Goal: Information Seeking & Learning: Compare options

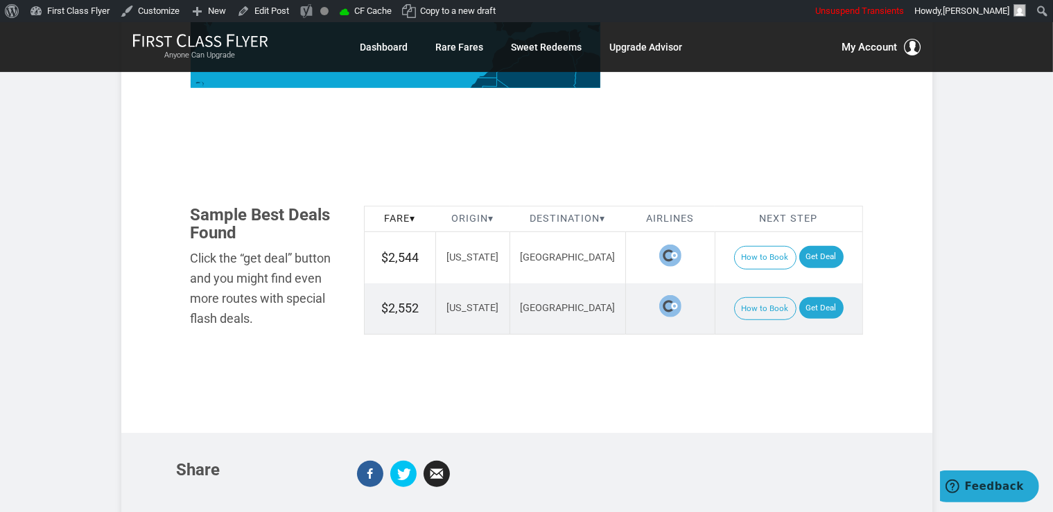
scroll to position [805, 0]
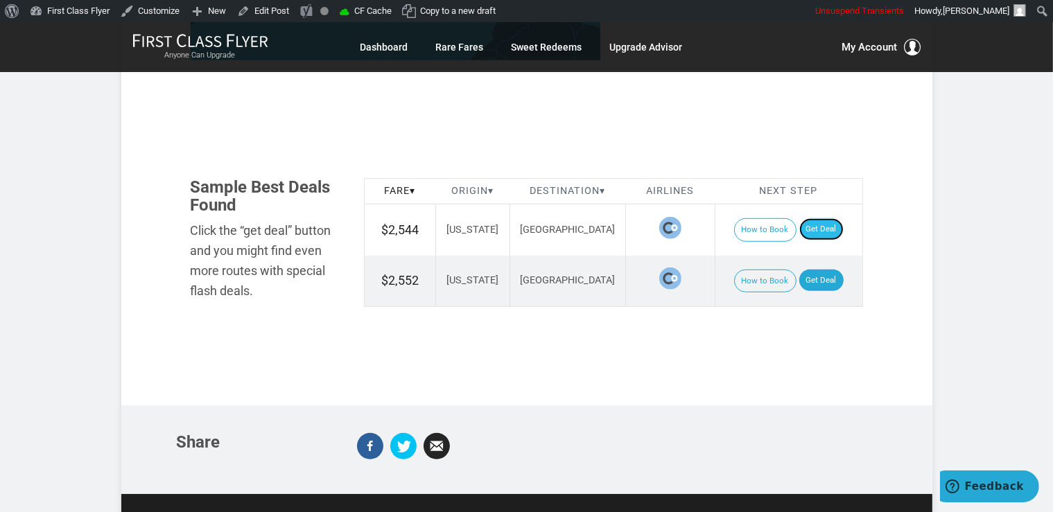
click at [819, 218] on link "Get Deal" at bounding box center [821, 229] width 44 height 22
click at [831, 270] on link "Get Deal" at bounding box center [821, 281] width 44 height 22
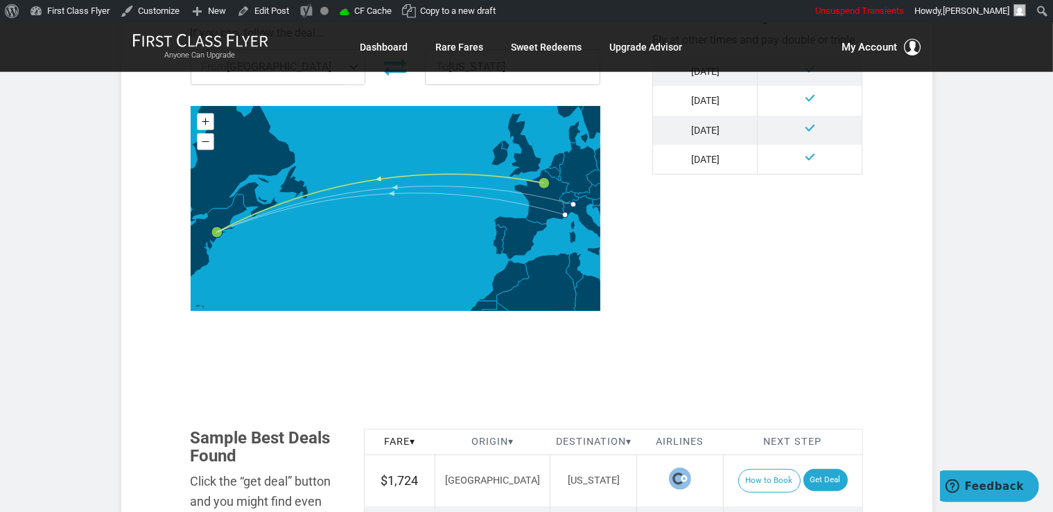
scroll to position [805, 0]
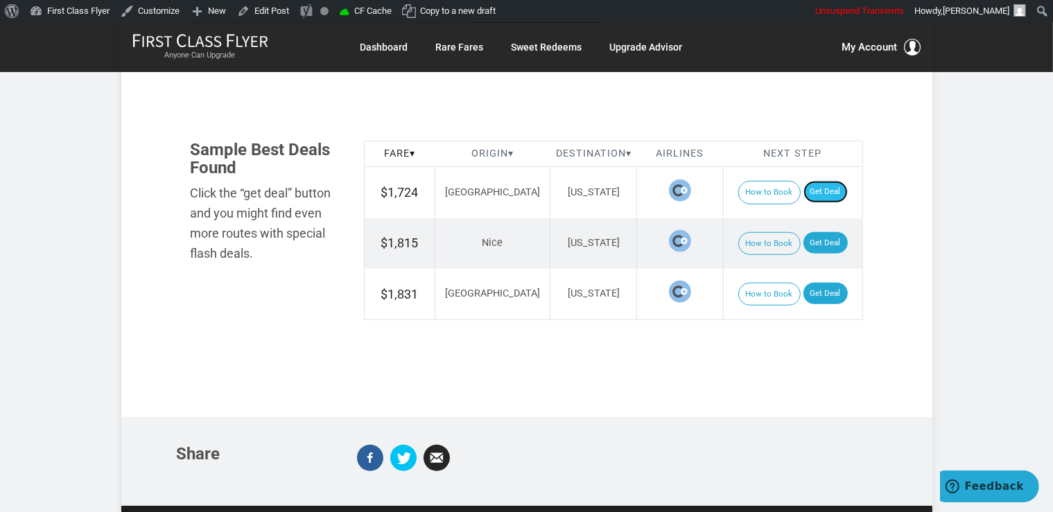
click at [808, 193] on link "Get Deal" at bounding box center [825, 192] width 44 height 22
click at [813, 244] on link "Get Deal" at bounding box center [825, 243] width 44 height 22
click at [825, 288] on link "Get Deal" at bounding box center [825, 294] width 44 height 22
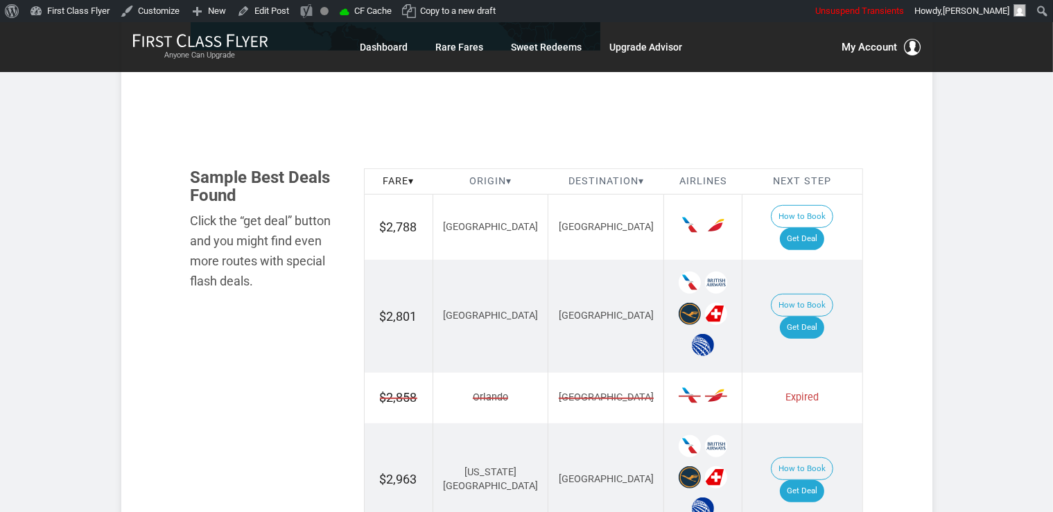
scroll to position [807, 0]
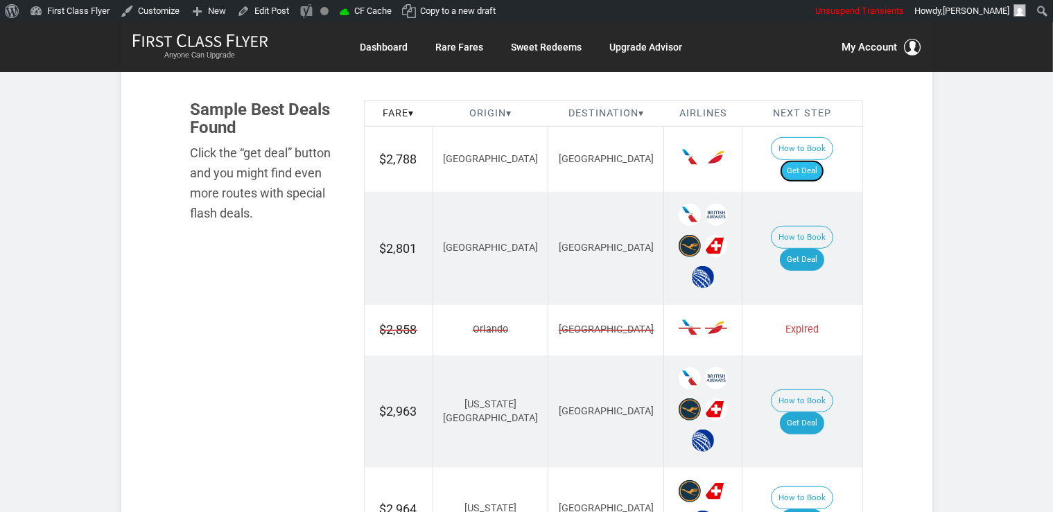
click at [811, 160] on link "Get Deal" at bounding box center [802, 171] width 44 height 22
click at [810, 249] on link "Get Deal" at bounding box center [802, 260] width 44 height 22
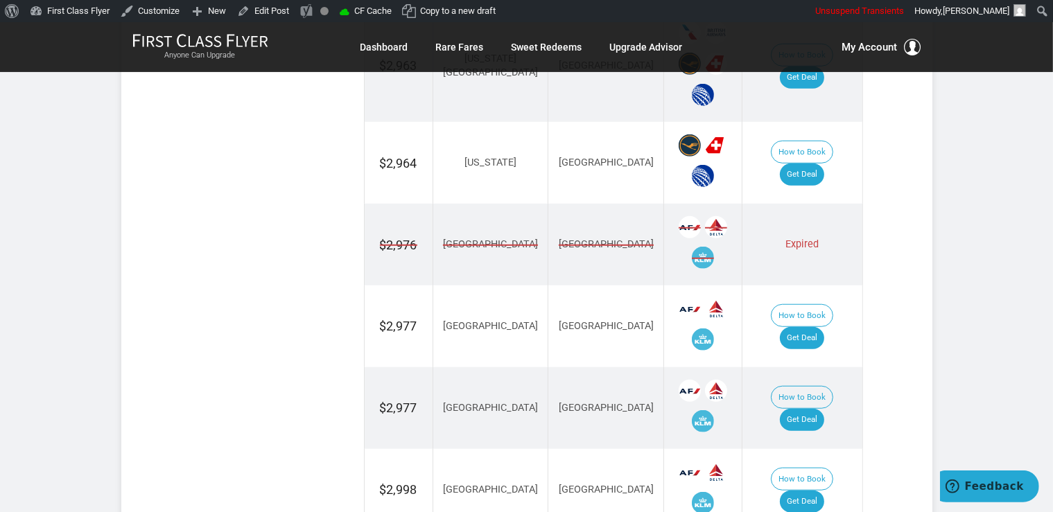
scroll to position [1173, 0]
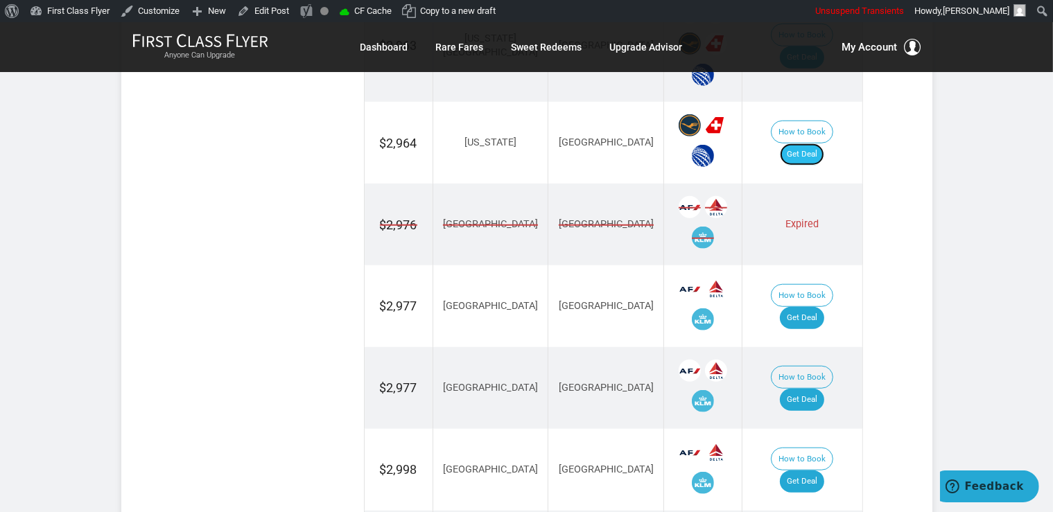
click at [812, 143] on link "Get Deal" at bounding box center [802, 154] width 44 height 22
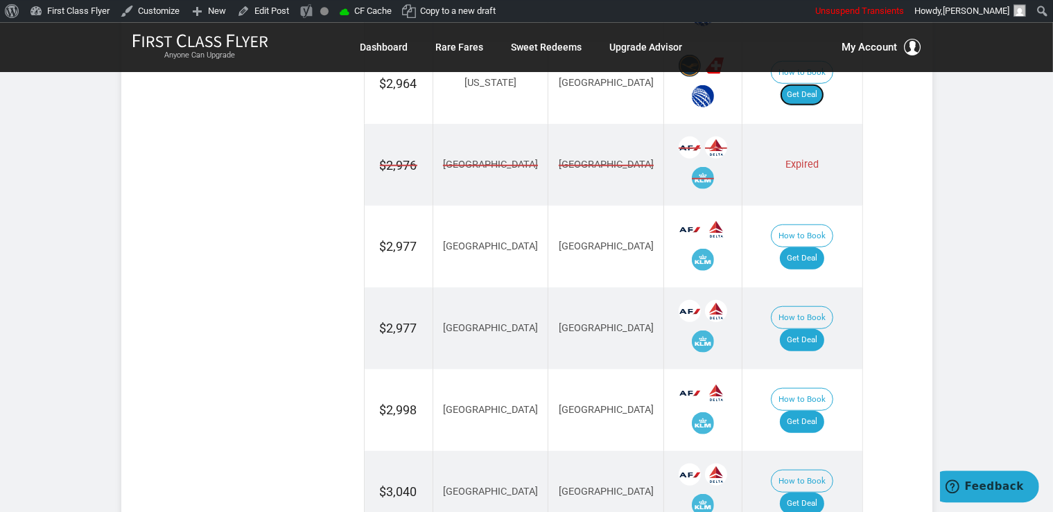
scroll to position [1320, 0]
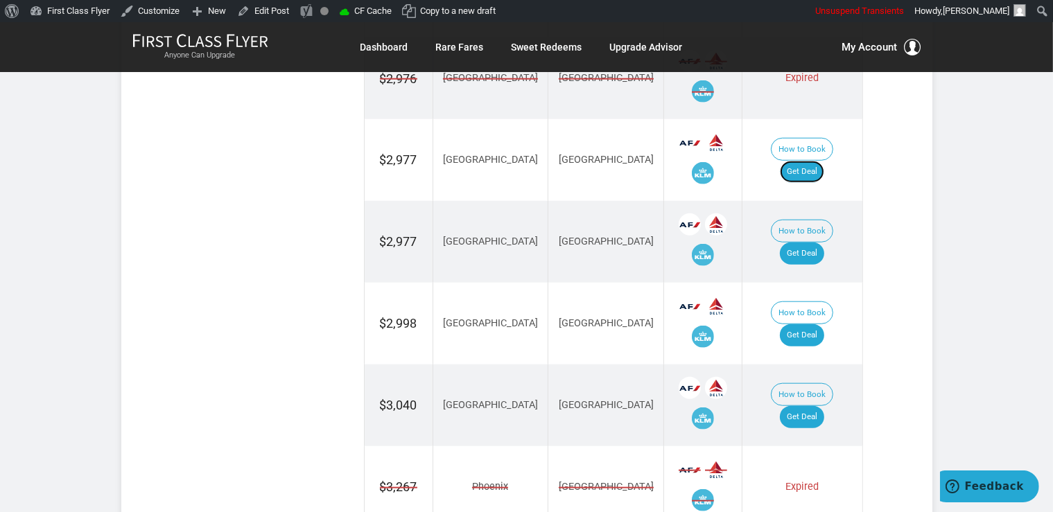
drag, startPoint x: 812, startPoint y: 127, endPoint x: 832, endPoint y: 155, distance: 34.2
click at [811, 161] on link "Get Deal" at bounding box center [802, 172] width 44 height 22
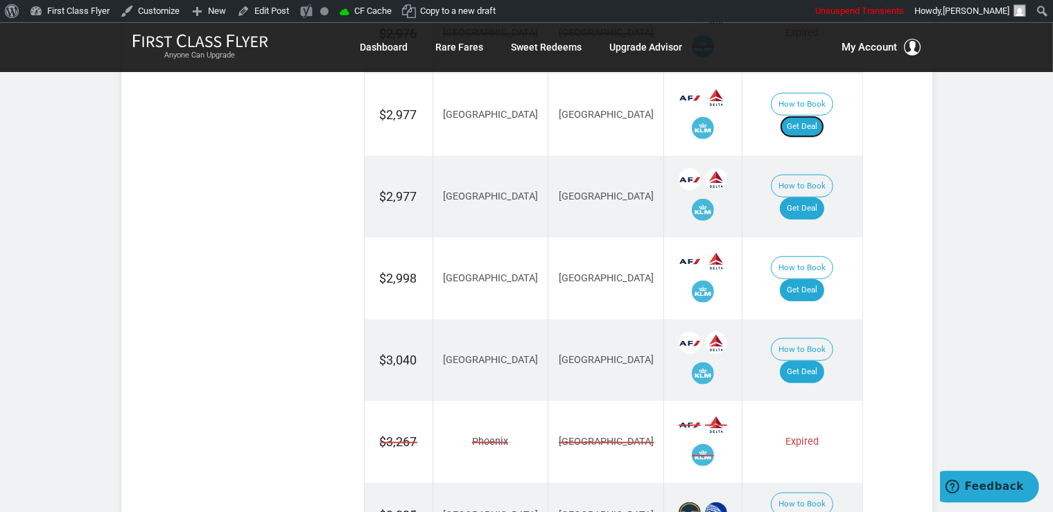
scroll to position [1393, 0]
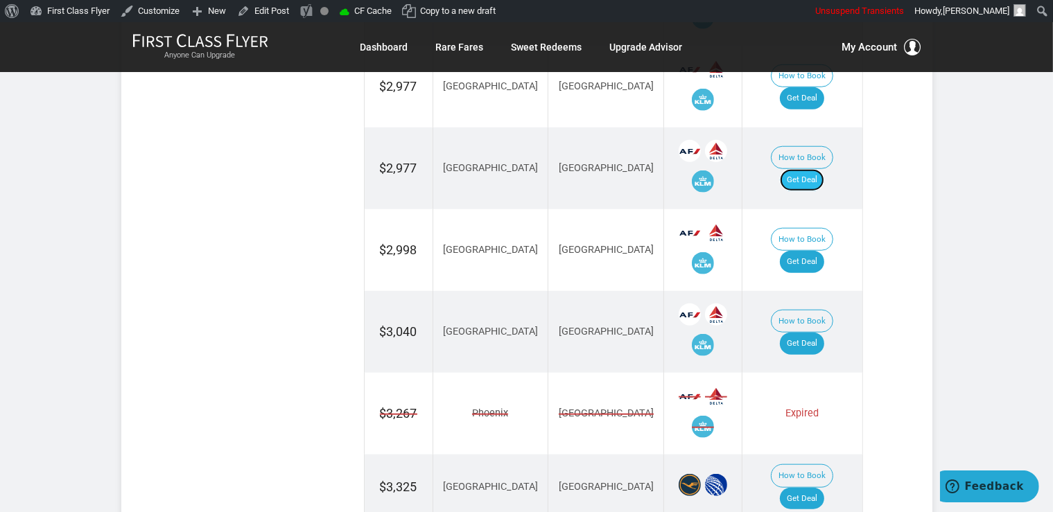
click at [814, 169] on link "Get Deal" at bounding box center [802, 180] width 44 height 22
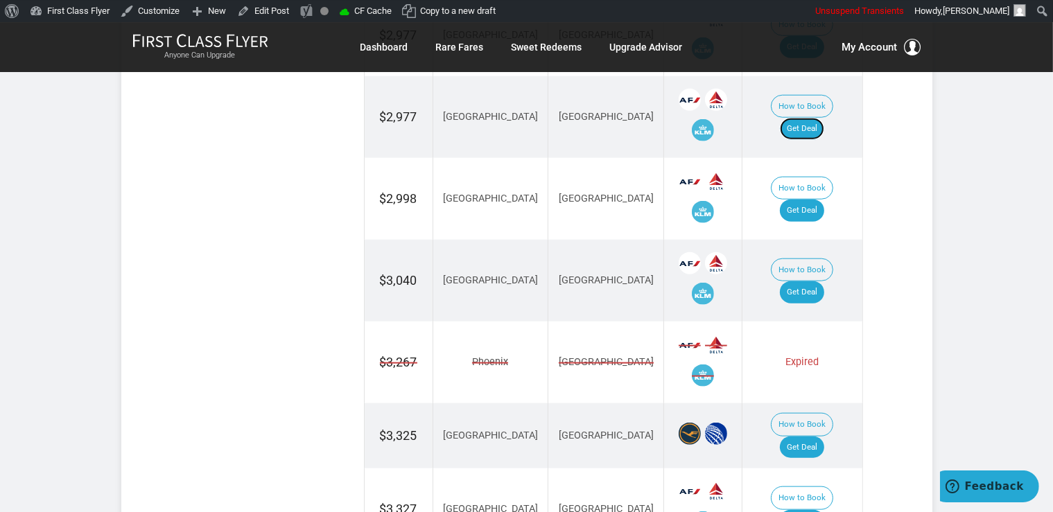
scroll to position [1467, 0]
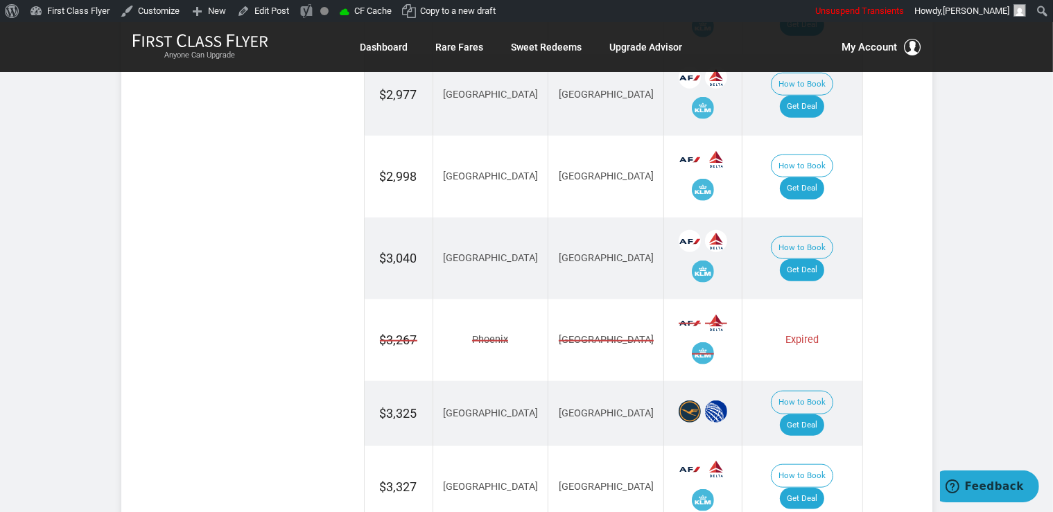
click at [809, 136] on td "How to Book Get Deal" at bounding box center [802, 177] width 120 height 82
click at [825, 159] on td "How to Book Get Deal" at bounding box center [802, 177] width 120 height 82
click at [812, 177] on link "Get Deal" at bounding box center [802, 188] width 44 height 22
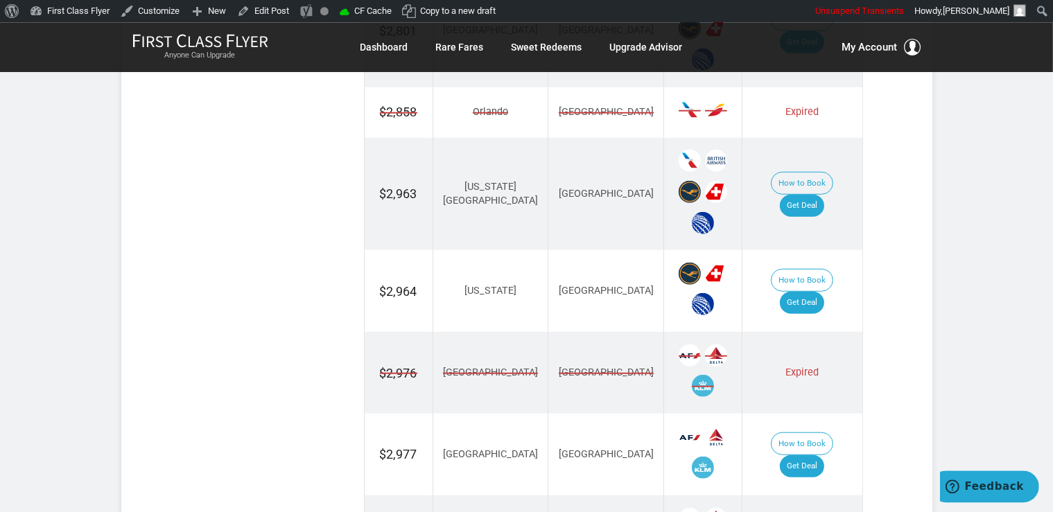
scroll to position [881, 0]
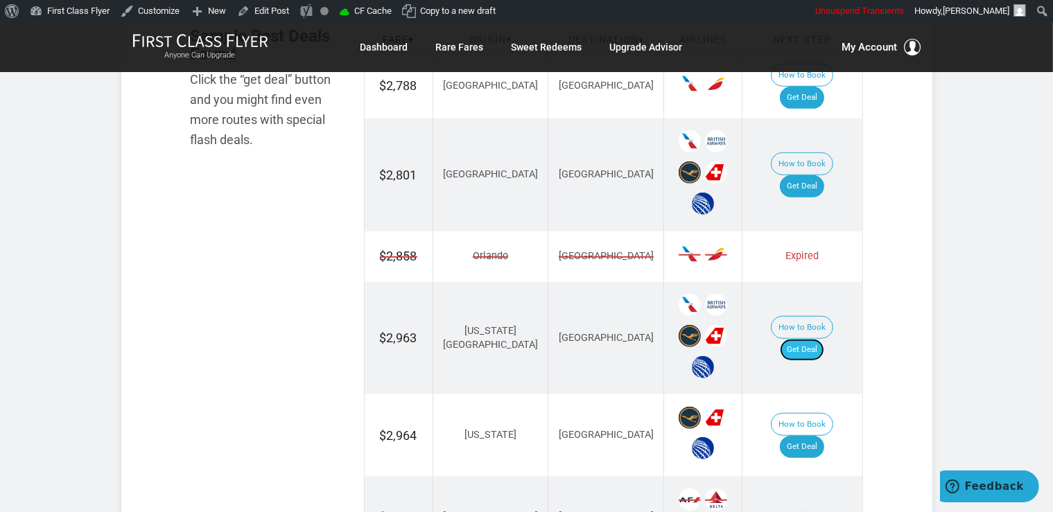
click at [814, 339] on link "Get Deal" at bounding box center [802, 350] width 44 height 22
click at [807, 339] on link "Get Deal" at bounding box center [802, 350] width 44 height 22
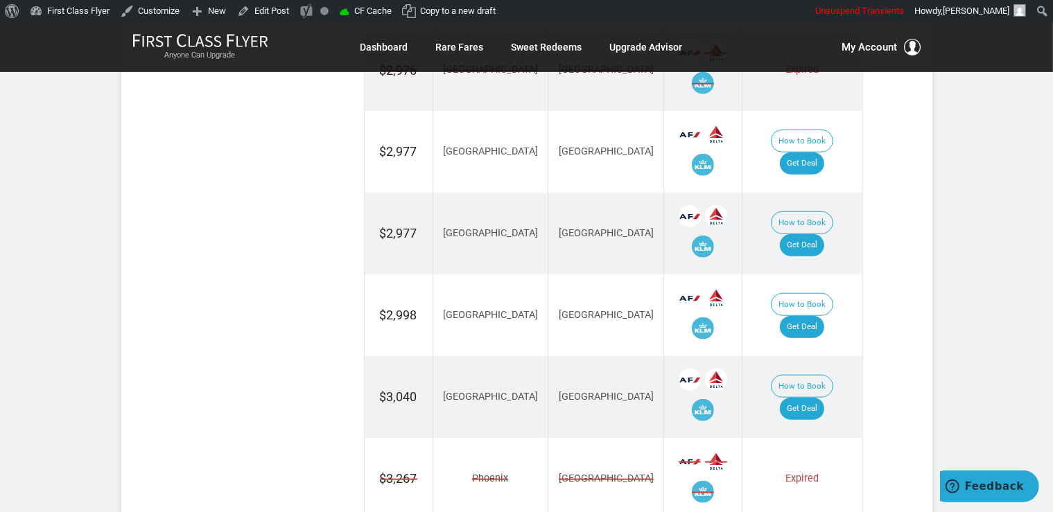
scroll to position [1393, 0]
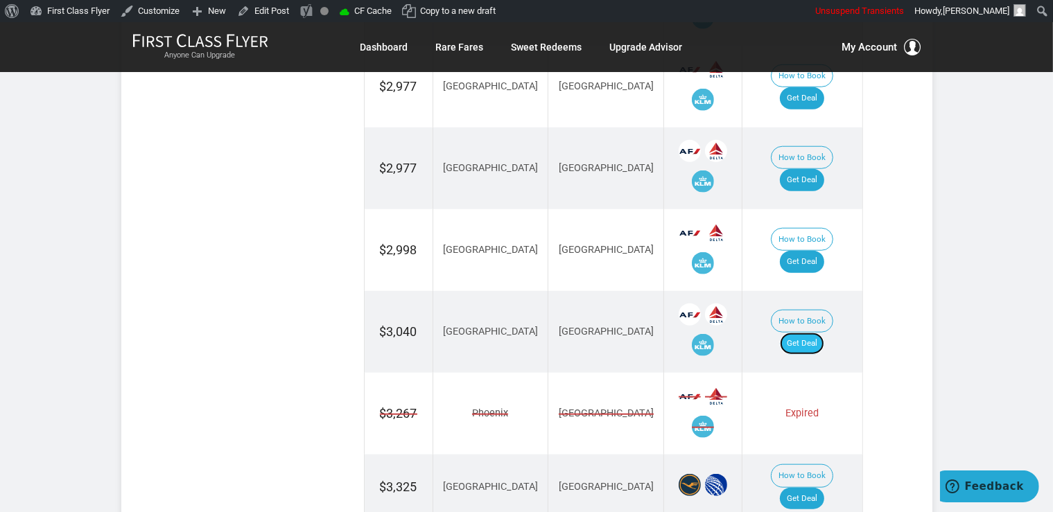
click at [816, 333] on link "Get Deal" at bounding box center [802, 344] width 44 height 22
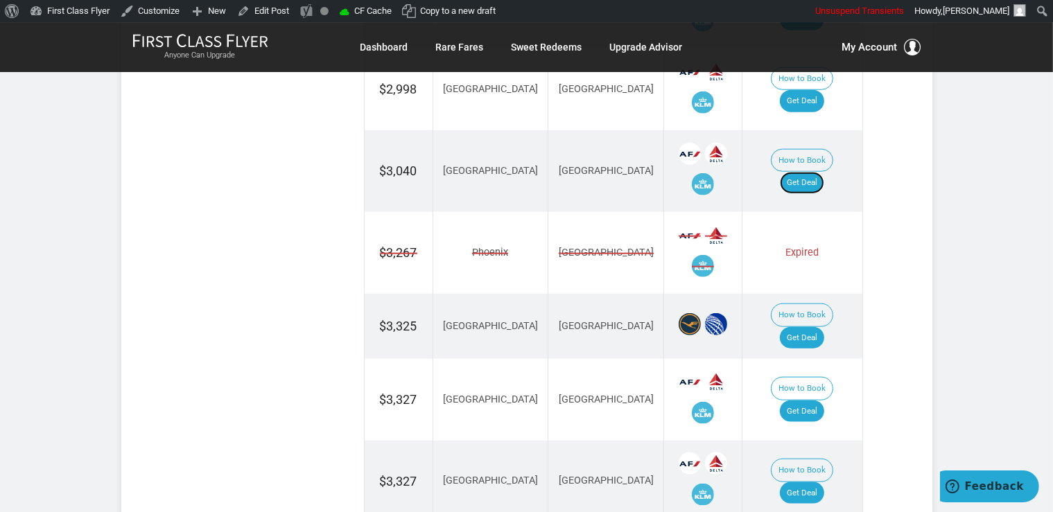
scroll to position [1613, 0]
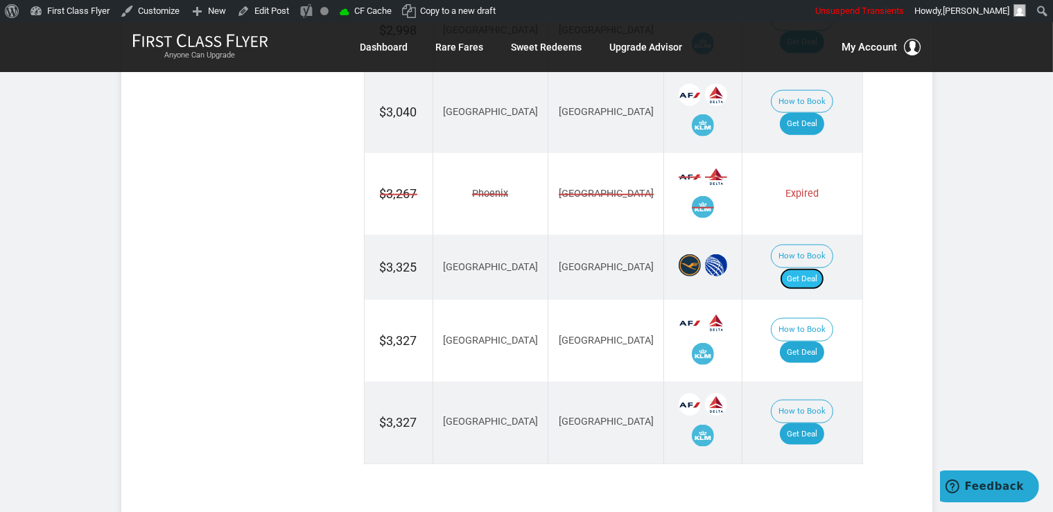
drag, startPoint x: 805, startPoint y: 230, endPoint x: 825, endPoint y: 228, distance: 19.5
click at [805, 268] on link "Get Deal" at bounding box center [802, 279] width 44 height 22
click at [822, 342] on link "Get Deal" at bounding box center [802, 353] width 44 height 22
click at [824, 423] on link "Get Deal" at bounding box center [802, 434] width 44 height 22
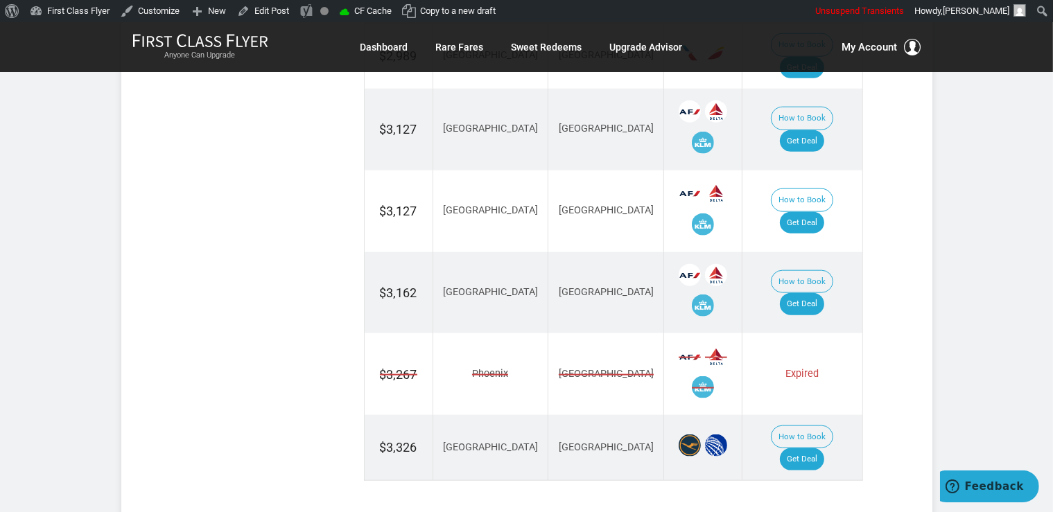
scroll to position [1537, 0]
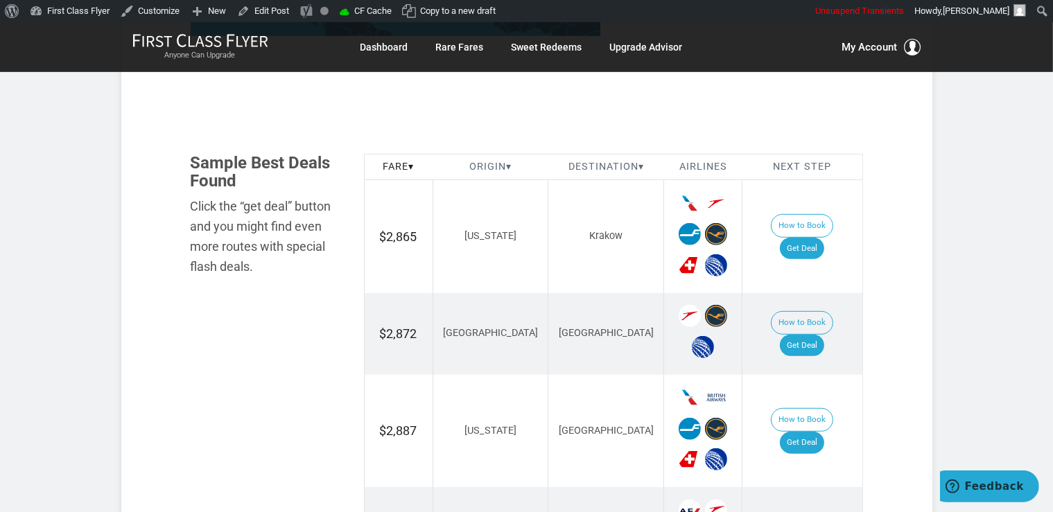
scroll to position [805, 0]
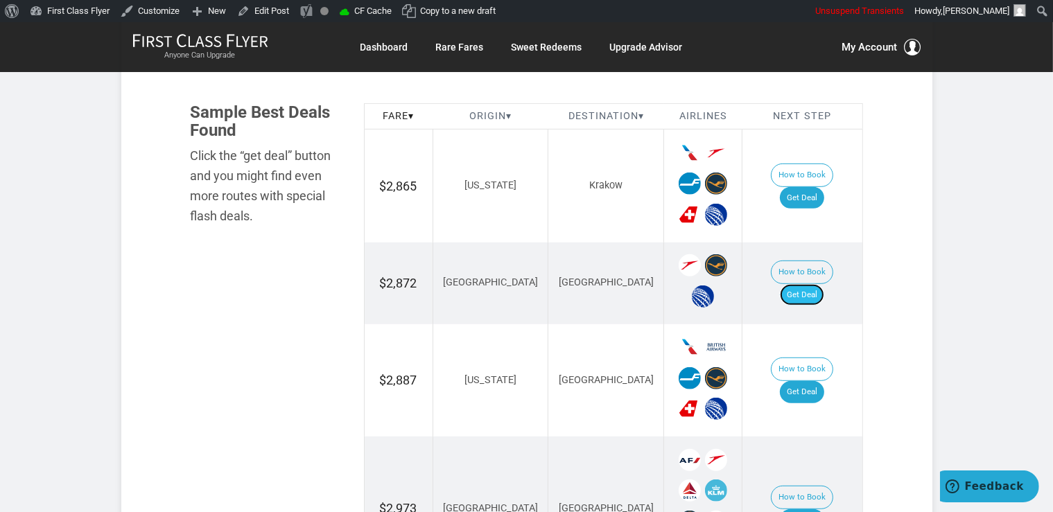
click at [816, 284] on link "Get Deal" at bounding box center [802, 295] width 44 height 22
click at [808, 190] on link "Get Deal" at bounding box center [802, 198] width 44 height 22
click at [815, 187] on link "Get Deal" at bounding box center [802, 198] width 44 height 22
click at [803, 187] on link "Get Deal" at bounding box center [802, 198] width 44 height 22
click at [824, 190] on link "Get Deal" at bounding box center [802, 198] width 44 height 22
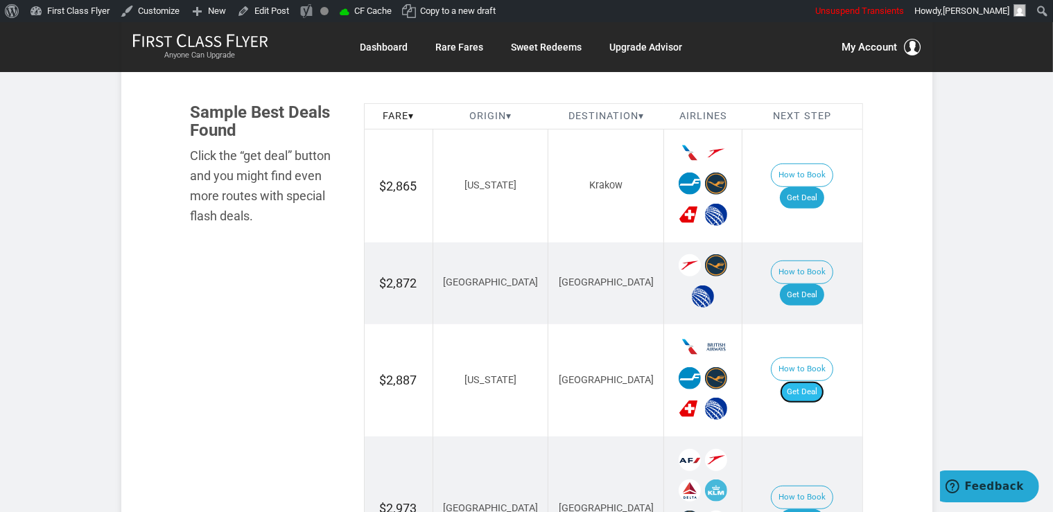
click at [820, 381] on link "Get Deal" at bounding box center [802, 392] width 44 height 22
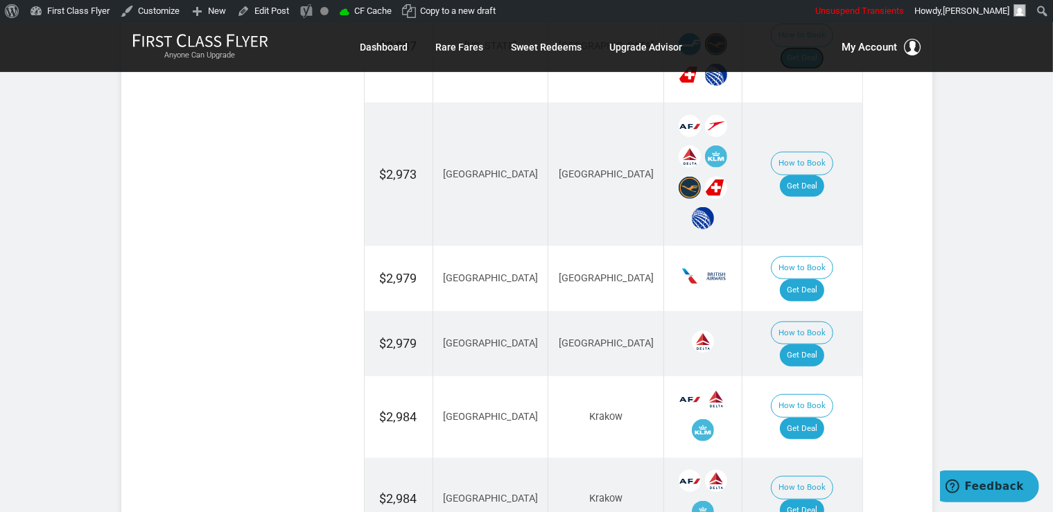
scroll to position [1171, 0]
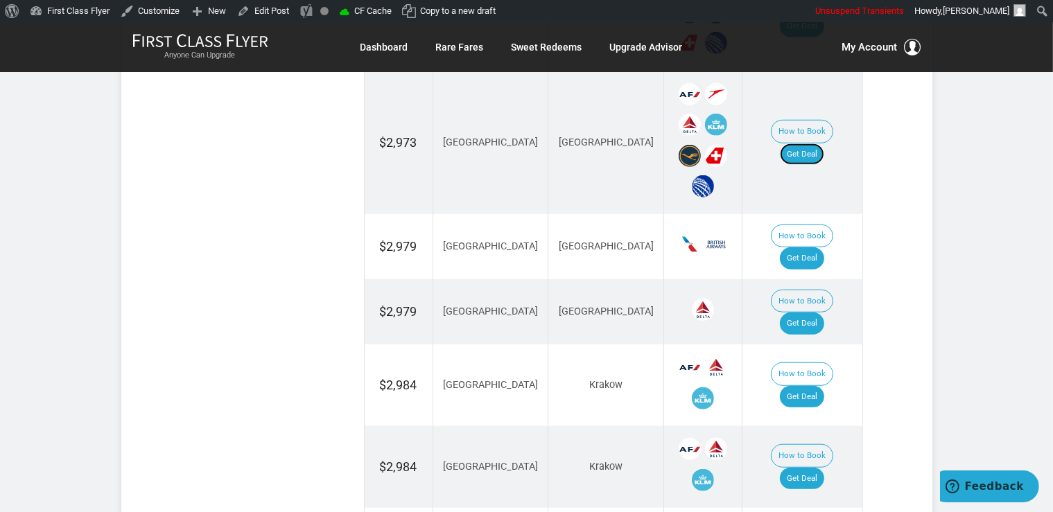
click at [824, 143] on link "Get Deal" at bounding box center [802, 154] width 44 height 22
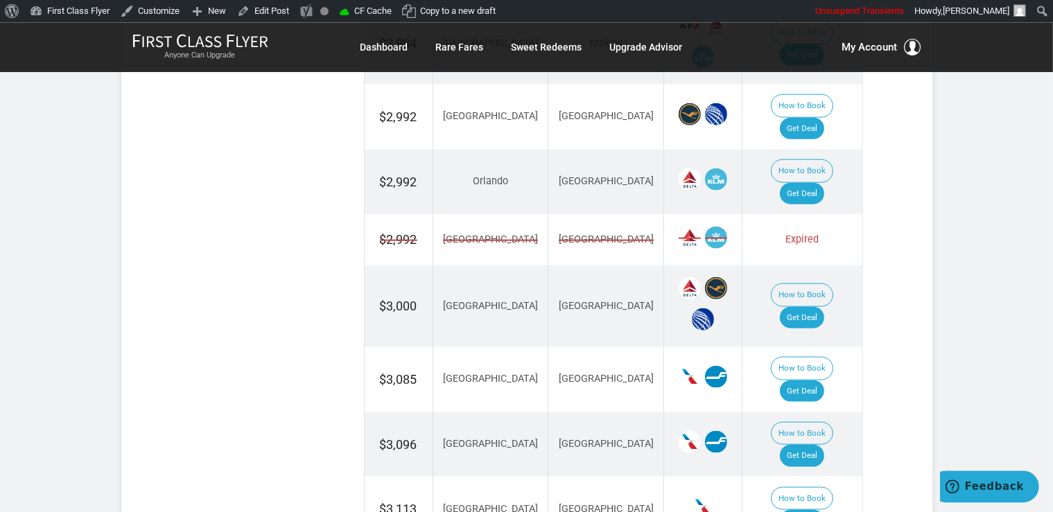
scroll to position [1610, 0]
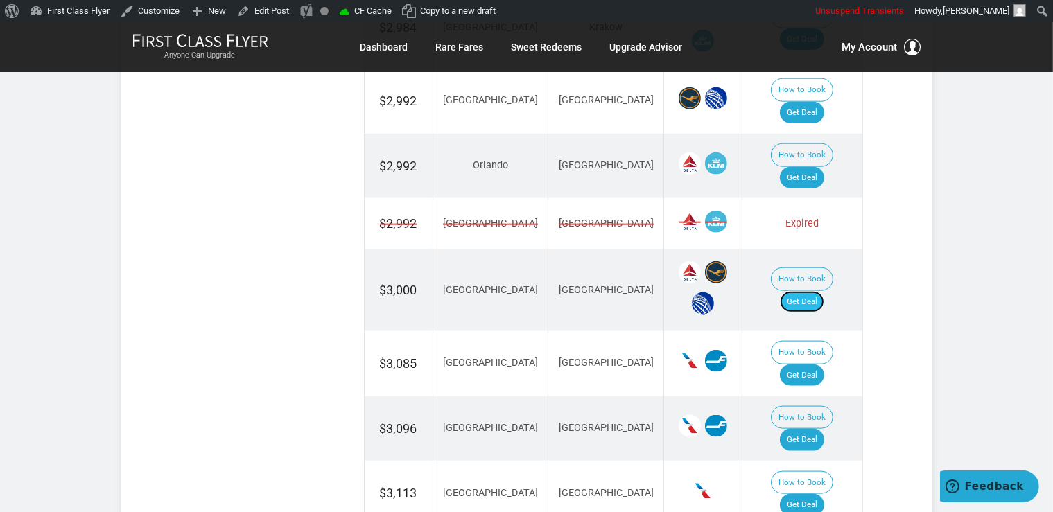
click at [820, 291] on link "Get Deal" at bounding box center [802, 302] width 44 height 22
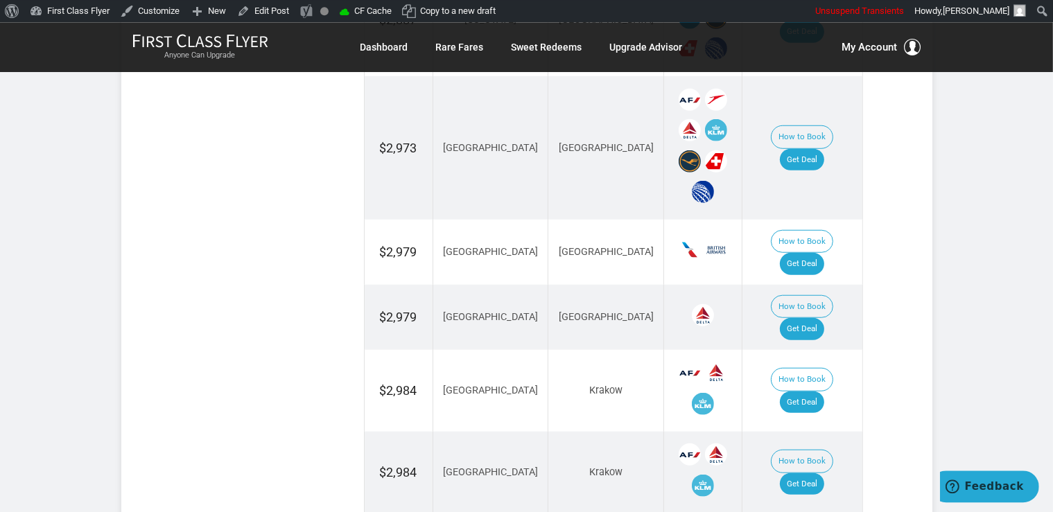
scroll to position [1098, 0]
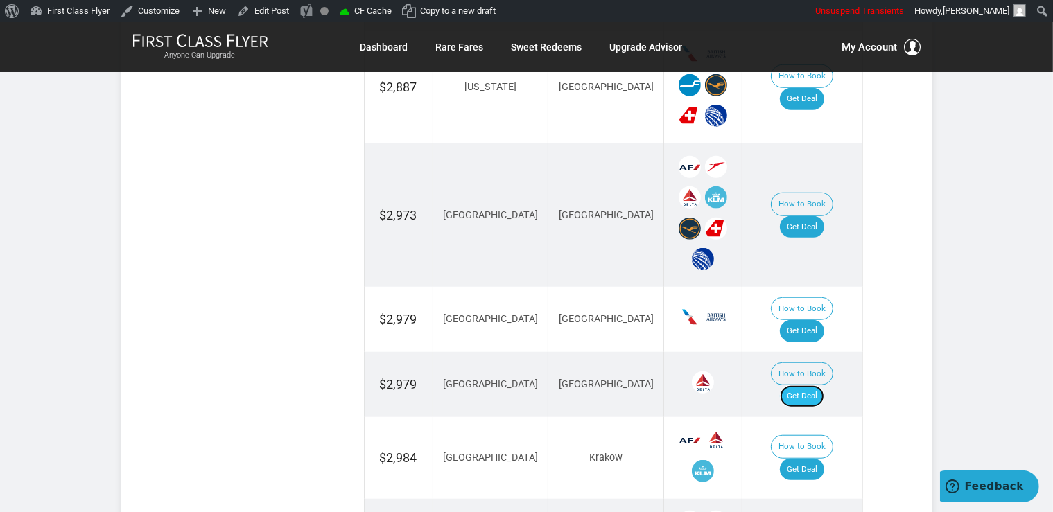
click at [808, 385] on link "Get Deal" at bounding box center [802, 396] width 44 height 22
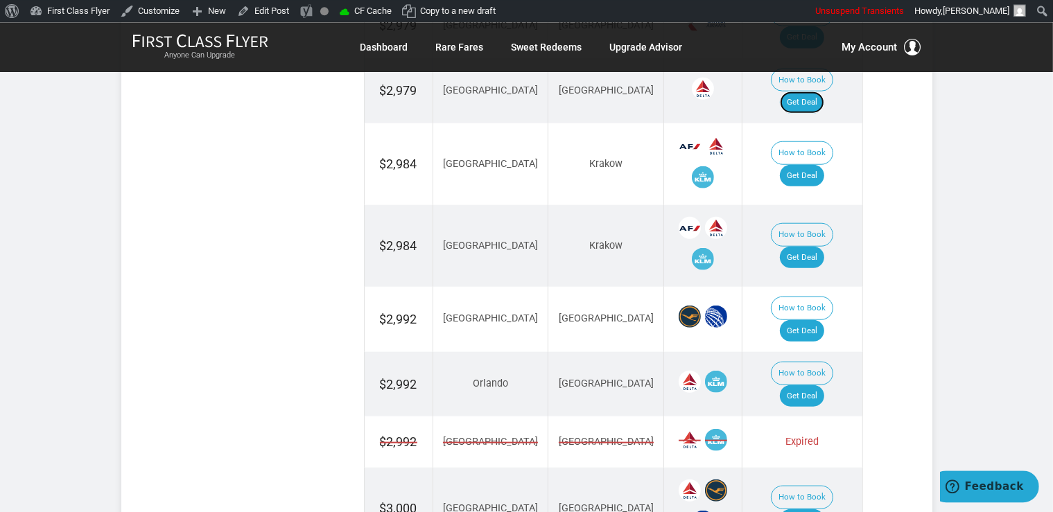
scroll to position [1390, 0]
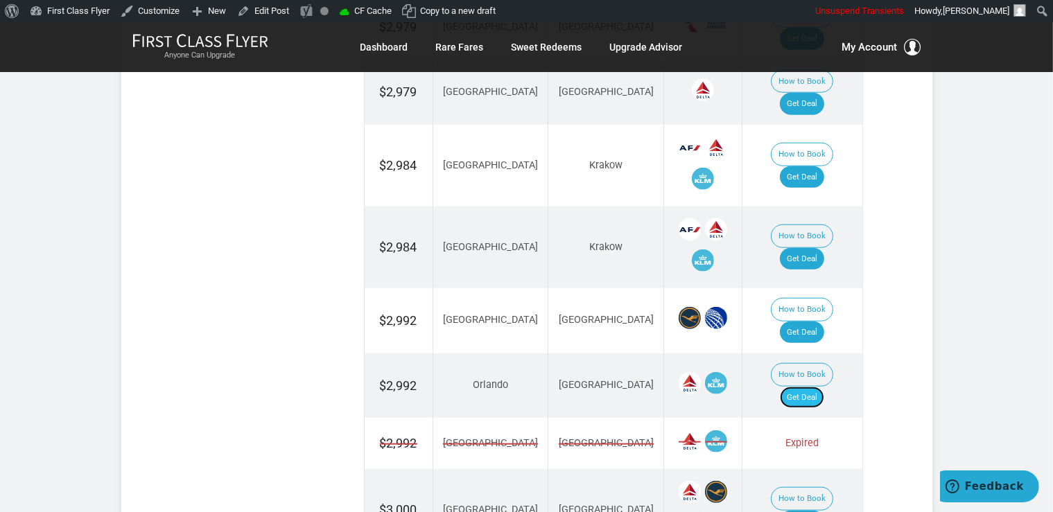
click at [822, 387] on link "Get Deal" at bounding box center [802, 398] width 44 height 22
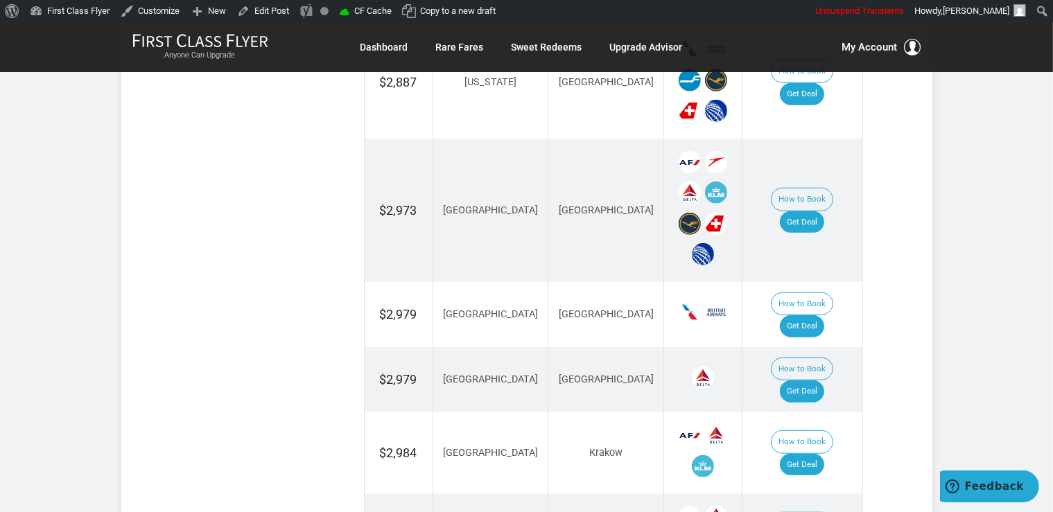
scroll to position [1098, 0]
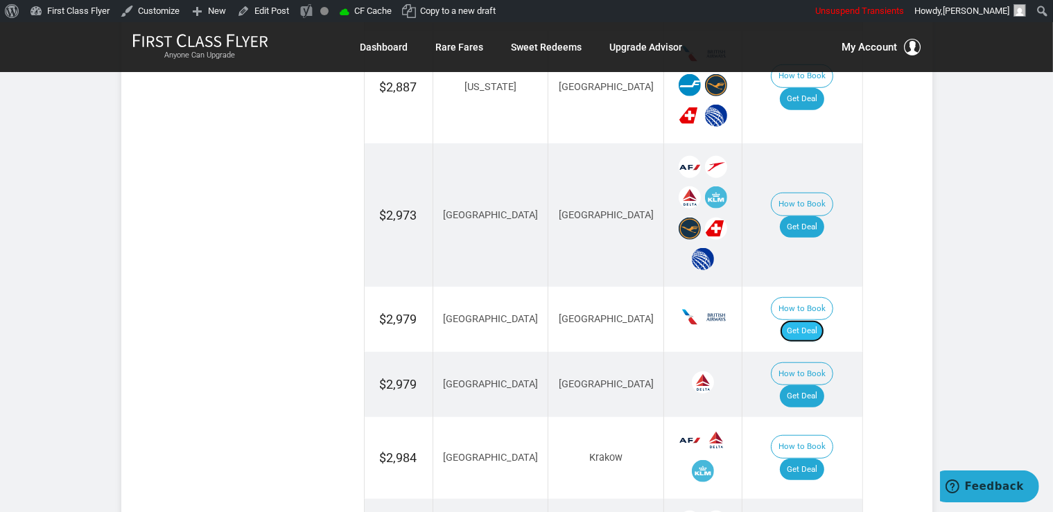
click at [824, 320] on link "Get Deal" at bounding box center [802, 331] width 44 height 22
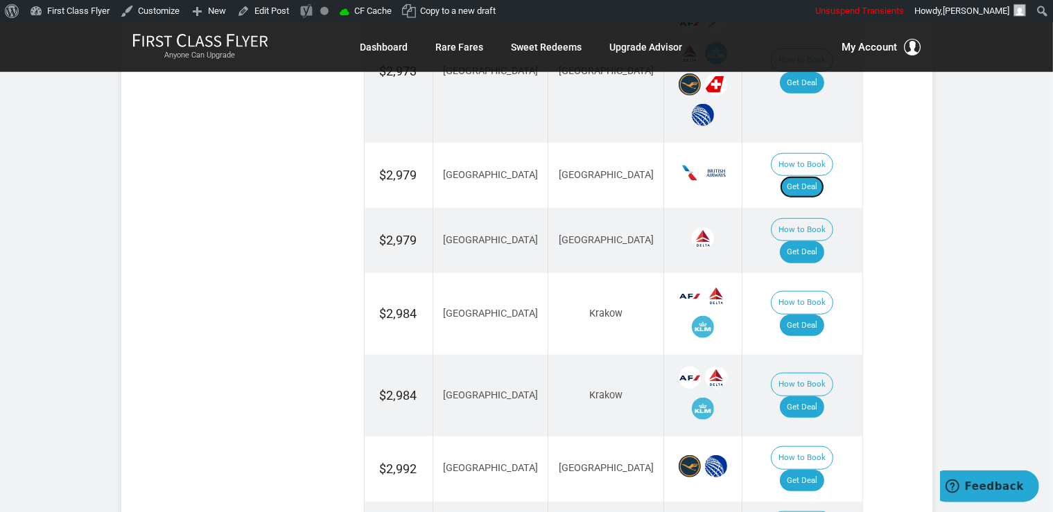
scroll to position [1390, 0]
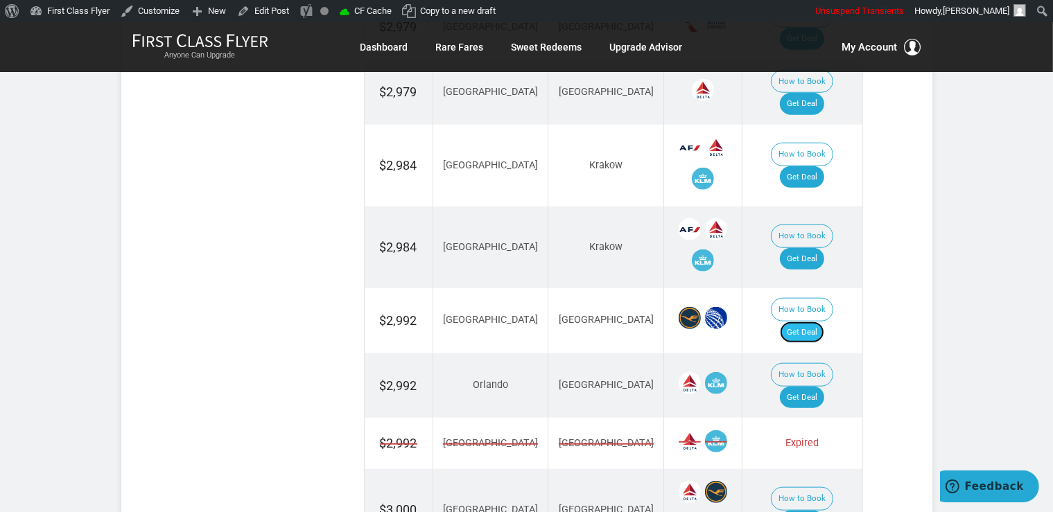
click at [824, 322] on link "Get Deal" at bounding box center [802, 333] width 44 height 22
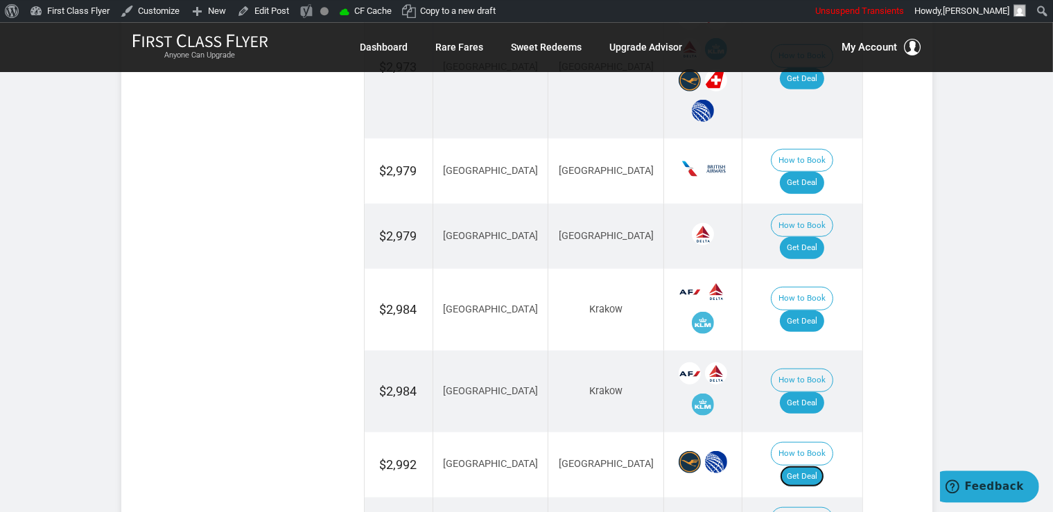
scroll to position [1171, 0]
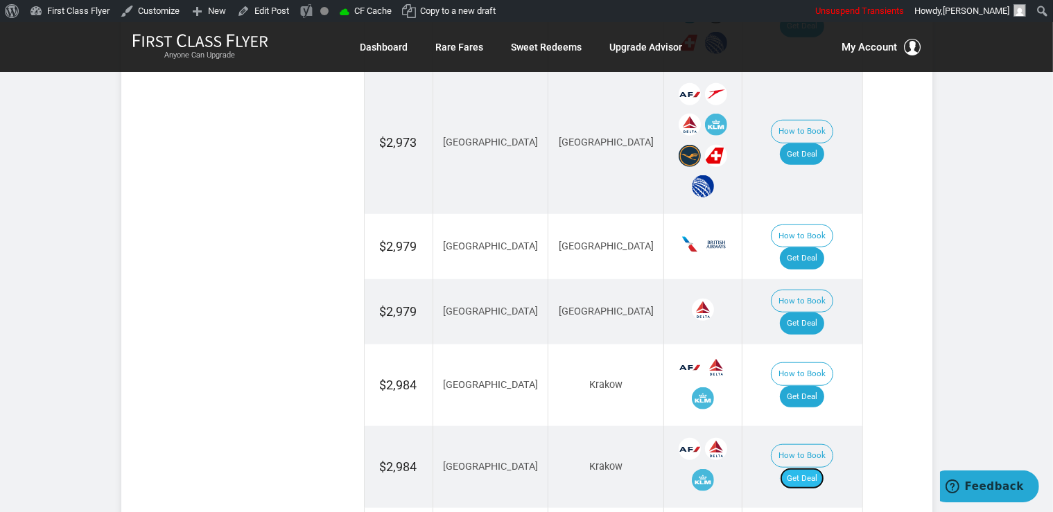
click at [797, 468] on link "Get Deal" at bounding box center [802, 479] width 44 height 22
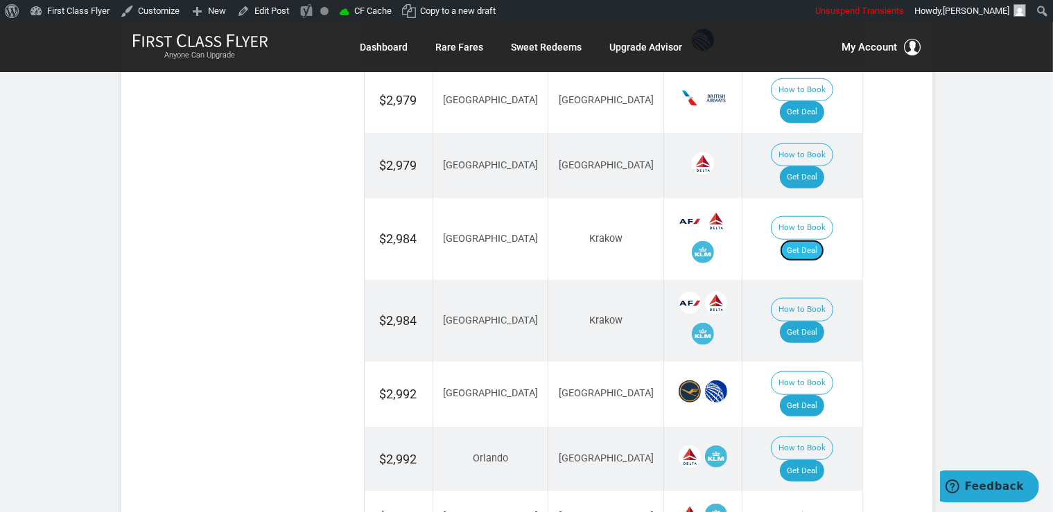
click at [810, 240] on link "Get Deal" at bounding box center [802, 251] width 44 height 22
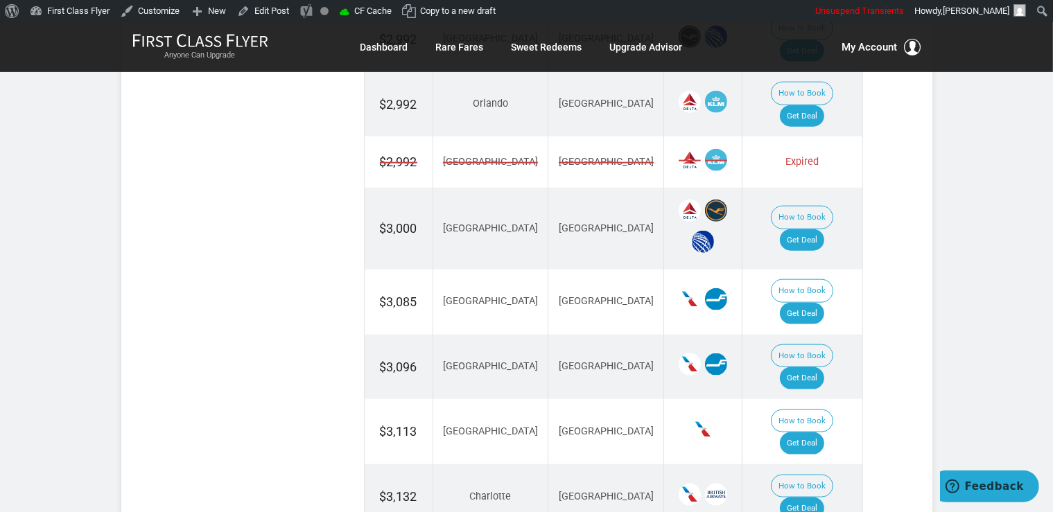
scroll to position [1683, 0]
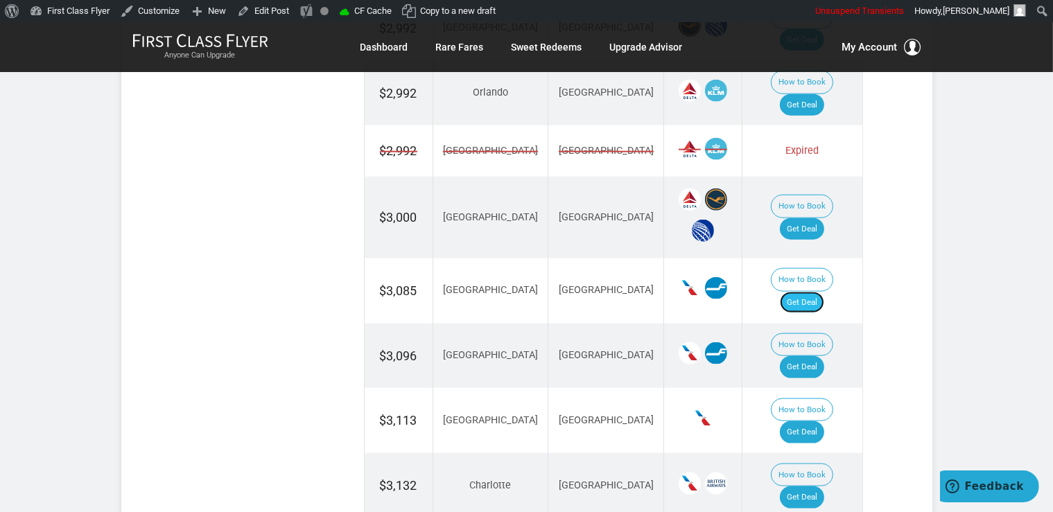
click at [824, 292] on link "Get Deal" at bounding box center [802, 303] width 44 height 22
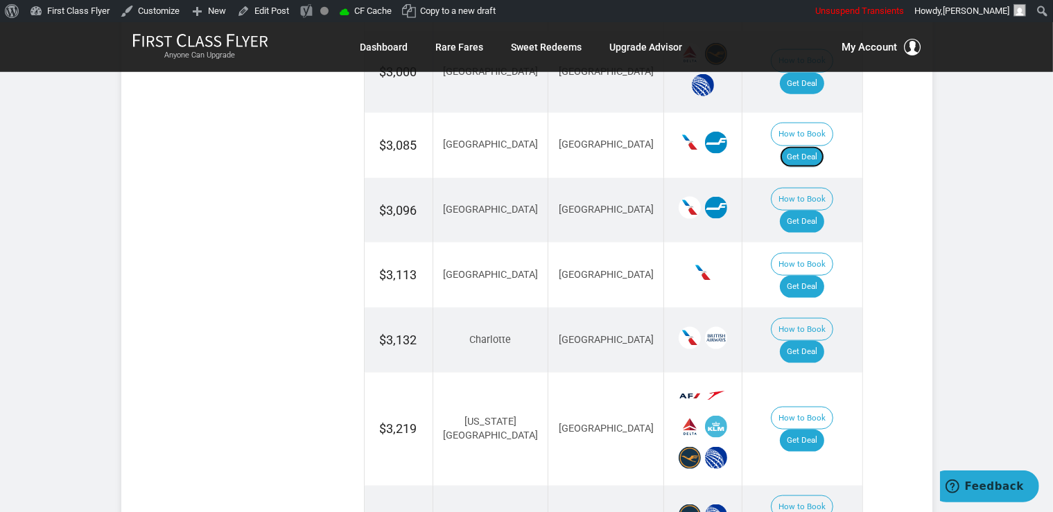
scroll to position [1830, 0]
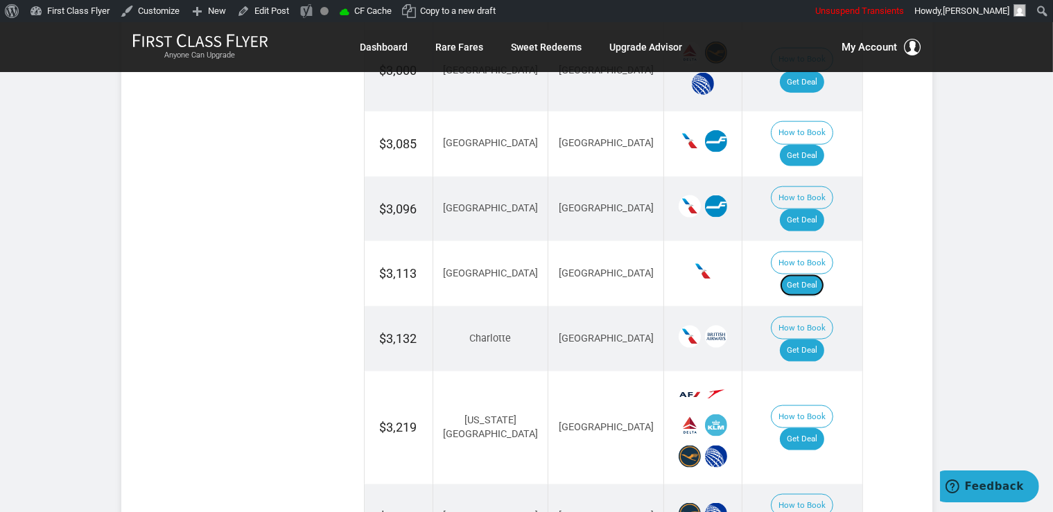
click at [814, 274] on link "Get Deal" at bounding box center [802, 285] width 44 height 22
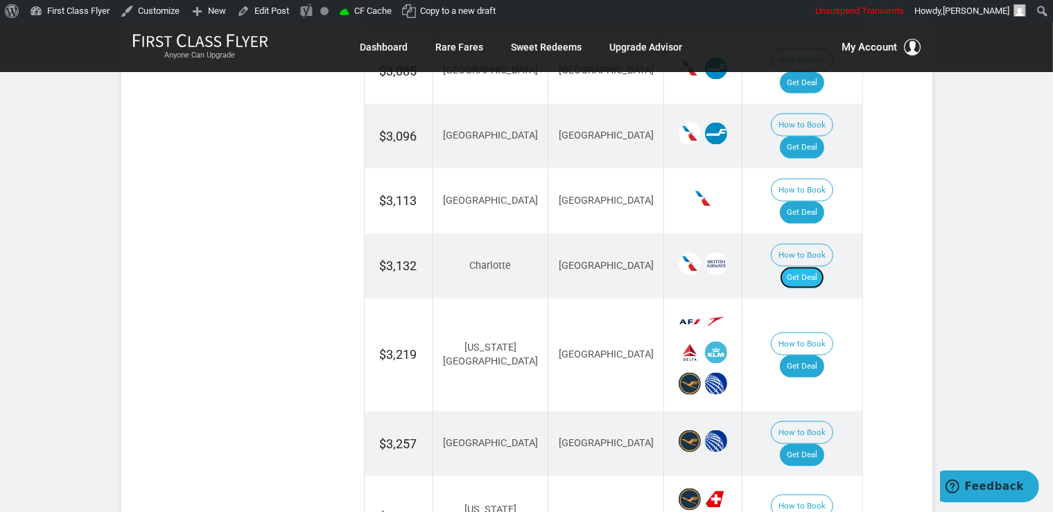
click at [807, 267] on link "Get Deal" at bounding box center [802, 278] width 44 height 22
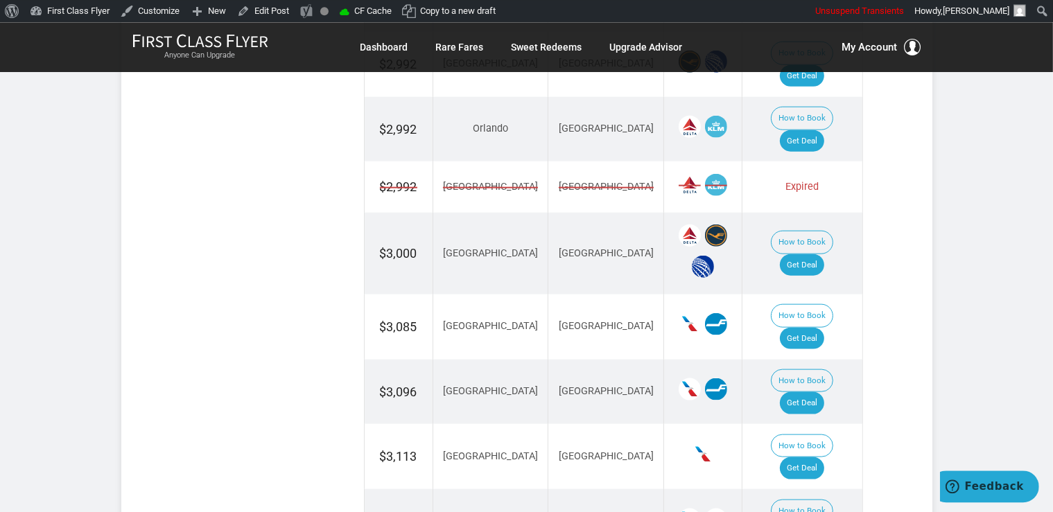
scroll to position [1683, 0]
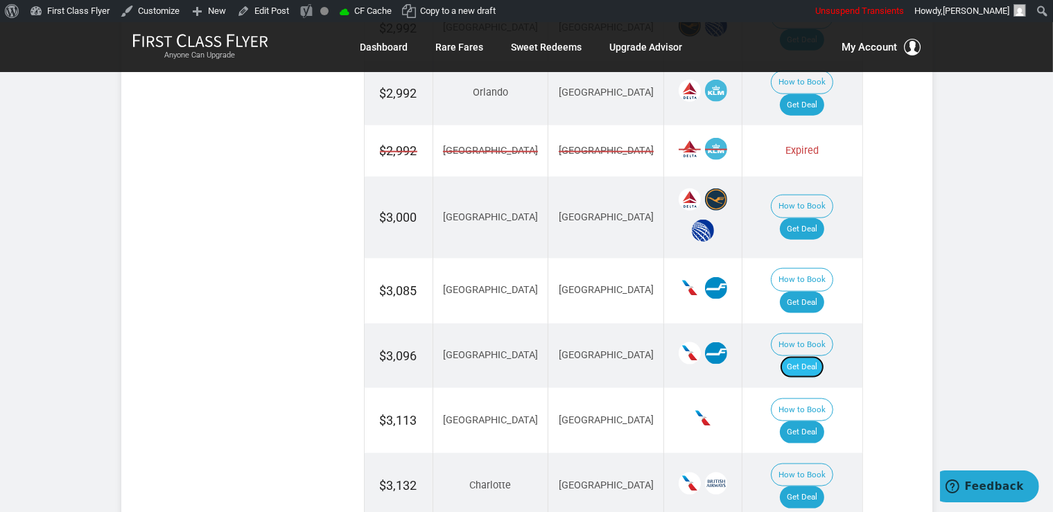
click at [811, 356] on link "Get Deal" at bounding box center [802, 367] width 44 height 22
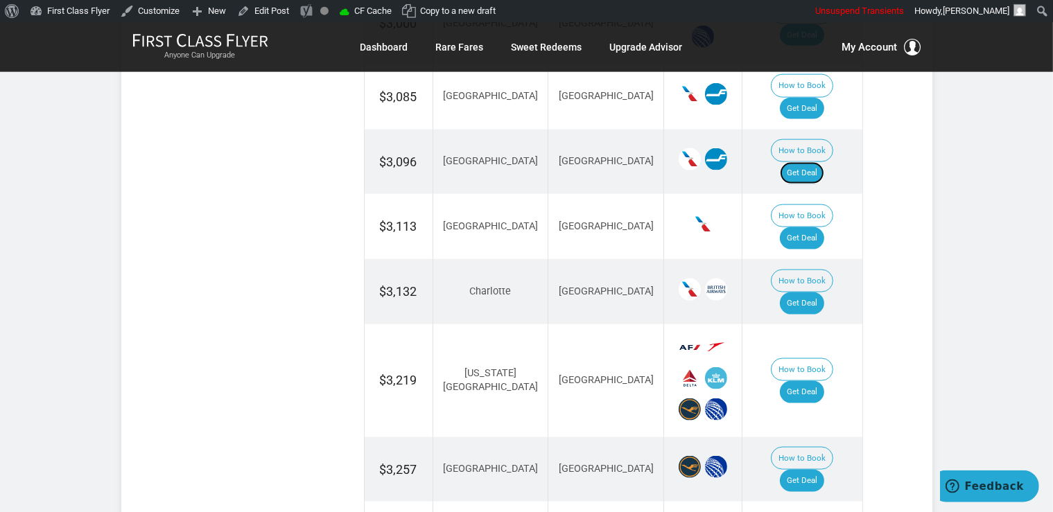
scroll to position [1903, 0]
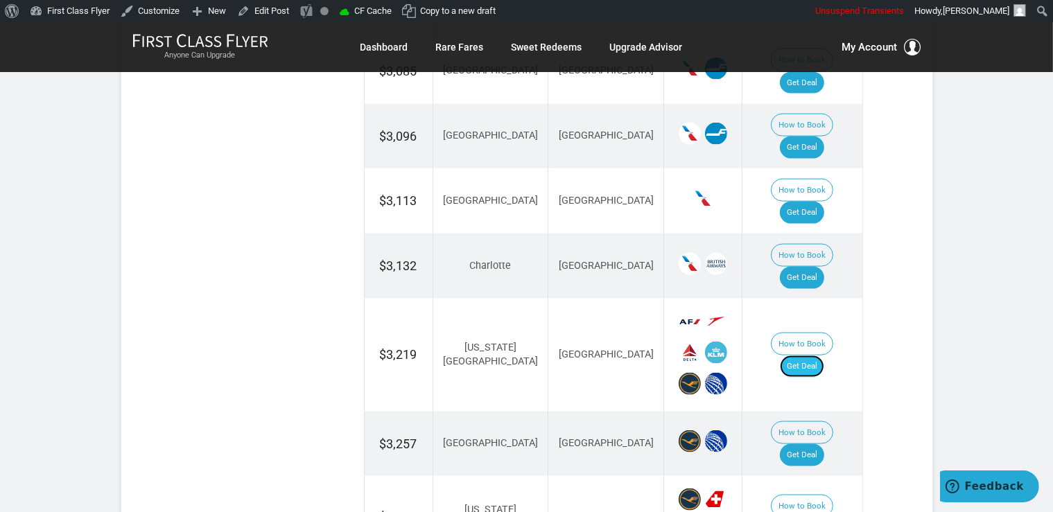
click at [808, 356] on link "Get Deal" at bounding box center [802, 367] width 44 height 22
click at [812, 356] on link "Get Deal" at bounding box center [802, 367] width 44 height 22
click at [819, 444] on link "Get Deal" at bounding box center [802, 455] width 44 height 22
drag, startPoint x: 807, startPoint y: 359, endPoint x: 746, endPoint y: 38, distance: 326.6
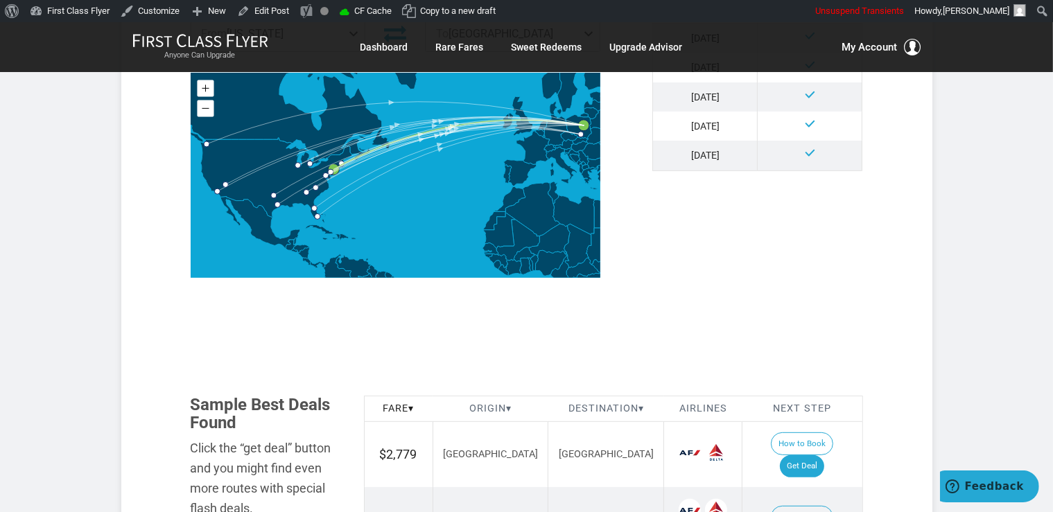
scroll to position [805, 0]
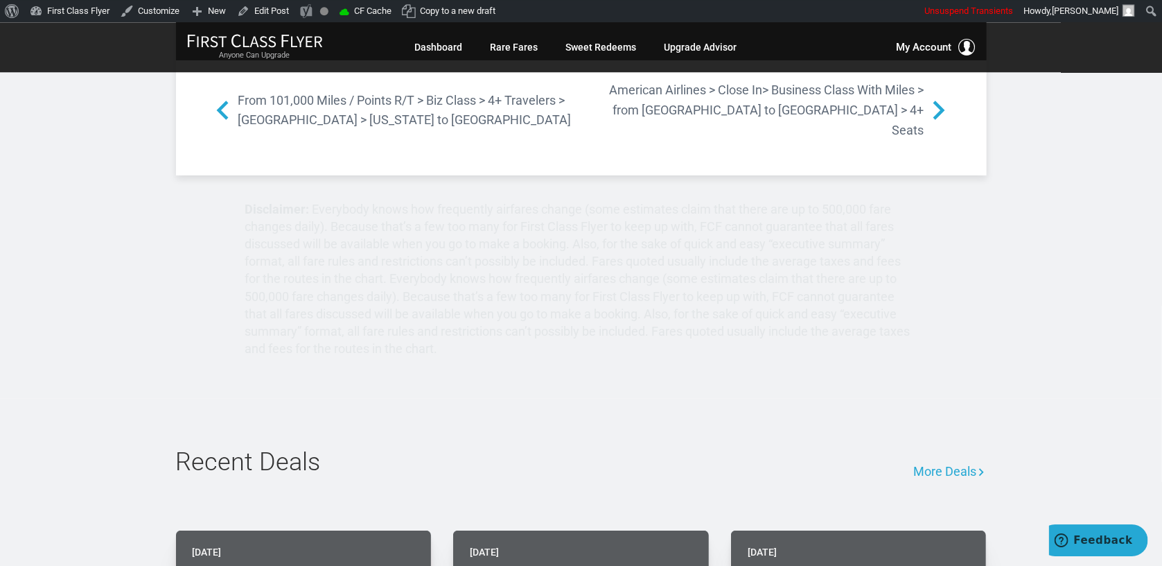
scroll to position [3260, 0]
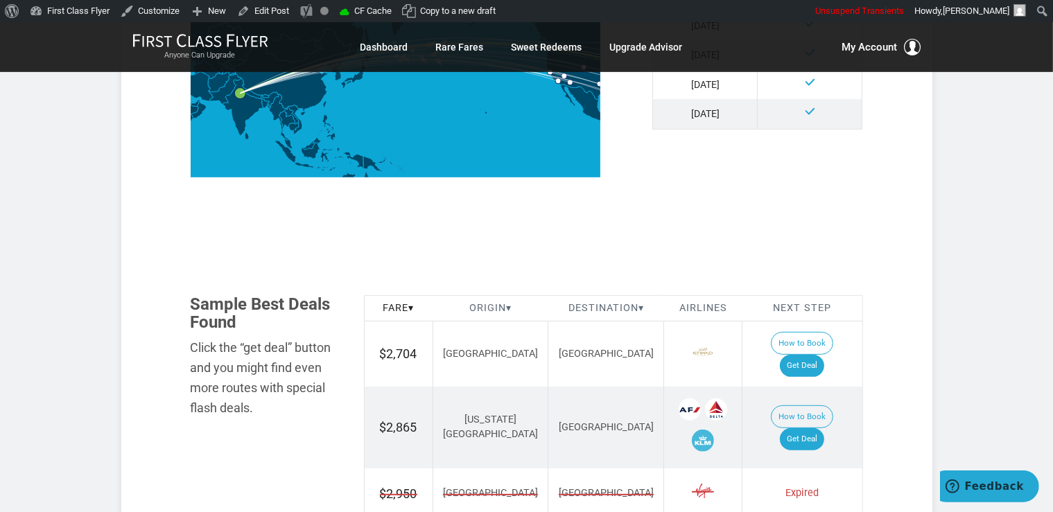
scroll to position [732, 0]
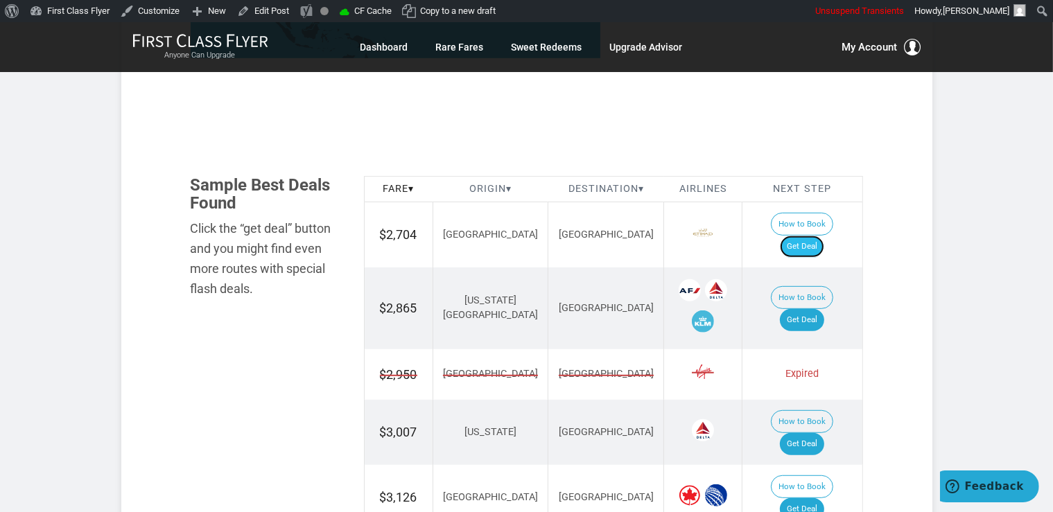
click at [821, 236] on link "Get Deal" at bounding box center [802, 247] width 44 height 22
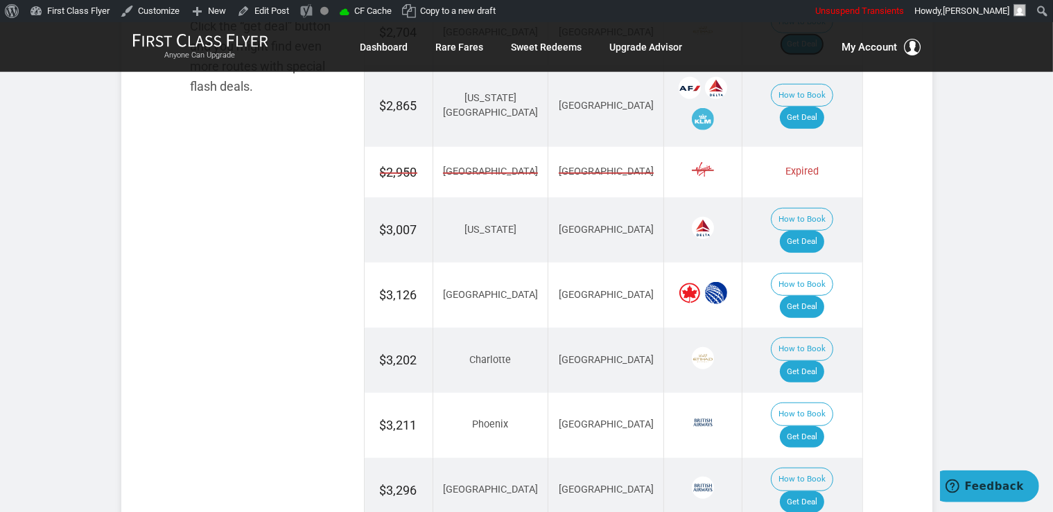
scroll to position [951, 0]
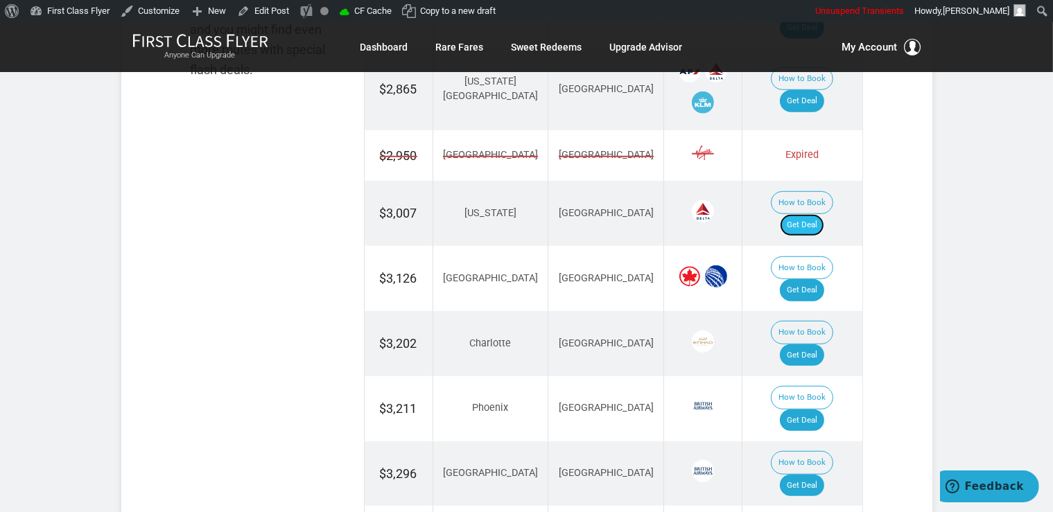
drag, startPoint x: 811, startPoint y: 195, endPoint x: 817, endPoint y: 185, distance: 11.5
click at [811, 214] on link "Get Deal" at bounding box center [802, 225] width 44 height 22
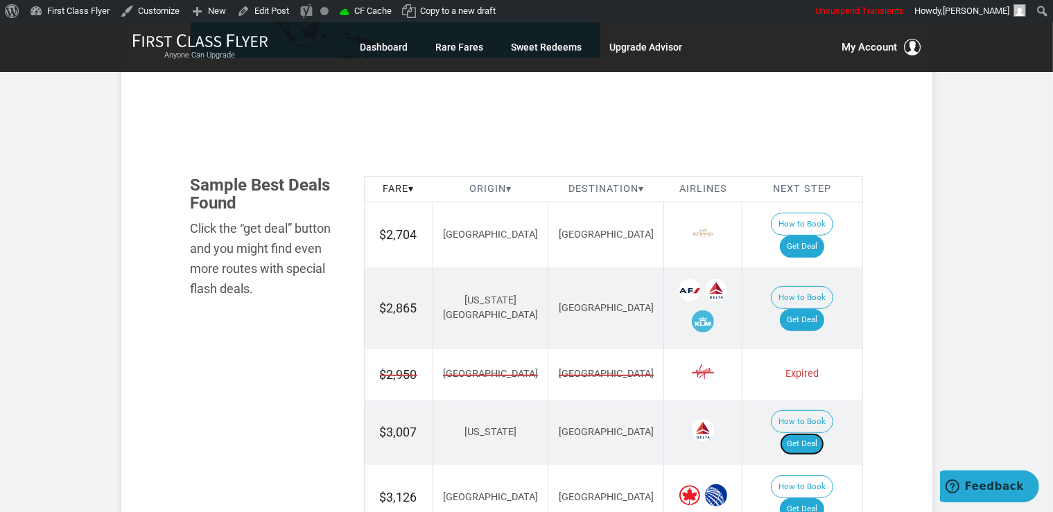
scroll to position [805, 0]
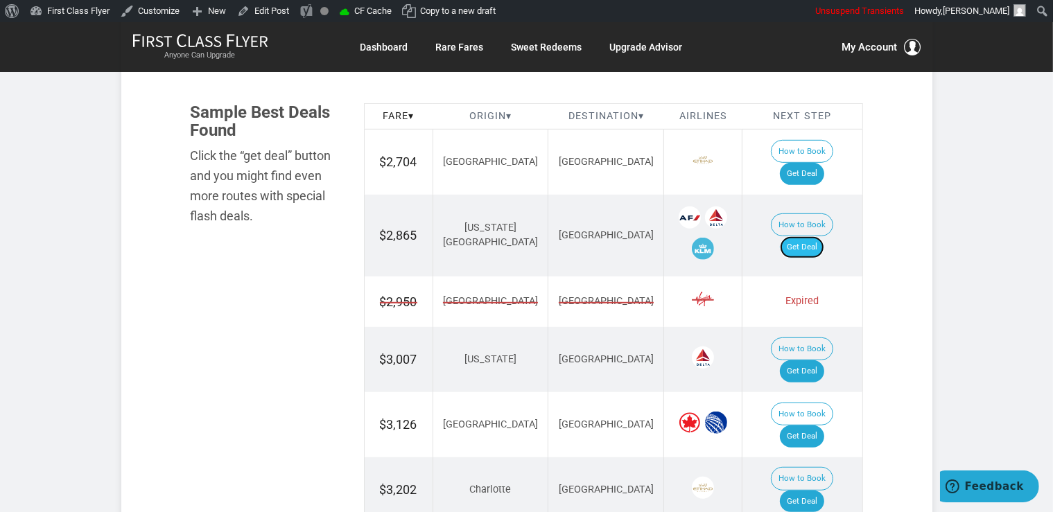
click at [801, 236] on link "Get Deal" at bounding box center [802, 247] width 44 height 22
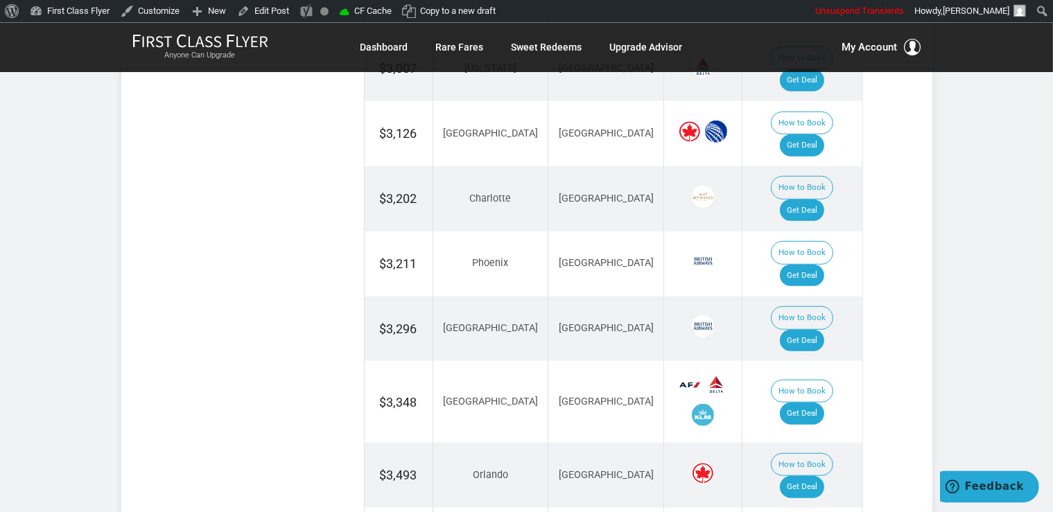
scroll to position [1098, 0]
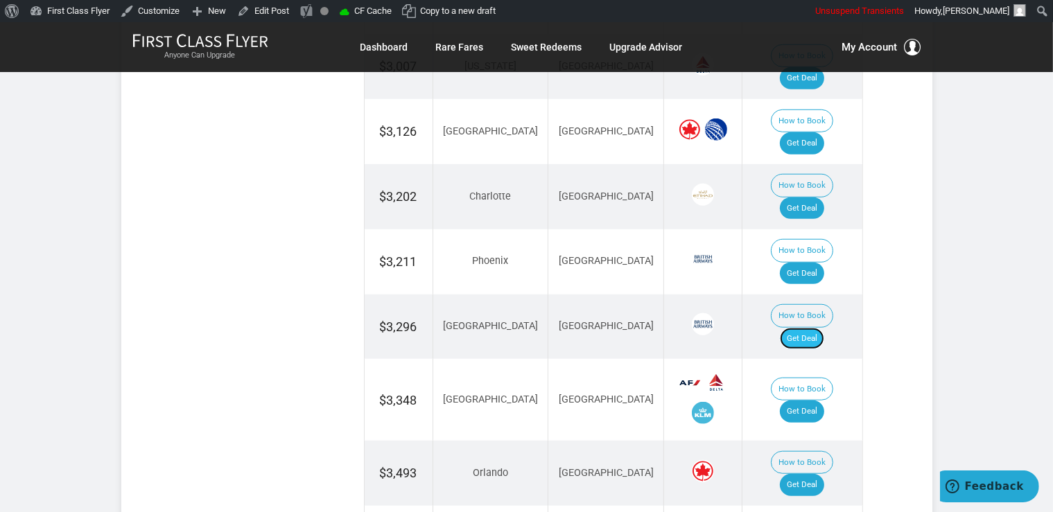
click at [817, 328] on link "Get Deal" at bounding box center [802, 339] width 44 height 22
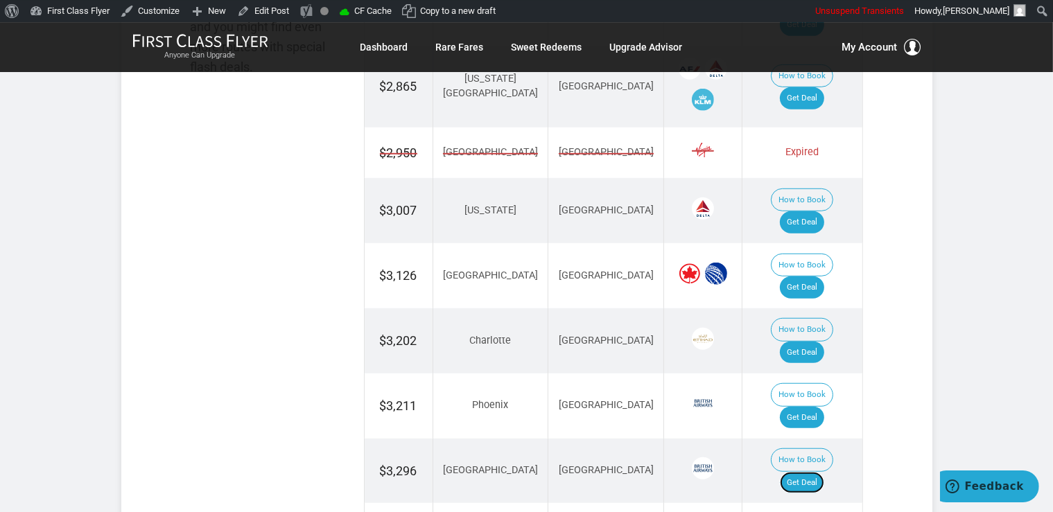
scroll to position [951, 0]
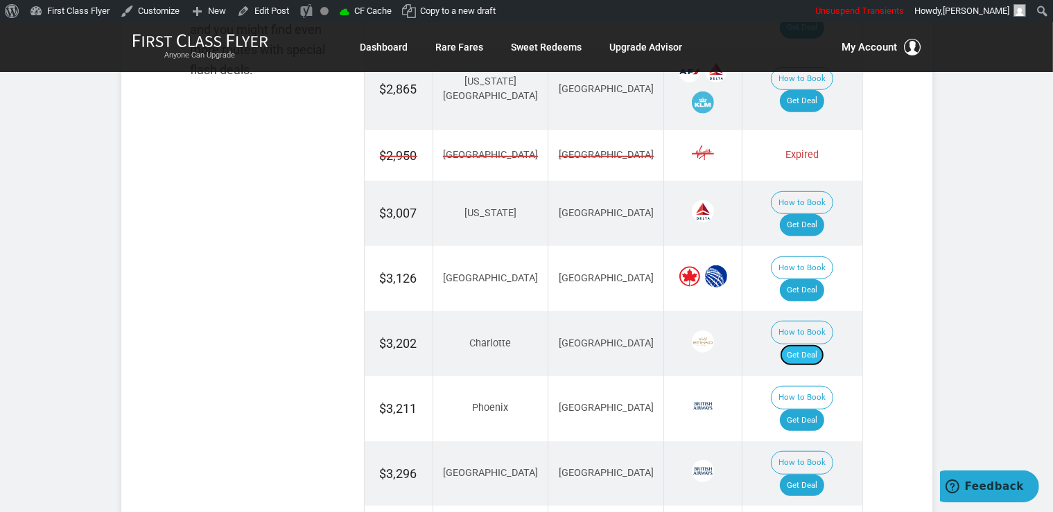
click at [815, 344] on link "Get Deal" at bounding box center [802, 355] width 44 height 22
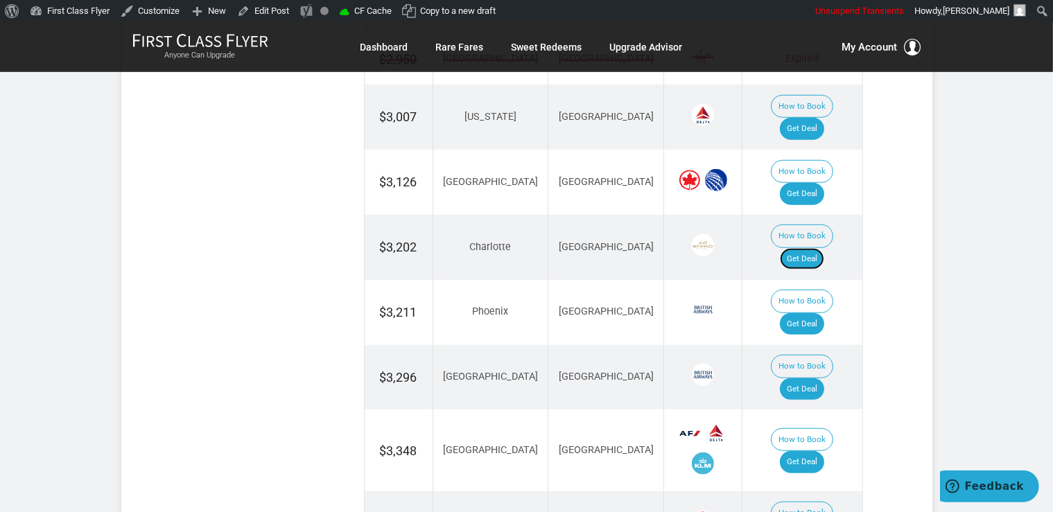
scroll to position [1098, 0]
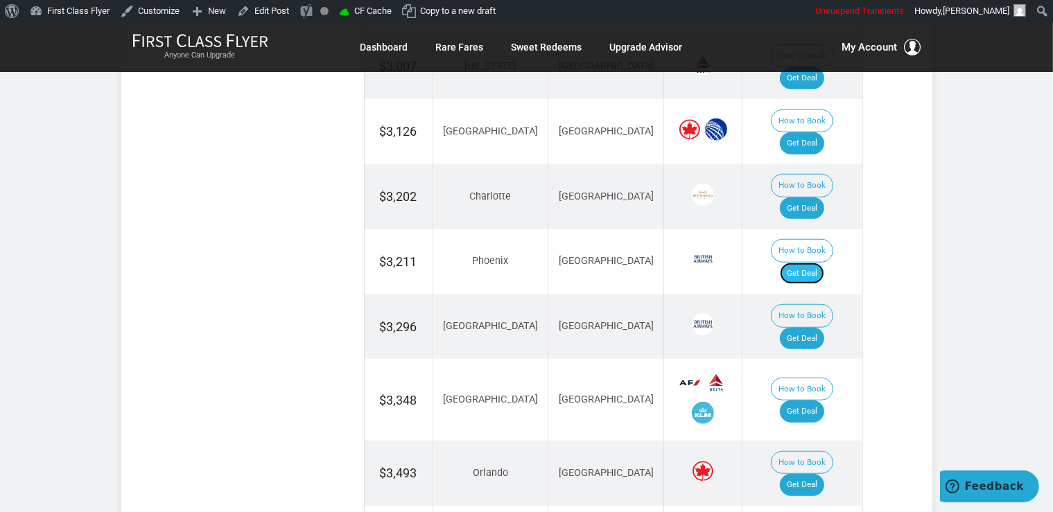
click at [813, 263] on link "Get Deal" at bounding box center [802, 274] width 44 height 22
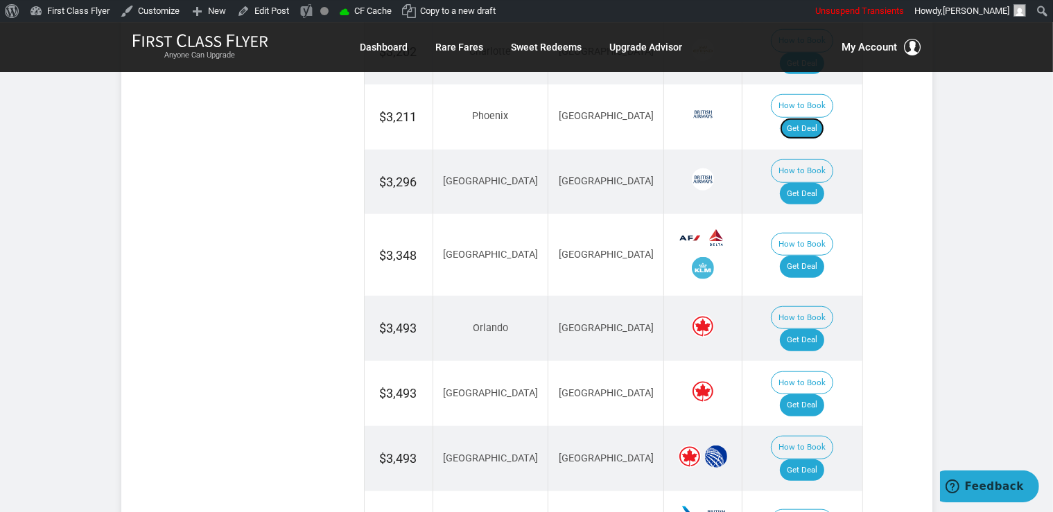
scroll to position [1244, 0]
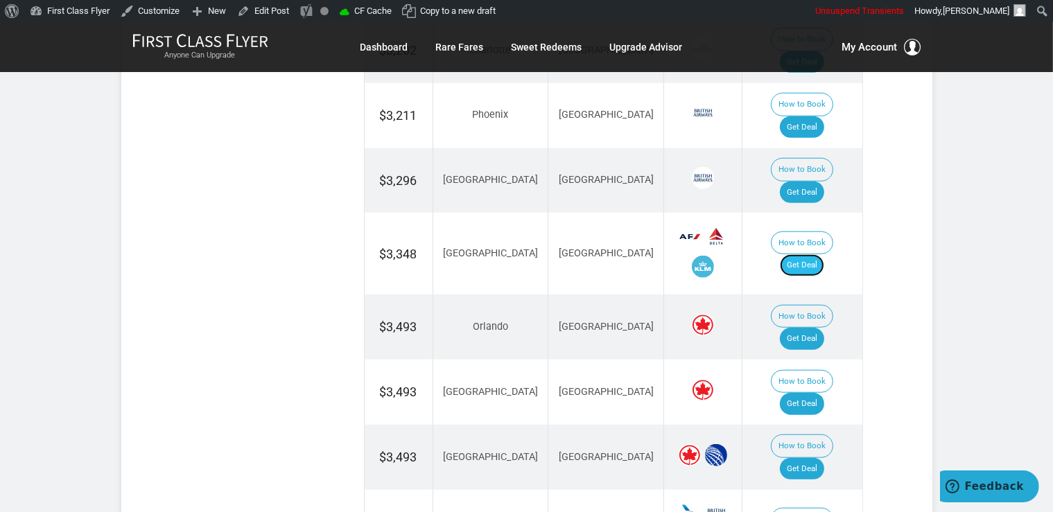
drag, startPoint x: 826, startPoint y: 165, endPoint x: 817, endPoint y: 170, distance: 10.6
click at [824, 254] on link "Get Deal" at bounding box center [802, 265] width 44 height 22
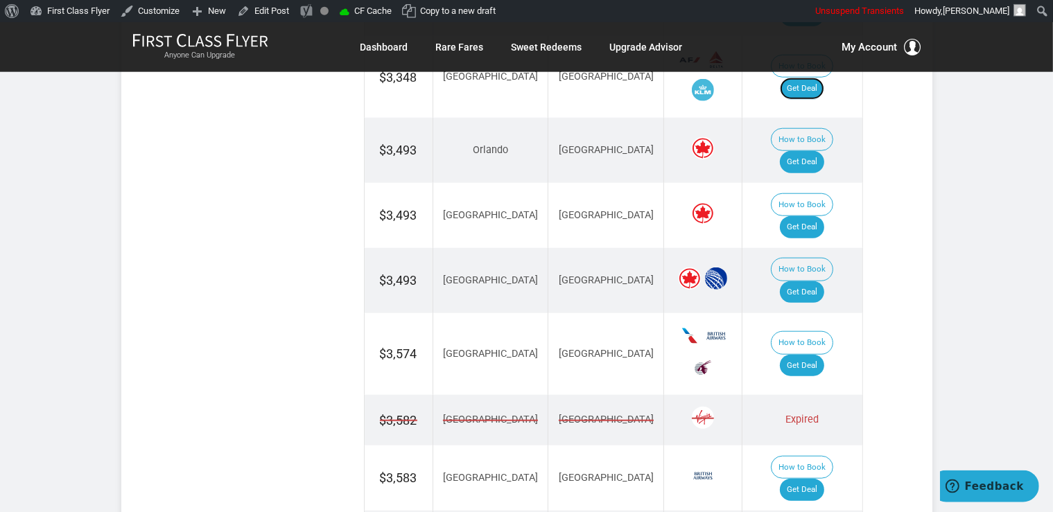
scroll to position [1464, 0]
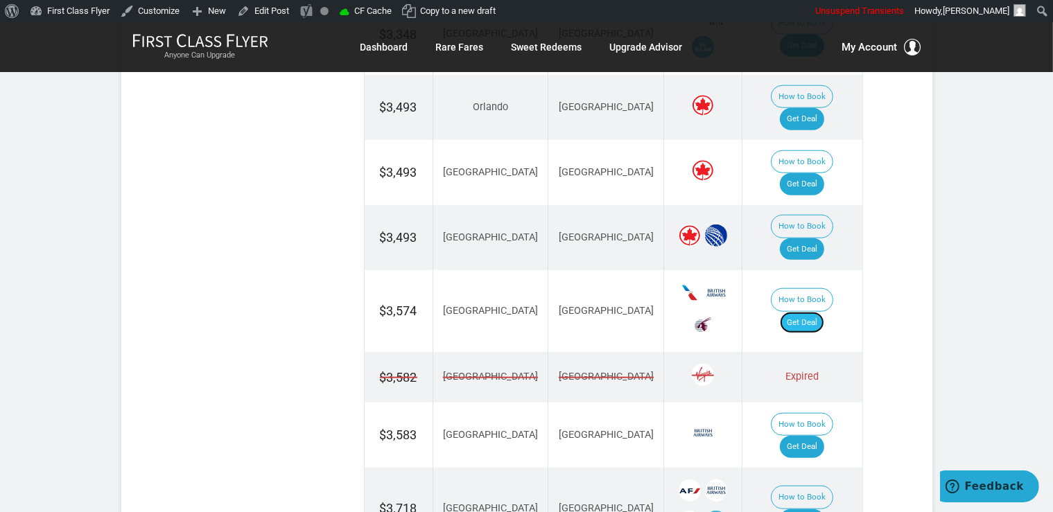
click at [814, 312] on link "Get Deal" at bounding box center [802, 323] width 44 height 22
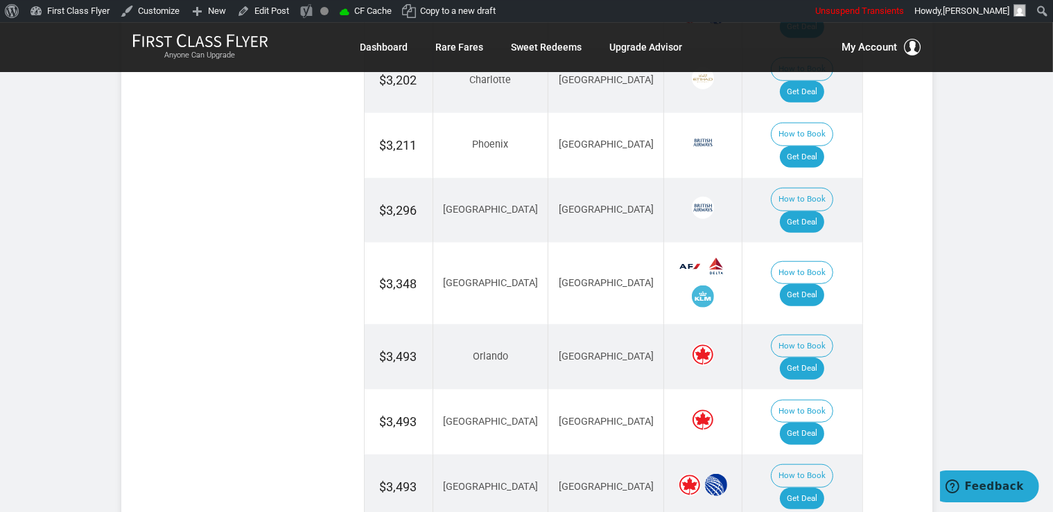
scroll to position [1171, 0]
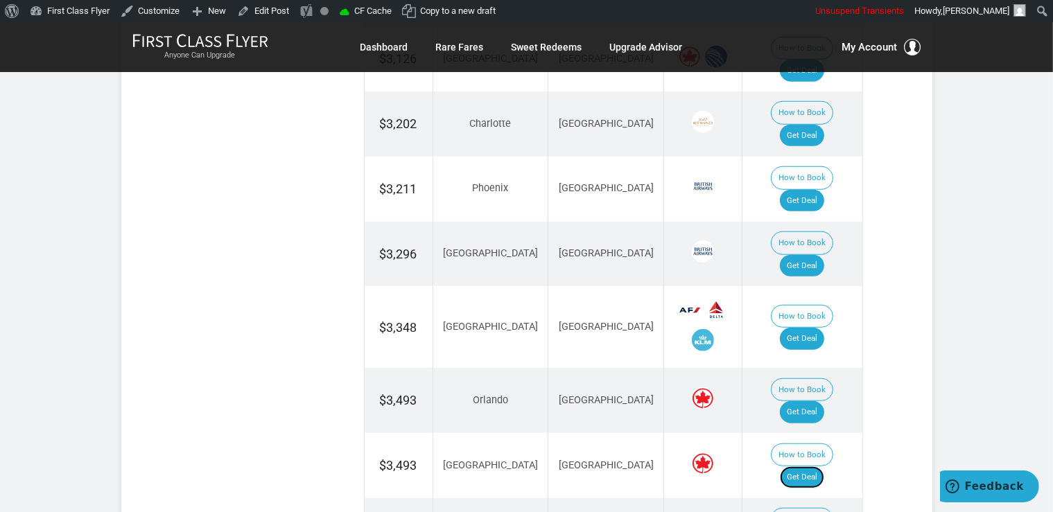
click at [821, 466] on link "Get Deal" at bounding box center [802, 477] width 44 height 22
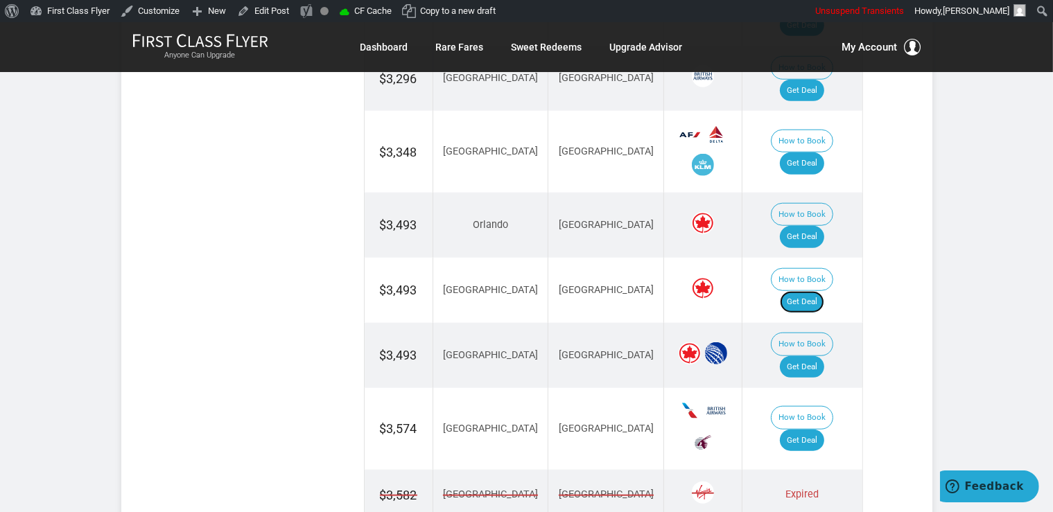
scroll to position [1390, 0]
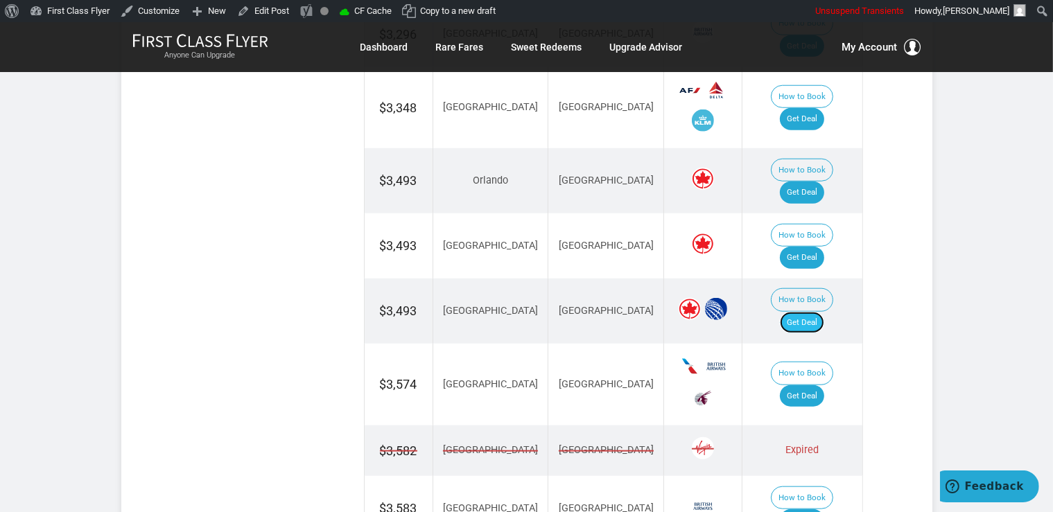
click at [810, 312] on link "Get Deal" at bounding box center [802, 323] width 44 height 22
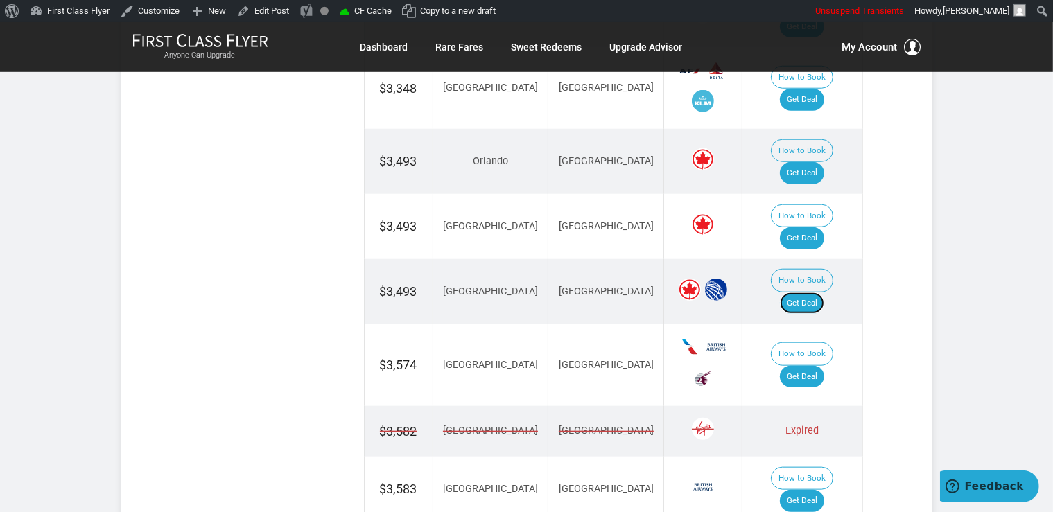
scroll to position [1244, 0]
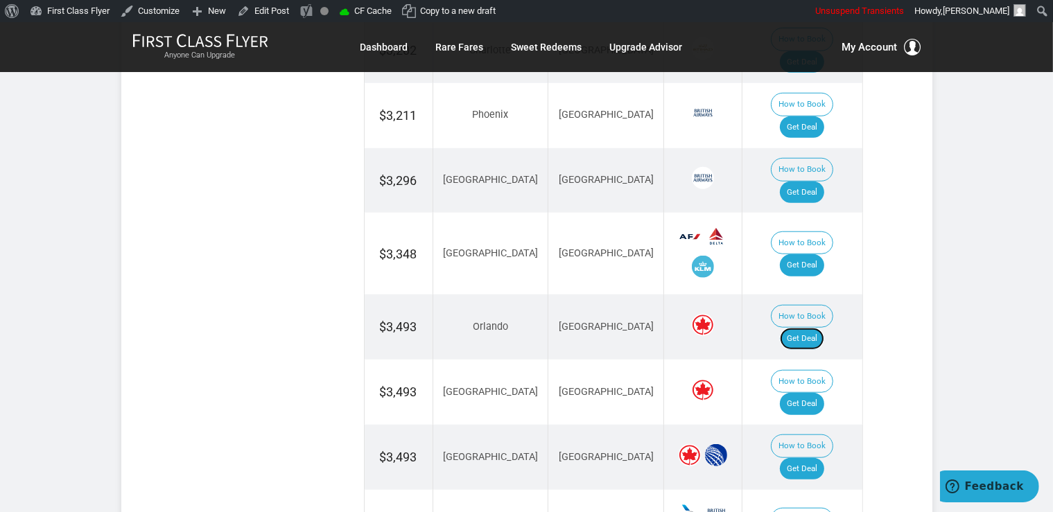
click at [813, 328] on link "Get Deal" at bounding box center [802, 339] width 44 height 22
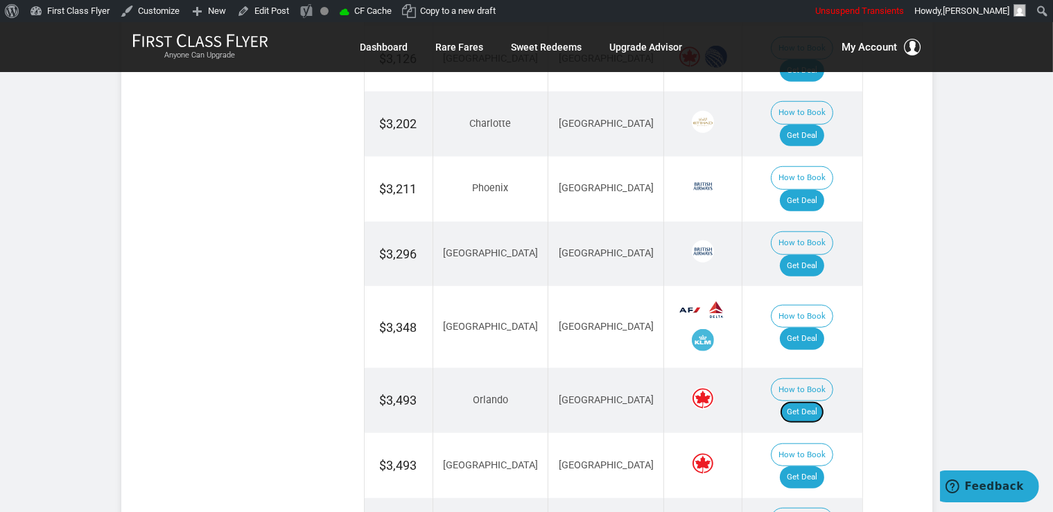
scroll to position [878, 0]
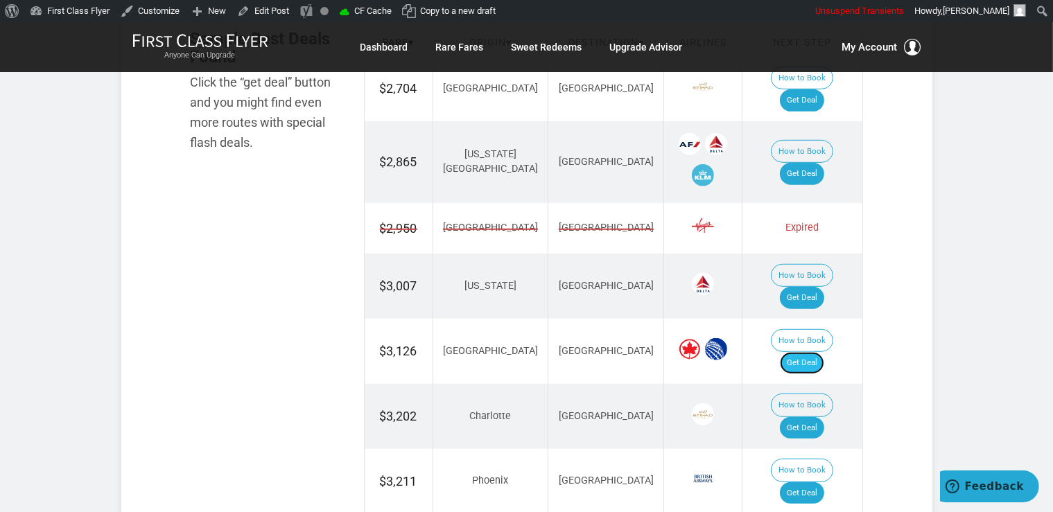
click at [814, 352] on link "Get Deal" at bounding box center [802, 363] width 44 height 22
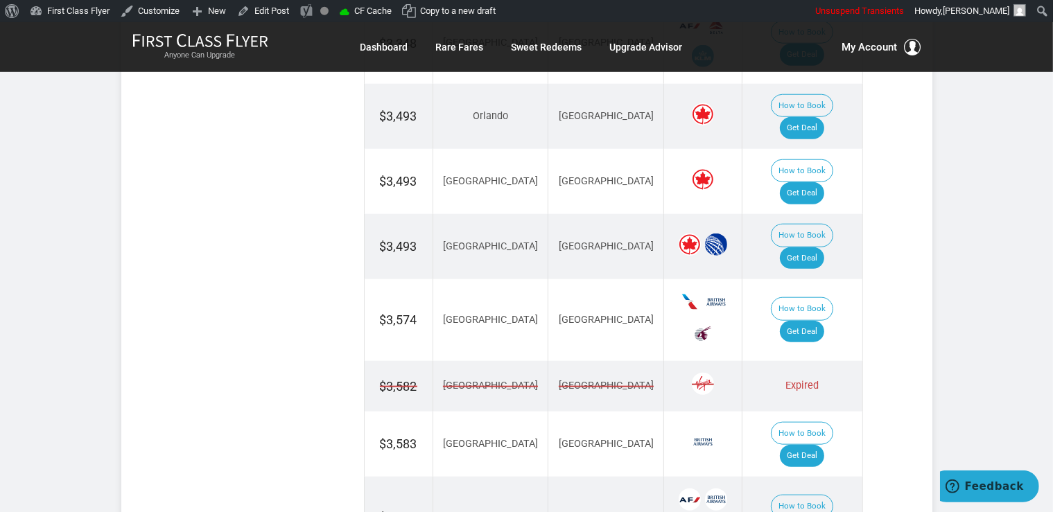
scroll to position [1610, 0]
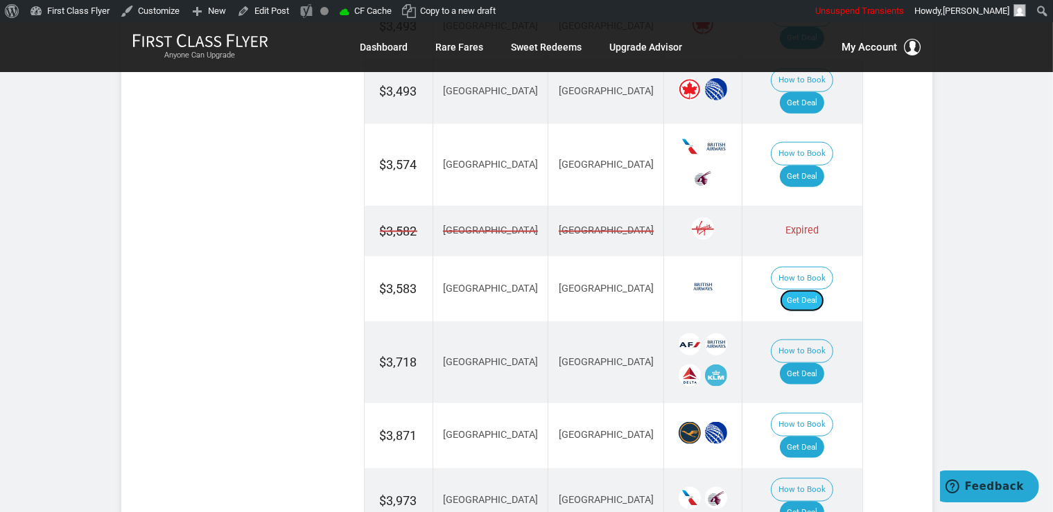
click at [807, 290] on link "Get Deal" at bounding box center [802, 301] width 44 height 22
click at [809, 363] on link "Get Deal" at bounding box center [802, 374] width 44 height 22
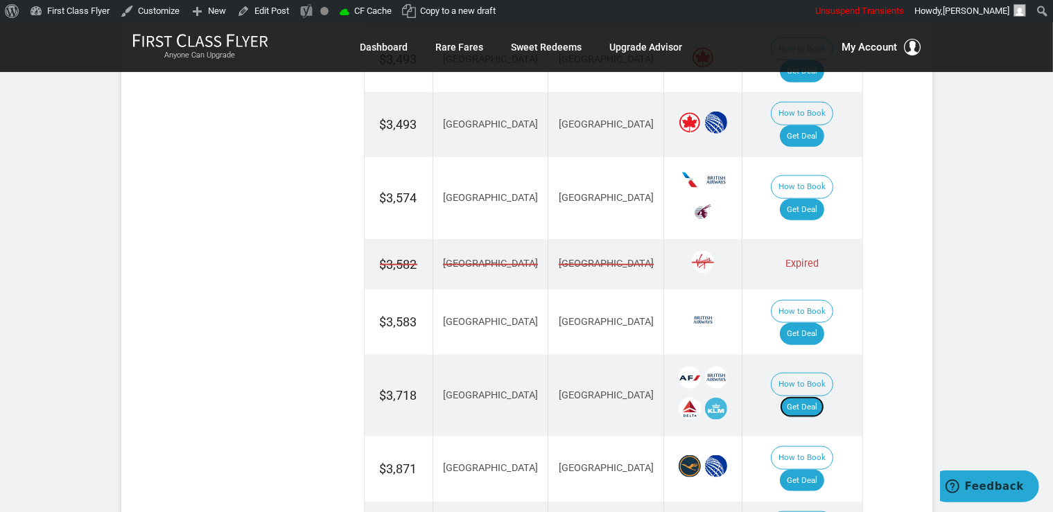
scroll to position [1537, 0]
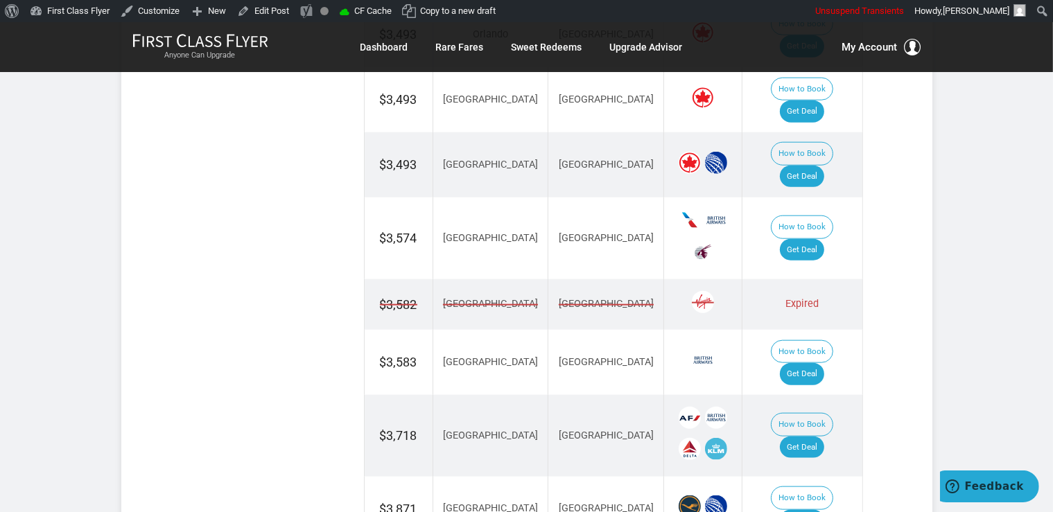
click at [807, 477] on td "How to Book Get Deal" at bounding box center [802, 509] width 120 height 65
click at [821, 510] on link "Get Deal" at bounding box center [802, 521] width 44 height 22
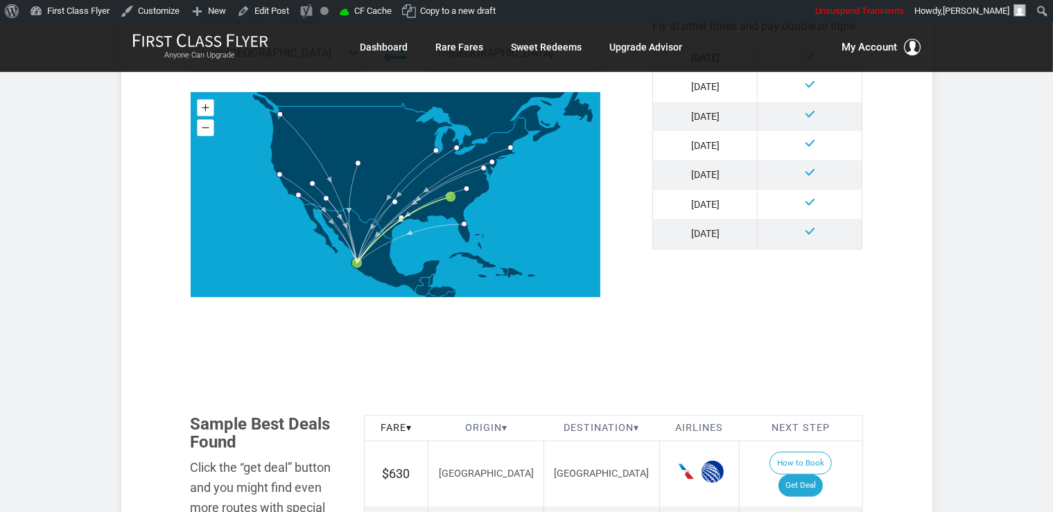
scroll to position [773, 0]
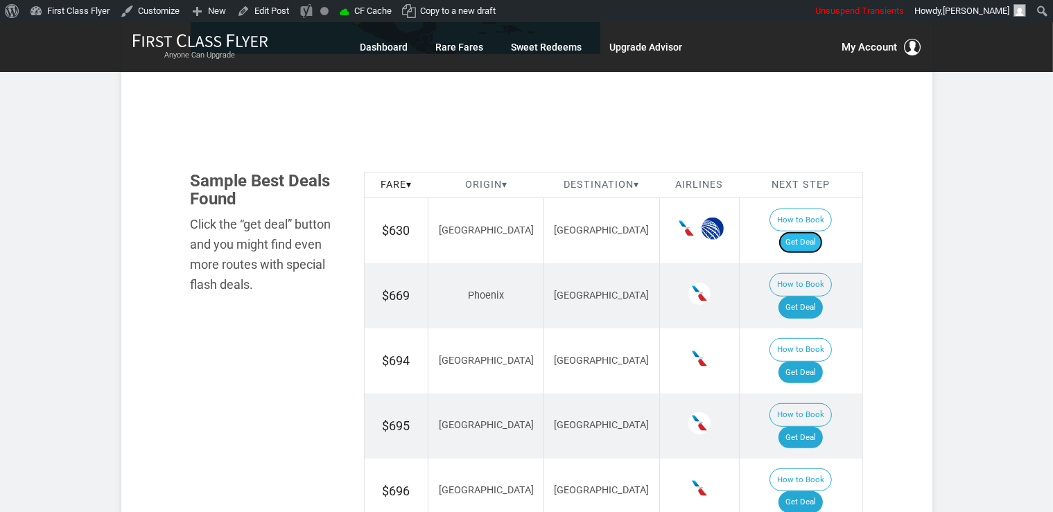
click at [810, 231] on link "Get Deal" at bounding box center [800, 242] width 44 height 22
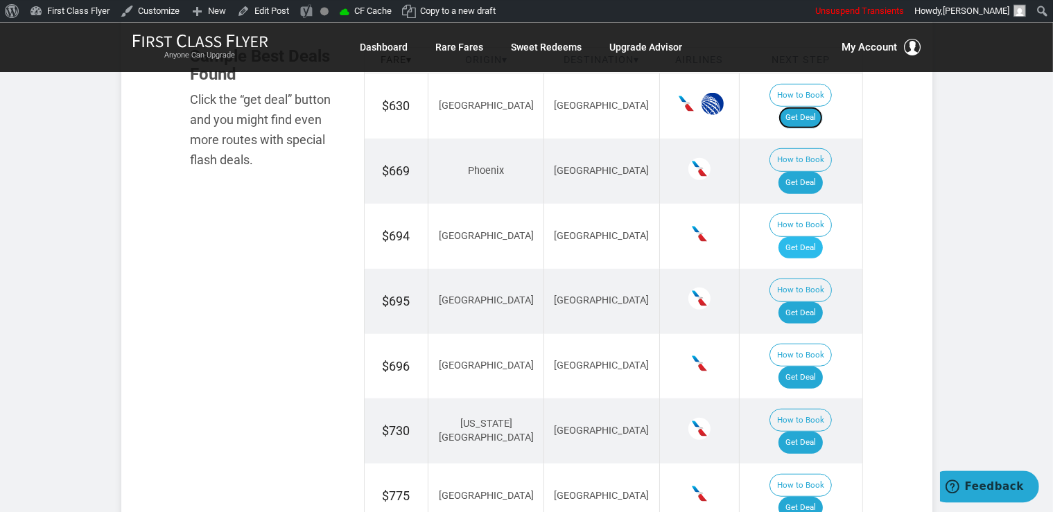
scroll to position [920, 0]
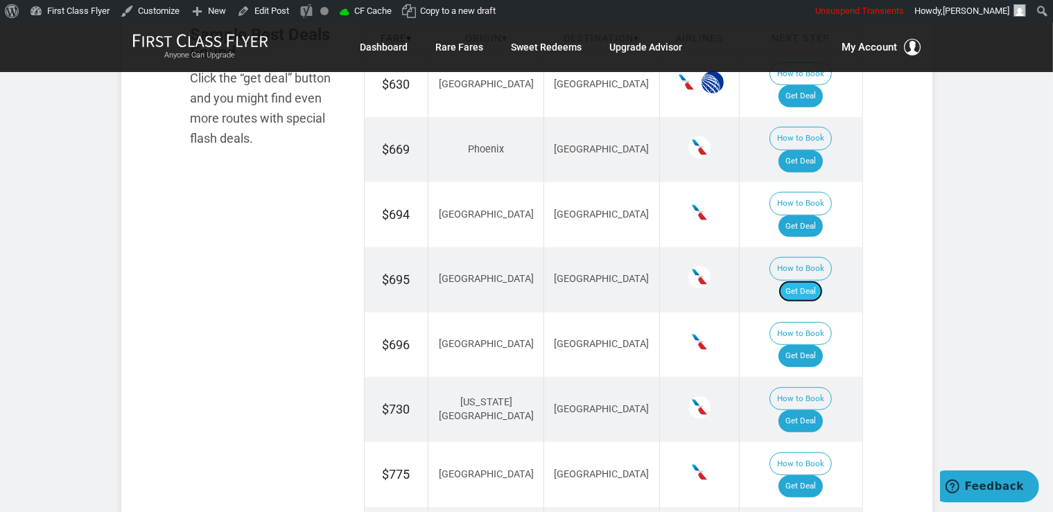
click at [805, 281] on link "Get Deal" at bounding box center [800, 292] width 44 height 22
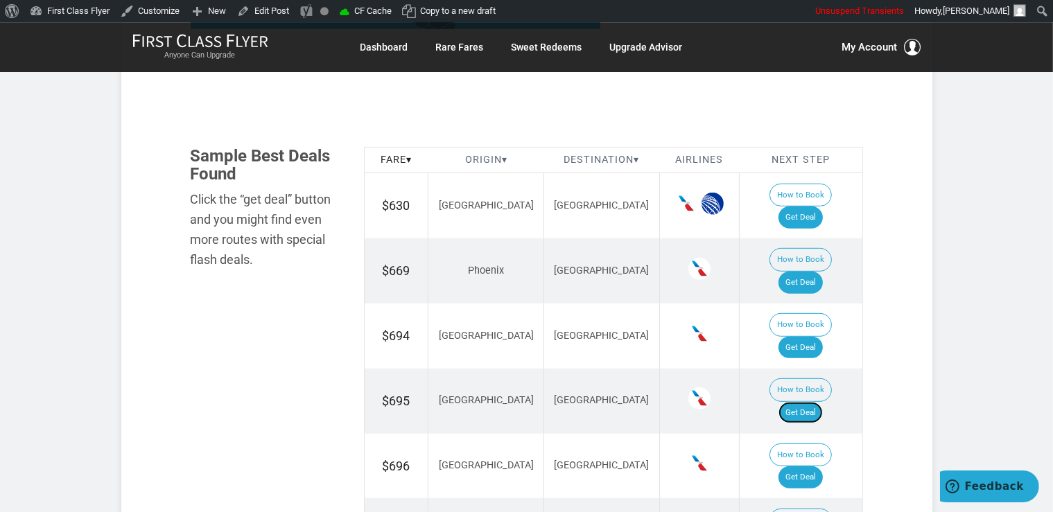
scroll to position [773, 0]
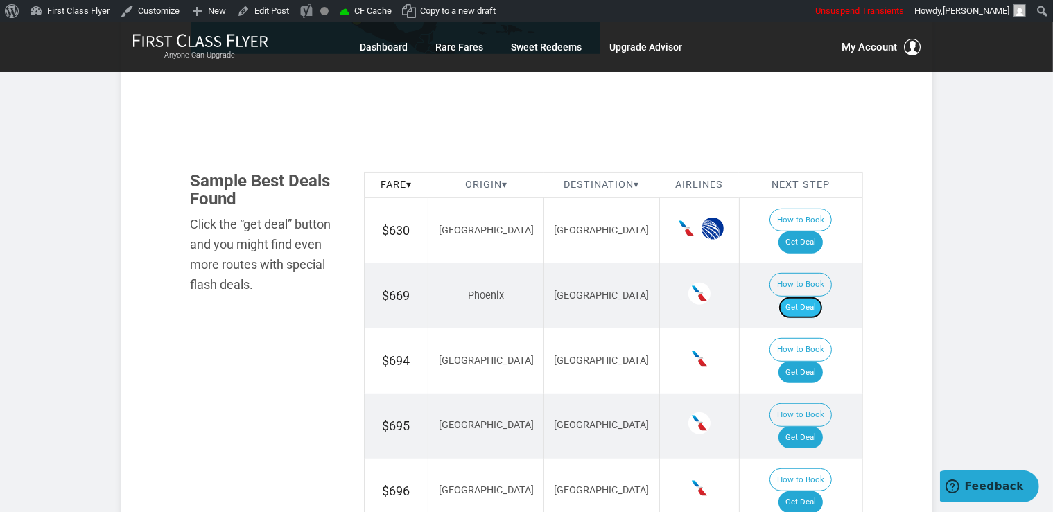
click at [808, 297] on link "Get Deal" at bounding box center [800, 308] width 44 height 22
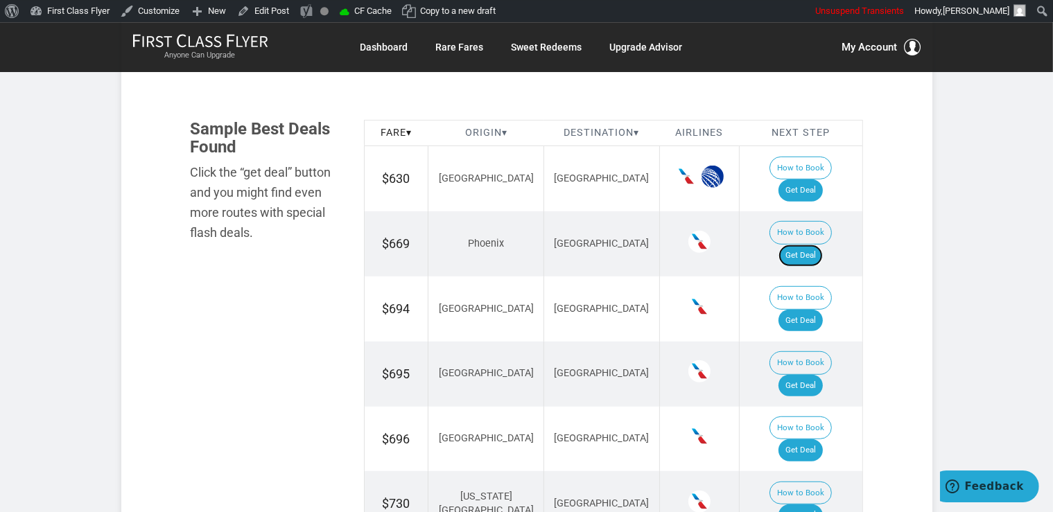
scroll to position [847, 0]
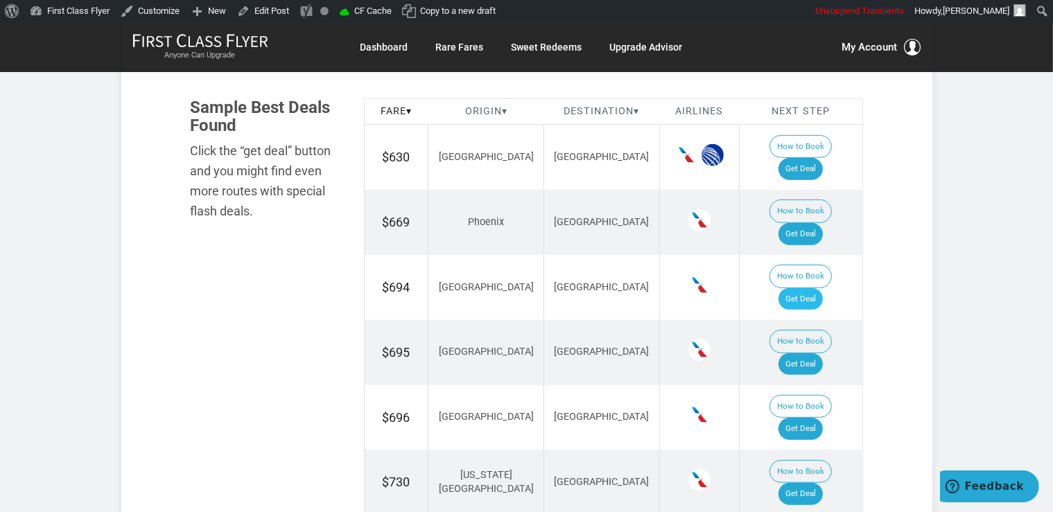
click at [818, 255] on td "How to Book Get Deal" at bounding box center [800, 287] width 123 height 65
click at [814, 288] on link "Get Deal" at bounding box center [800, 299] width 44 height 22
drag, startPoint x: 811, startPoint y: 310, endPoint x: 817, endPoint y: 303, distance: 9.3
click at [811, 418] on link "Get Deal" at bounding box center [800, 429] width 44 height 22
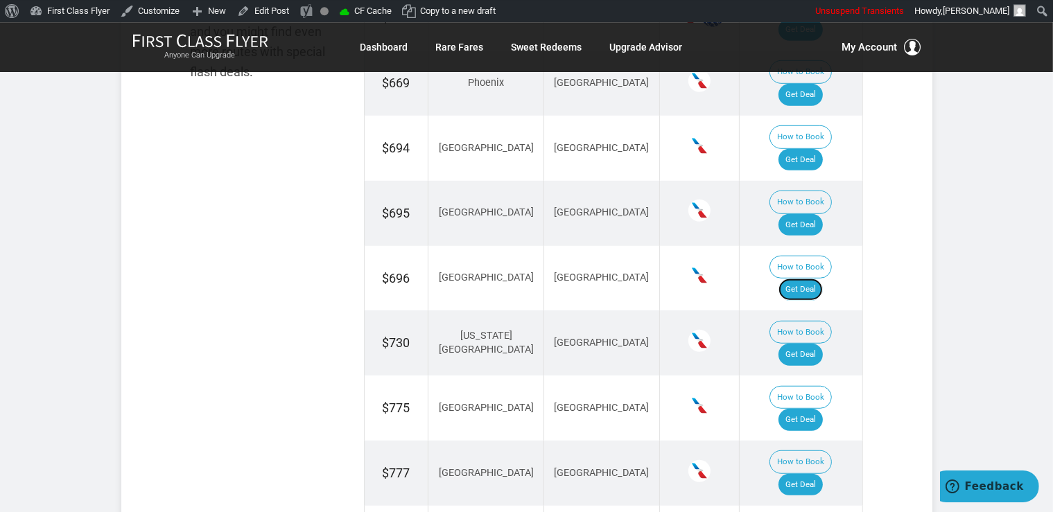
scroll to position [993, 0]
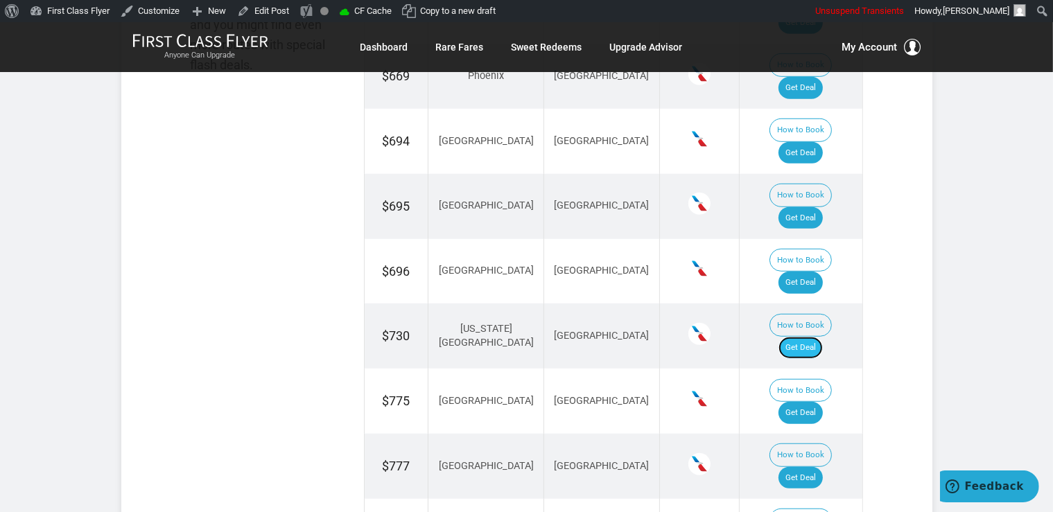
click at [815, 337] on link "Get Deal" at bounding box center [800, 348] width 44 height 22
click at [823, 337] on link "Get Deal" at bounding box center [800, 348] width 44 height 22
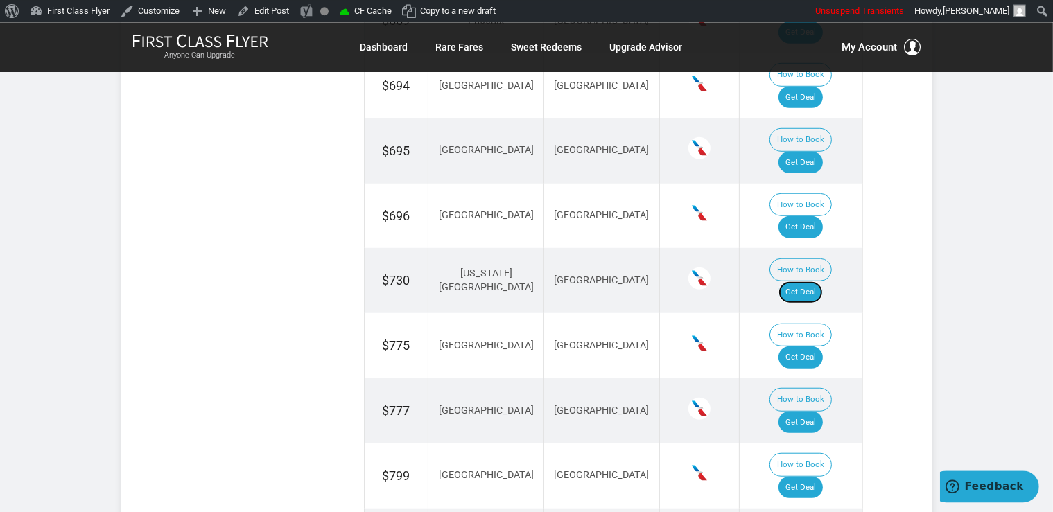
scroll to position [1067, 0]
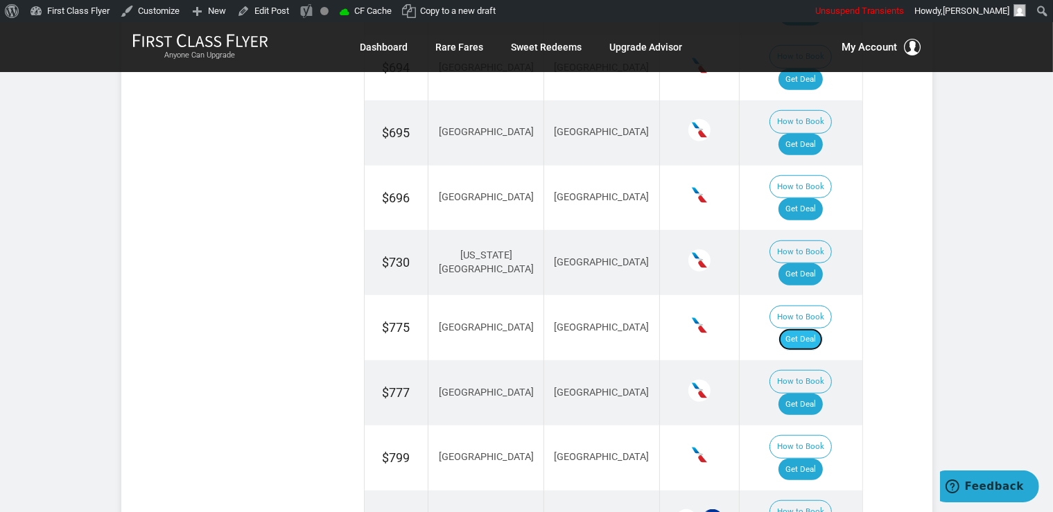
click at [823, 329] on link "Get Deal" at bounding box center [800, 340] width 44 height 22
click at [813, 394] on link "Get Deal" at bounding box center [800, 405] width 44 height 22
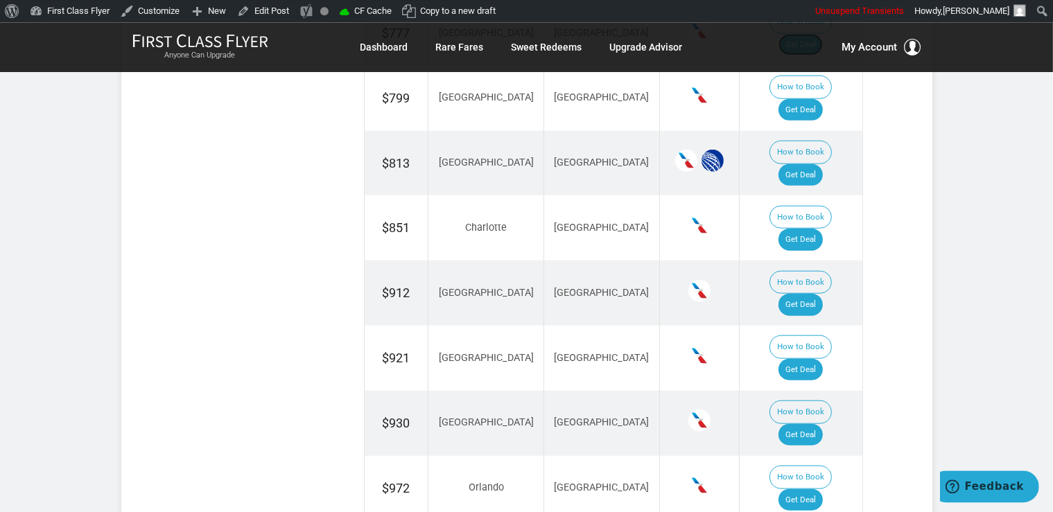
scroll to position [1433, 0]
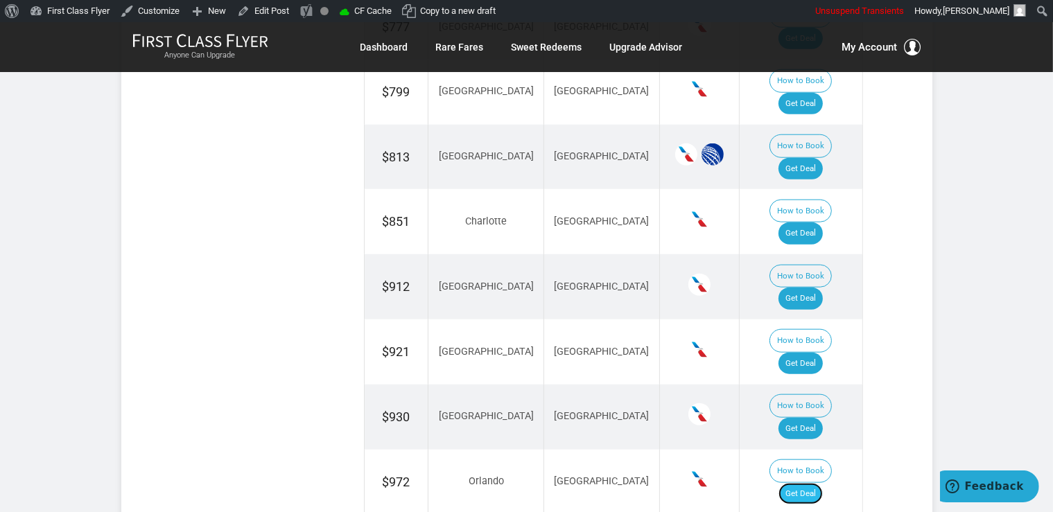
click at [823, 483] on link "Get Deal" at bounding box center [800, 494] width 44 height 22
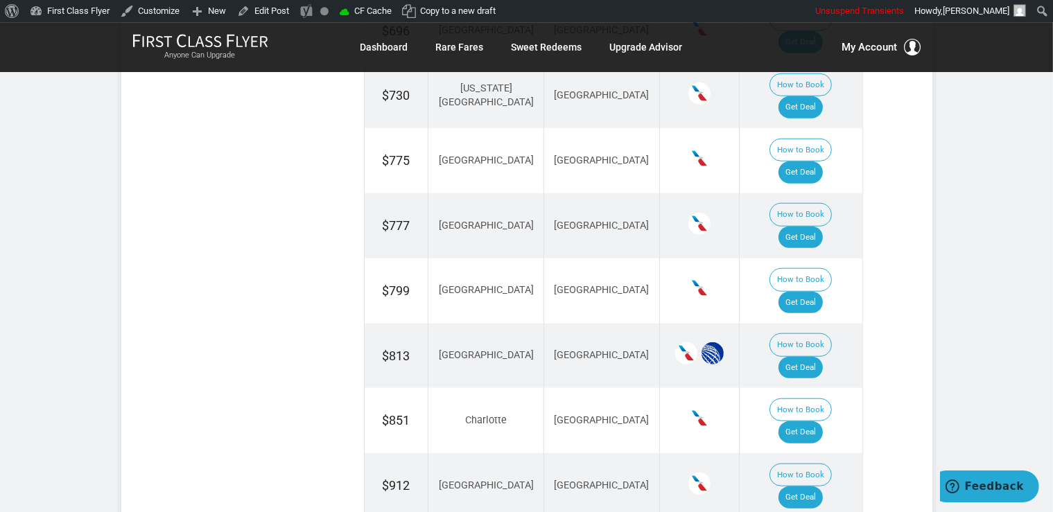
scroll to position [1213, 0]
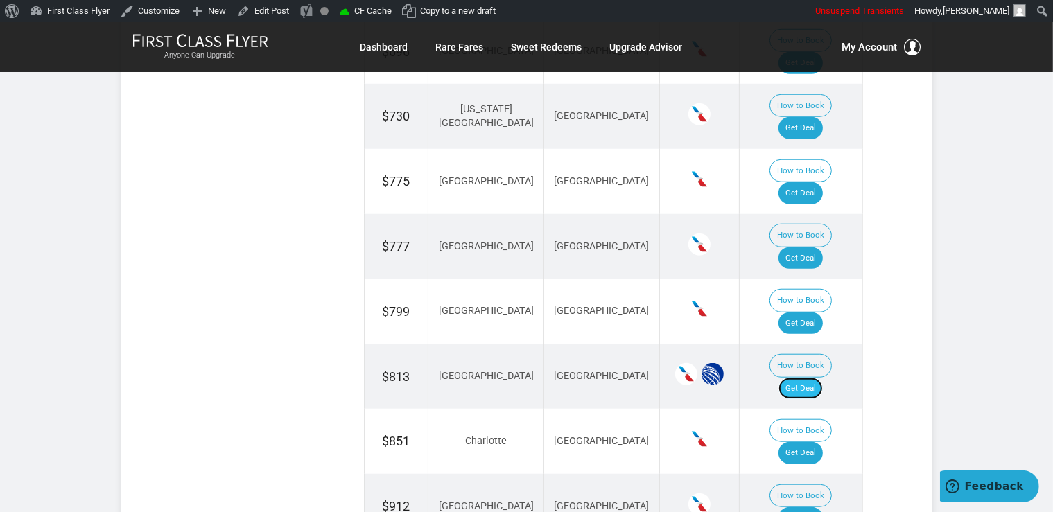
click at [801, 378] on link "Get Deal" at bounding box center [800, 389] width 44 height 22
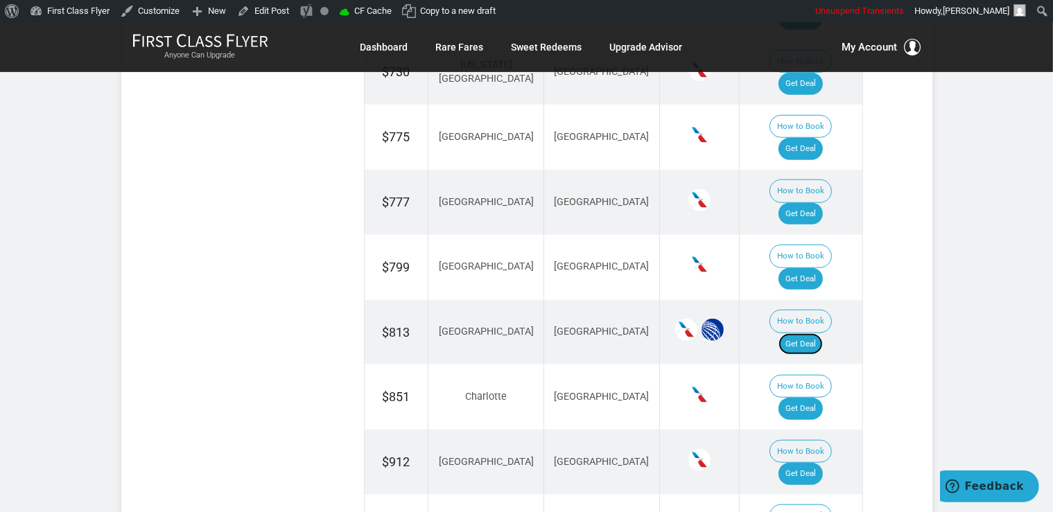
scroll to position [1286, 0]
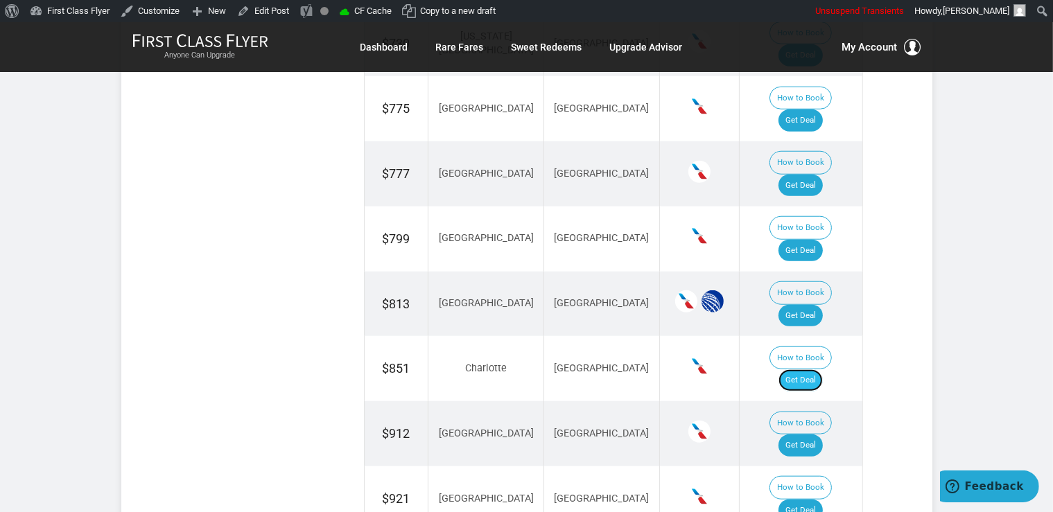
click at [823, 369] on link "Get Deal" at bounding box center [800, 380] width 44 height 22
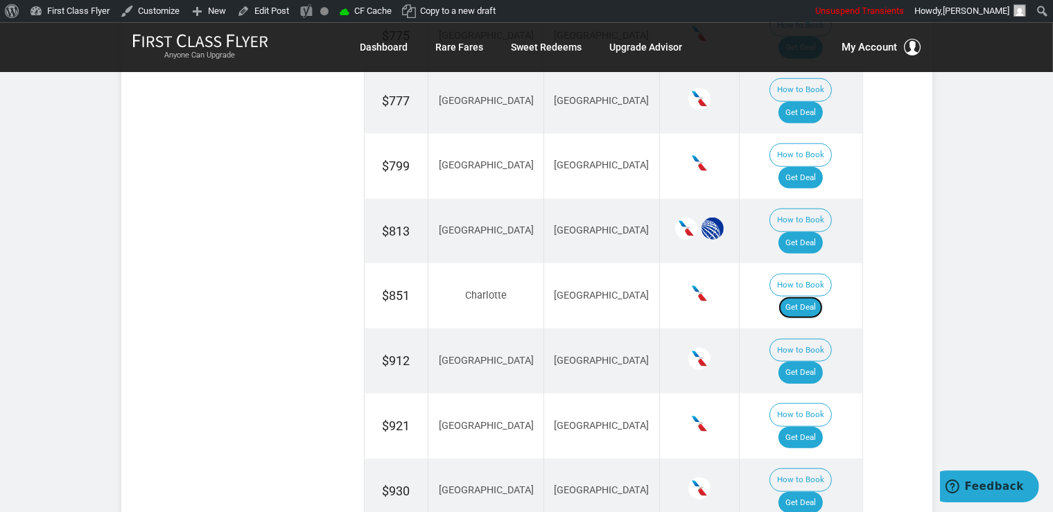
scroll to position [1213, 0]
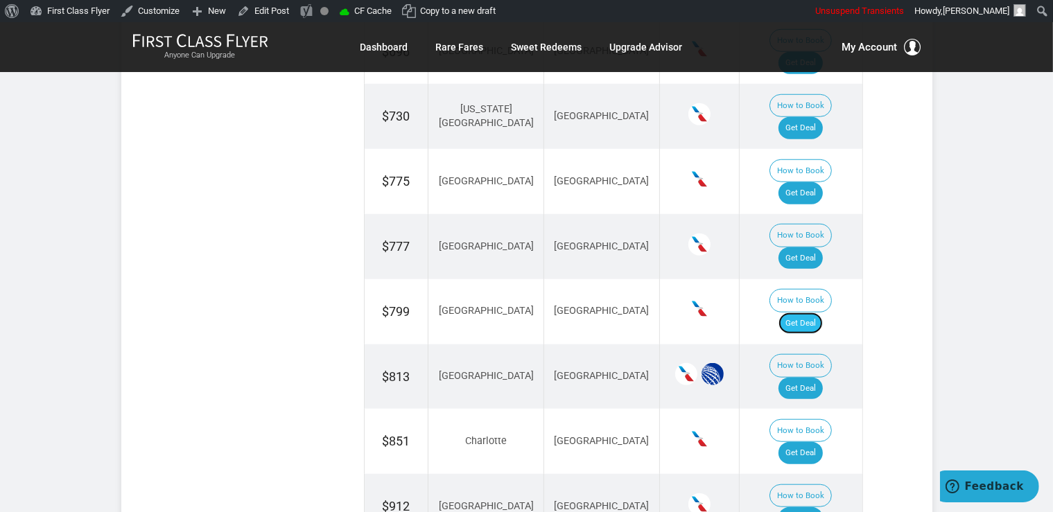
click at [811, 313] on link "Get Deal" at bounding box center [800, 324] width 44 height 22
click at [814, 507] on link "Get Deal" at bounding box center [800, 518] width 44 height 22
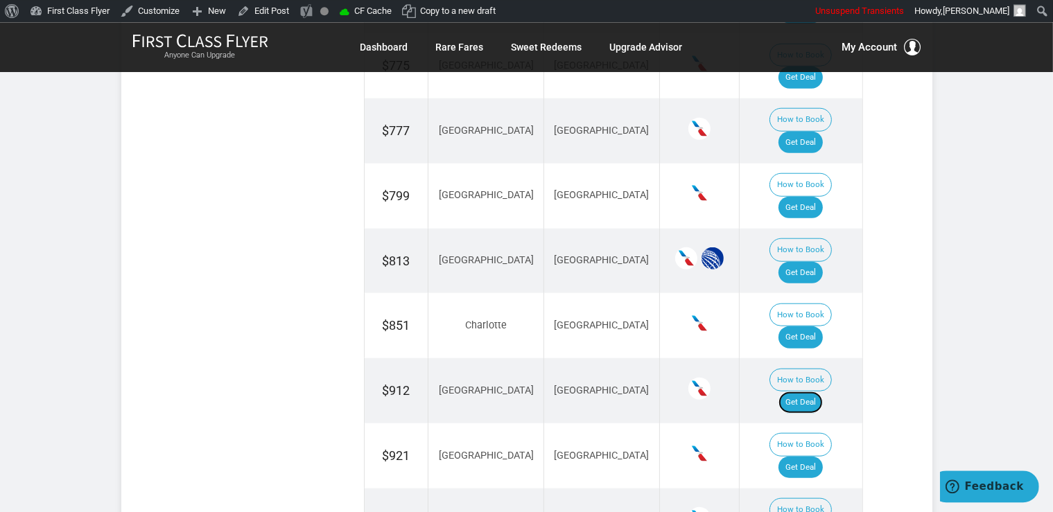
scroll to position [1359, 0]
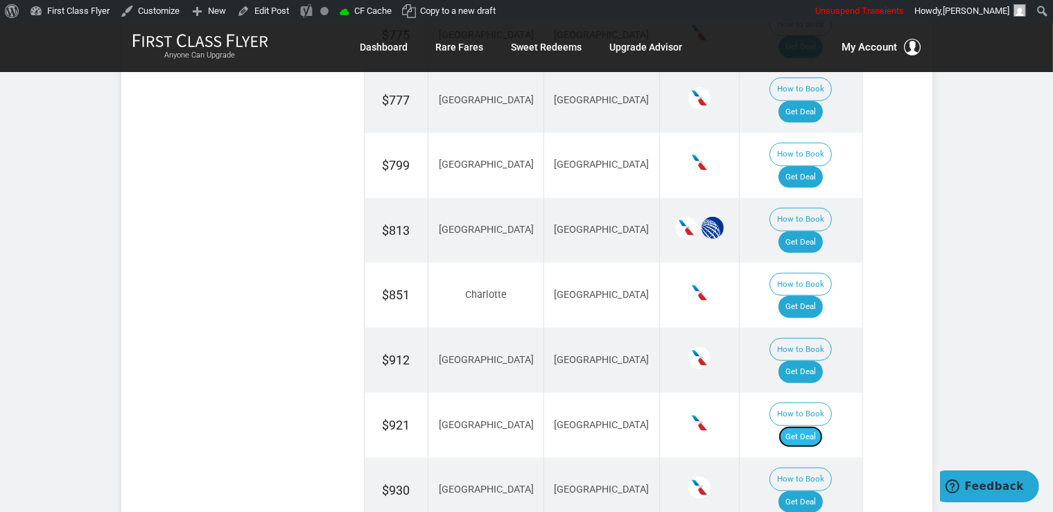
click at [808, 426] on link "Get Deal" at bounding box center [800, 437] width 44 height 22
click at [805, 491] on link "Get Deal" at bounding box center [800, 502] width 44 height 22
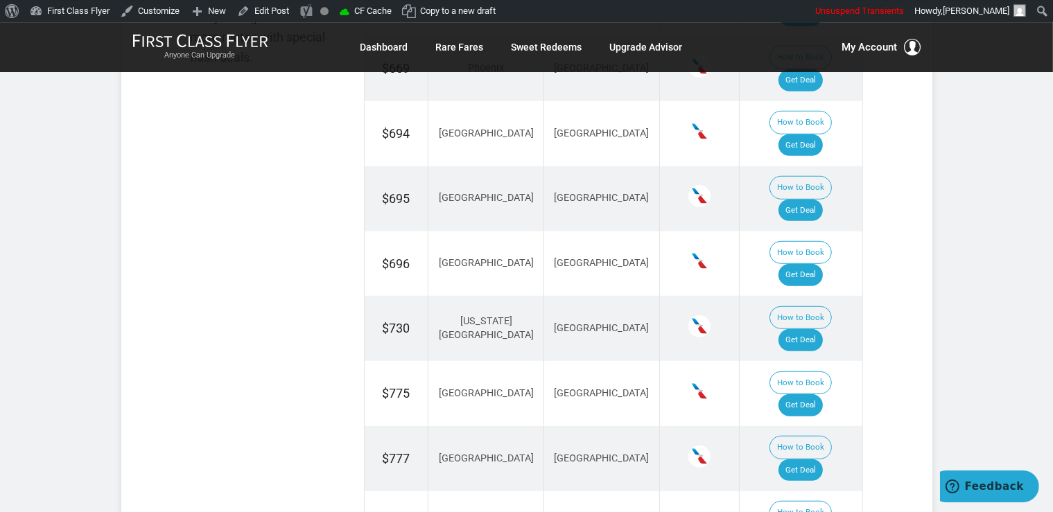
scroll to position [993, 0]
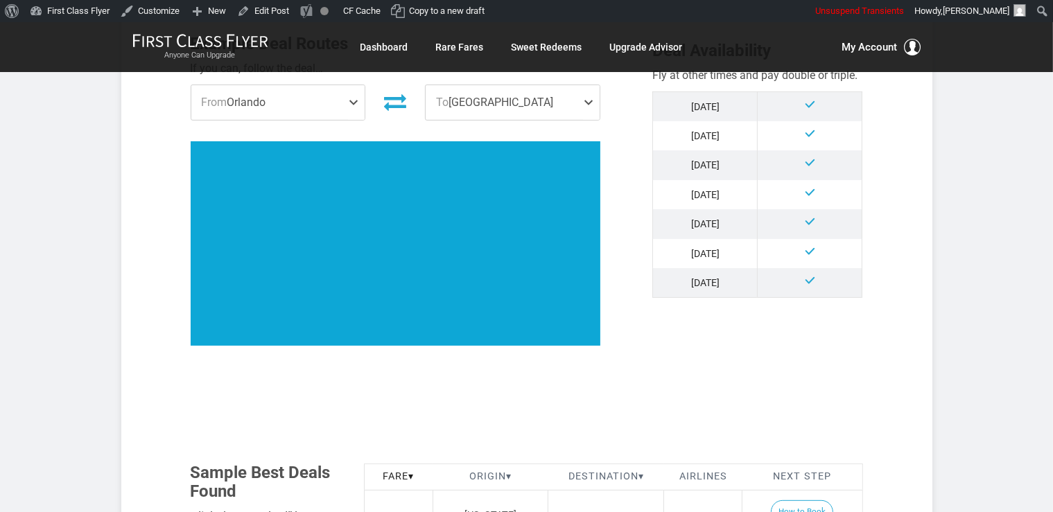
scroll to position [732, 0]
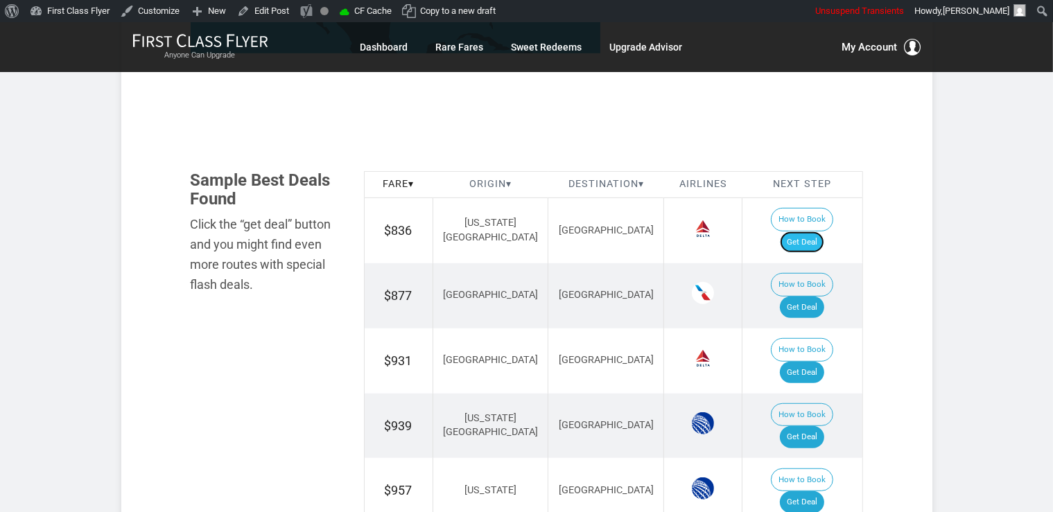
click at [823, 231] on link "Get Deal" at bounding box center [802, 242] width 44 height 22
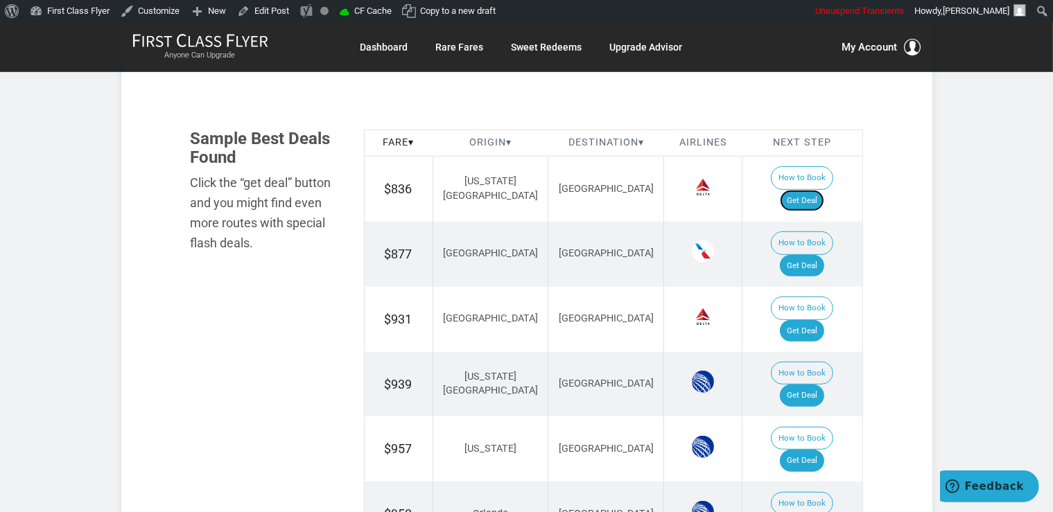
scroll to position [805, 0]
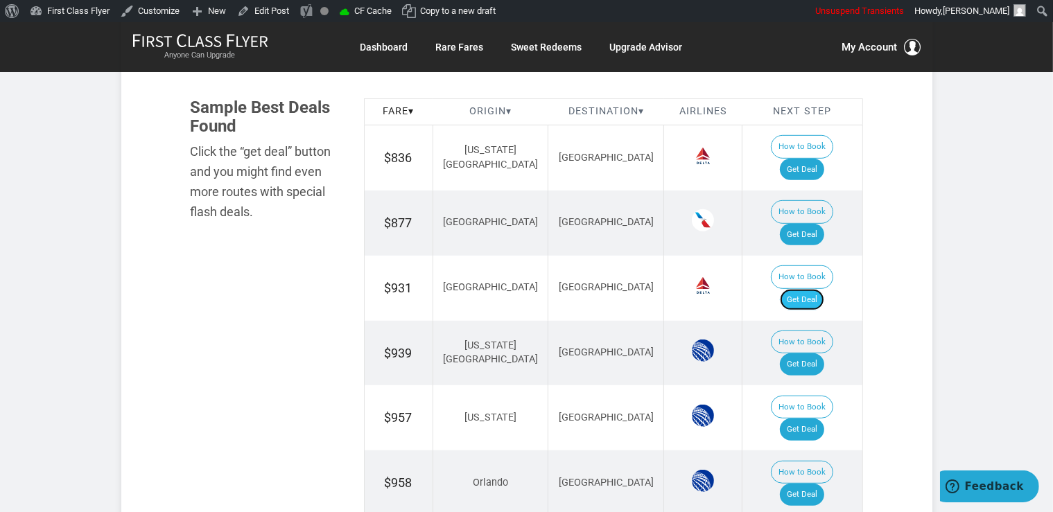
click at [824, 289] on link "Get Deal" at bounding box center [802, 300] width 44 height 22
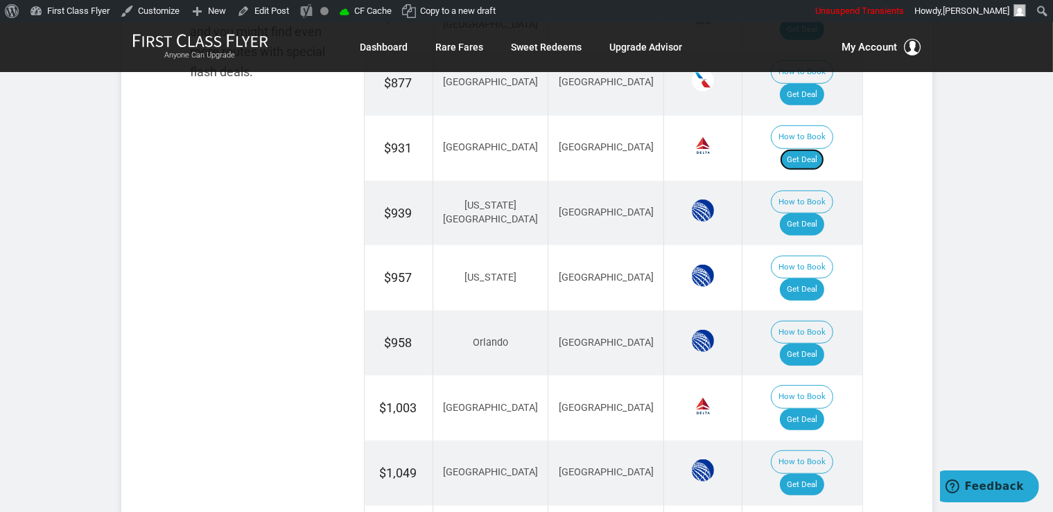
scroll to position [878, 0]
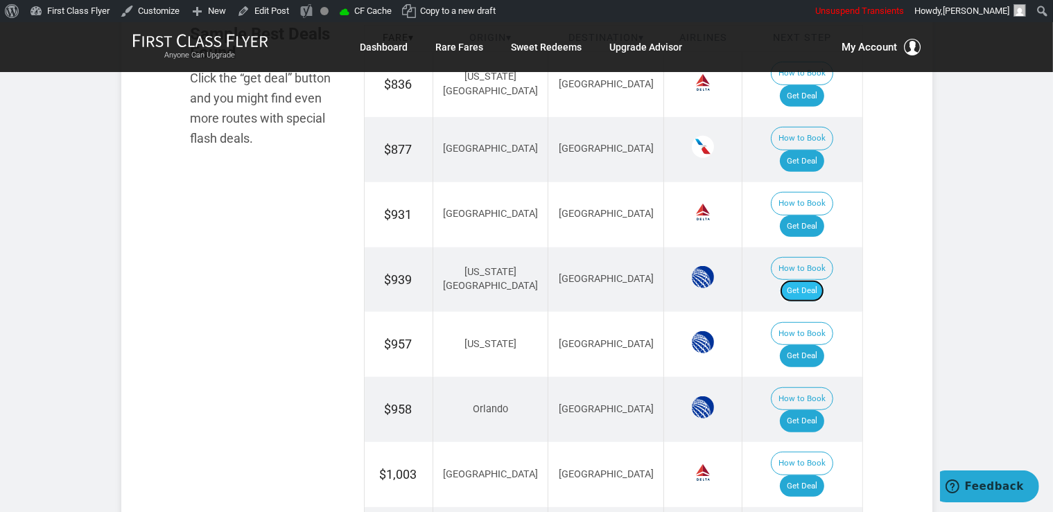
click at [818, 280] on link "Get Deal" at bounding box center [802, 291] width 44 height 22
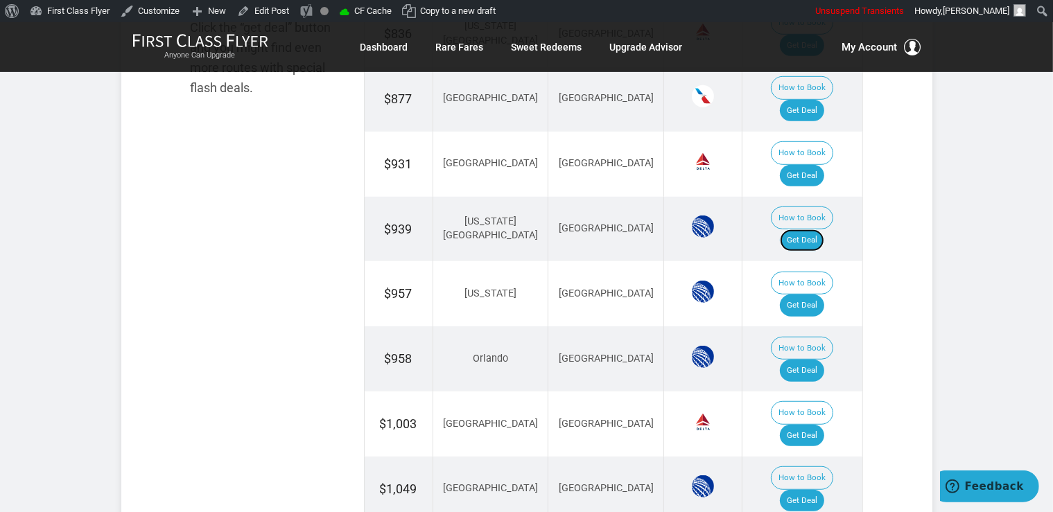
scroll to position [951, 0]
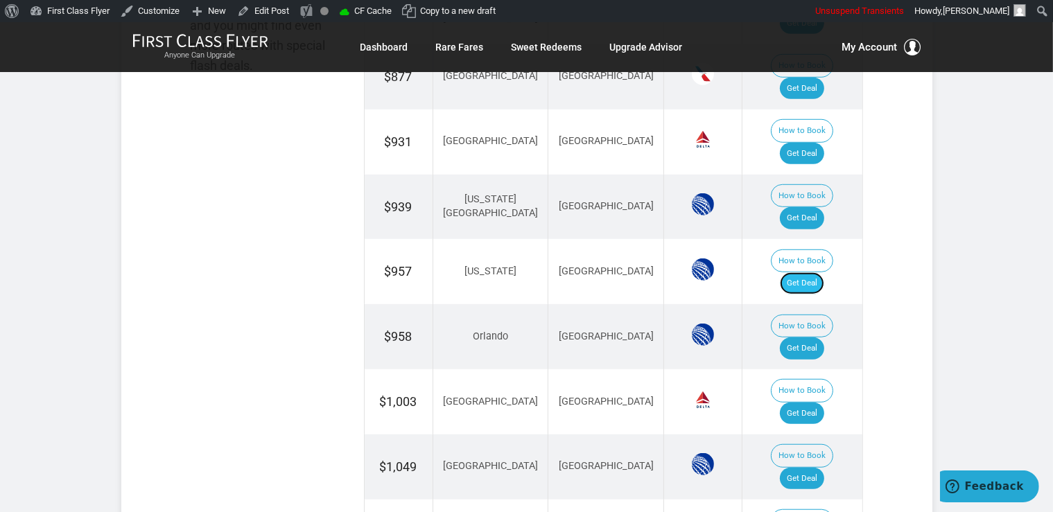
click at [823, 272] on link "Get Deal" at bounding box center [802, 283] width 44 height 22
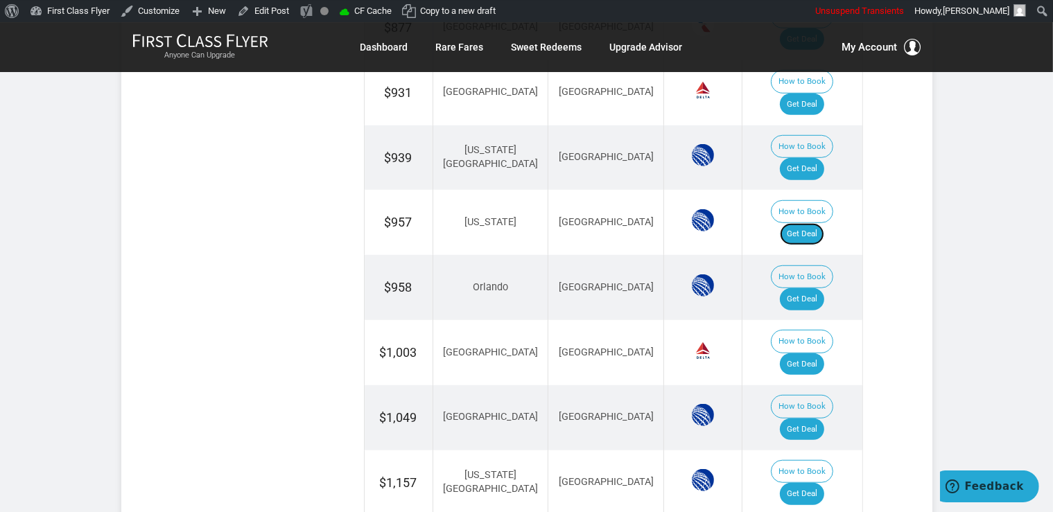
scroll to position [1024, 0]
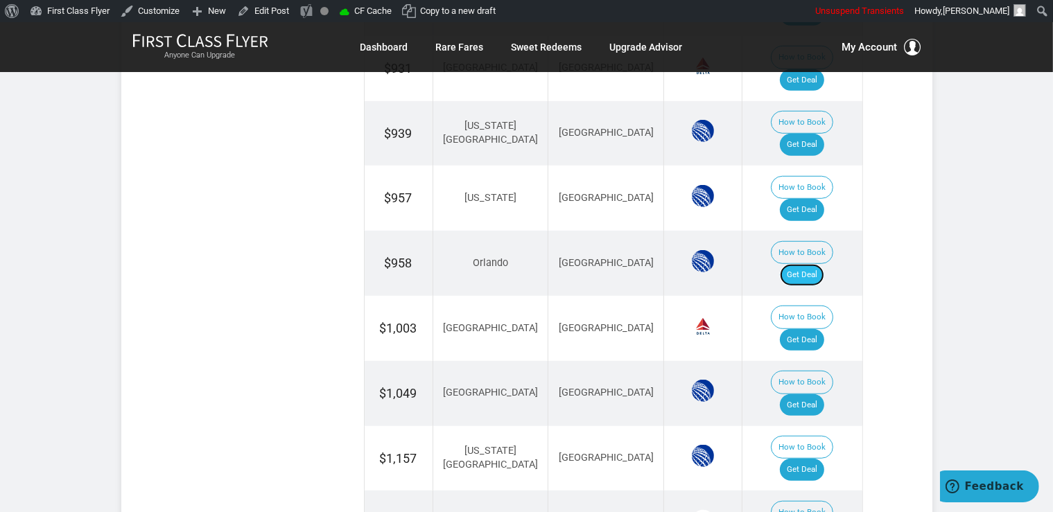
click at [810, 264] on link "Get Deal" at bounding box center [802, 275] width 44 height 22
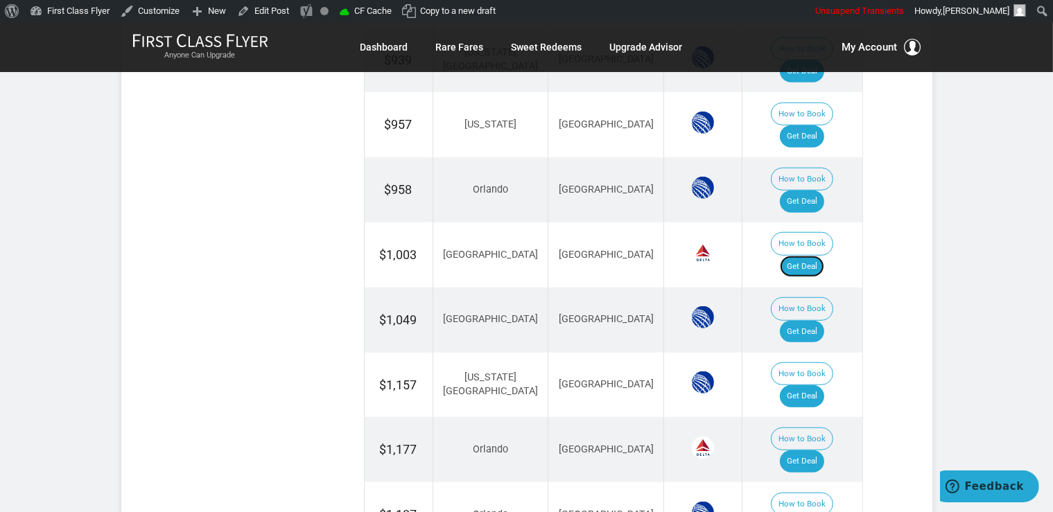
drag, startPoint x: 806, startPoint y: 161, endPoint x: 797, endPoint y: 171, distance: 13.8
click at [807, 256] on link "Get Deal" at bounding box center [802, 267] width 44 height 22
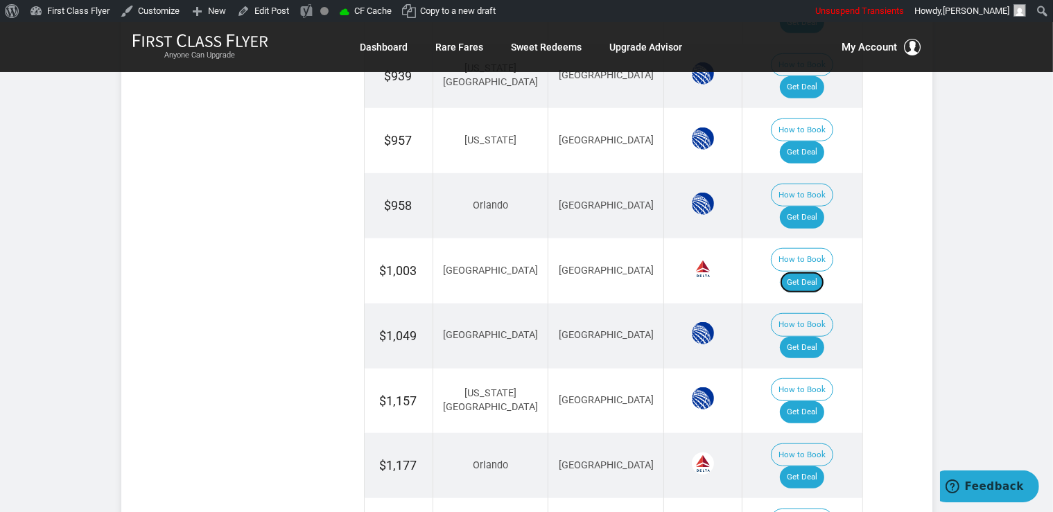
scroll to position [1003, 0]
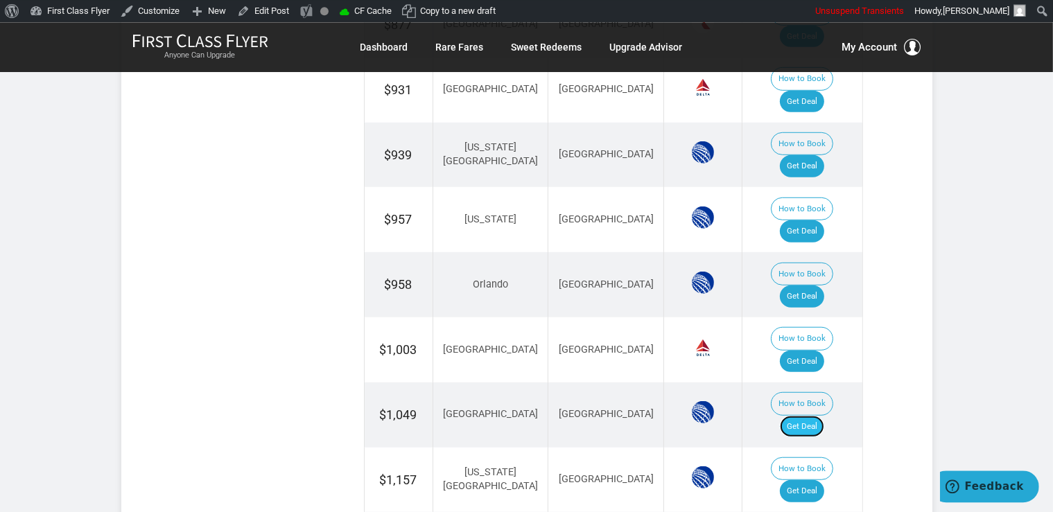
click at [811, 416] on link "Get Deal" at bounding box center [802, 427] width 44 height 22
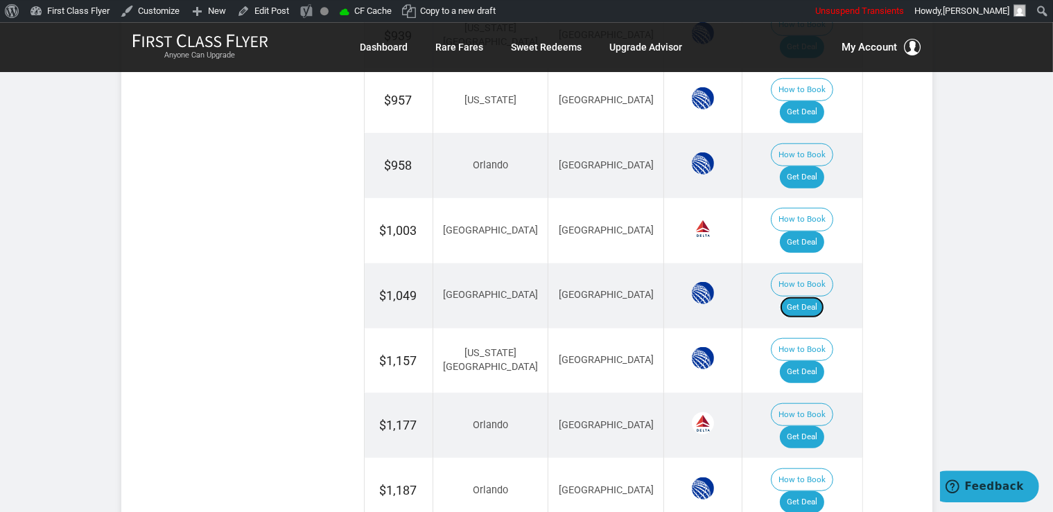
scroll to position [1149, 0]
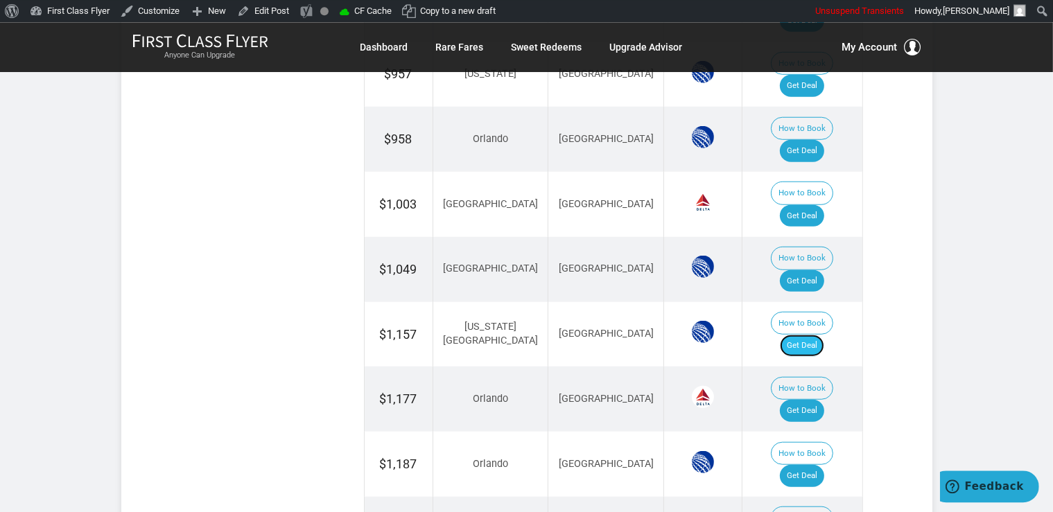
click at [822, 334] on link "Get Deal" at bounding box center [802, 345] width 44 height 22
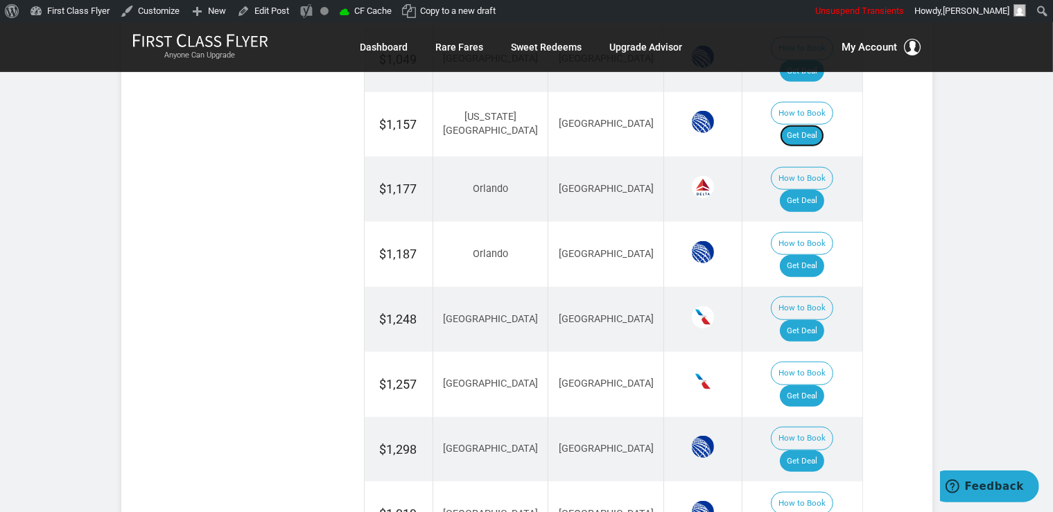
scroll to position [1369, 0]
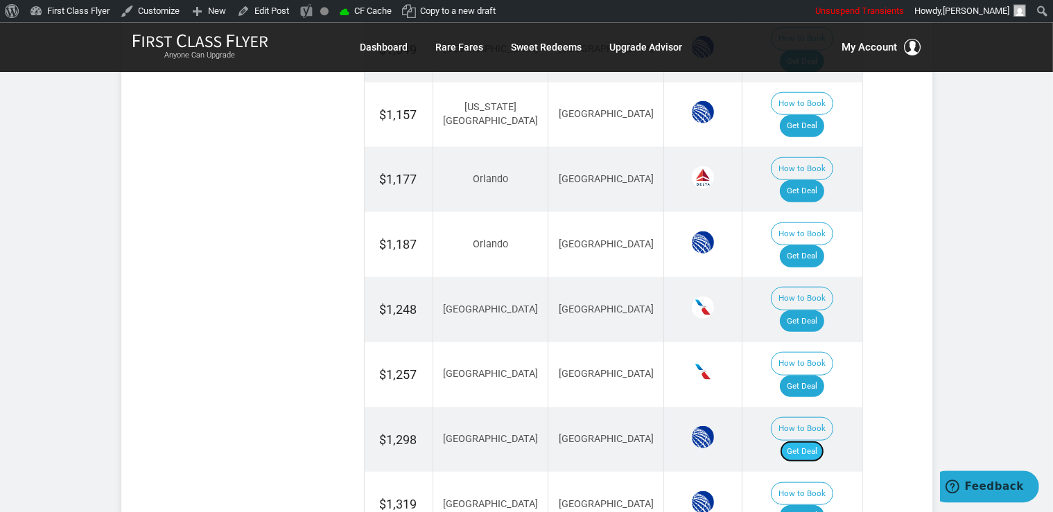
click at [819, 440] on link "Get Deal" at bounding box center [802, 451] width 44 height 22
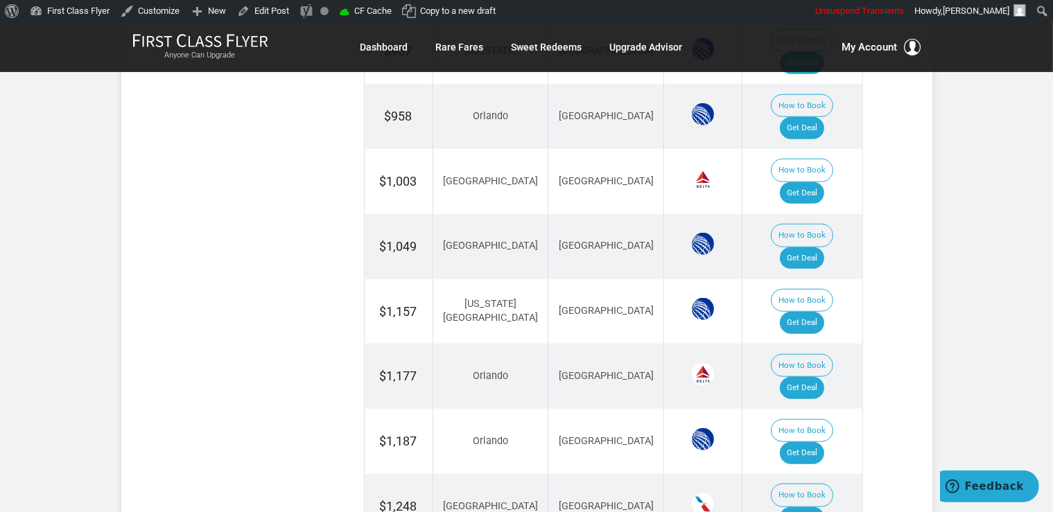
scroll to position [1149, 0]
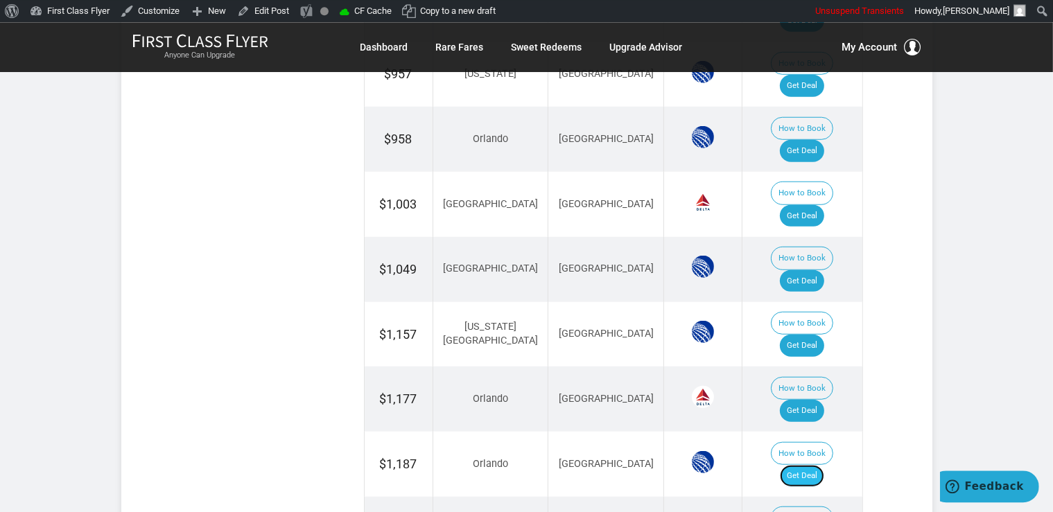
click at [816, 464] on link "Get Deal" at bounding box center [802, 475] width 44 height 22
click at [808, 464] on link "Get Deal" at bounding box center [802, 475] width 44 height 22
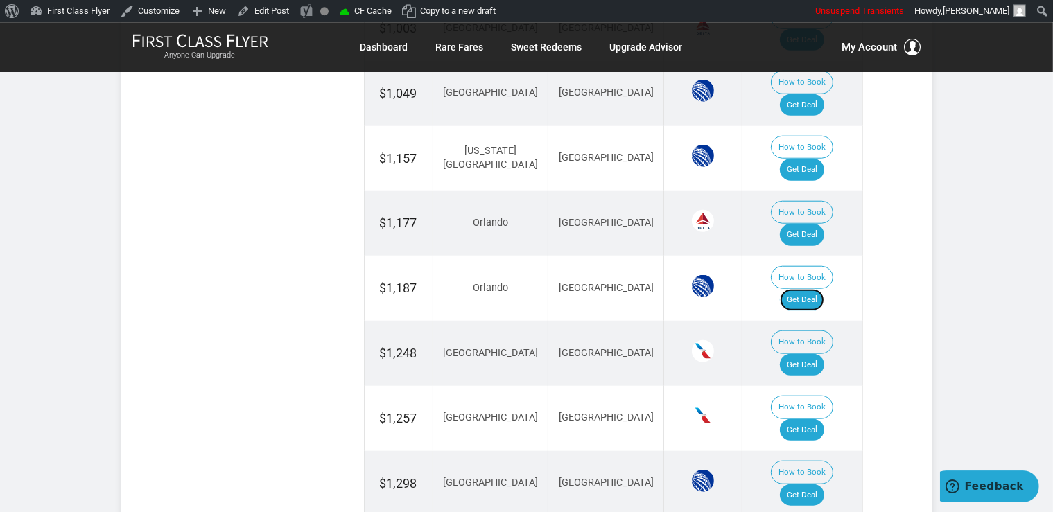
scroll to position [1369, 0]
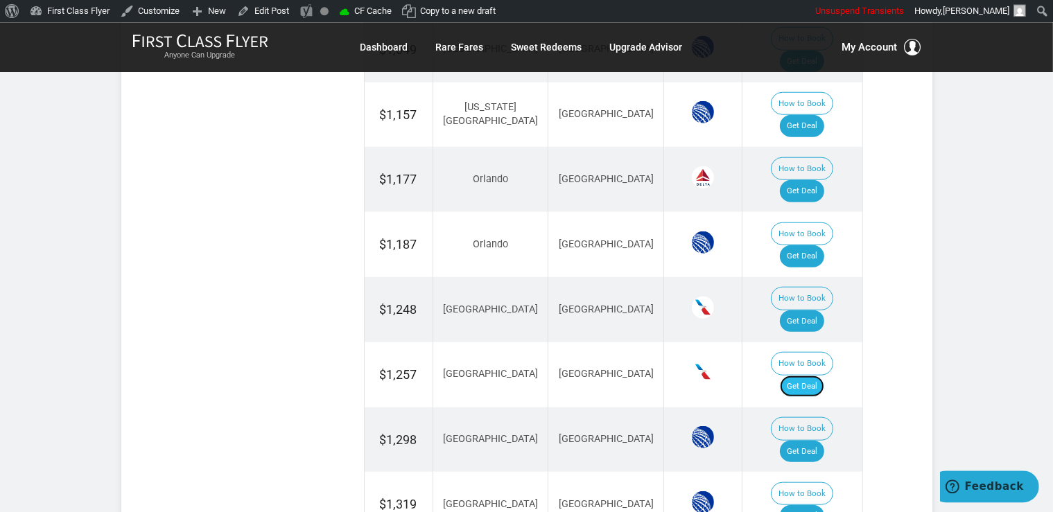
click at [824, 375] on link "Get Deal" at bounding box center [802, 386] width 44 height 22
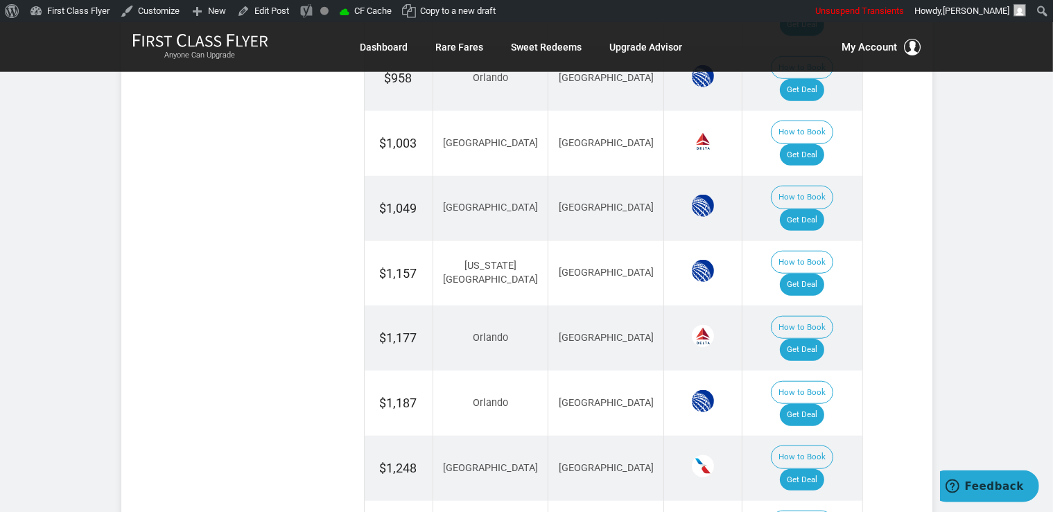
scroll to position [1149, 0]
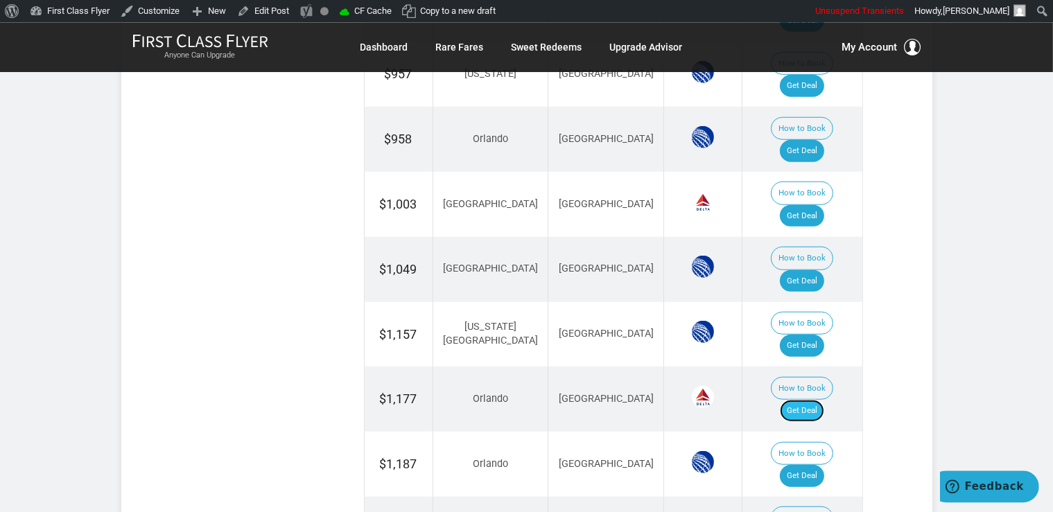
click at [800, 399] on link "Get Deal" at bounding box center [802, 410] width 44 height 22
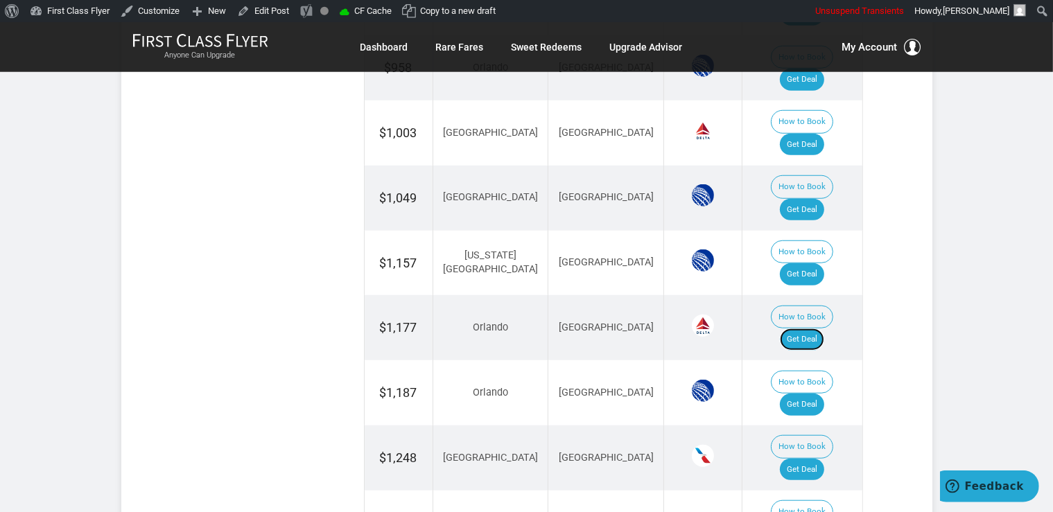
scroll to position [1369, 0]
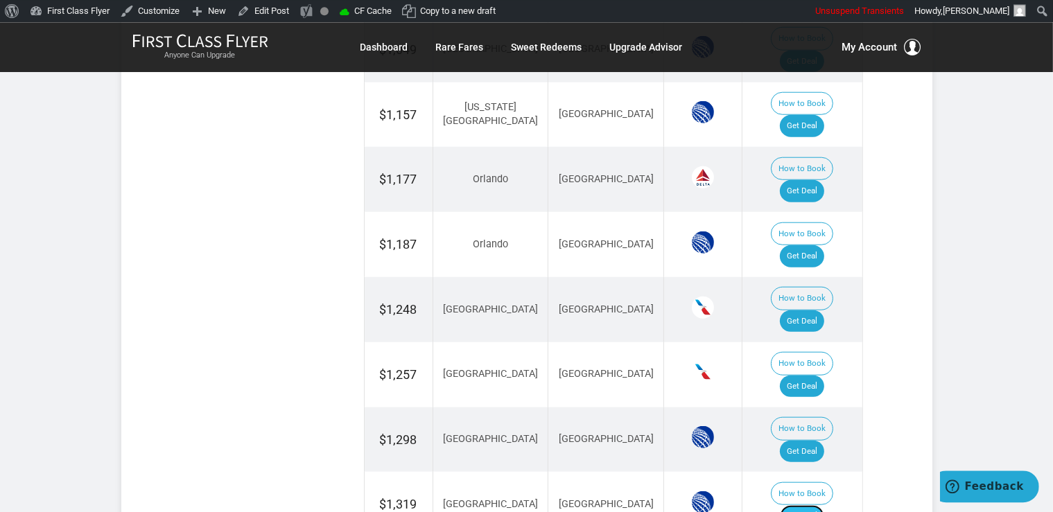
click at [813, 505] on link "Get Deal" at bounding box center [802, 516] width 44 height 22
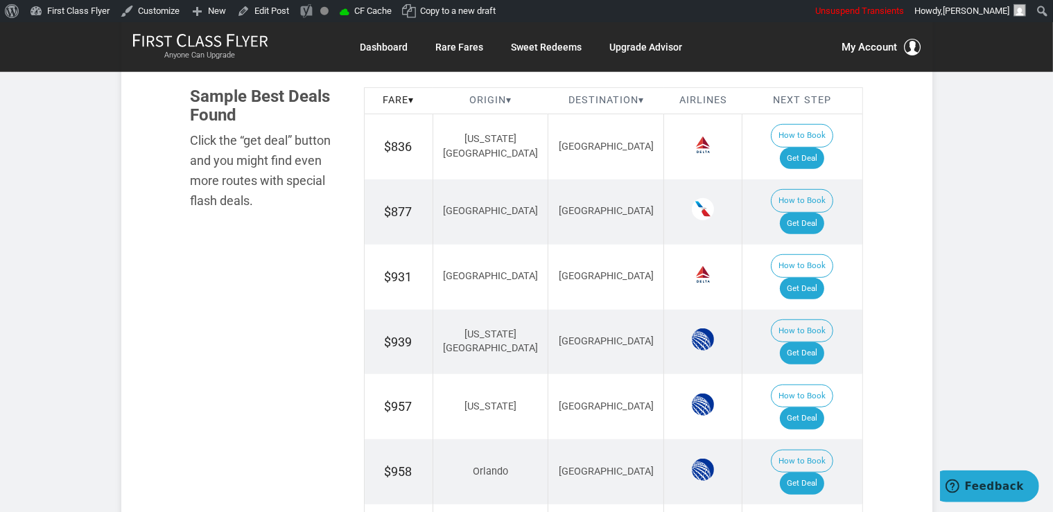
scroll to position [783, 0]
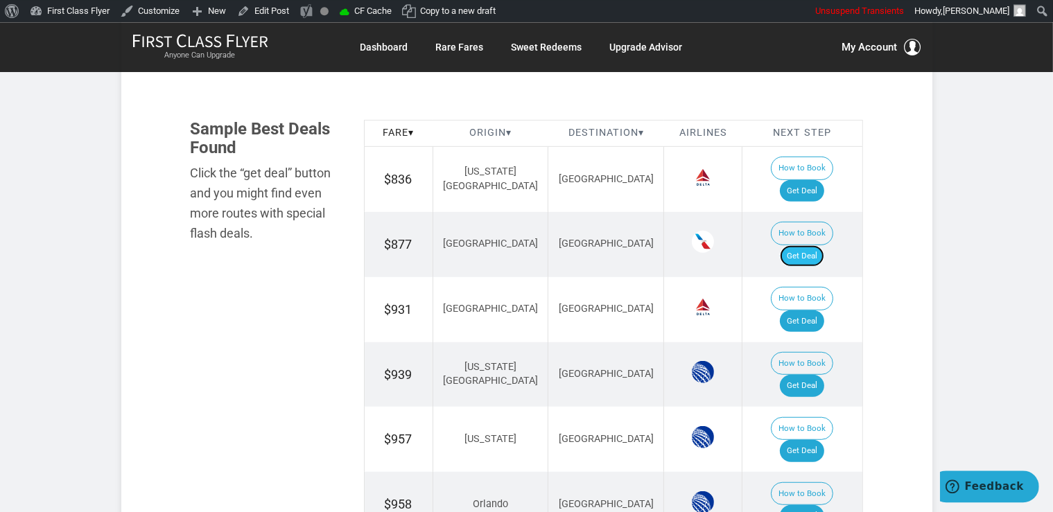
click at [824, 245] on link "Get Deal" at bounding box center [802, 256] width 44 height 22
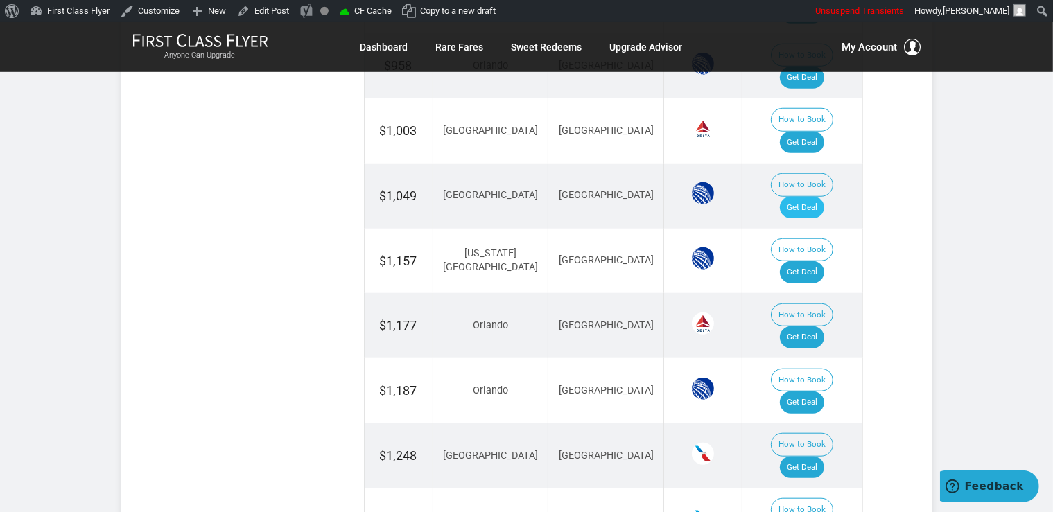
scroll to position [1223, 0]
click at [803, 456] on link "Get Deal" at bounding box center [802, 467] width 44 height 22
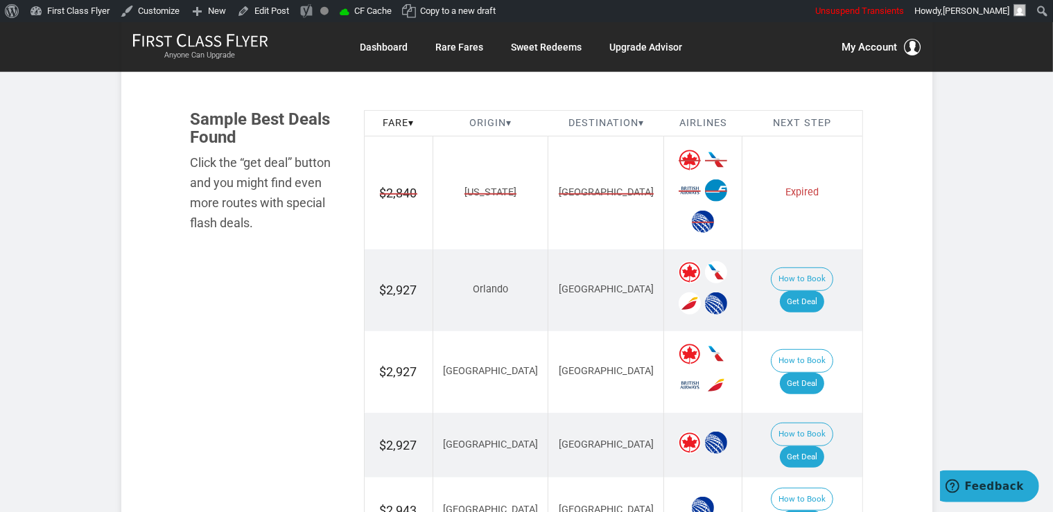
scroll to position [805, 0]
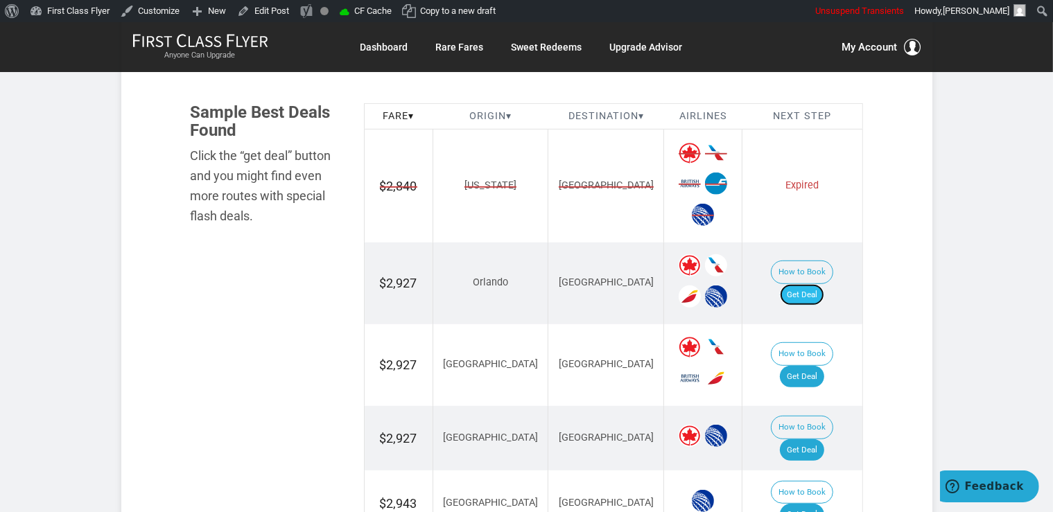
click at [824, 284] on link "Get Deal" at bounding box center [802, 295] width 44 height 22
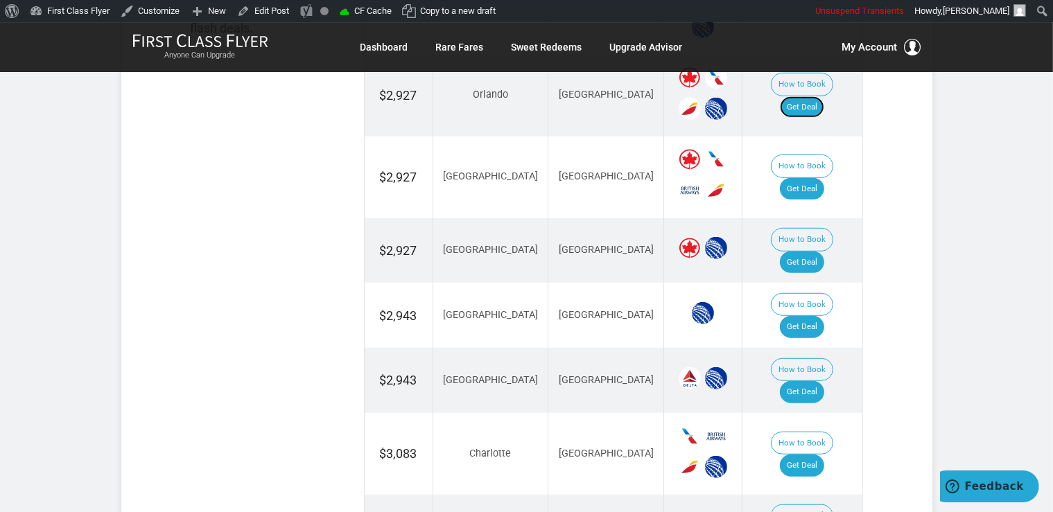
scroll to position [1024, 0]
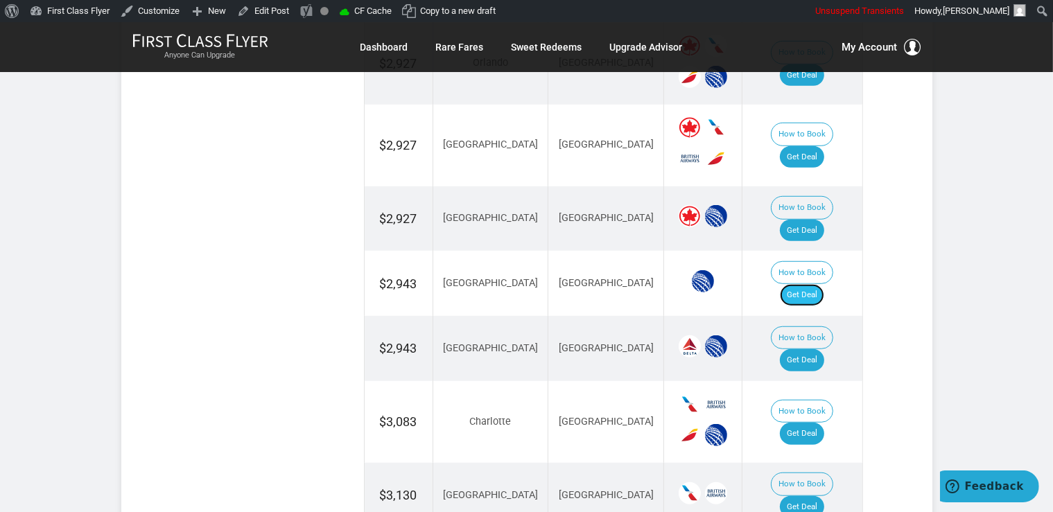
click at [819, 284] on link "Get Deal" at bounding box center [802, 295] width 44 height 22
click at [801, 349] on link "Get Deal" at bounding box center [802, 360] width 44 height 22
click at [824, 349] on link "Get Deal" at bounding box center [802, 360] width 44 height 22
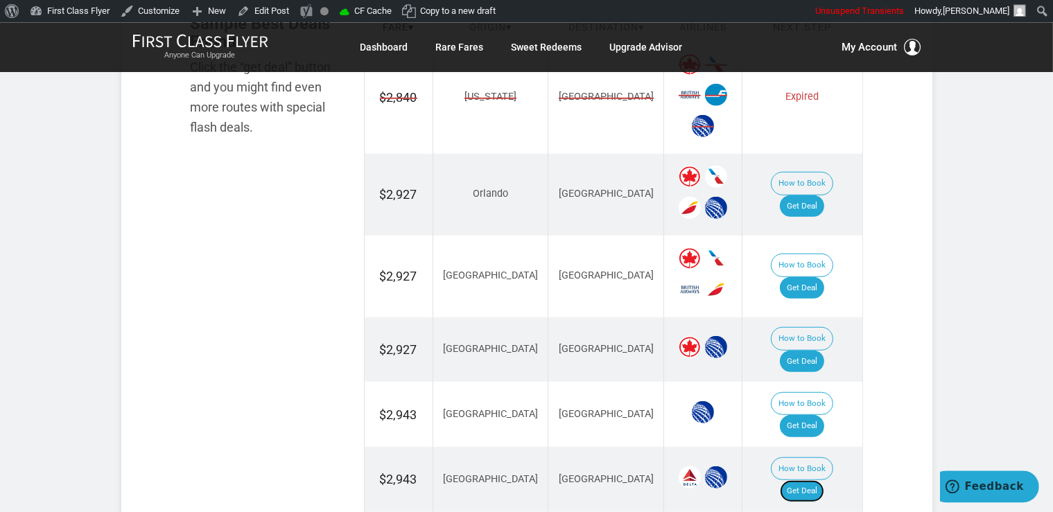
scroll to position [878, 0]
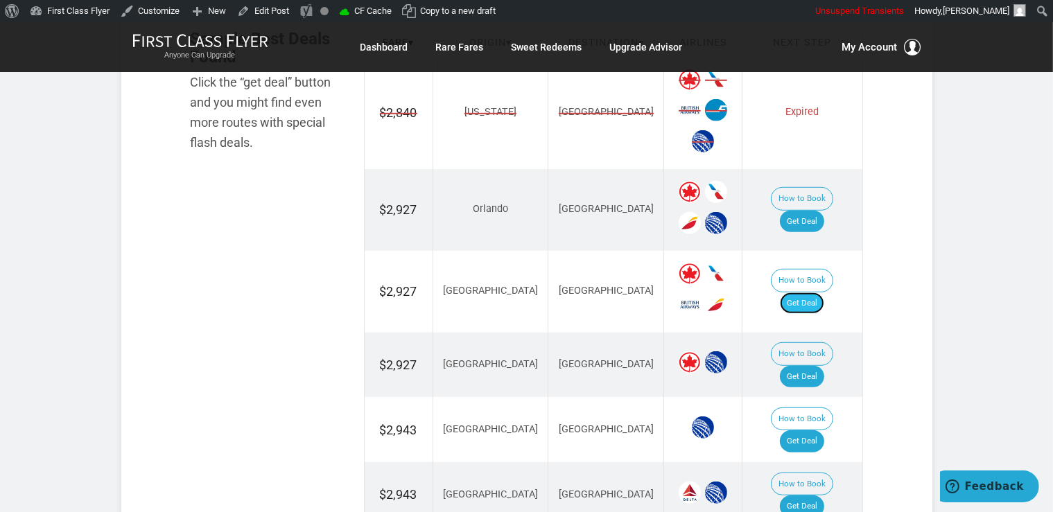
click at [812, 292] on link "Get Deal" at bounding box center [802, 303] width 44 height 22
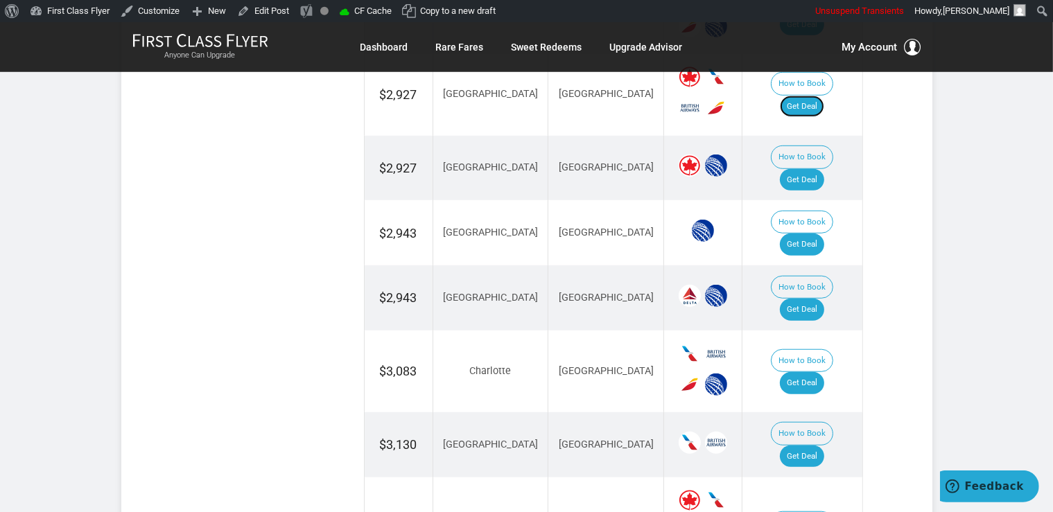
scroll to position [1098, 0]
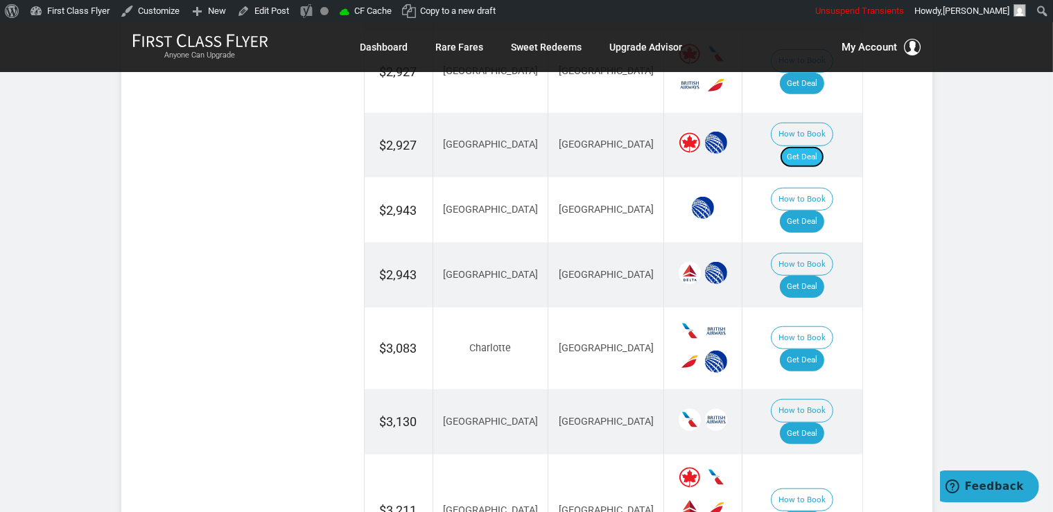
click at [823, 146] on link "Get Deal" at bounding box center [802, 157] width 44 height 22
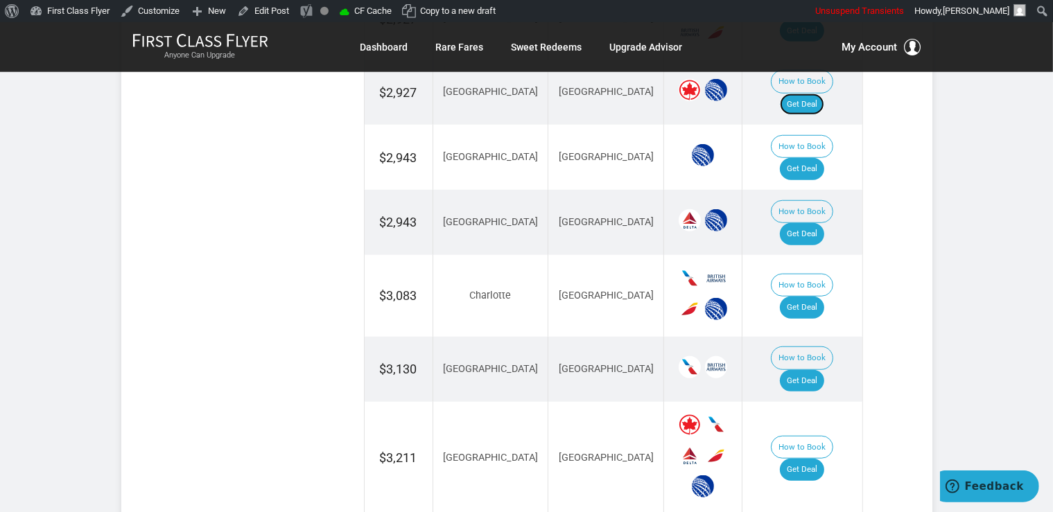
scroll to position [1171, 0]
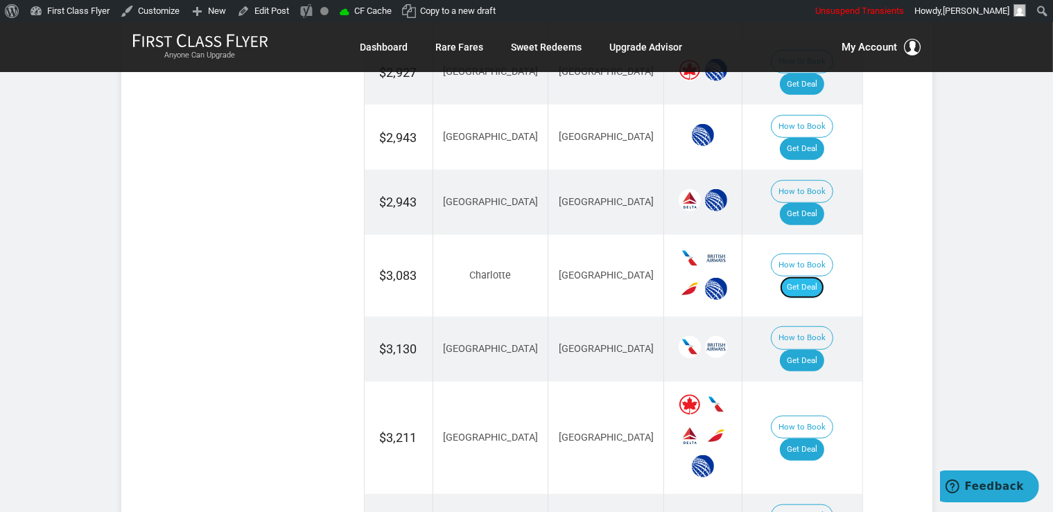
click at [822, 277] on link "Get Deal" at bounding box center [802, 288] width 44 height 22
drag, startPoint x: 816, startPoint y: 287, endPoint x: 841, endPoint y: 274, distance: 28.2
click at [817, 350] on link "Get Deal" at bounding box center [802, 361] width 44 height 22
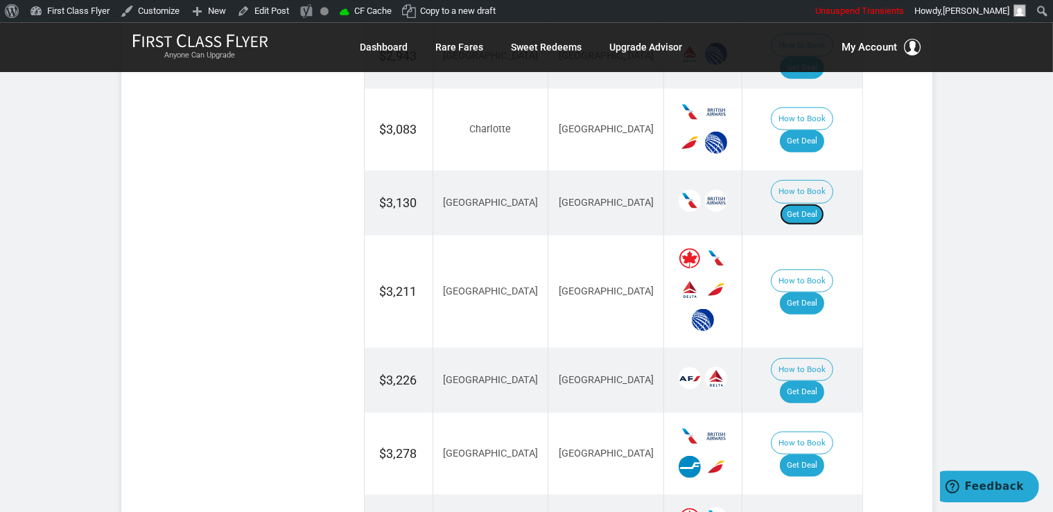
scroll to position [1317, 0]
click at [821, 292] on link "Get Deal" at bounding box center [802, 303] width 44 height 22
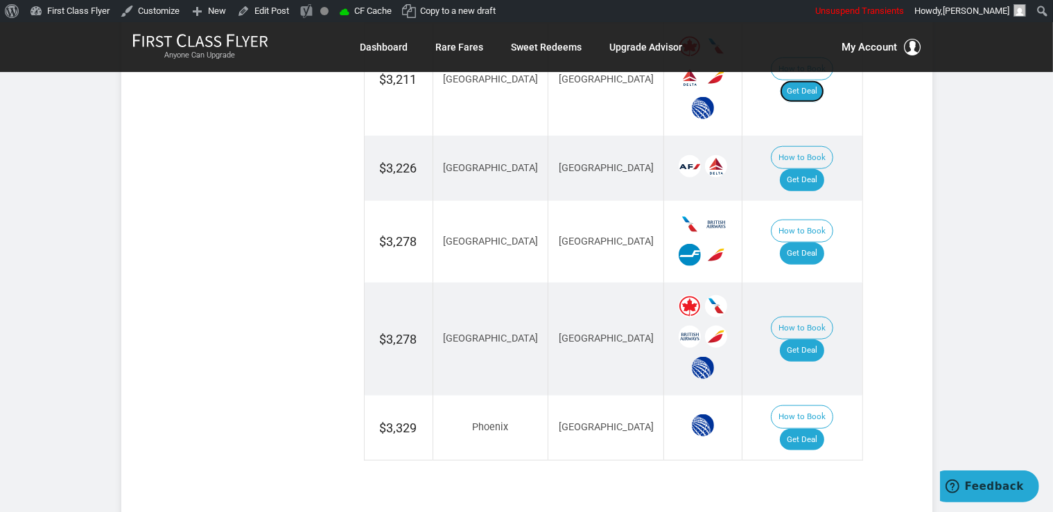
scroll to position [1537, 0]
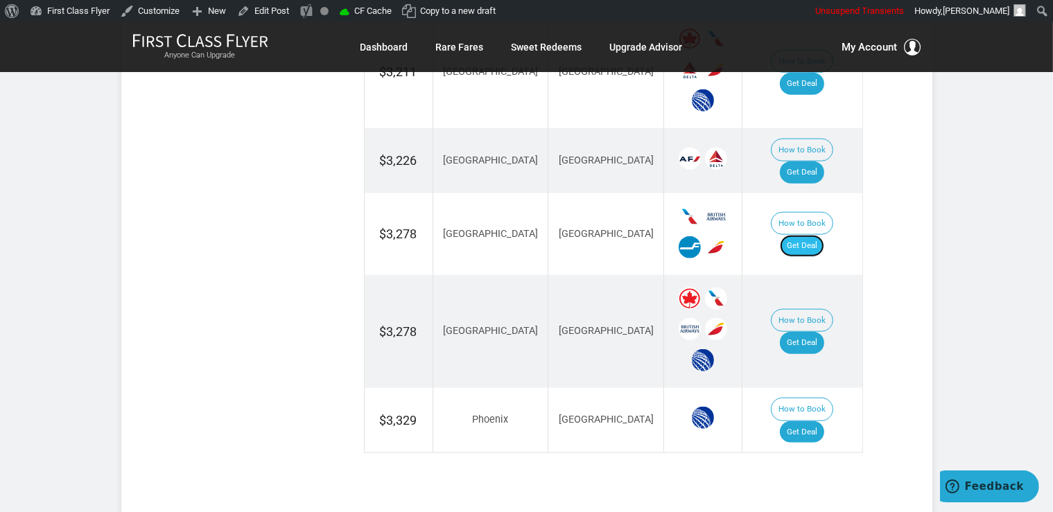
click at [814, 235] on link "Get Deal" at bounding box center [802, 246] width 44 height 22
click at [803, 332] on link "Get Deal" at bounding box center [802, 343] width 44 height 22
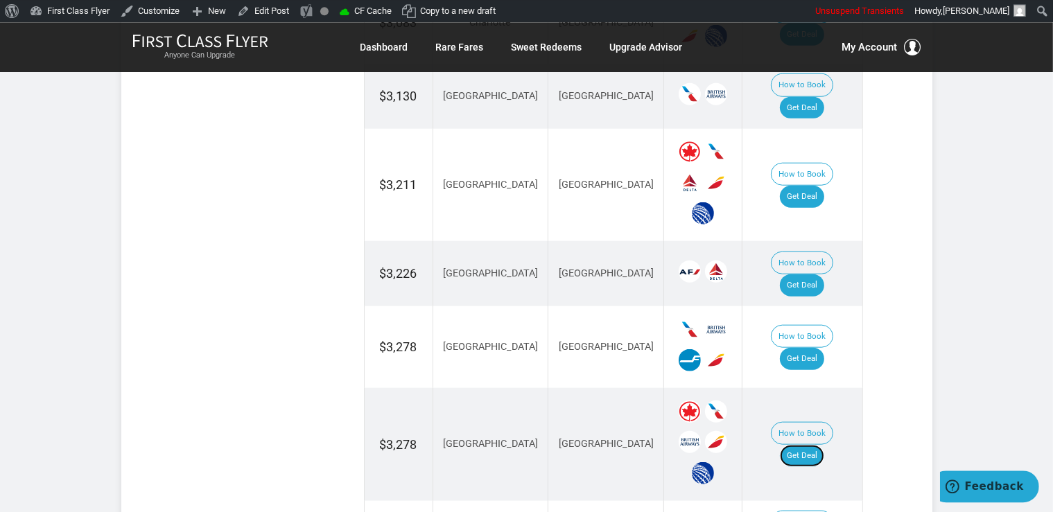
scroll to position [1317, 0]
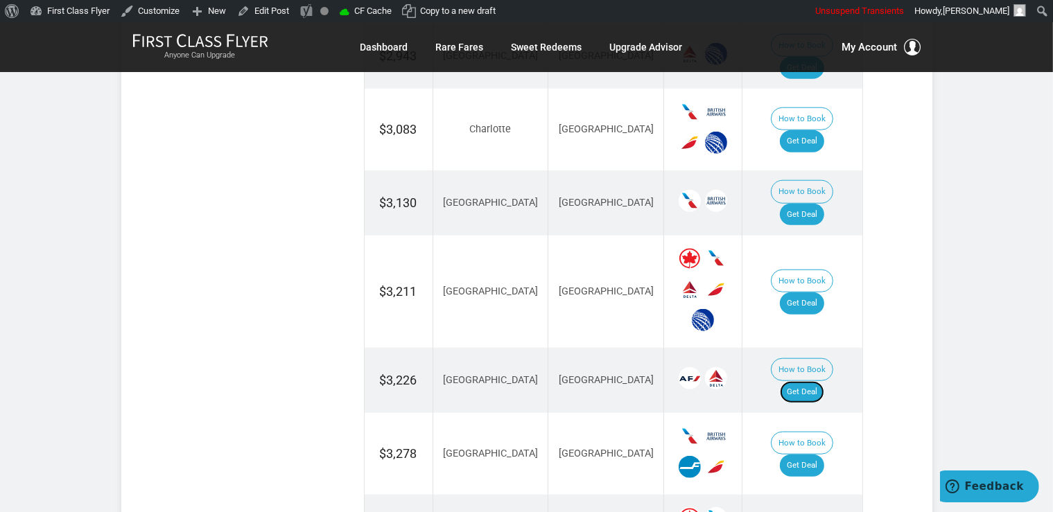
drag, startPoint x: 810, startPoint y: 294, endPoint x: 812, endPoint y: 286, distance: 8.4
click at [810, 381] on link "Get Deal" at bounding box center [802, 392] width 44 height 22
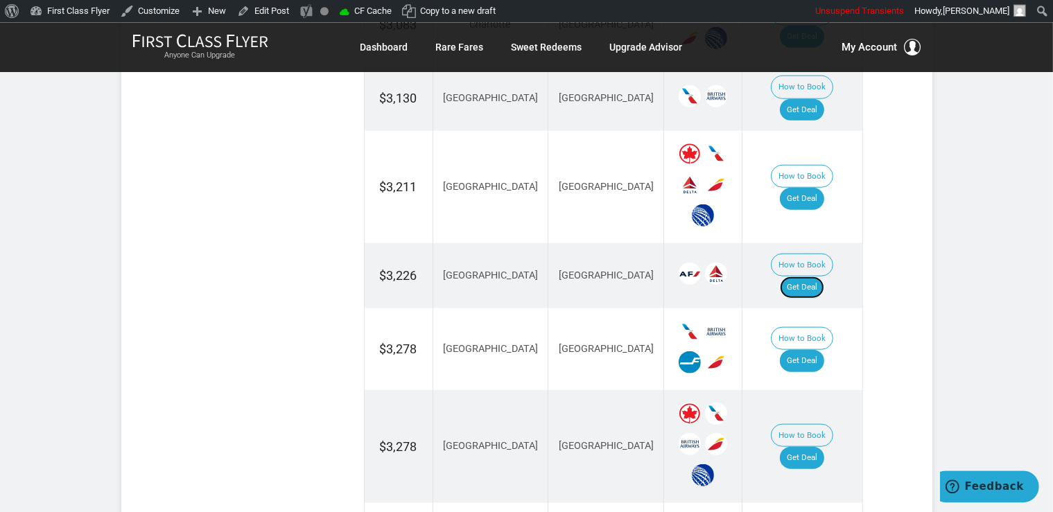
scroll to position [1537, 0]
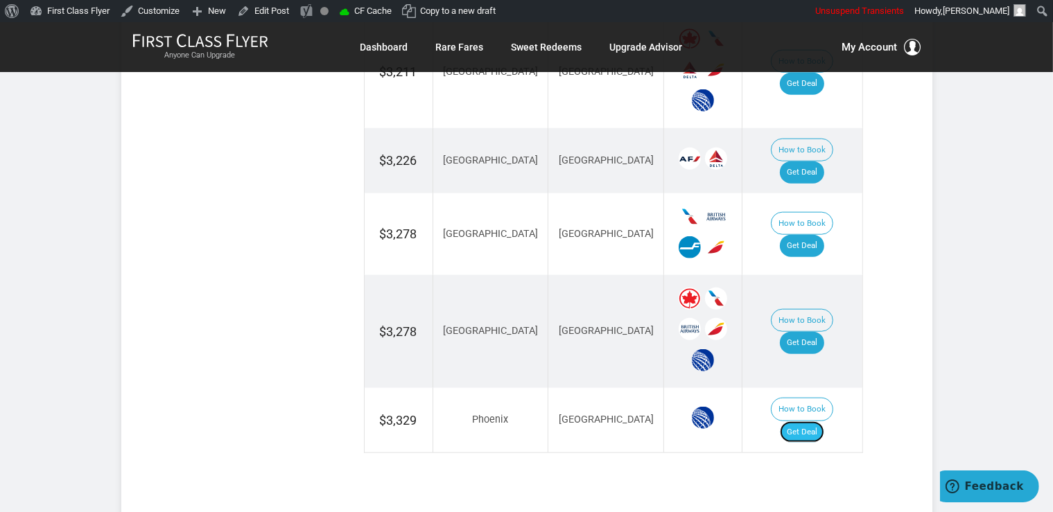
click at [806, 421] on link "Get Deal" at bounding box center [802, 432] width 44 height 22
click at [823, 421] on link "Get Deal" at bounding box center [802, 432] width 44 height 22
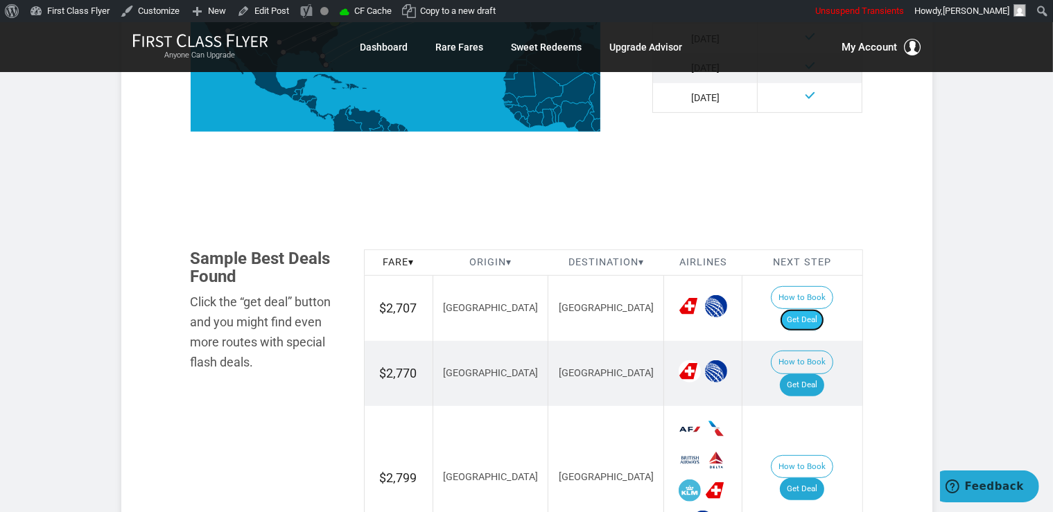
click at [824, 309] on link "Get Deal" at bounding box center [802, 320] width 44 height 22
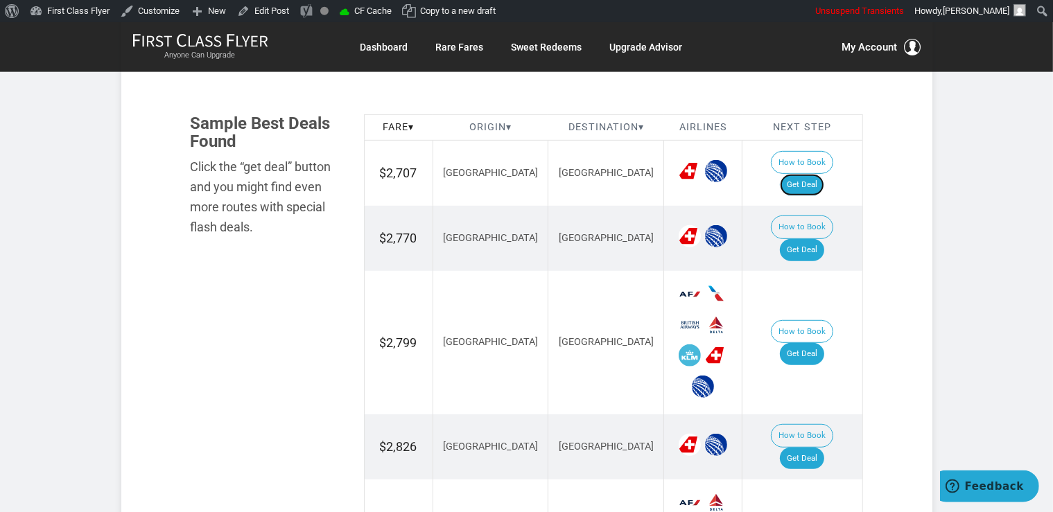
scroll to position [878, 0]
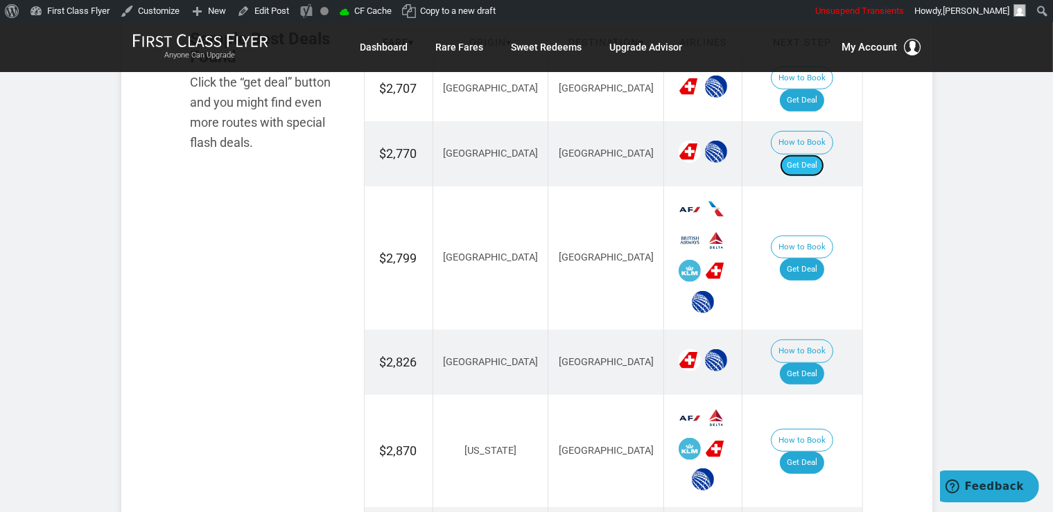
click at [822, 155] on link "Get Deal" at bounding box center [802, 166] width 44 height 22
click at [807, 259] on link "Get Deal" at bounding box center [802, 270] width 44 height 22
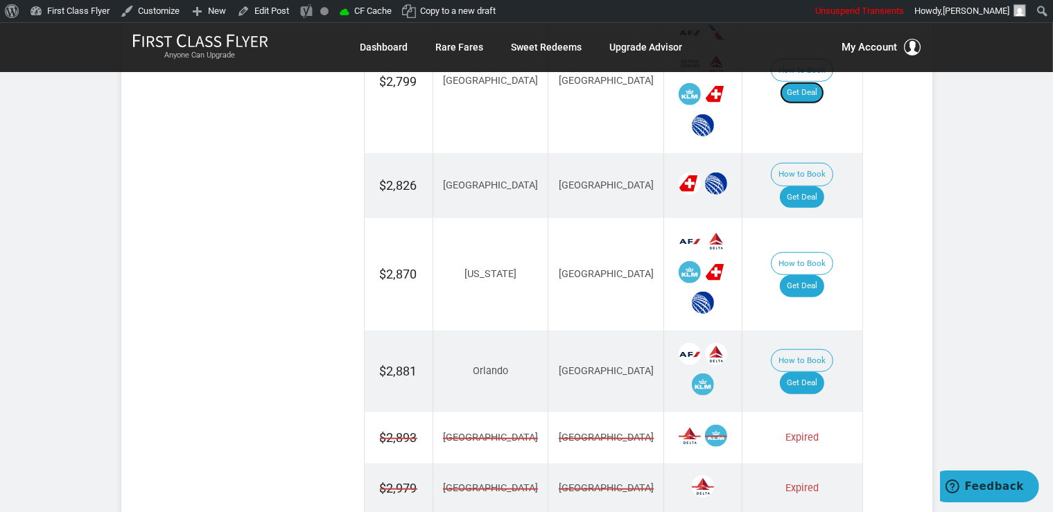
scroll to position [1098, 0]
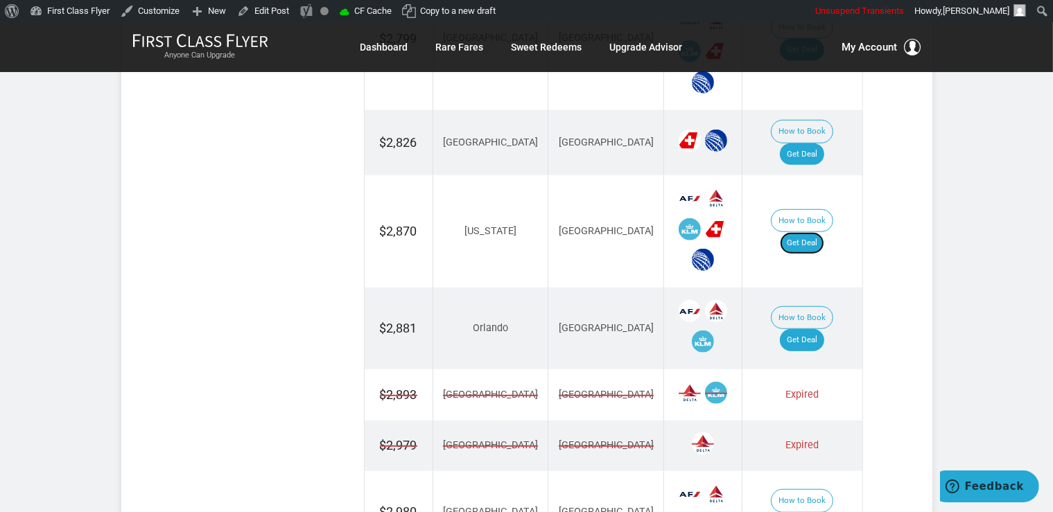
click at [822, 232] on link "Get Deal" at bounding box center [802, 243] width 44 height 22
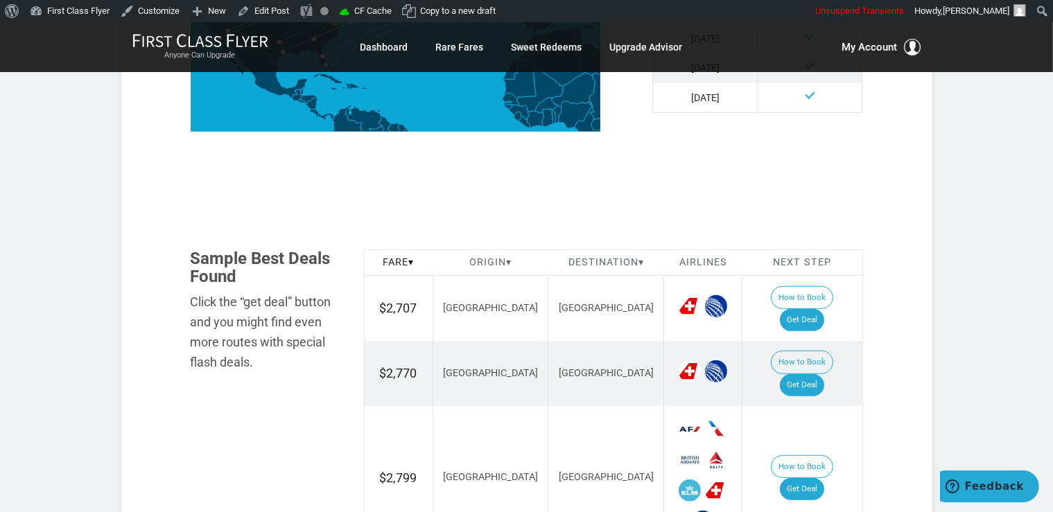
scroll to position [951, 0]
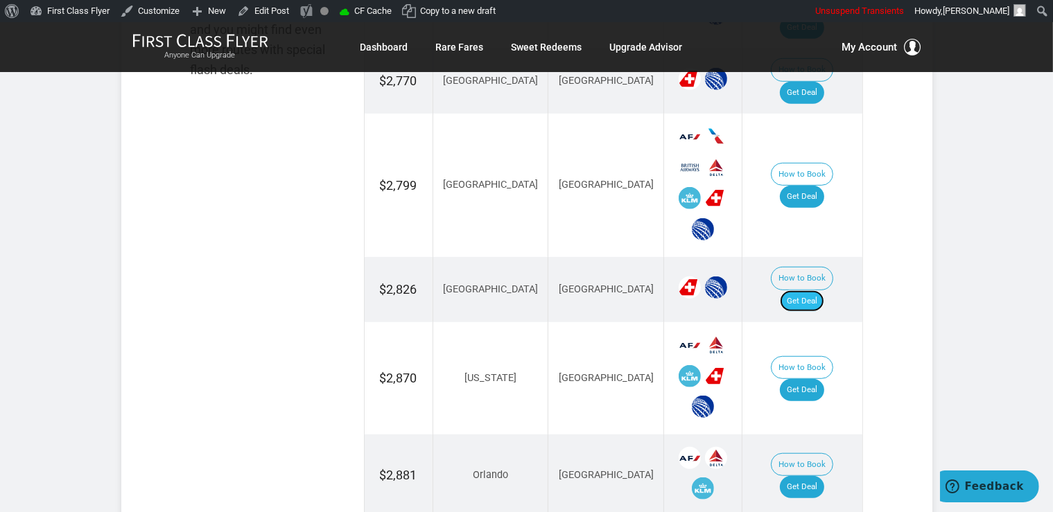
click at [803, 290] on link "Get Deal" at bounding box center [802, 301] width 44 height 22
click at [813, 290] on link "Get Deal" at bounding box center [802, 301] width 44 height 22
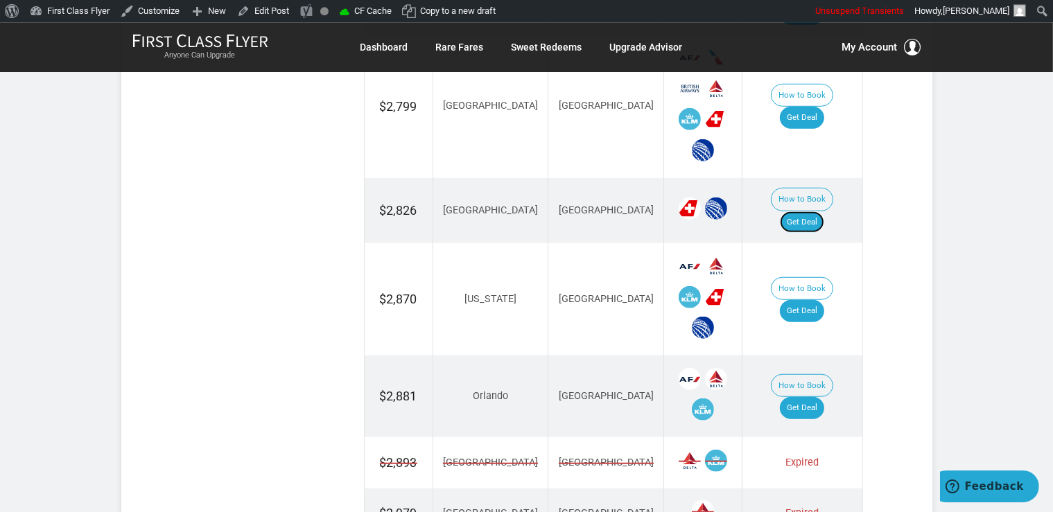
scroll to position [1098, 0]
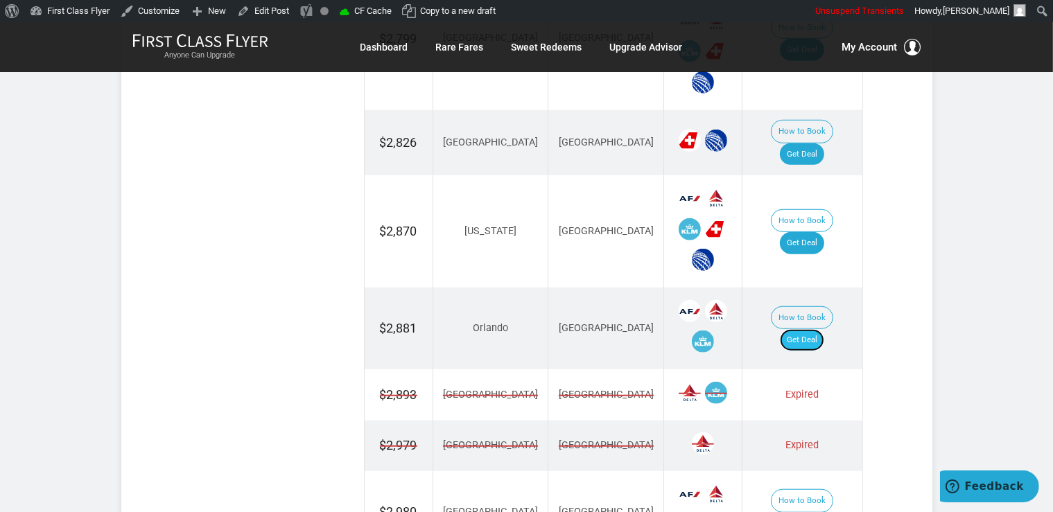
click at [823, 329] on link "Get Deal" at bounding box center [802, 340] width 44 height 22
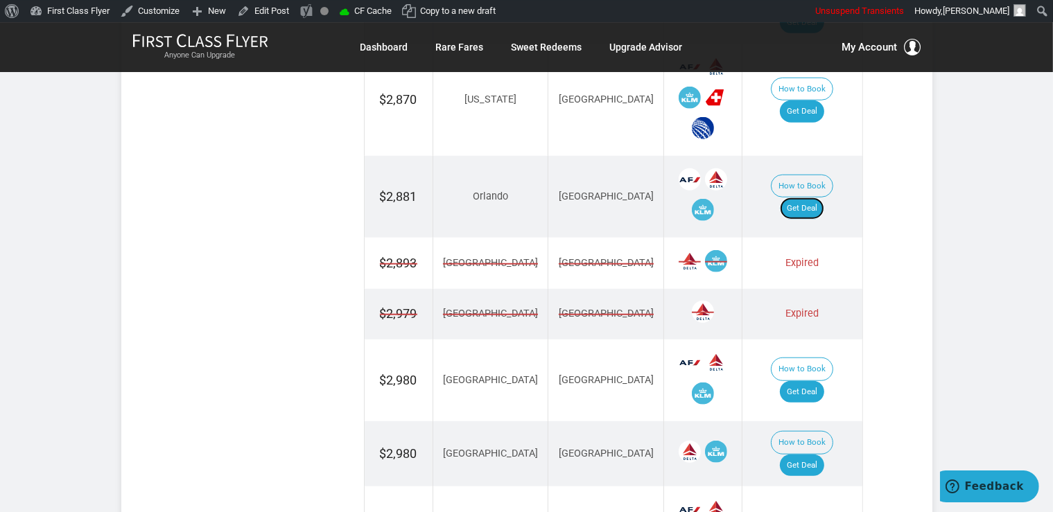
scroll to position [1244, 0]
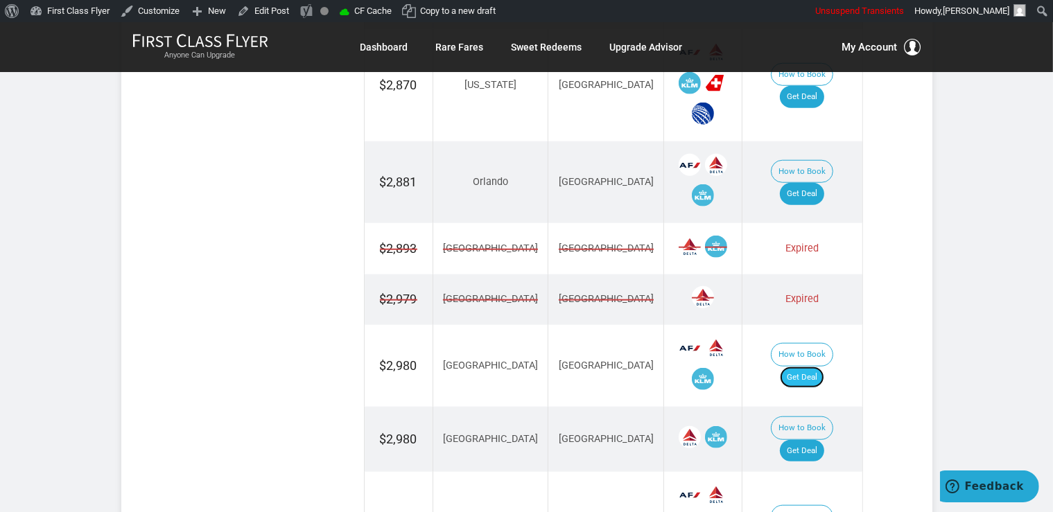
click at [819, 367] on link "Get Deal" at bounding box center [802, 378] width 44 height 22
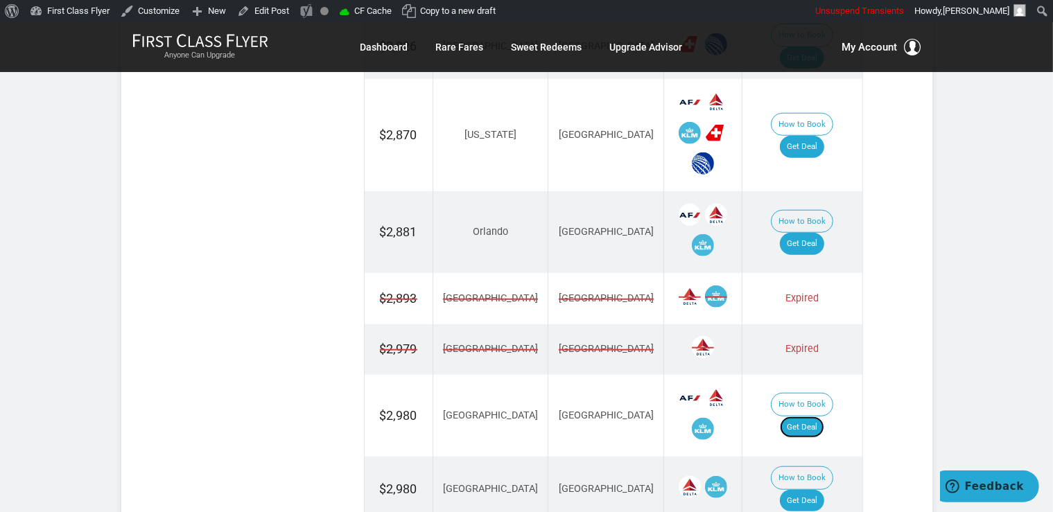
scroll to position [1171, 0]
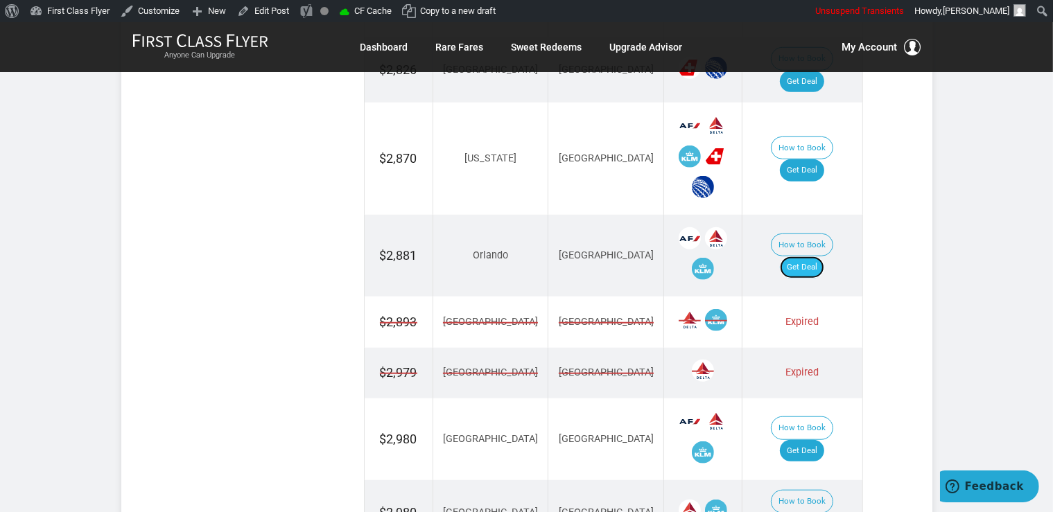
click at [805, 256] on link "Get Deal" at bounding box center [802, 267] width 44 height 22
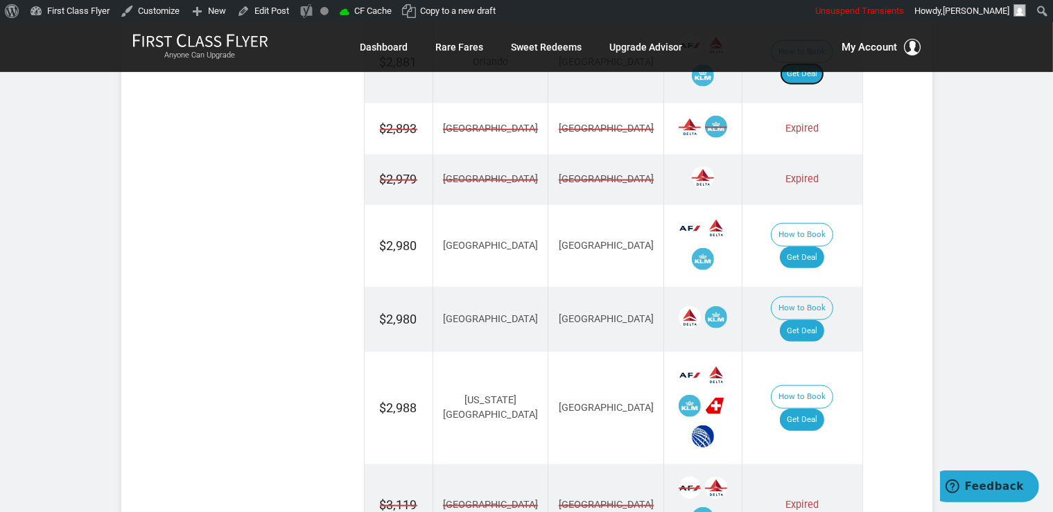
scroll to position [1390, 0]
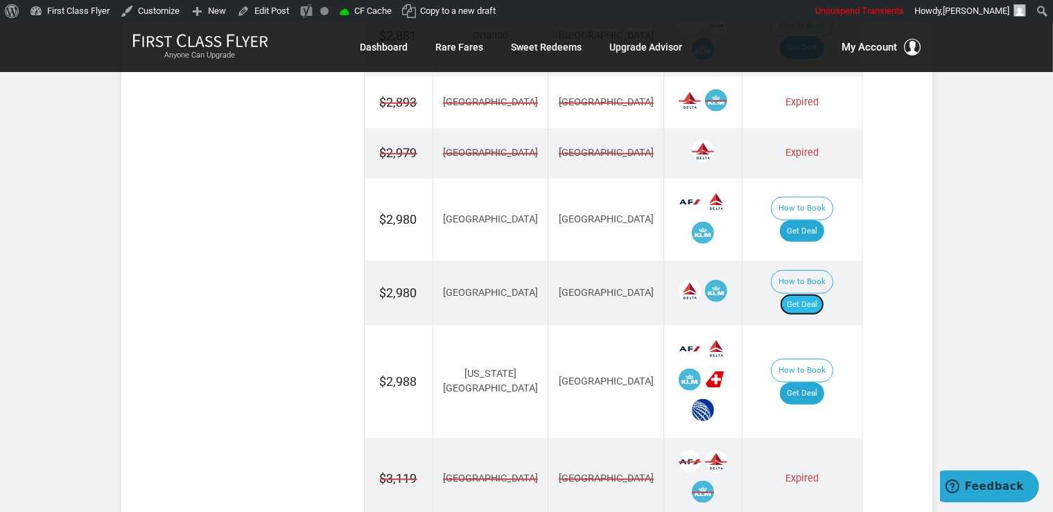
click at [814, 294] on link "Get Deal" at bounding box center [802, 305] width 44 height 22
click at [816, 383] on link "Get Deal" at bounding box center [802, 394] width 44 height 22
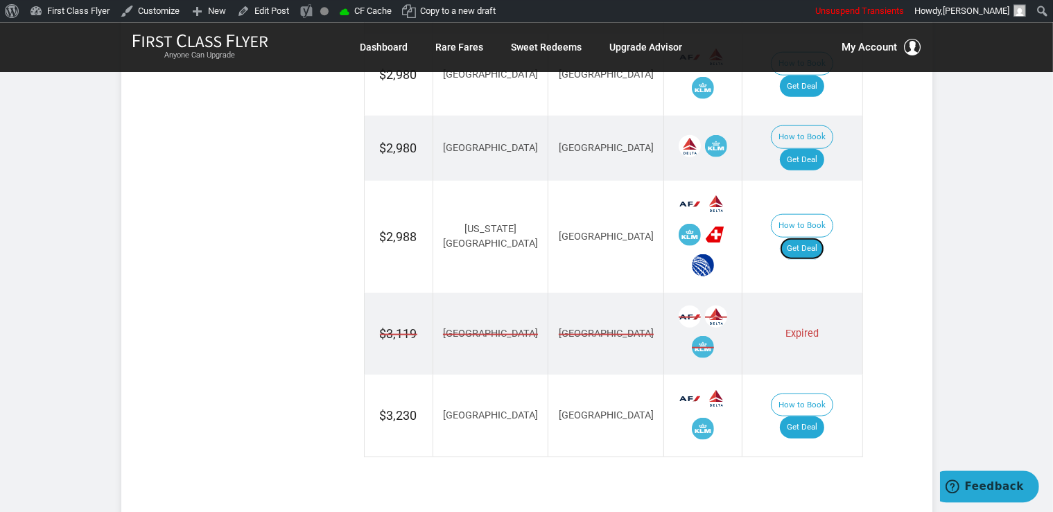
scroll to position [1537, 0]
click at [796, 236] on link "Get Deal" at bounding box center [802, 247] width 44 height 22
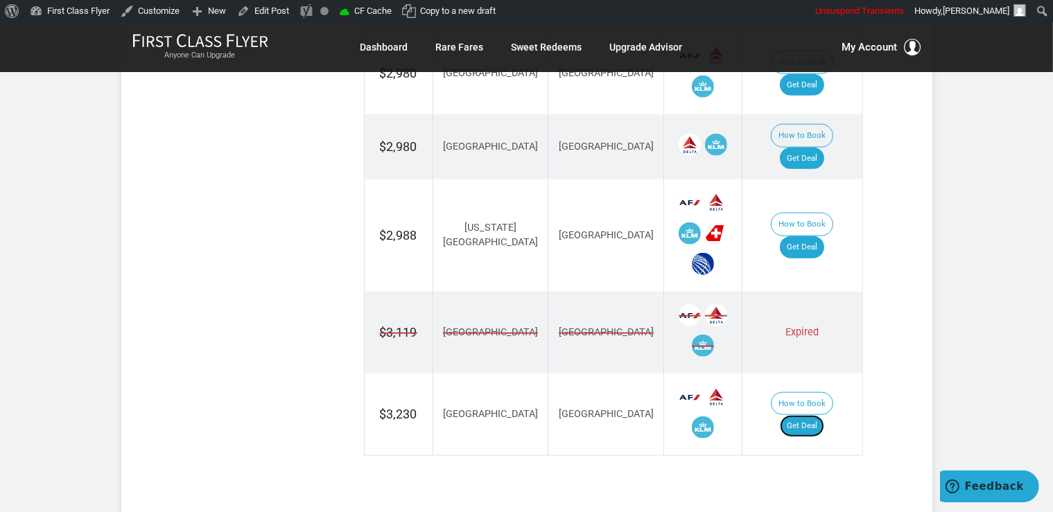
click at [806, 415] on link "Get Deal" at bounding box center [802, 426] width 44 height 22
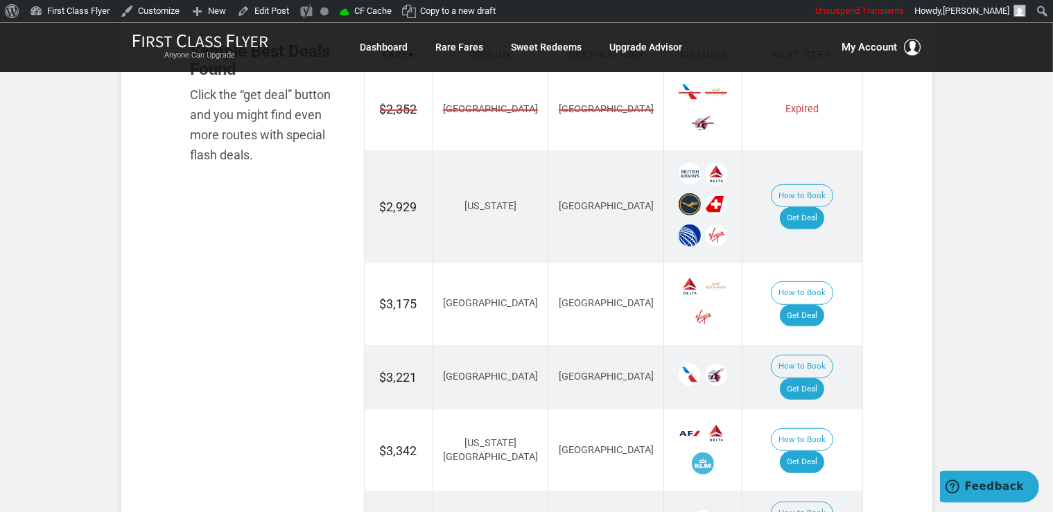
scroll to position [878, 0]
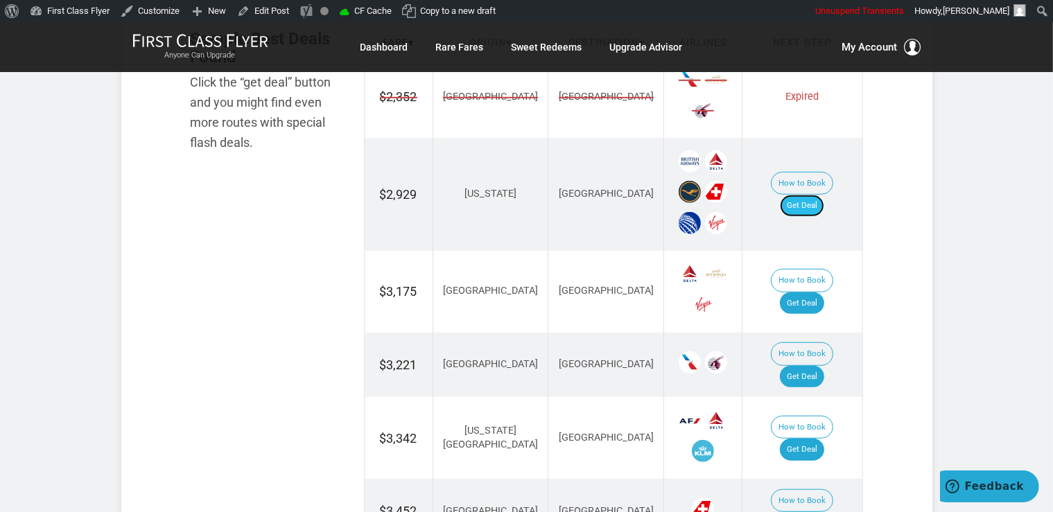
click at [805, 195] on link "Get Deal" at bounding box center [802, 206] width 44 height 22
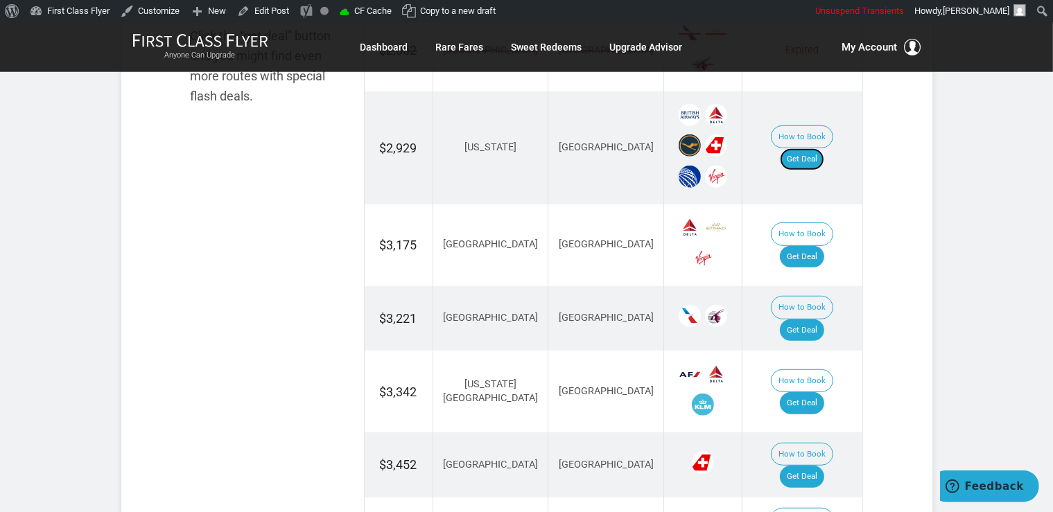
scroll to position [951, 0]
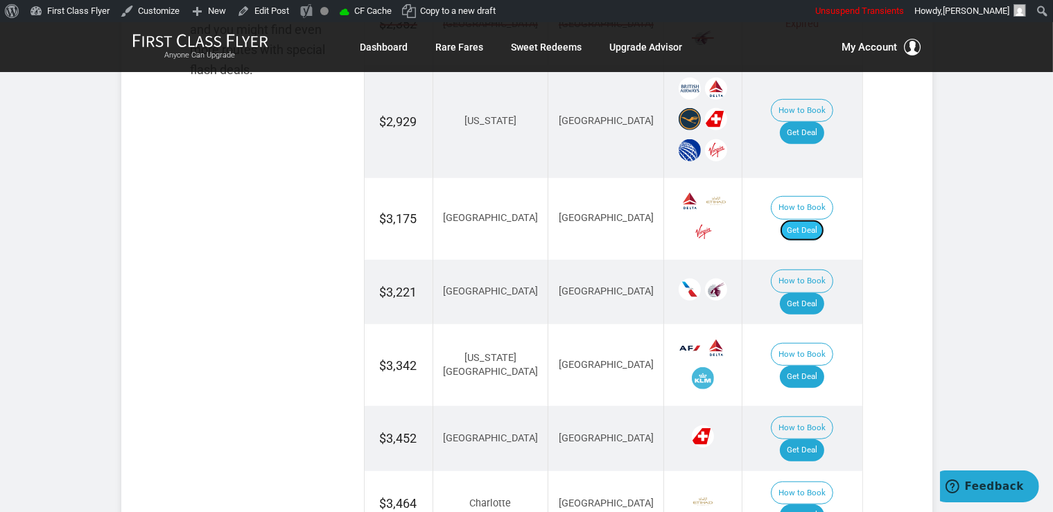
click at [819, 220] on link "Get Deal" at bounding box center [802, 231] width 44 height 22
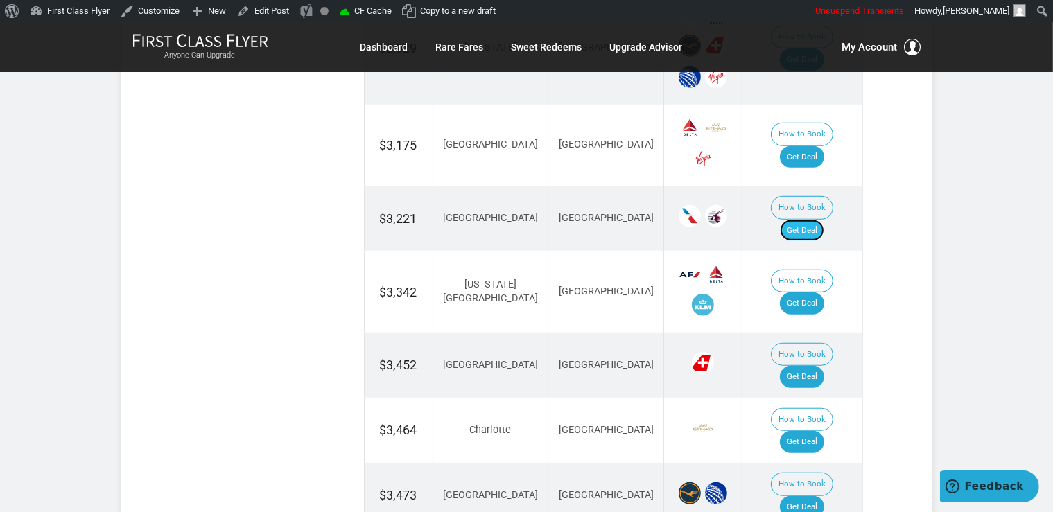
click at [823, 220] on link "Get Deal" at bounding box center [802, 231] width 44 height 22
click at [816, 292] on link "Get Deal" at bounding box center [802, 303] width 44 height 22
click at [824, 366] on link "Get Deal" at bounding box center [802, 377] width 44 height 22
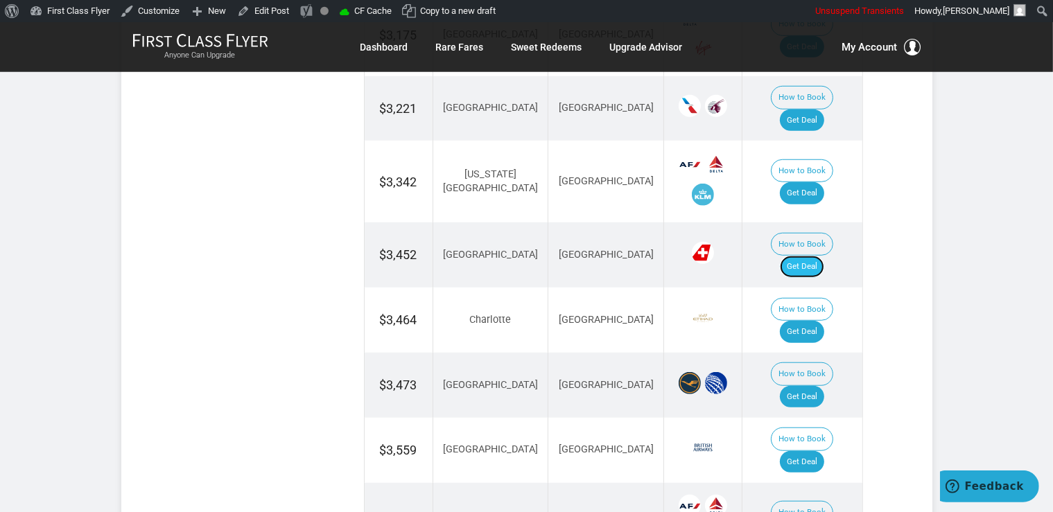
scroll to position [1171, 0]
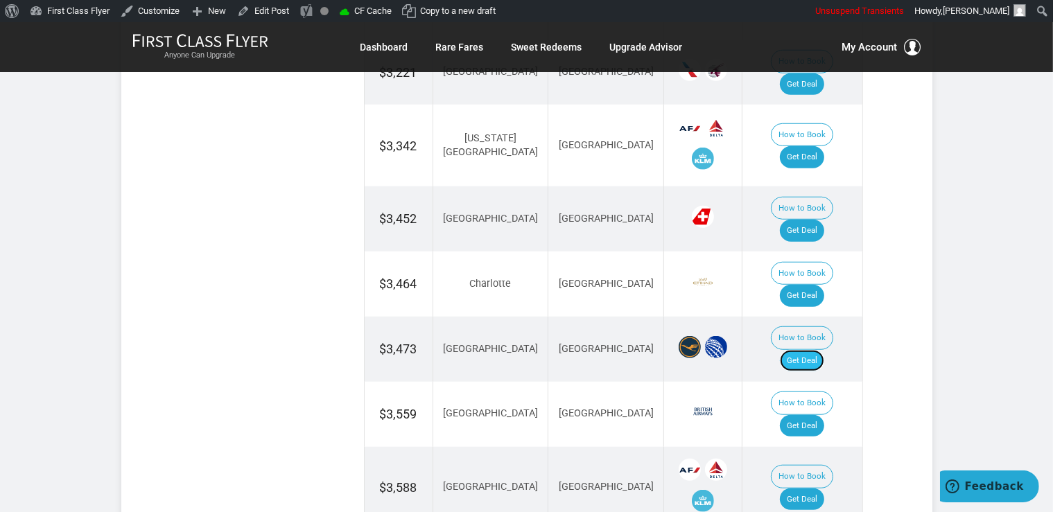
click at [819, 350] on link "Get Deal" at bounding box center [802, 361] width 44 height 22
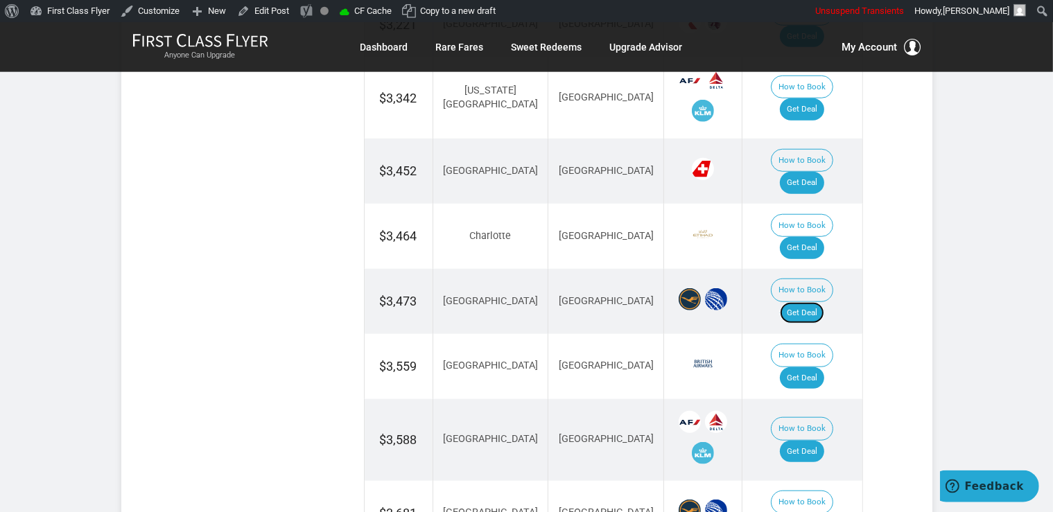
scroll to position [1244, 0]
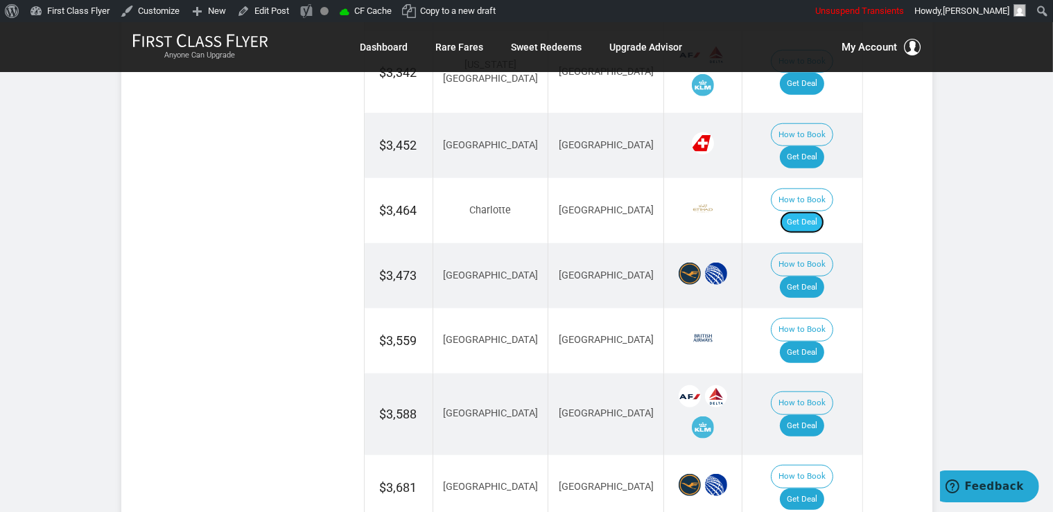
click at [814, 211] on link "Get Deal" at bounding box center [802, 222] width 44 height 22
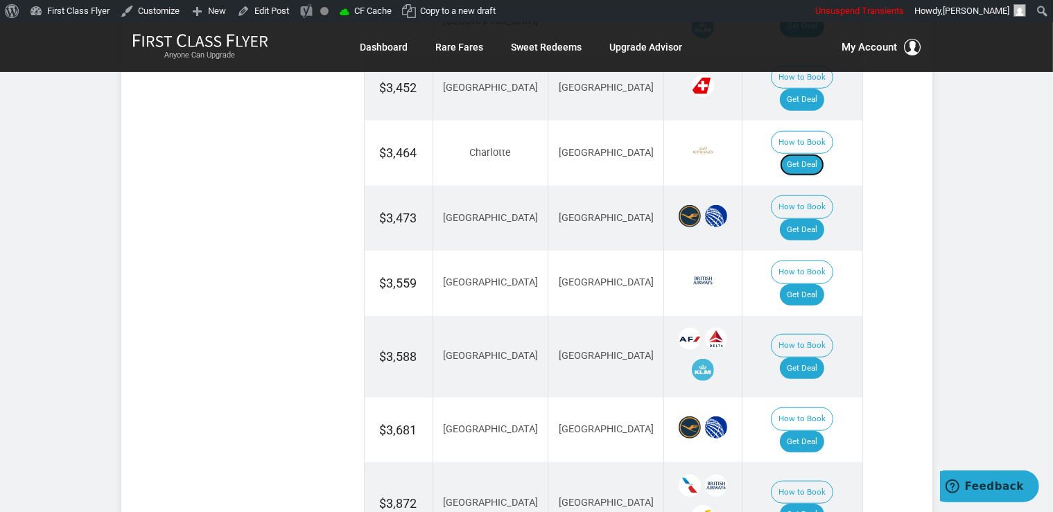
scroll to position [1390, 0]
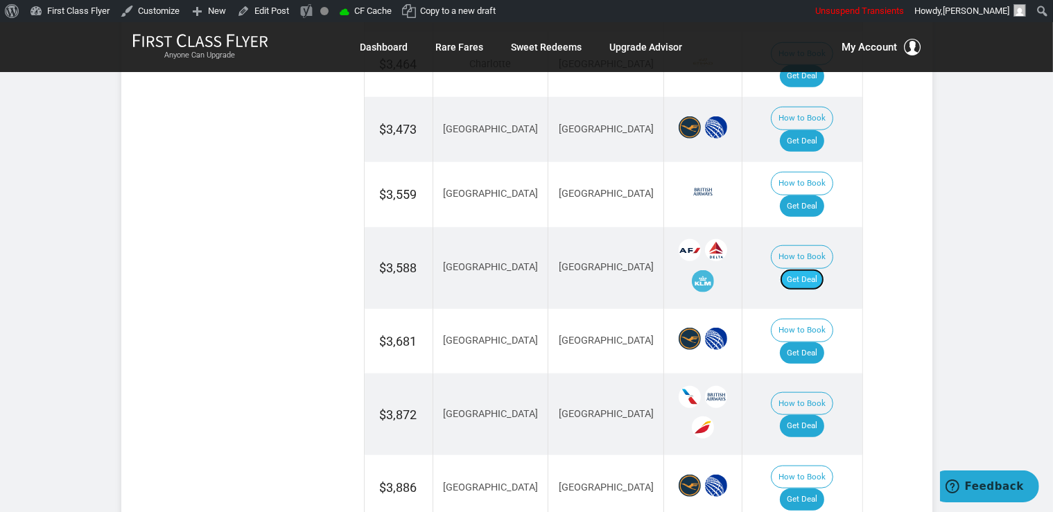
click at [819, 269] on link "Get Deal" at bounding box center [802, 280] width 44 height 22
click at [797, 342] on link "Get Deal" at bounding box center [802, 353] width 44 height 22
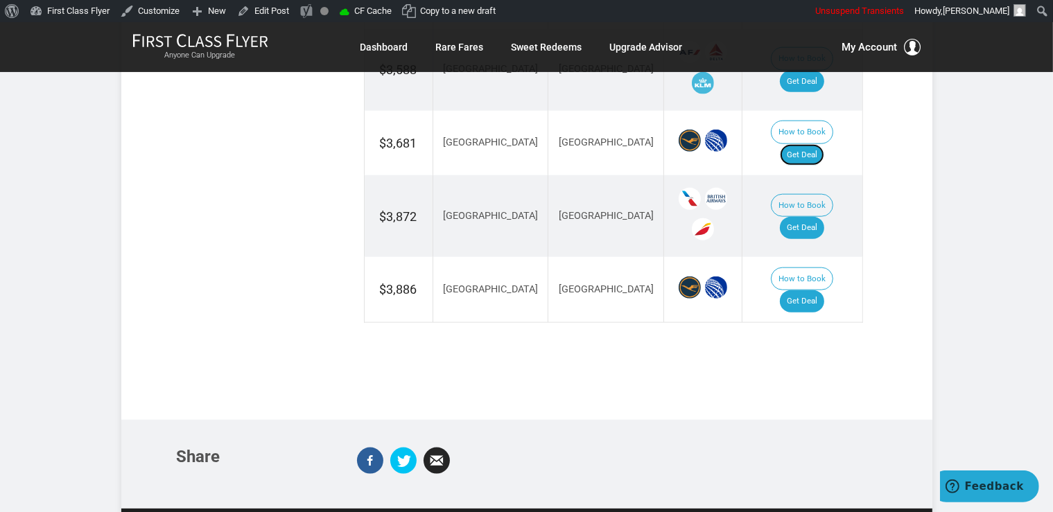
scroll to position [1610, 0]
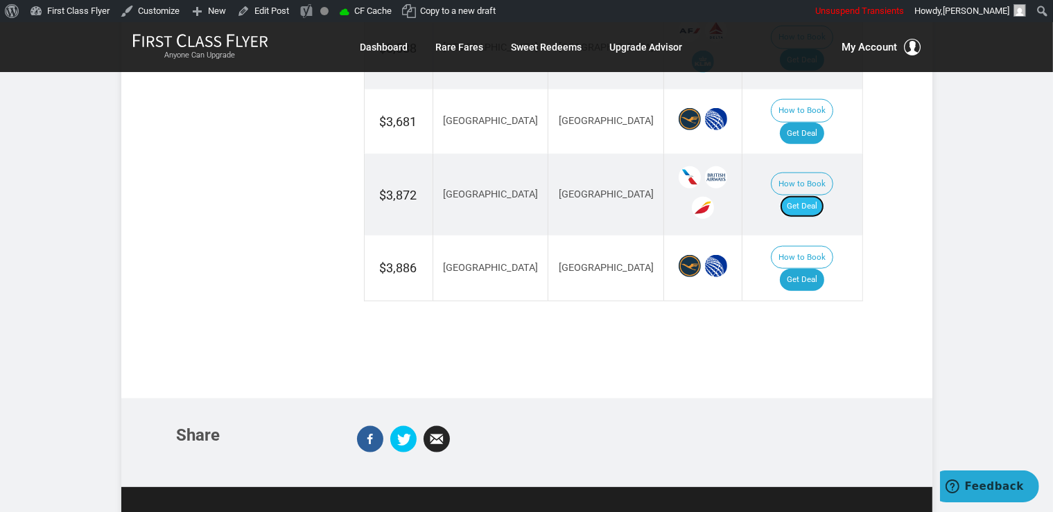
click at [818, 195] on link "Get Deal" at bounding box center [802, 206] width 44 height 22
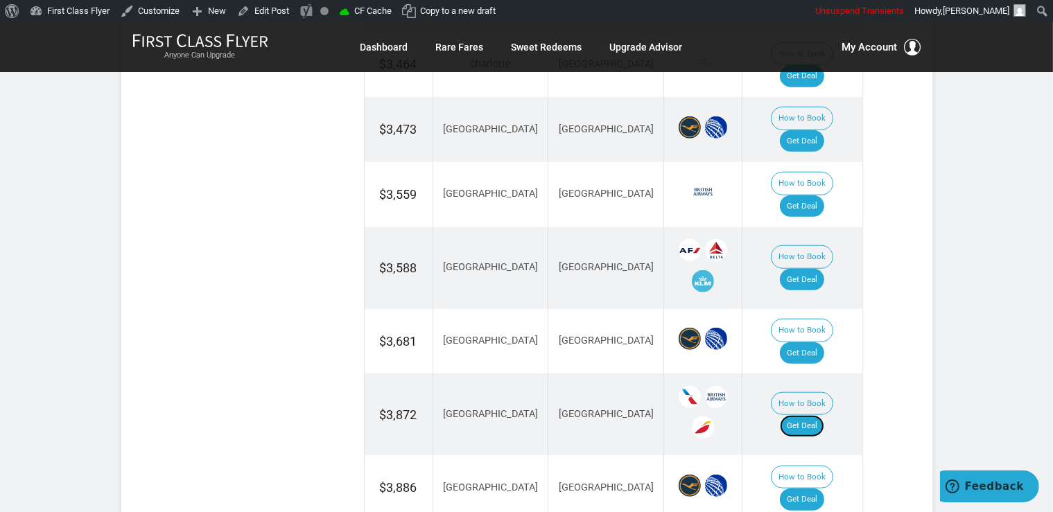
scroll to position [1317, 0]
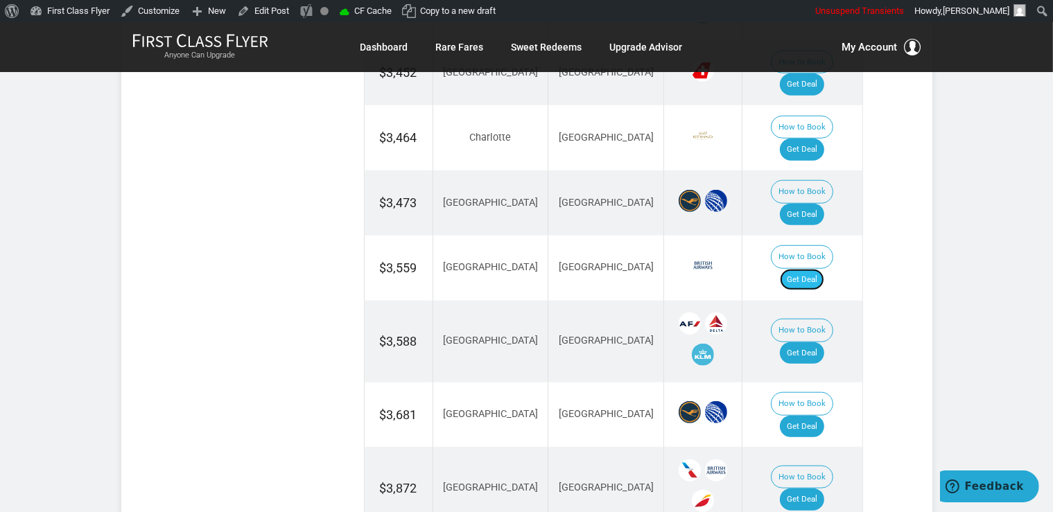
click at [824, 269] on link "Get Deal" at bounding box center [802, 280] width 44 height 22
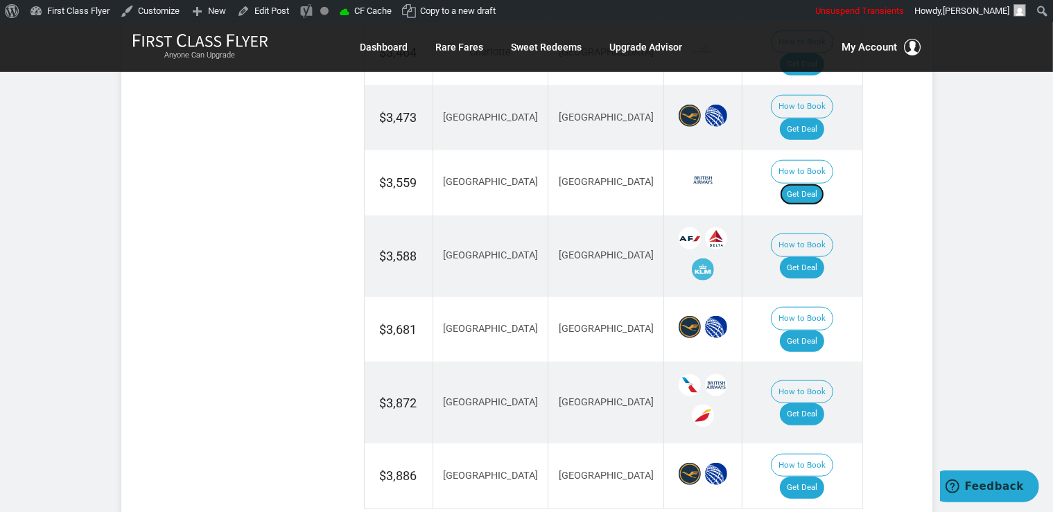
scroll to position [1537, 0]
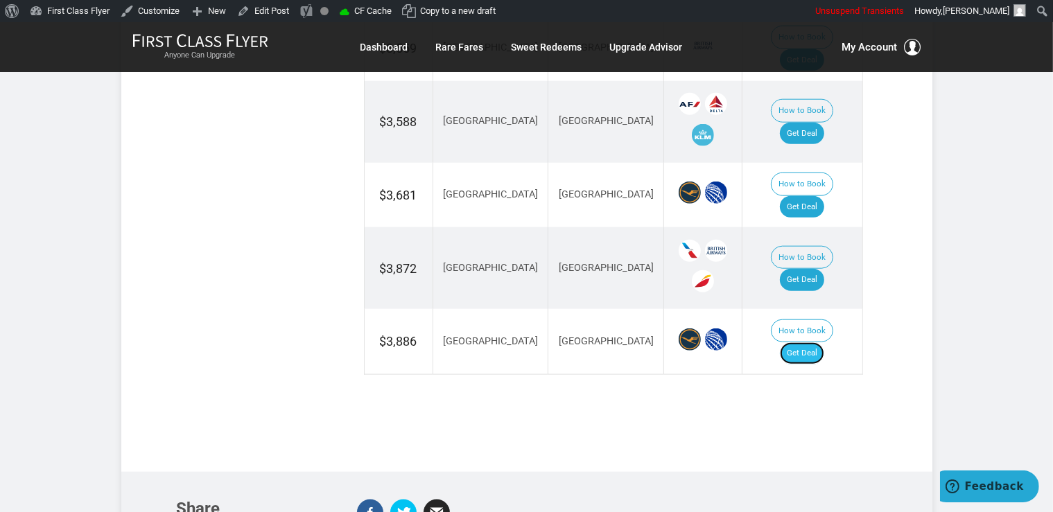
click at [814, 342] on link "Get Deal" at bounding box center [802, 353] width 44 height 22
click at [816, 342] on link "Get Deal" at bounding box center [802, 353] width 44 height 22
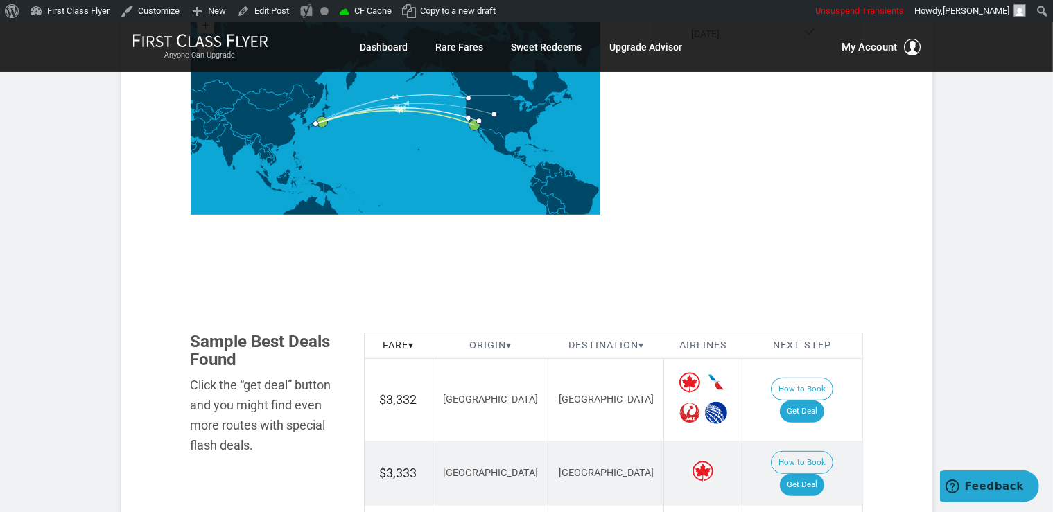
scroll to position [585, 0]
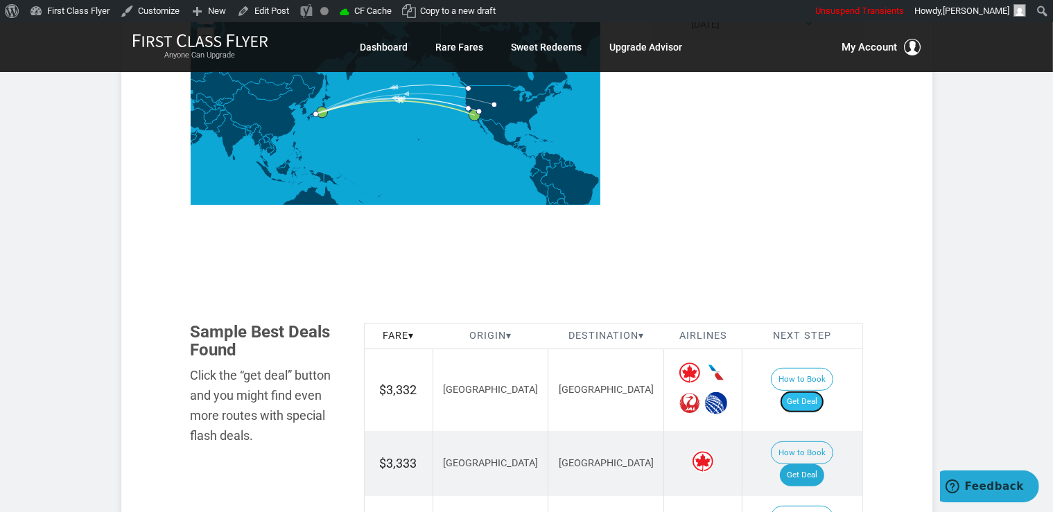
drag, startPoint x: 821, startPoint y: 390, endPoint x: 816, endPoint y: 380, distance: 10.8
click at [821, 391] on link "Get Deal" at bounding box center [802, 402] width 44 height 22
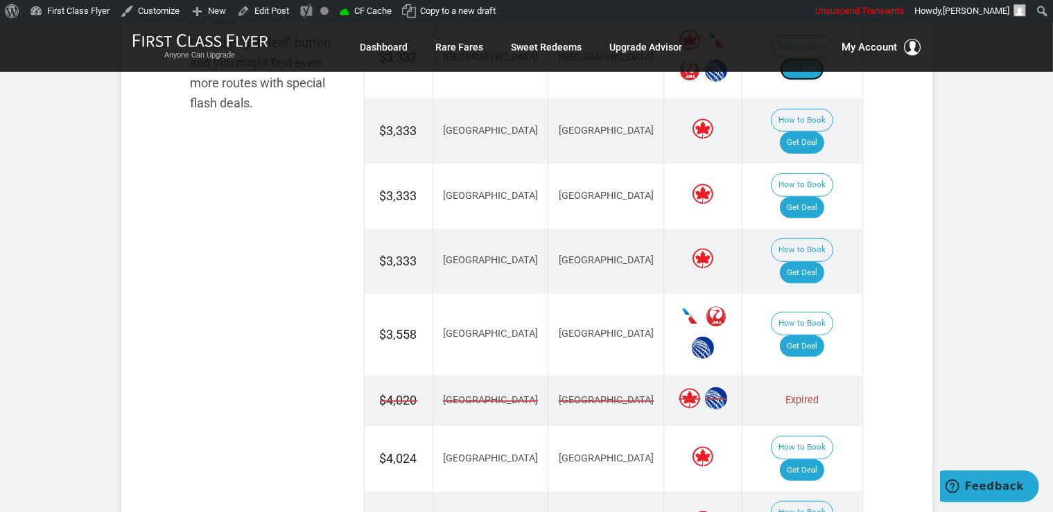
scroll to position [951, 0]
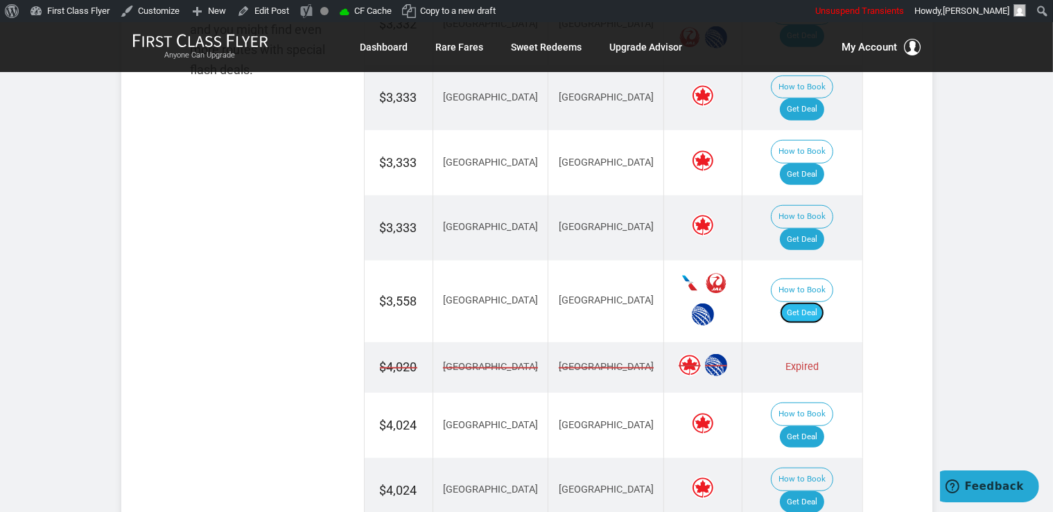
click at [823, 302] on link "Get Deal" at bounding box center [802, 313] width 44 height 22
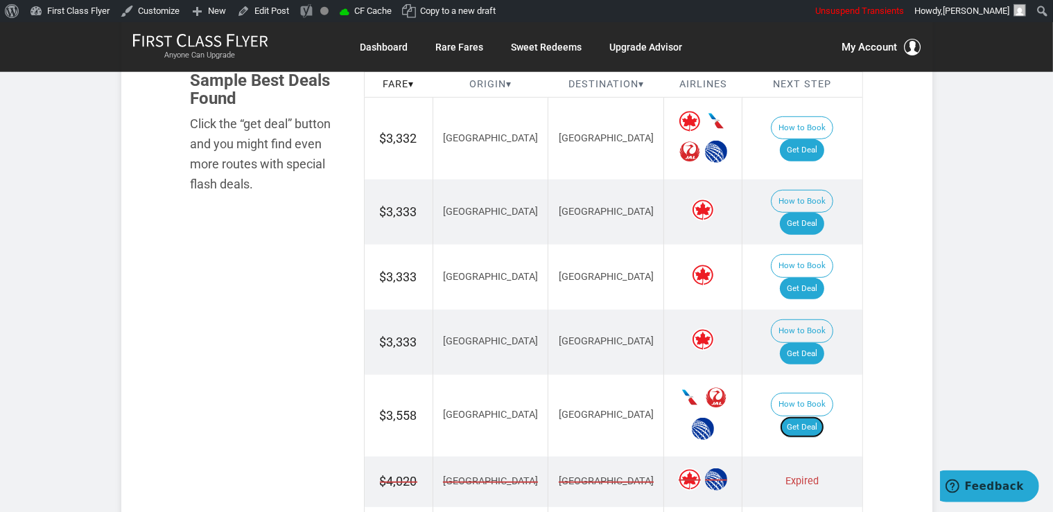
scroll to position [805, 0]
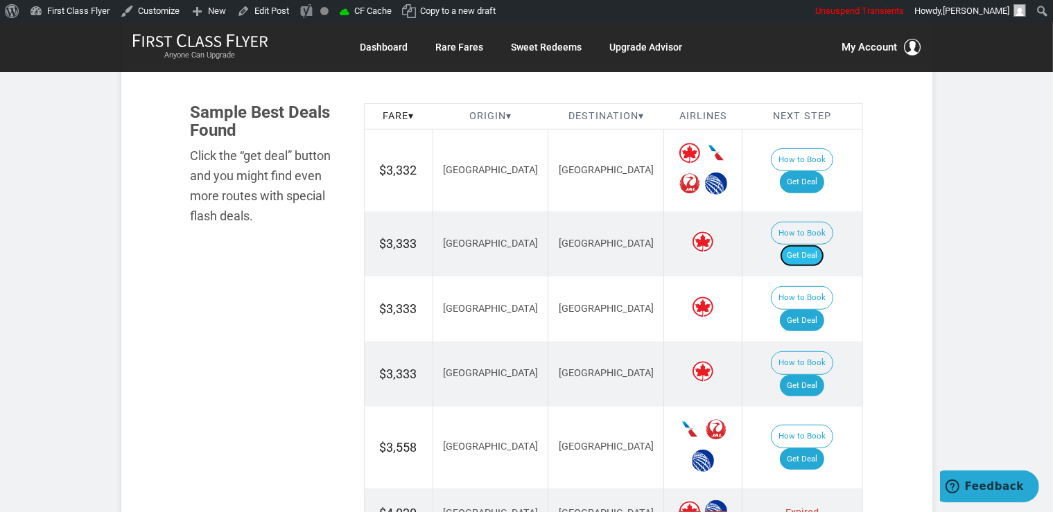
click at [820, 245] on link "Get Deal" at bounding box center [802, 256] width 44 height 22
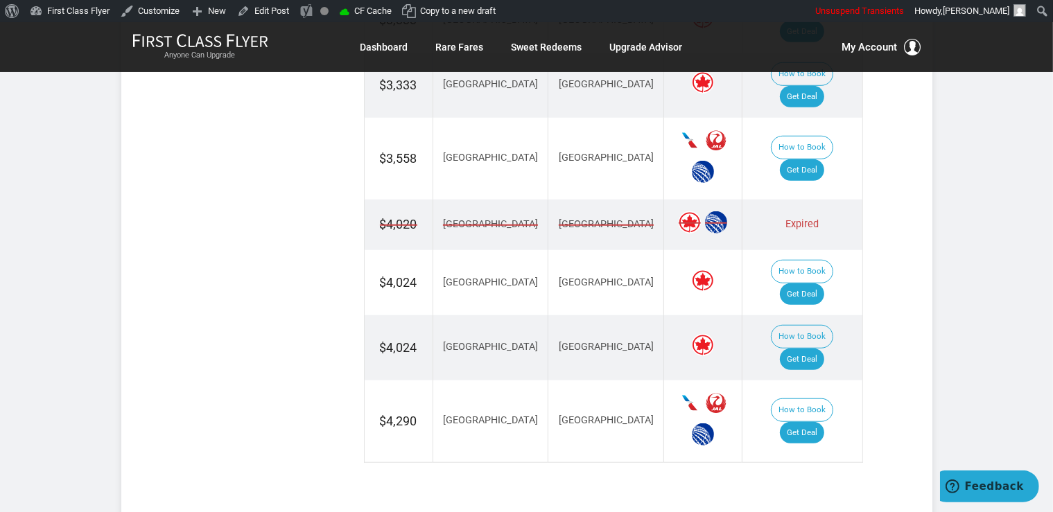
scroll to position [1098, 0]
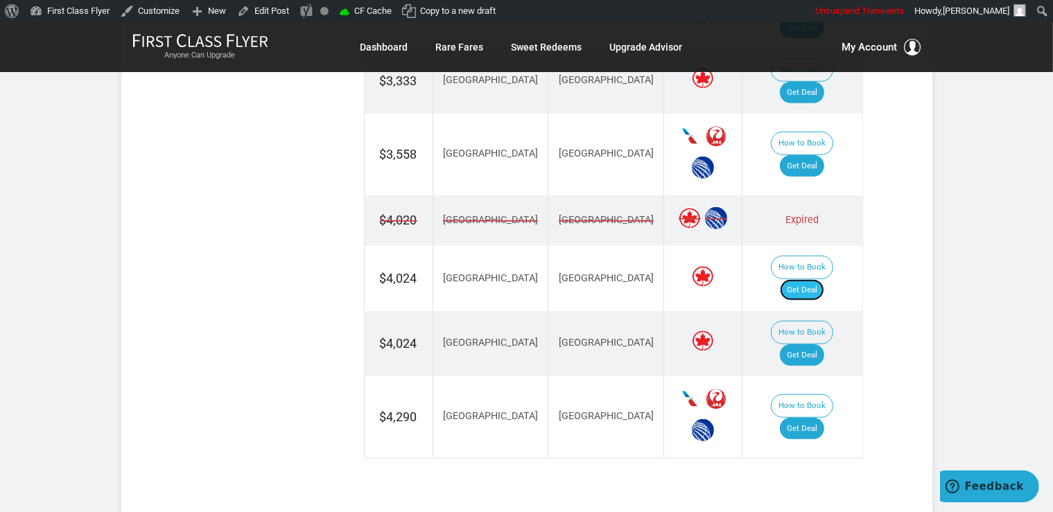
click at [819, 279] on link "Get Deal" at bounding box center [802, 290] width 44 height 22
click at [800, 344] on link "Get Deal" at bounding box center [802, 355] width 44 height 22
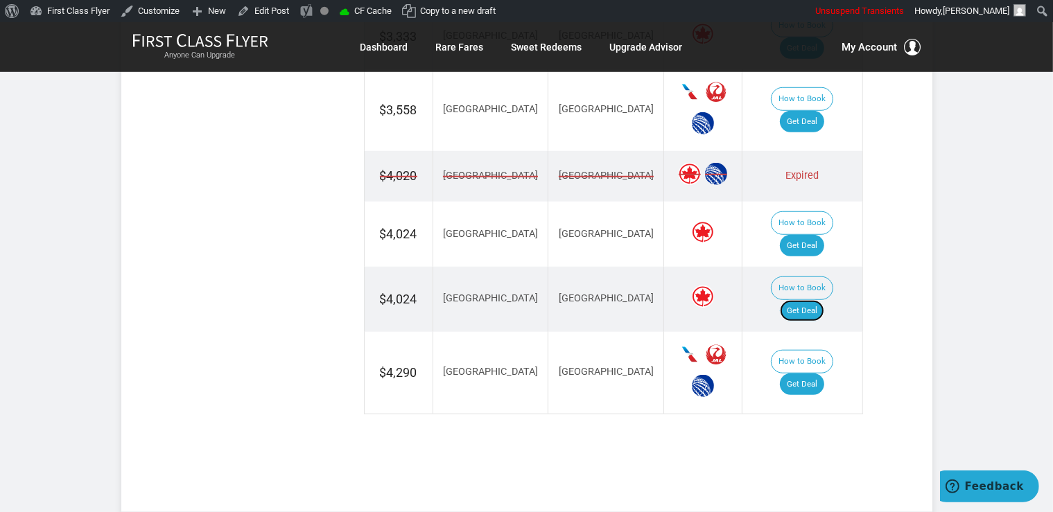
scroll to position [1171, 0]
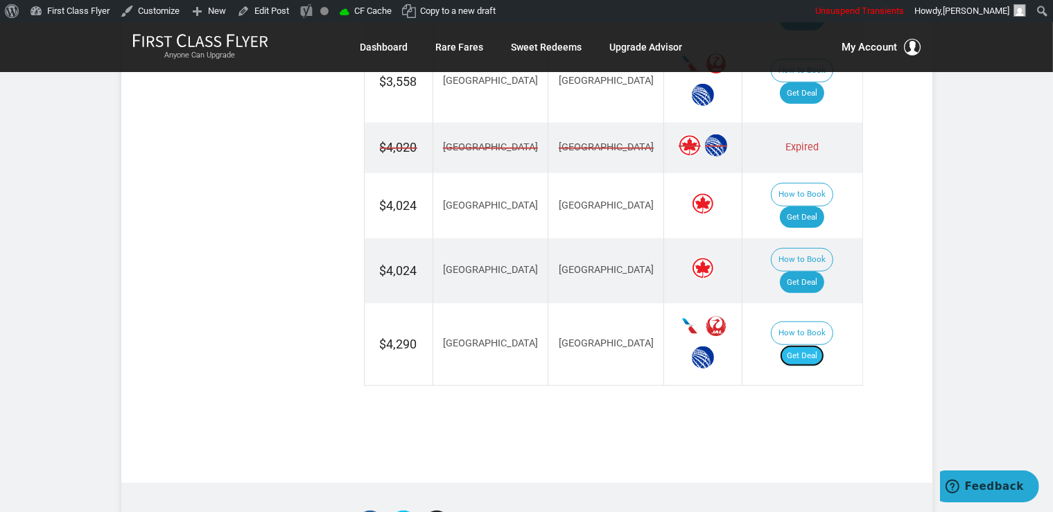
click at [816, 345] on link "Get Deal" at bounding box center [802, 356] width 44 height 22
click at [821, 272] on link "Get Deal" at bounding box center [802, 283] width 44 height 22
click at [810, 345] on link "Get Deal" at bounding box center [802, 356] width 44 height 22
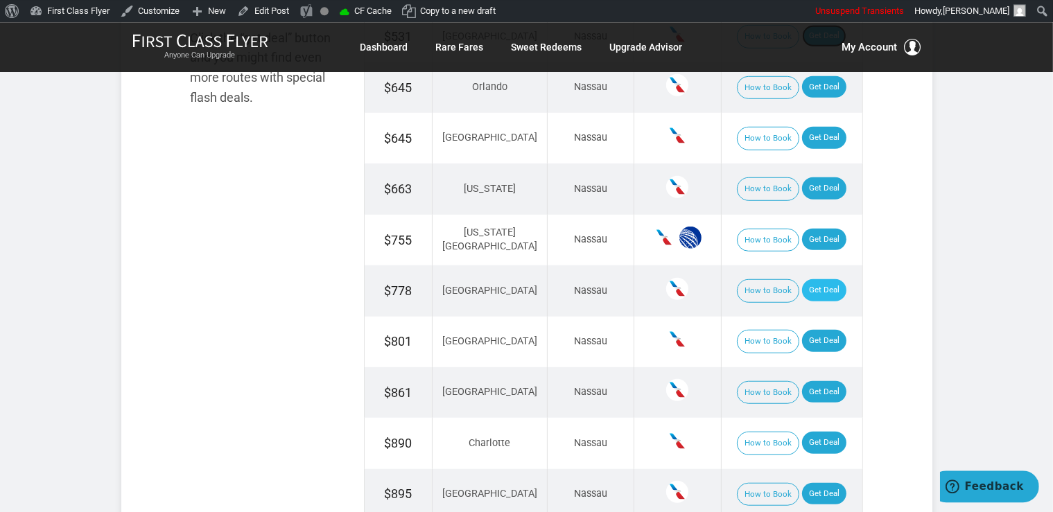
scroll to position [1024, 0]
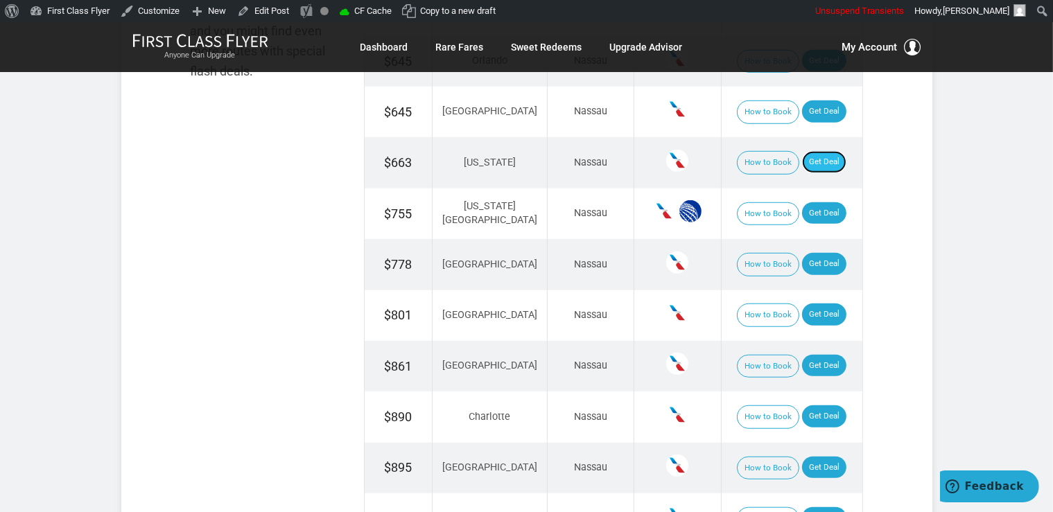
click at [809, 152] on link "Get Deal" at bounding box center [824, 162] width 44 height 22
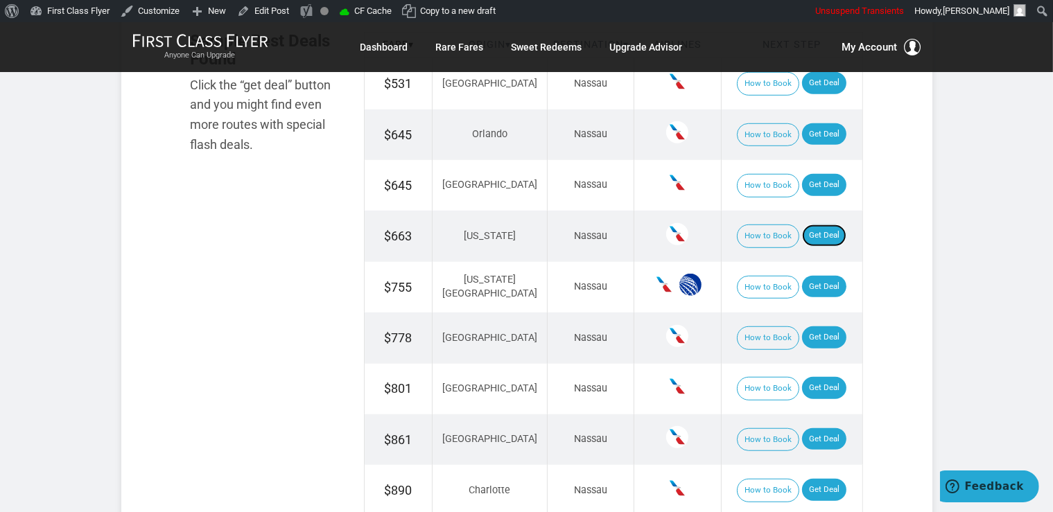
scroll to position [878, 0]
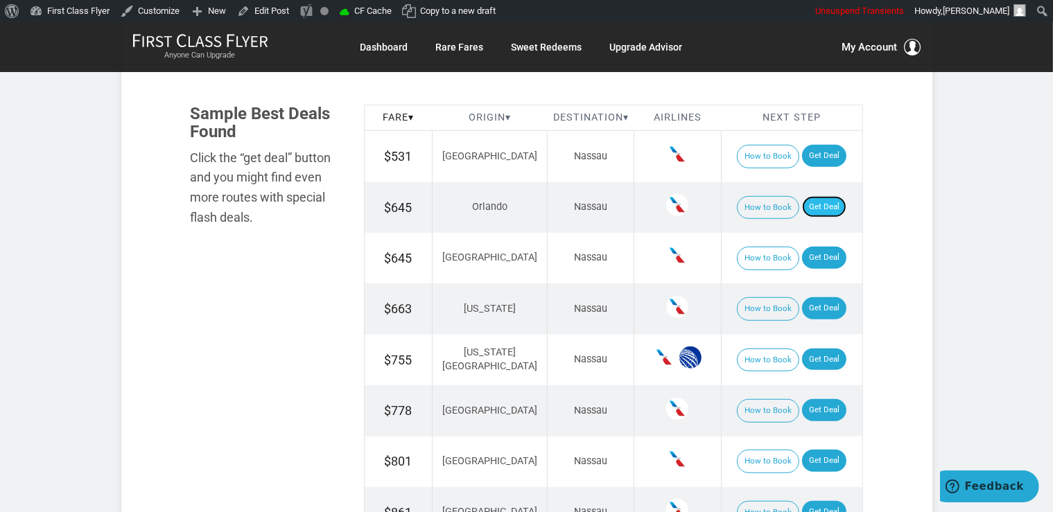
click at [820, 207] on link "Get Deal" at bounding box center [824, 207] width 44 height 22
click at [814, 247] on link "Get Deal" at bounding box center [824, 258] width 44 height 22
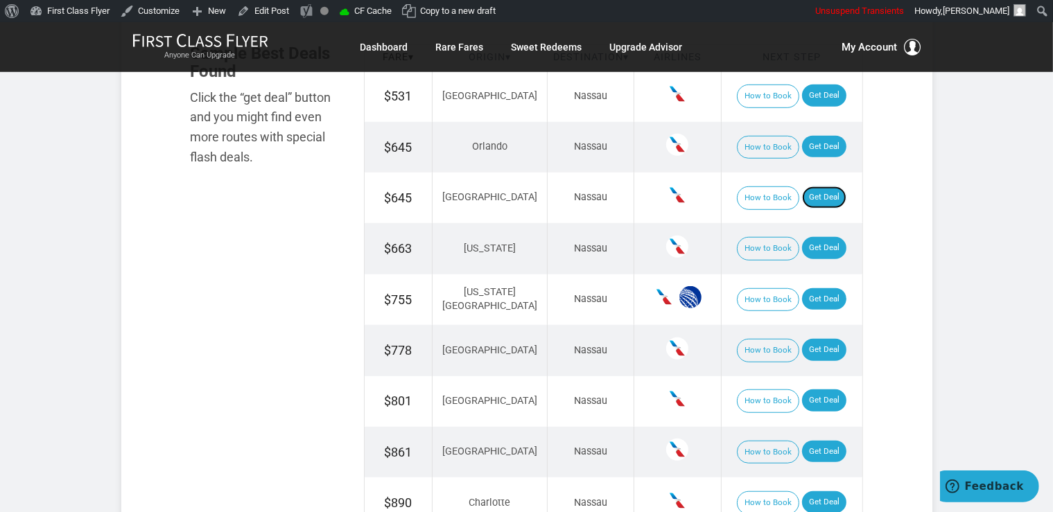
scroll to position [951, 0]
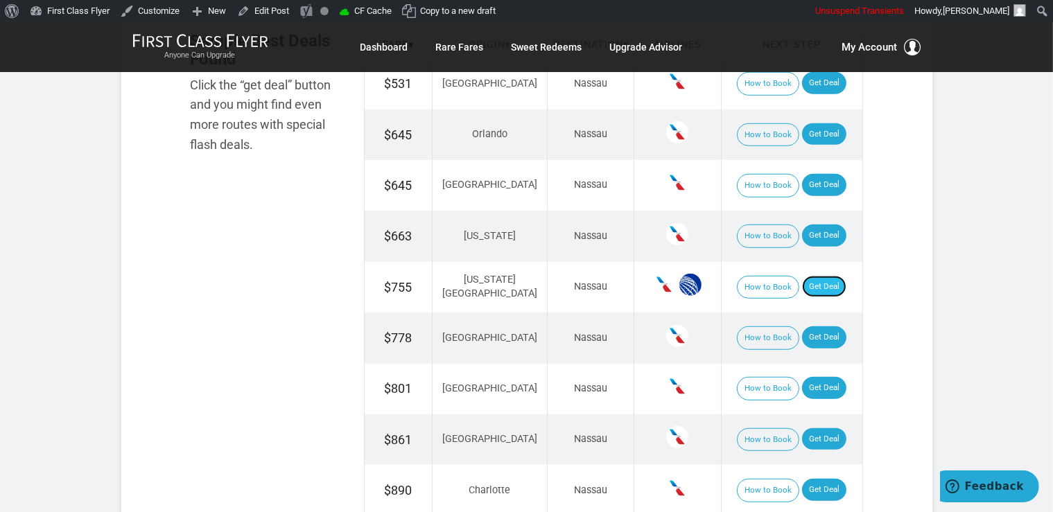
click at [802, 288] on link "Get Deal" at bounding box center [824, 287] width 44 height 22
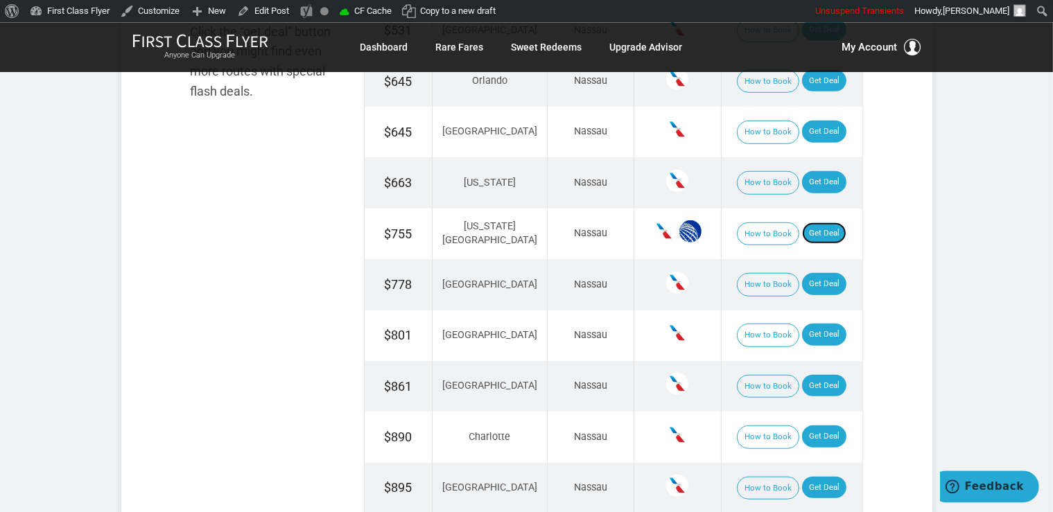
scroll to position [1098, 0]
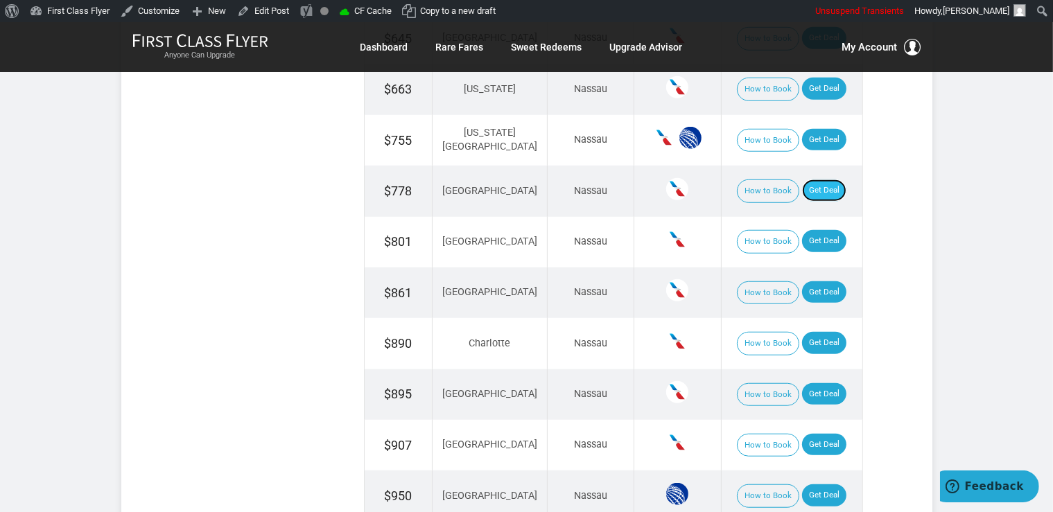
drag, startPoint x: 802, startPoint y: 191, endPoint x: 817, endPoint y: 182, distance: 17.7
click at [803, 191] on link "Get Deal" at bounding box center [824, 191] width 44 height 22
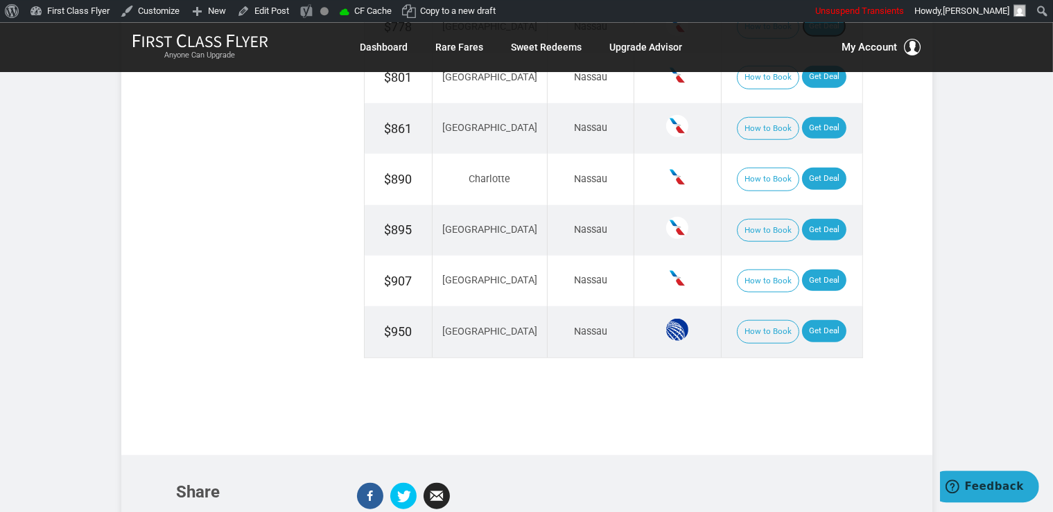
scroll to position [1317, 0]
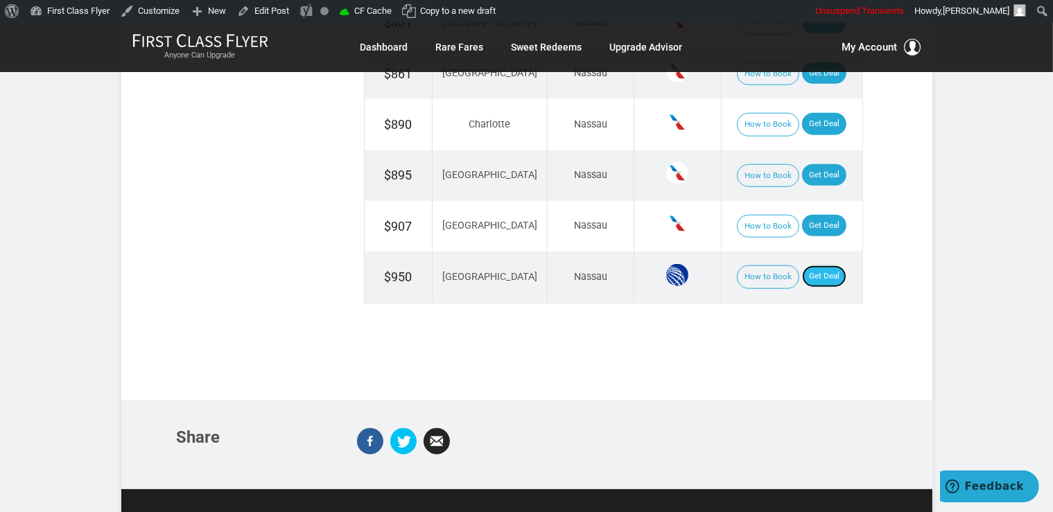
click at [819, 270] on link "Get Deal" at bounding box center [824, 276] width 44 height 22
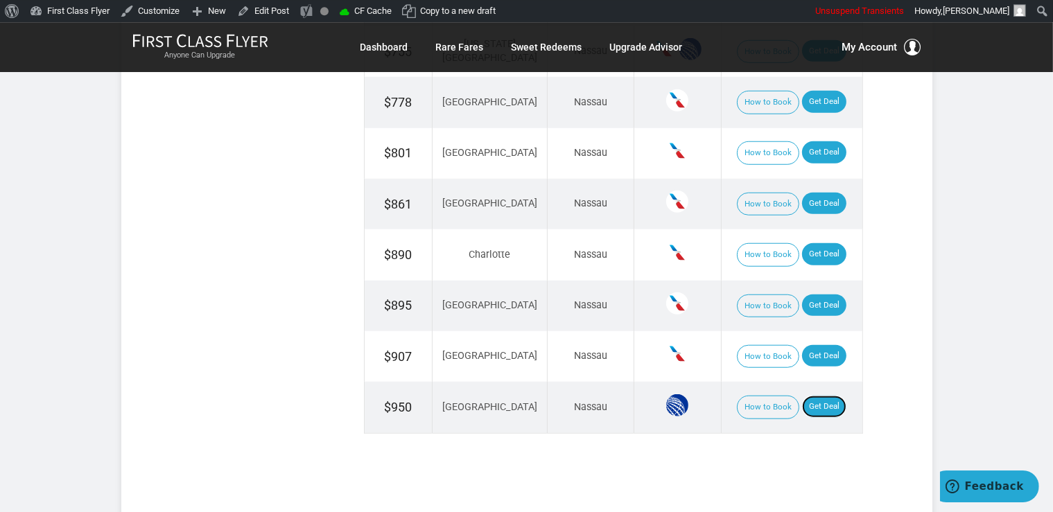
scroll to position [1171, 0]
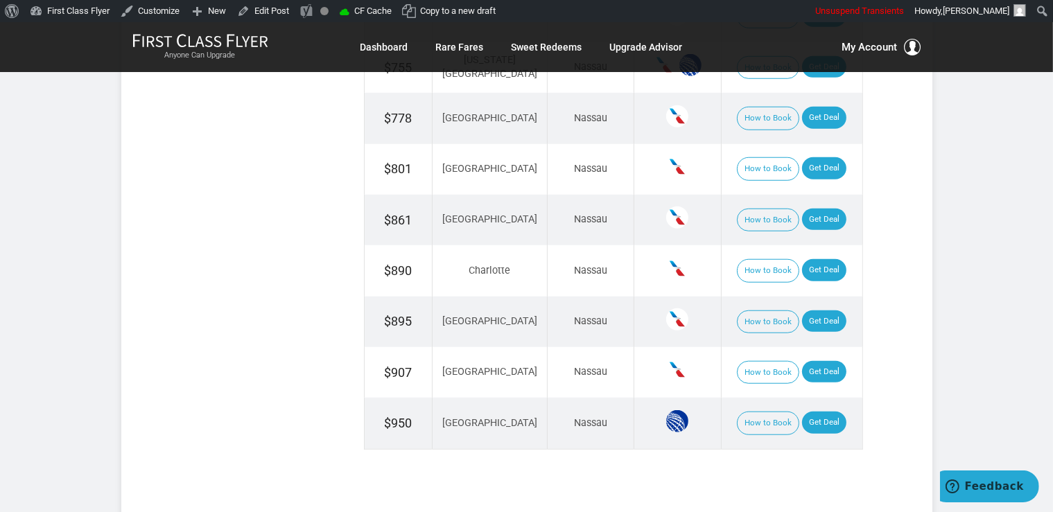
click at [789, 263] on td "How to Book Get Deal" at bounding box center [791, 270] width 141 height 51
click at [810, 268] on link "Get Deal" at bounding box center [824, 270] width 44 height 22
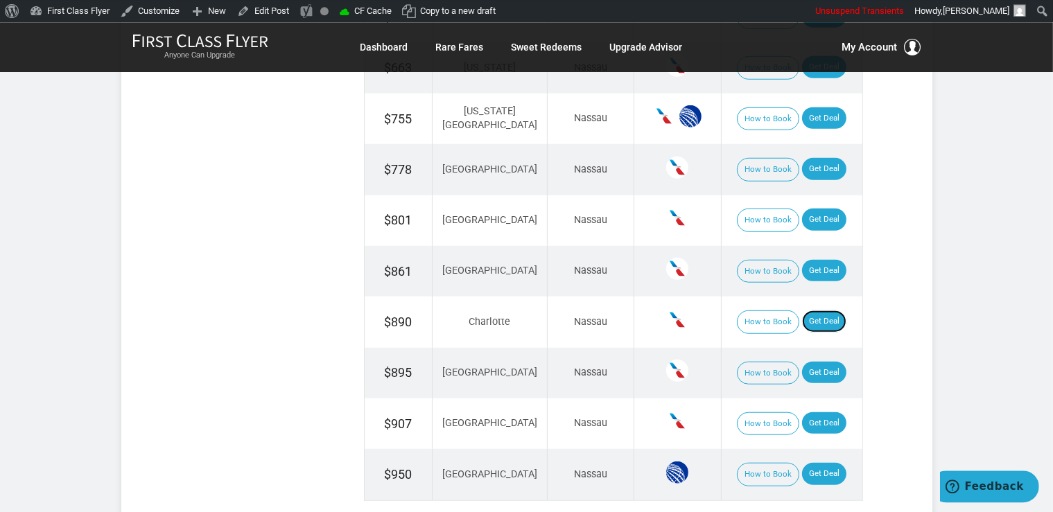
scroll to position [1098, 0]
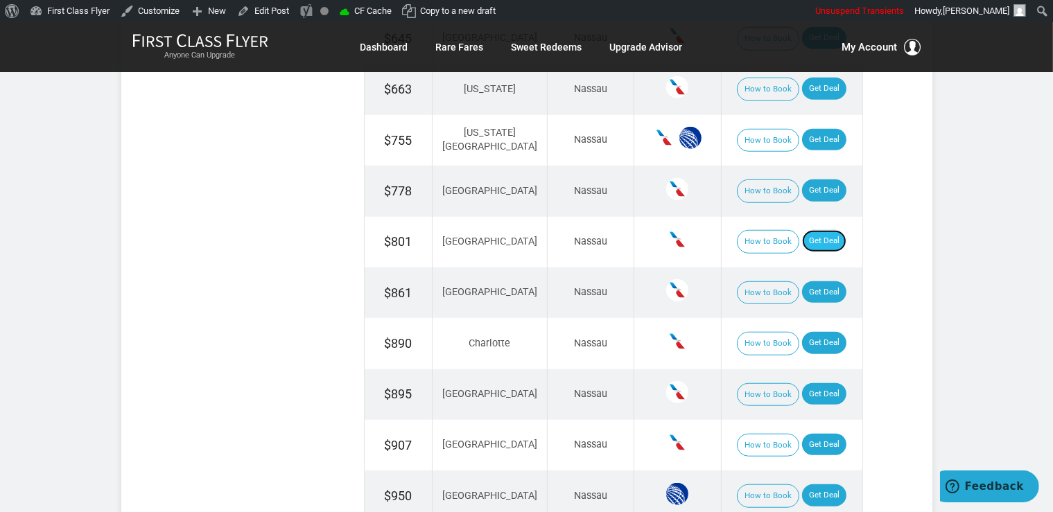
click at [805, 237] on link "Get Deal" at bounding box center [824, 241] width 44 height 22
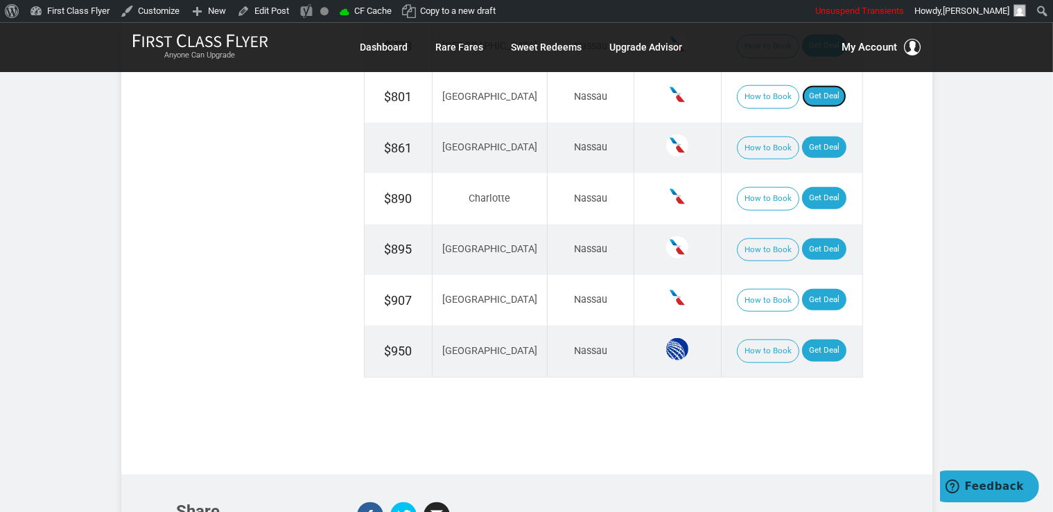
scroll to position [1244, 0]
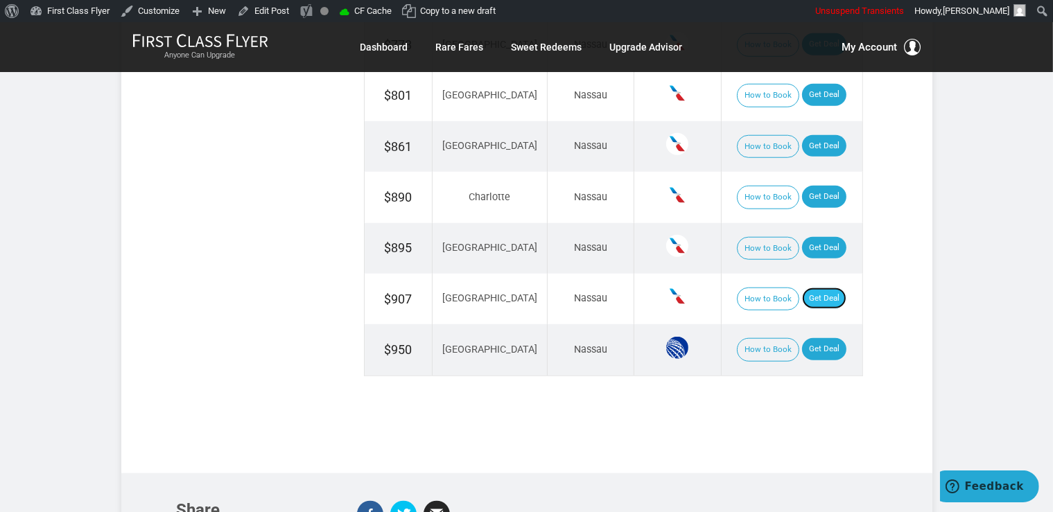
click at [824, 292] on link "Get Deal" at bounding box center [824, 299] width 44 height 22
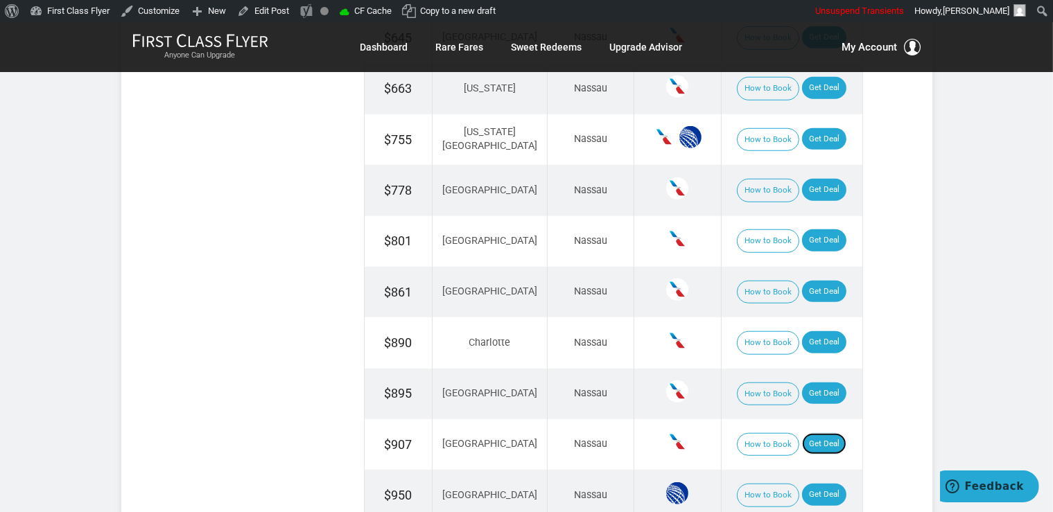
scroll to position [1098, 0]
click at [811, 288] on link "Get Deal" at bounding box center [824, 292] width 44 height 22
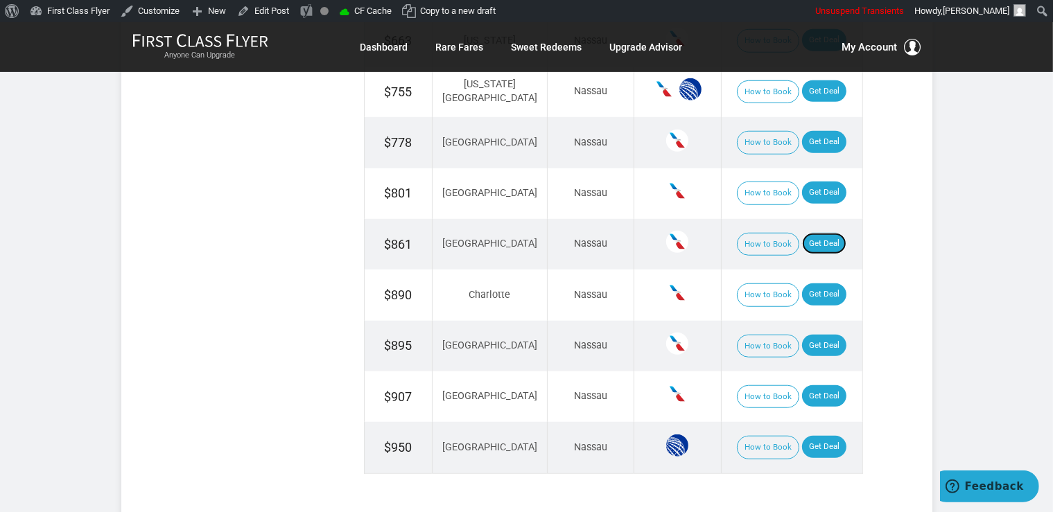
scroll to position [1171, 0]
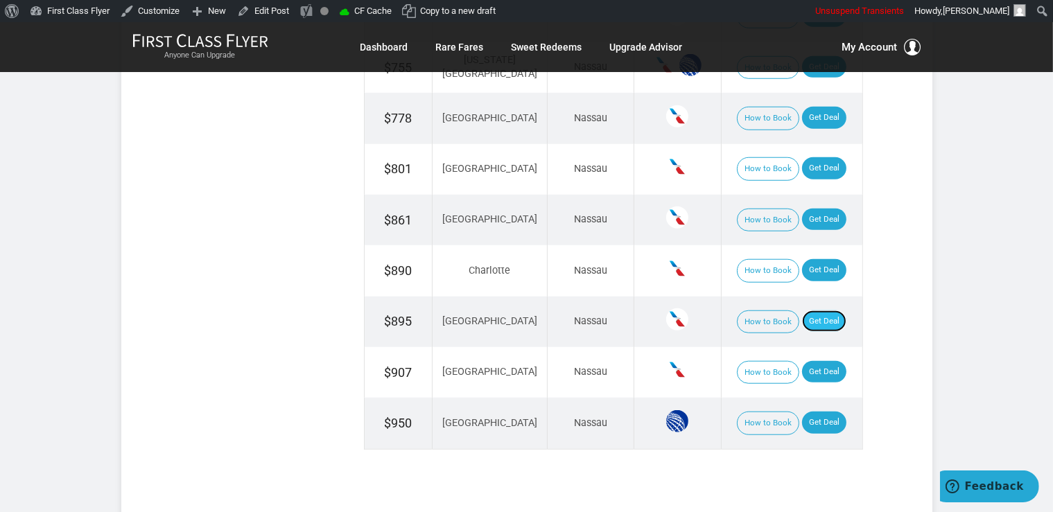
click at [808, 312] on link "Get Deal" at bounding box center [824, 322] width 44 height 22
click at [822, 318] on link "Get Deal" at bounding box center [824, 322] width 44 height 22
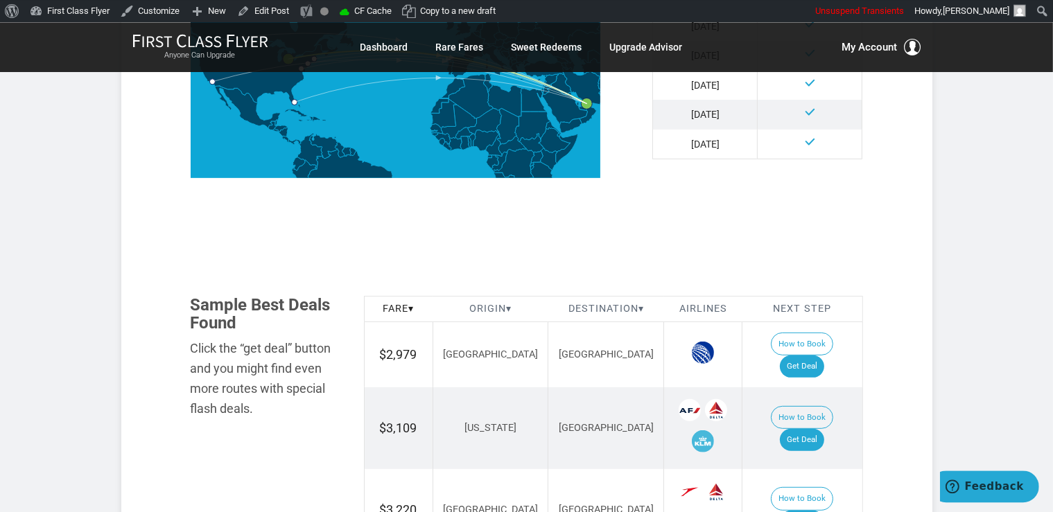
scroll to position [805, 0]
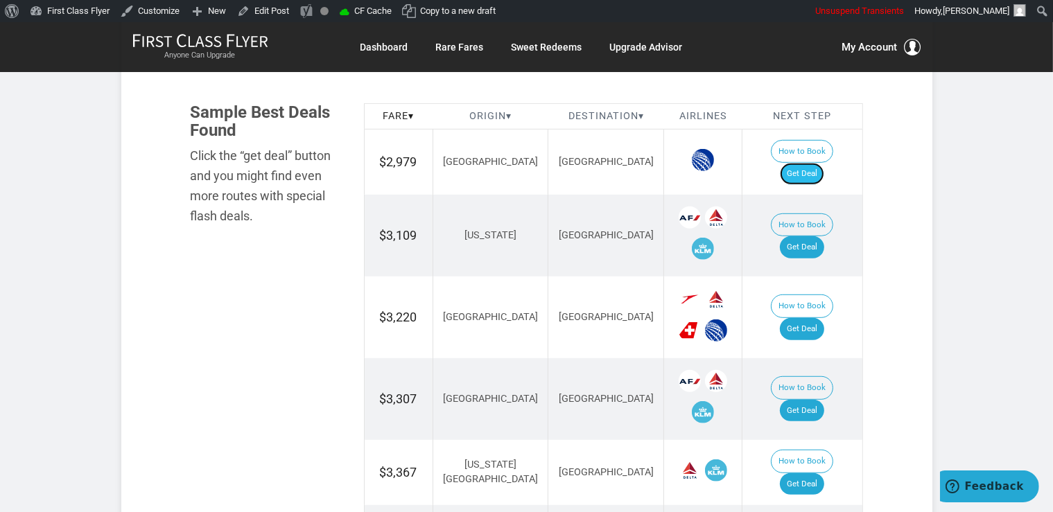
click at [808, 163] on link "Get Deal" at bounding box center [802, 174] width 44 height 22
click at [824, 236] on link "Get Deal" at bounding box center [802, 247] width 44 height 22
click at [809, 318] on link "Get Deal" at bounding box center [802, 329] width 44 height 22
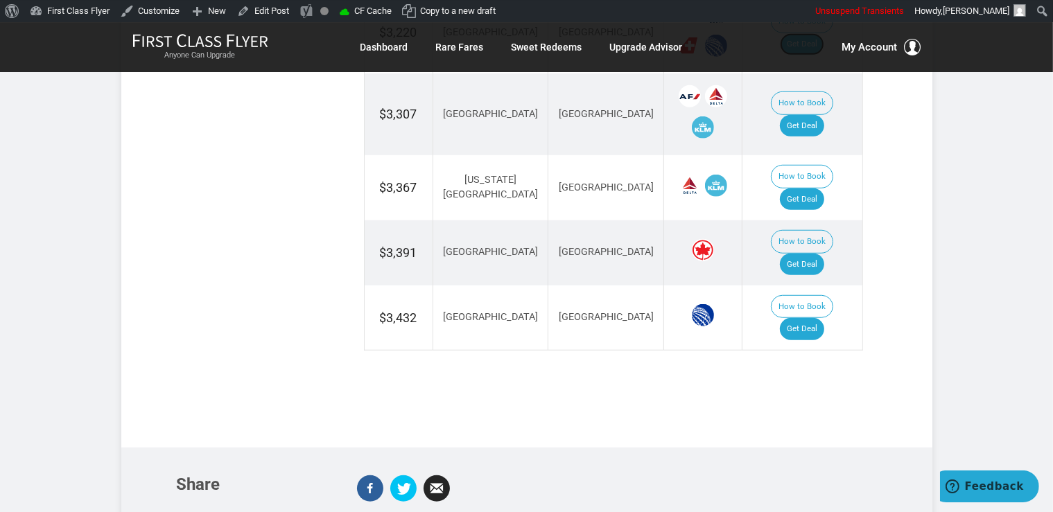
scroll to position [1098, 0]
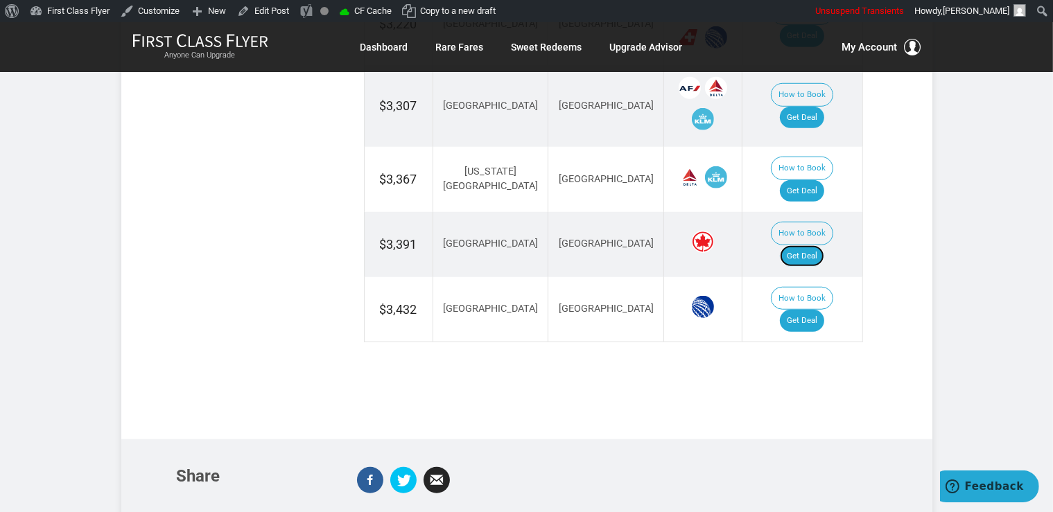
drag, startPoint x: 811, startPoint y: 195, endPoint x: 824, endPoint y: 230, distance: 37.7
click at [811, 245] on link "Get Deal" at bounding box center [802, 256] width 44 height 22
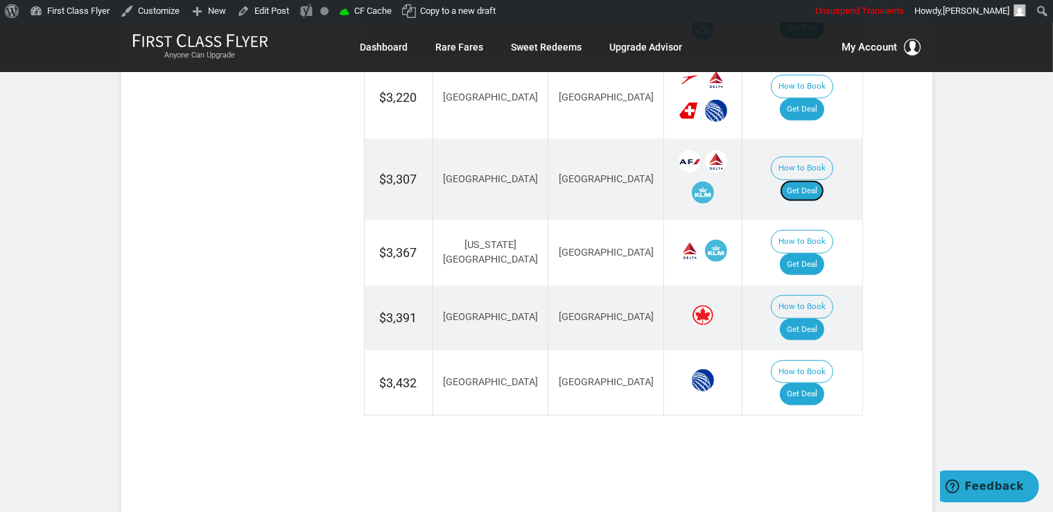
click at [814, 180] on link "Get Deal" at bounding box center [802, 191] width 44 height 22
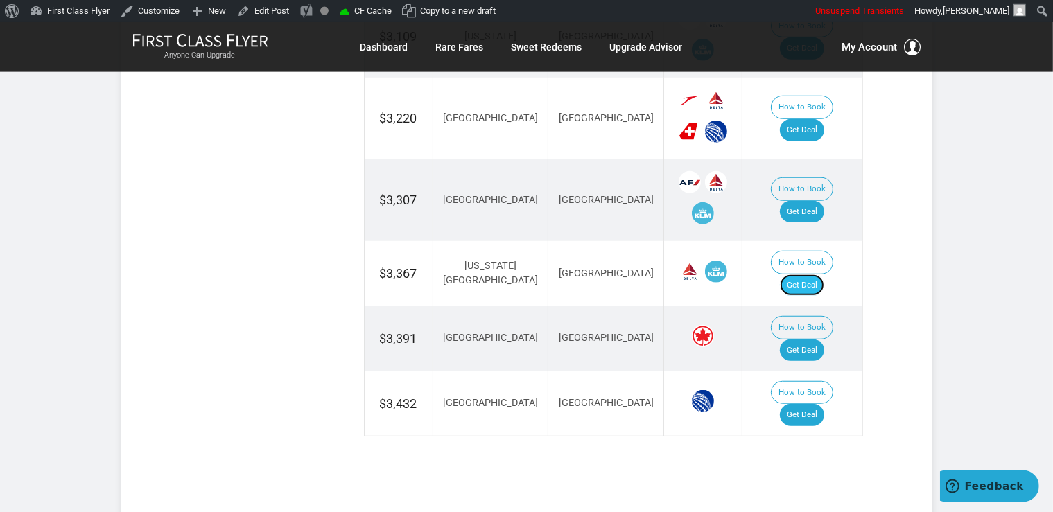
click at [819, 274] on link "Get Deal" at bounding box center [802, 285] width 44 height 22
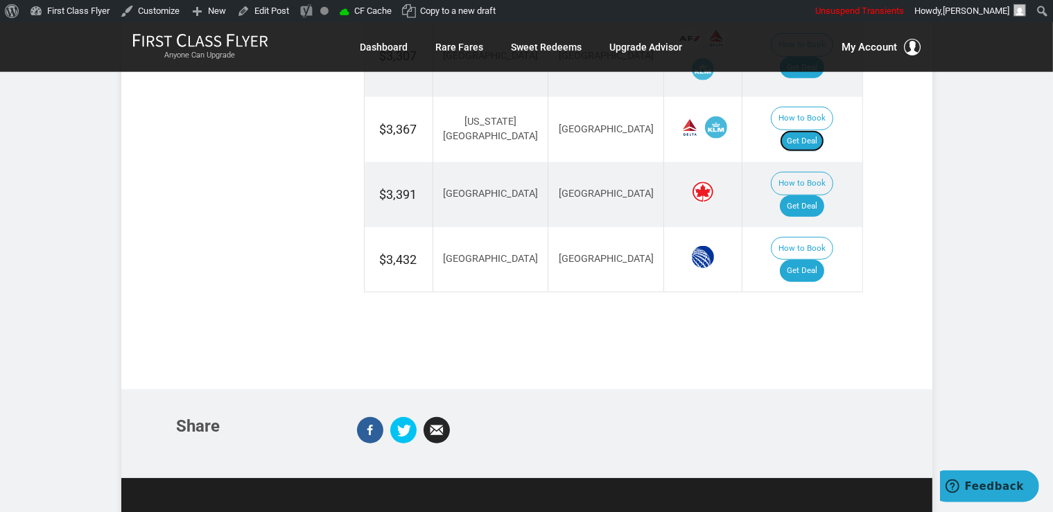
scroll to position [1151, 0]
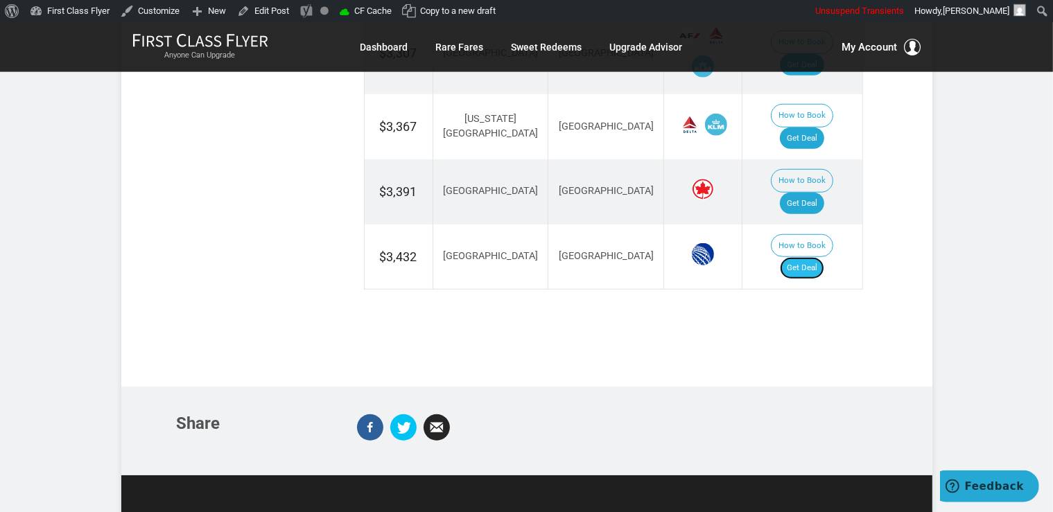
click at [820, 257] on link "Get Deal" at bounding box center [802, 268] width 44 height 22
click at [818, 257] on link "Get Deal" at bounding box center [802, 268] width 44 height 22
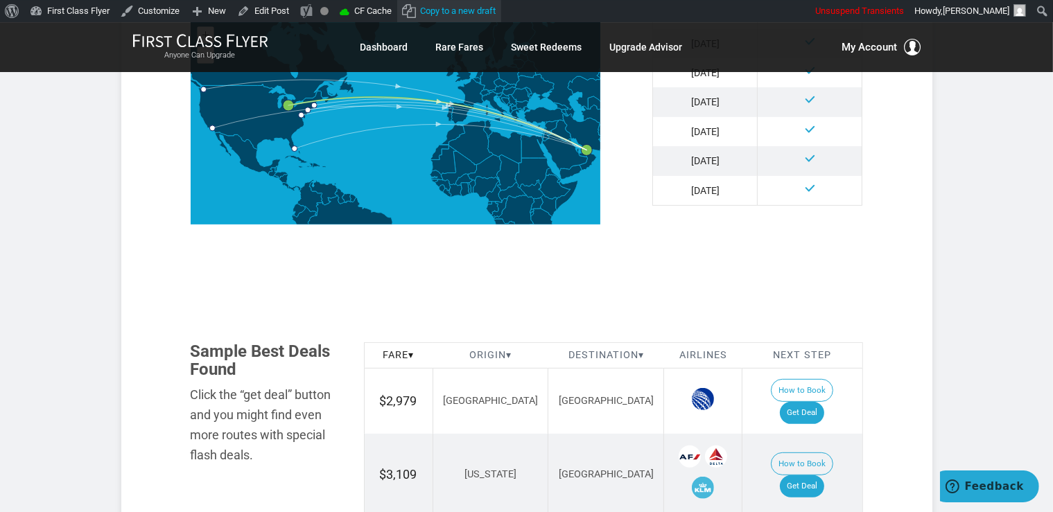
scroll to position [565, 0]
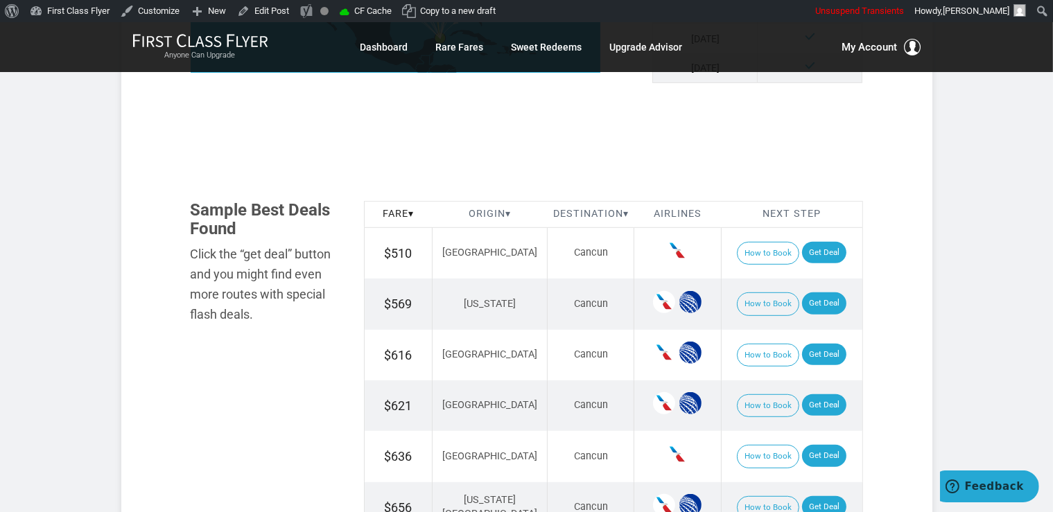
scroll to position [732, 0]
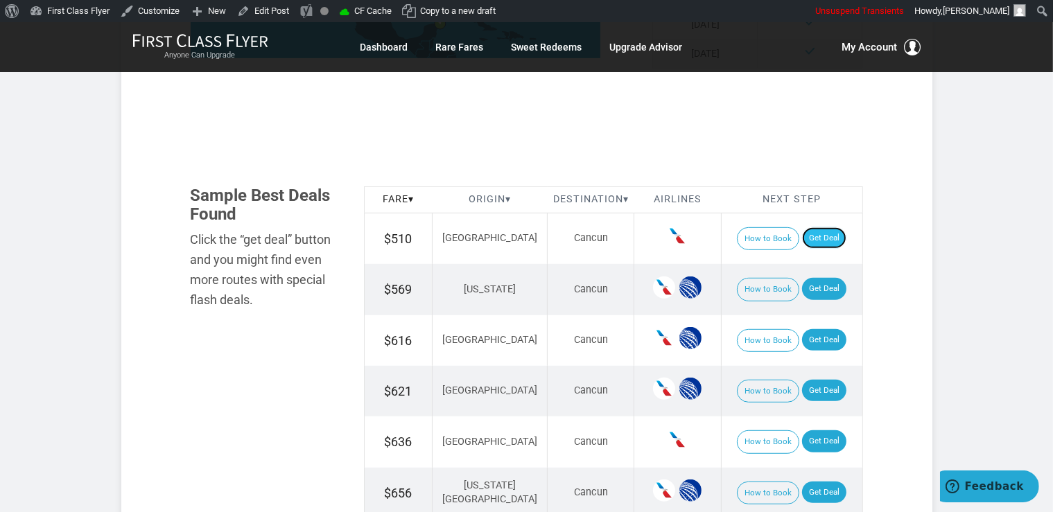
click at [825, 243] on link "Get Deal" at bounding box center [824, 238] width 44 height 22
click at [808, 286] on link "Get Deal" at bounding box center [824, 289] width 44 height 22
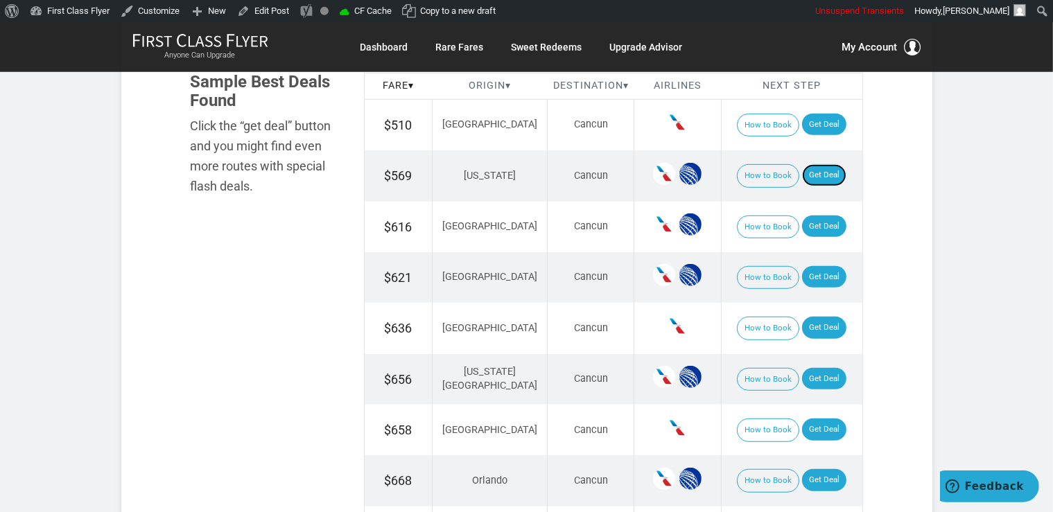
scroll to position [878, 0]
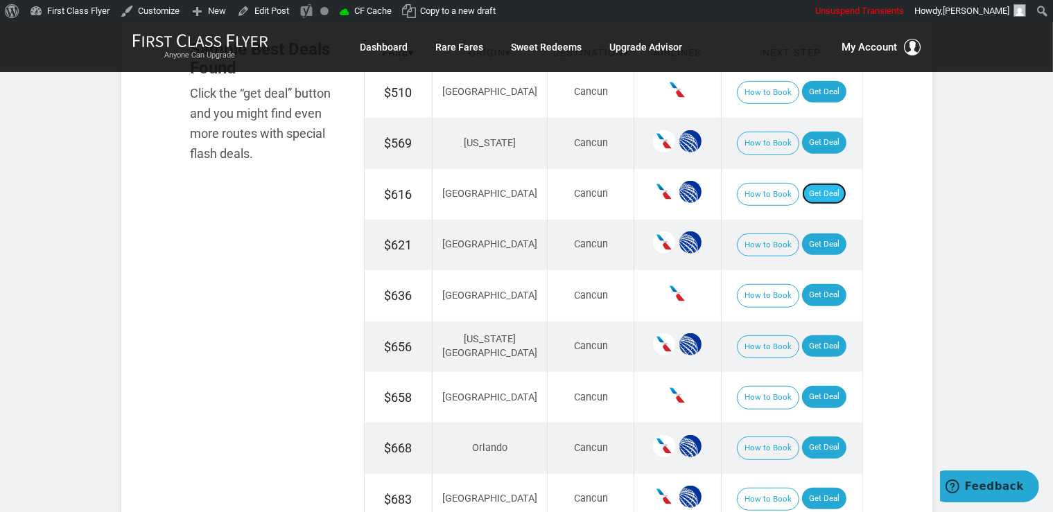
click at [806, 191] on link "Get Deal" at bounding box center [824, 194] width 44 height 22
click at [814, 246] on link "Get Deal" at bounding box center [824, 245] width 44 height 22
click at [822, 347] on link "Get Deal" at bounding box center [824, 346] width 44 height 22
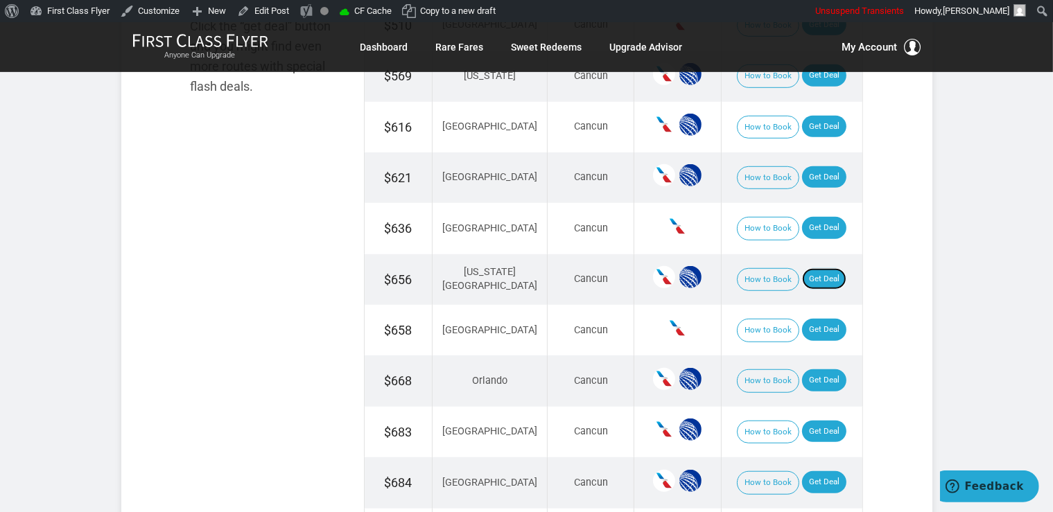
scroll to position [1098, 0]
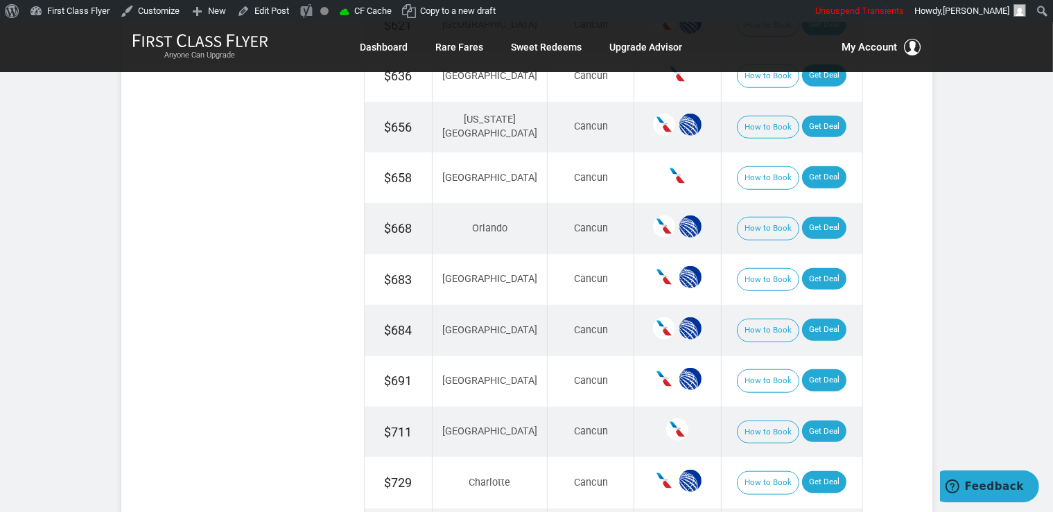
click at [824, 186] on td "How to Book Get Deal" at bounding box center [791, 177] width 141 height 51
click at [820, 176] on link "Get Deal" at bounding box center [824, 177] width 44 height 22
click at [810, 226] on link "Get Deal" at bounding box center [824, 228] width 44 height 22
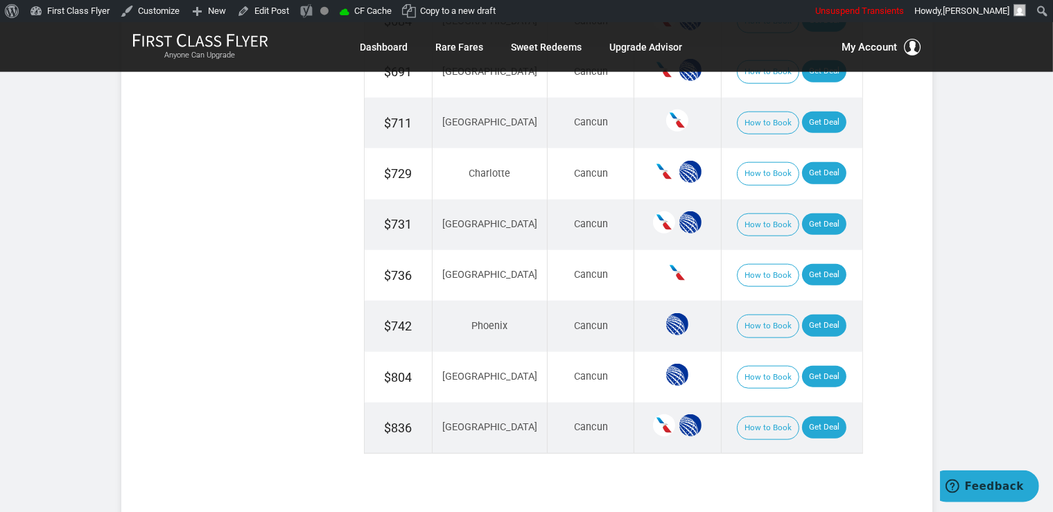
scroll to position [1537, 0]
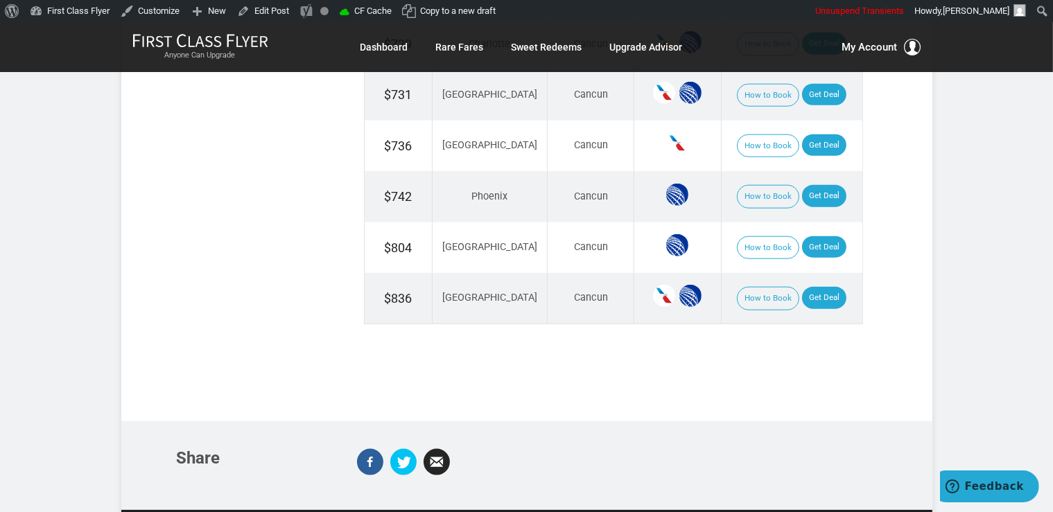
click at [811, 207] on td "How to Book Get Deal" at bounding box center [791, 196] width 141 height 51
click at [808, 236] on link "Get Deal" at bounding box center [824, 247] width 44 height 22
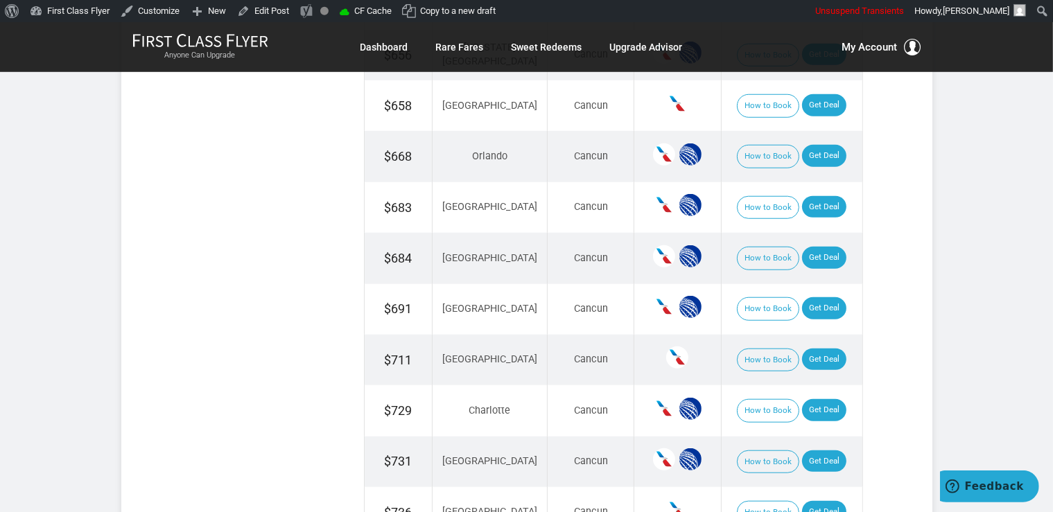
scroll to position [1171, 0]
click at [810, 207] on link "Get Deal" at bounding box center [824, 206] width 44 height 22
click at [808, 297] on link "Get Deal" at bounding box center [824, 308] width 44 height 22
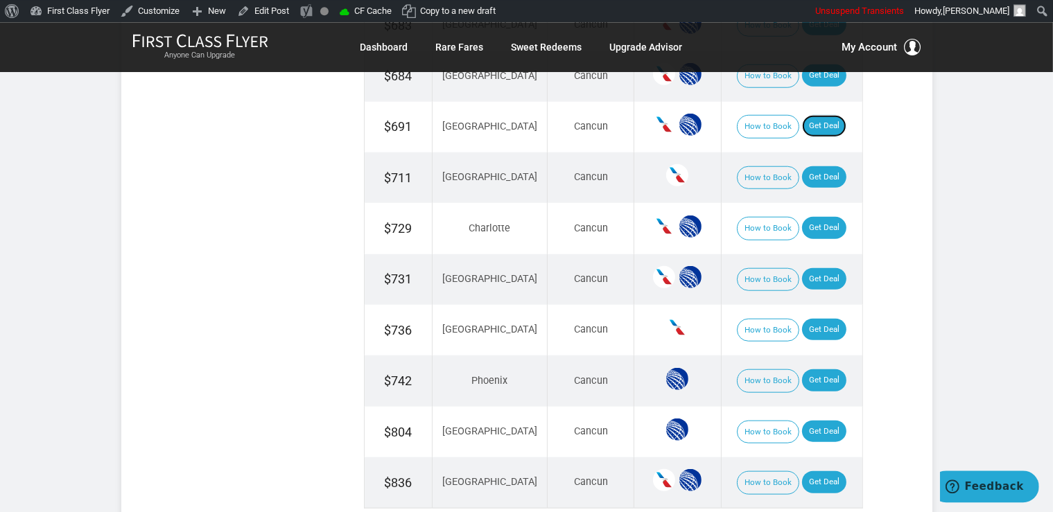
scroll to position [1390, 0]
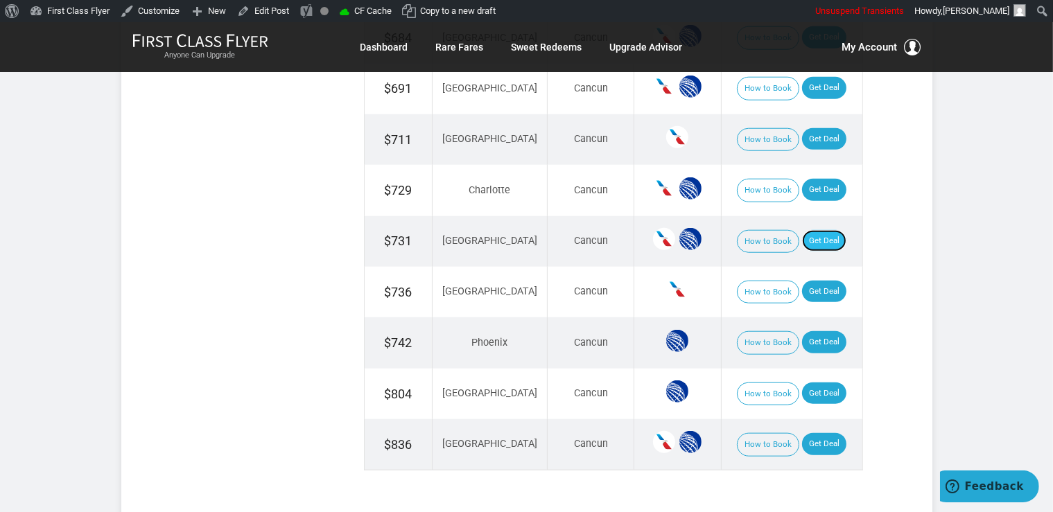
click at [823, 234] on link "Get Deal" at bounding box center [824, 241] width 44 height 22
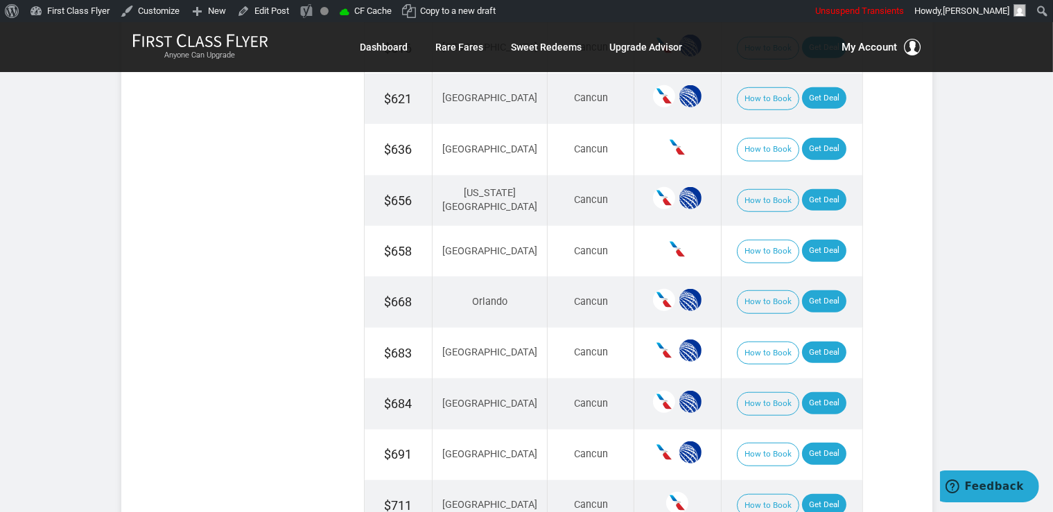
scroll to position [951, 0]
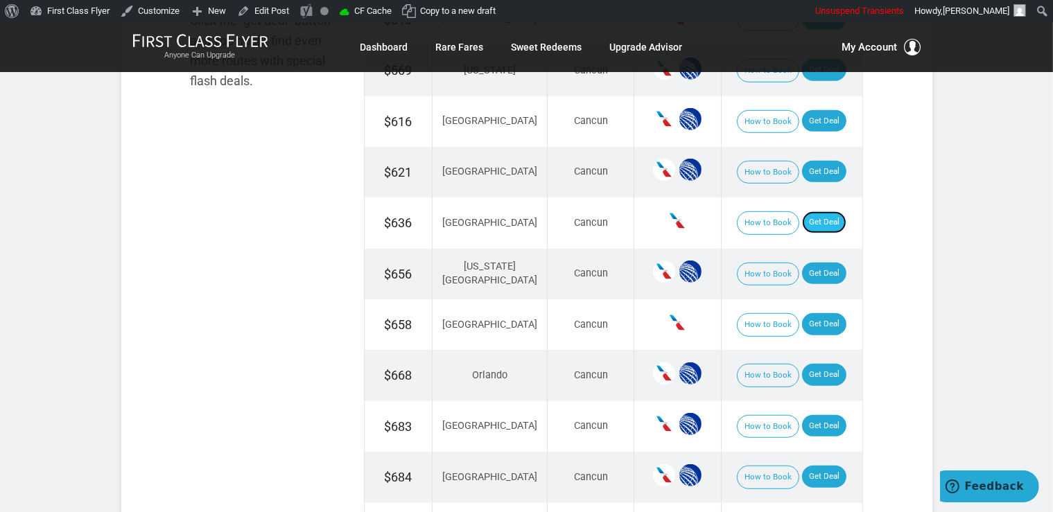
click at [823, 222] on link "Get Deal" at bounding box center [824, 222] width 44 height 22
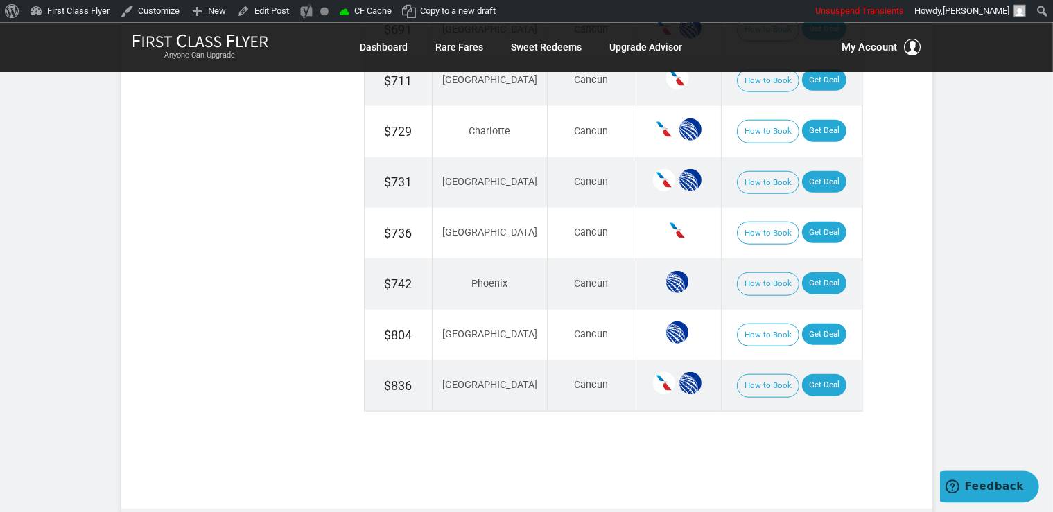
scroll to position [1464, 0]
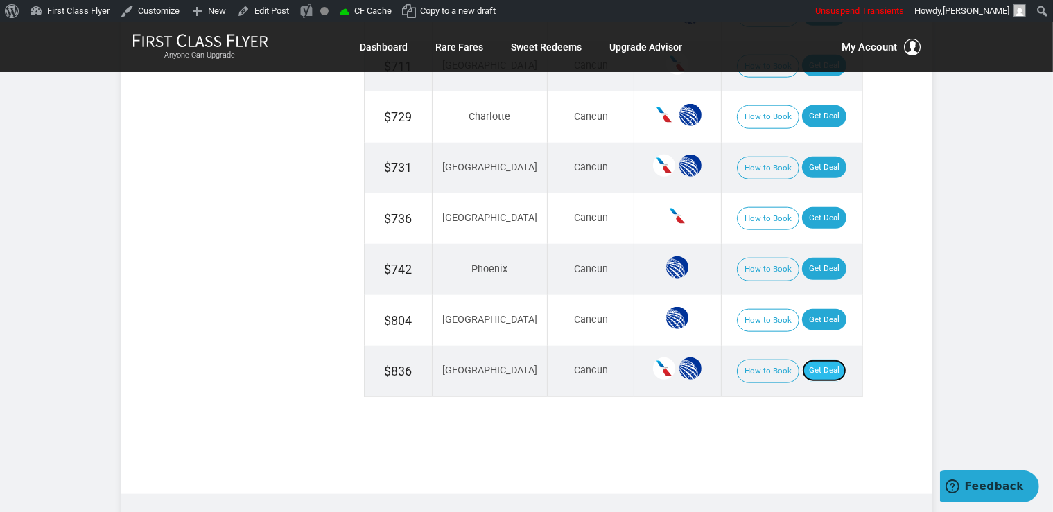
click at [819, 360] on link "Get Deal" at bounding box center [824, 371] width 44 height 22
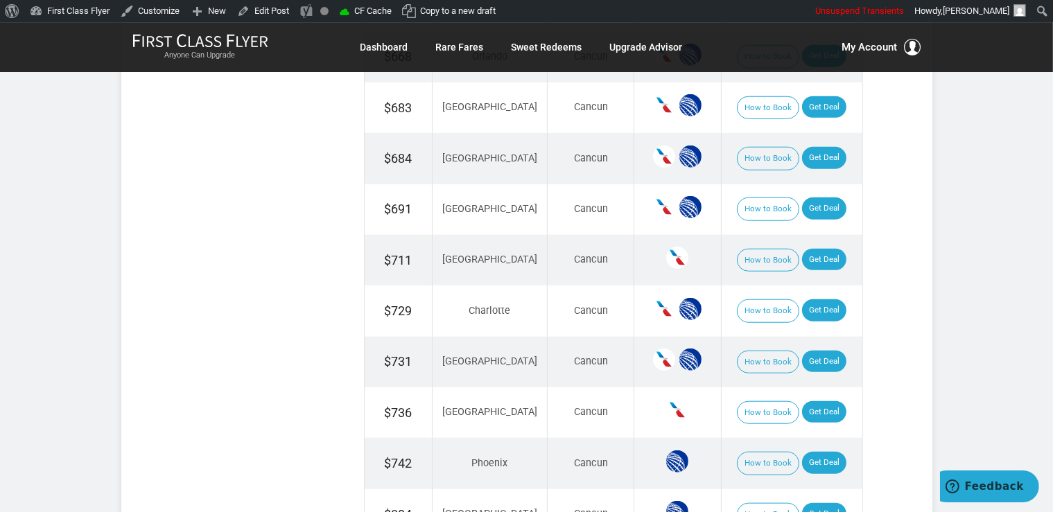
scroll to position [1244, 0]
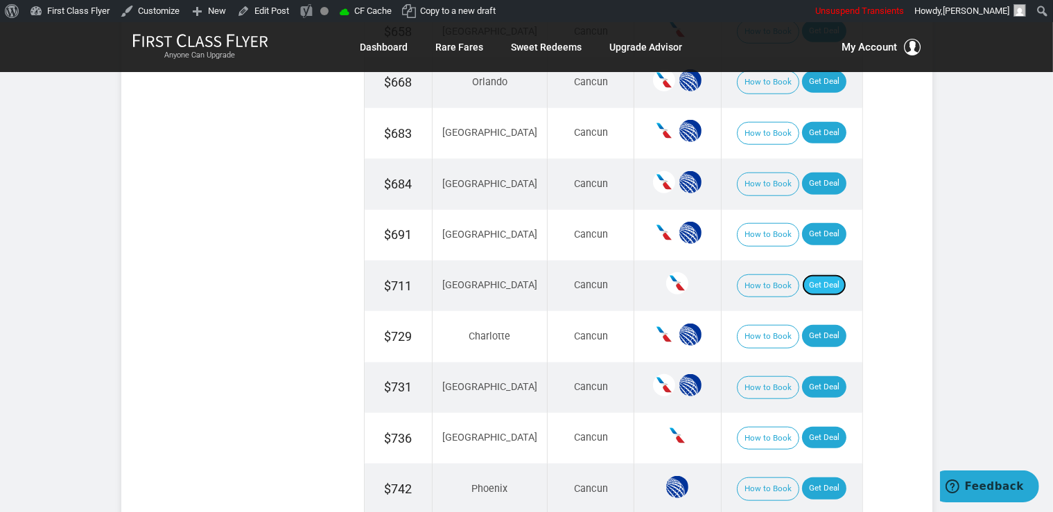
click at [805, 284] on link "Get Deal" at bounding box center [824, 285] width 44 height 22
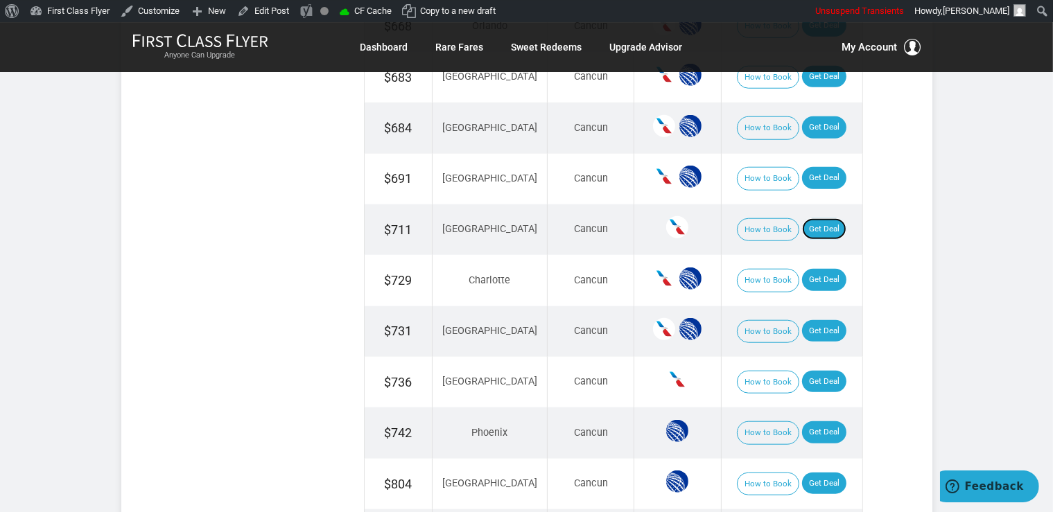
scroll to position [1390, 0]
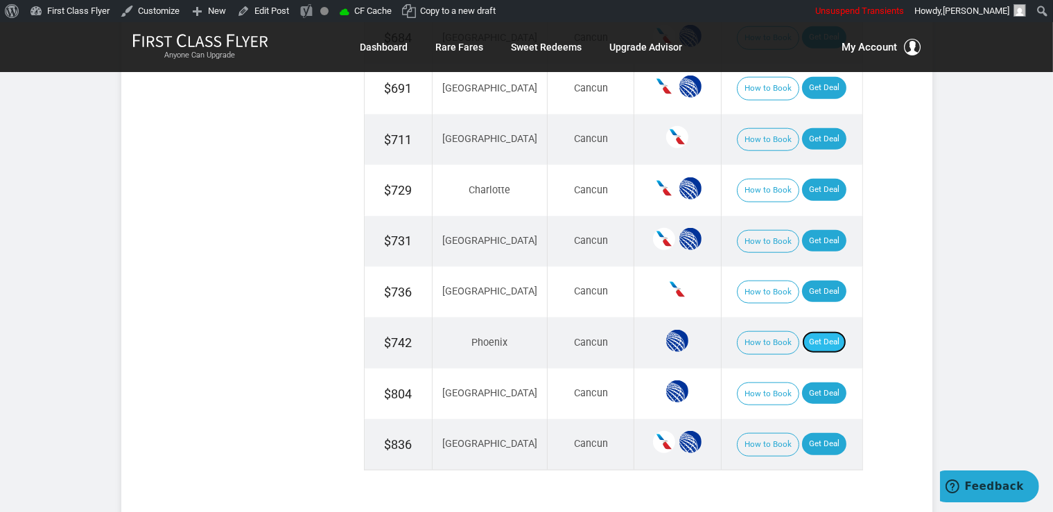
click at [810, 331] on link "Get Deal" at bounding box center [824, 342] width 44 height 22
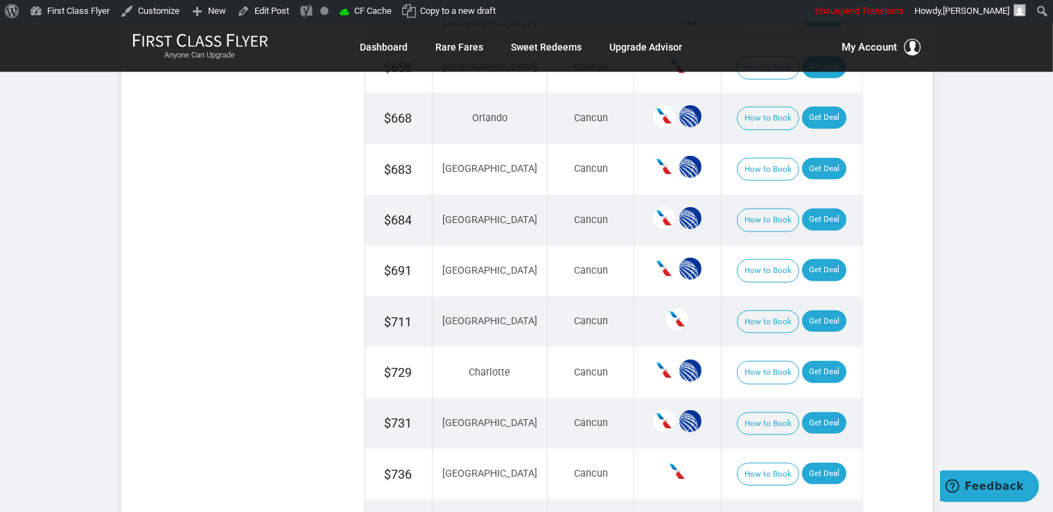
scroll to position [1171, 0]
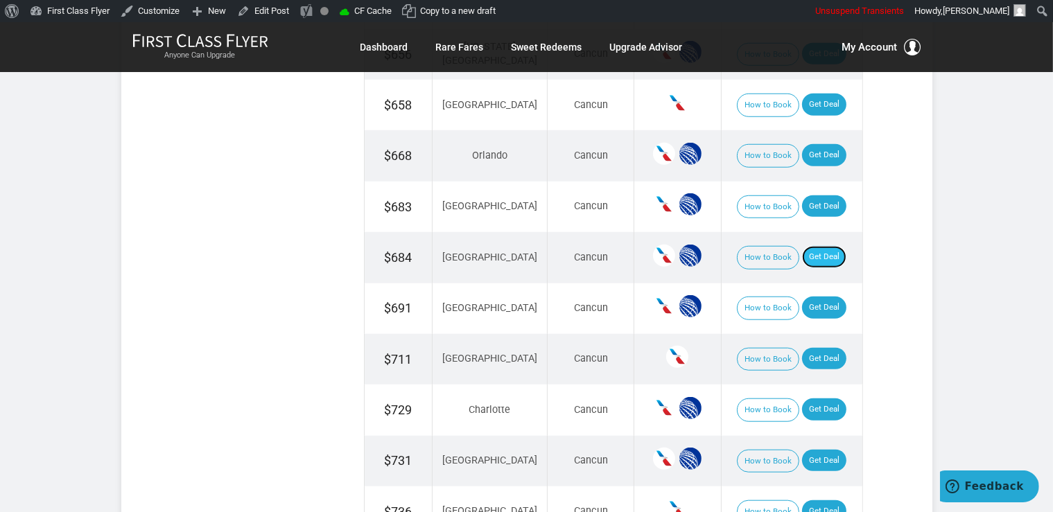
click at [830, 254] on link "Get Deal" at bounding box center [824, 257] width 44 height 22
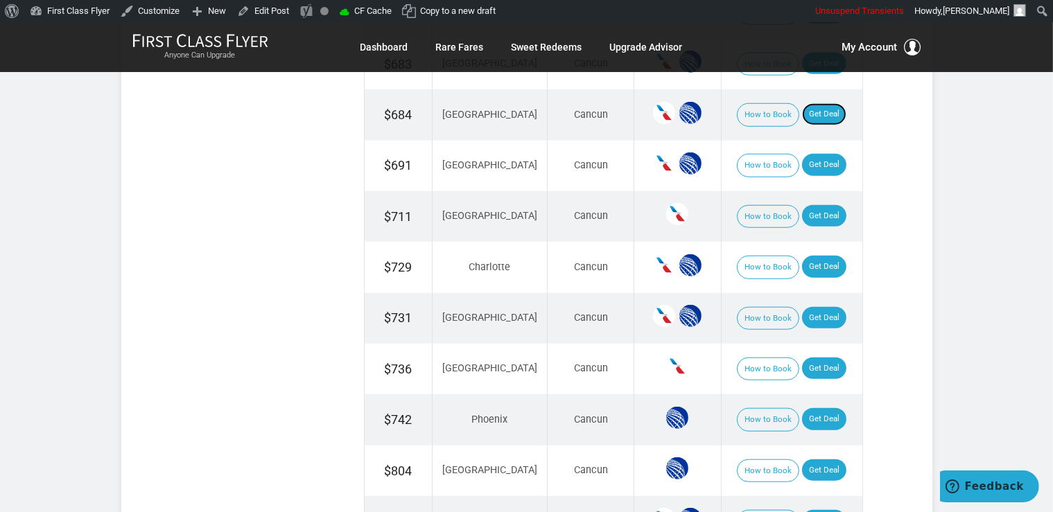
scroll to position [1317, 0]
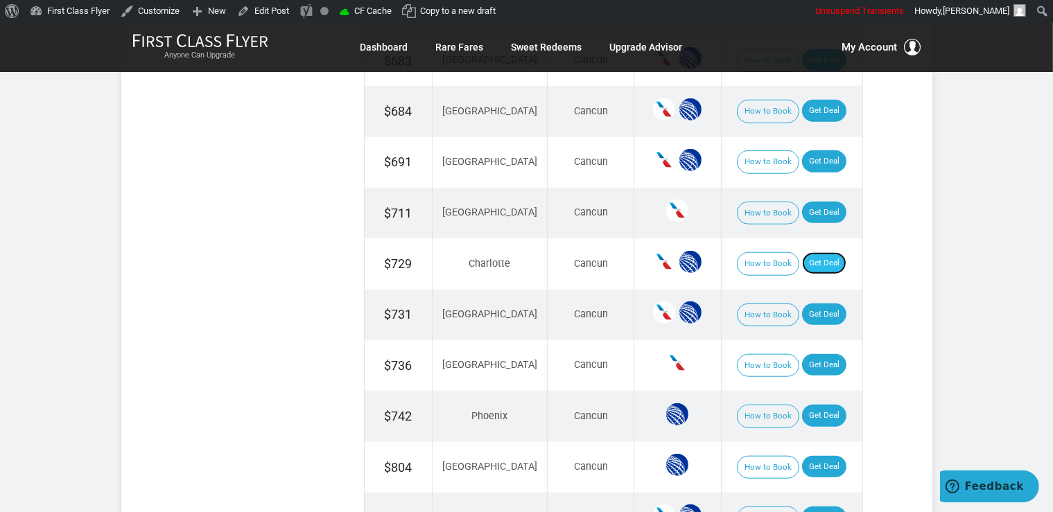
click at [805, 256] on link "Get Deal" at bounding box center [824, 263] width 44 height 22
click at [805, 354] on link "Get Deal" at bounding box center [824, 365] width 44 height 22
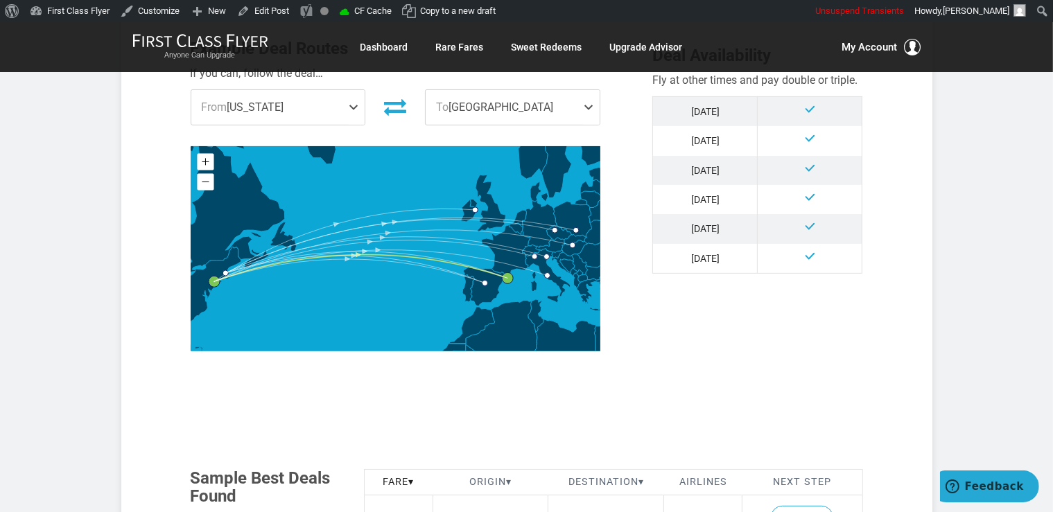
scroll to position [732, 0]
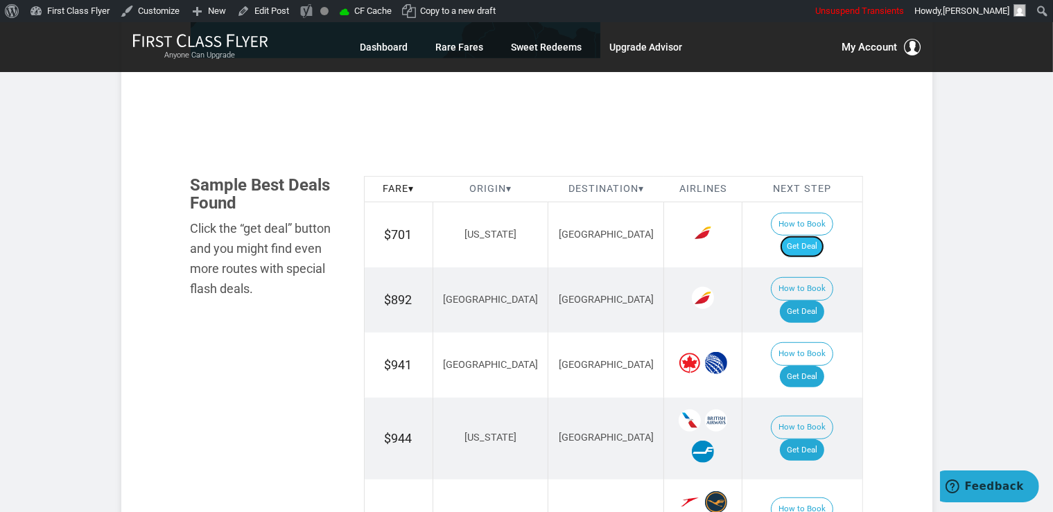
click at [816, 236] on link "Get Deal" at bounding box center [802, 247] width 44 height 22
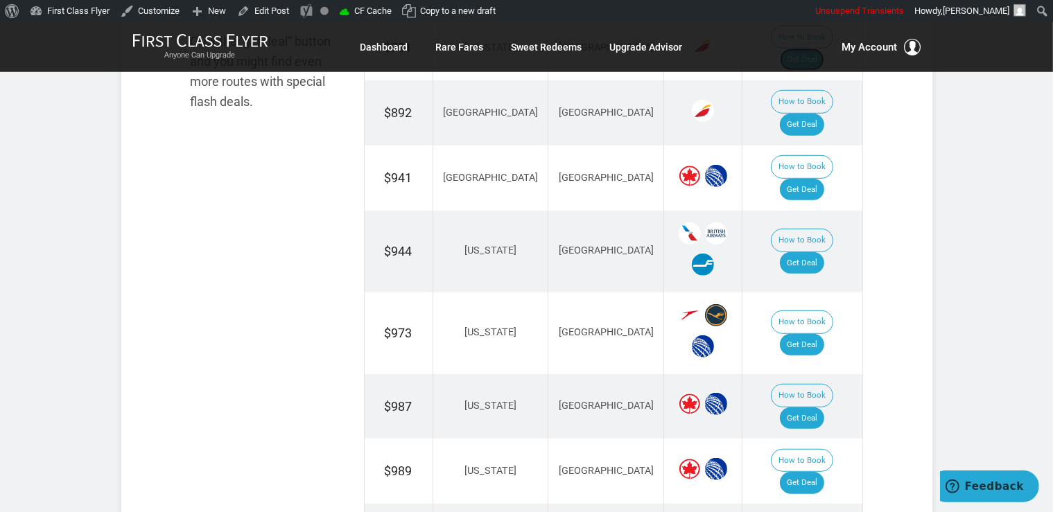
scroll to position [951, 0]
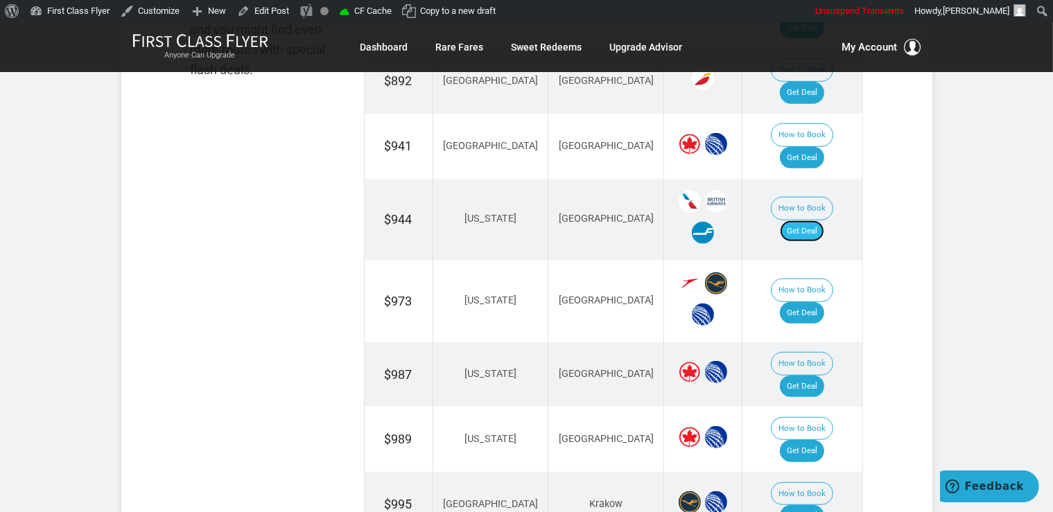
click at [800, 220] on link "Get Deal" at bounding box center [802, 231] width 44 height 22
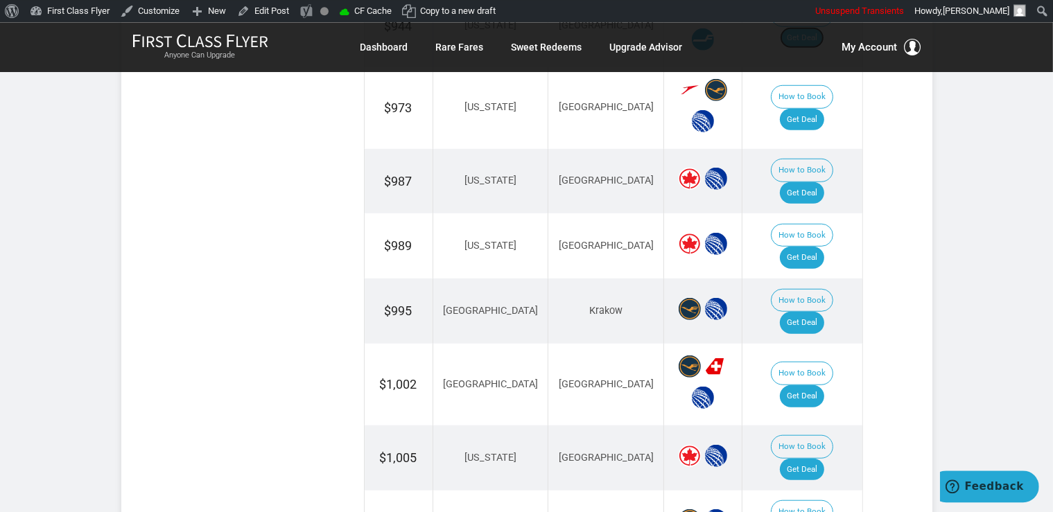
scroll to position [1171, 0]
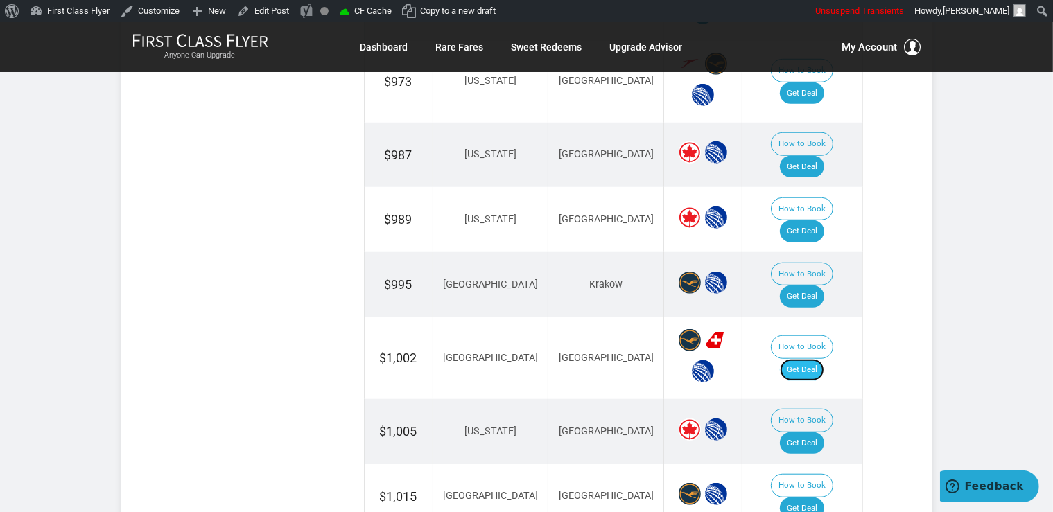
click at [802, 359] on link "Get Deal" at bounding box center [802, 370] width 44 height 22
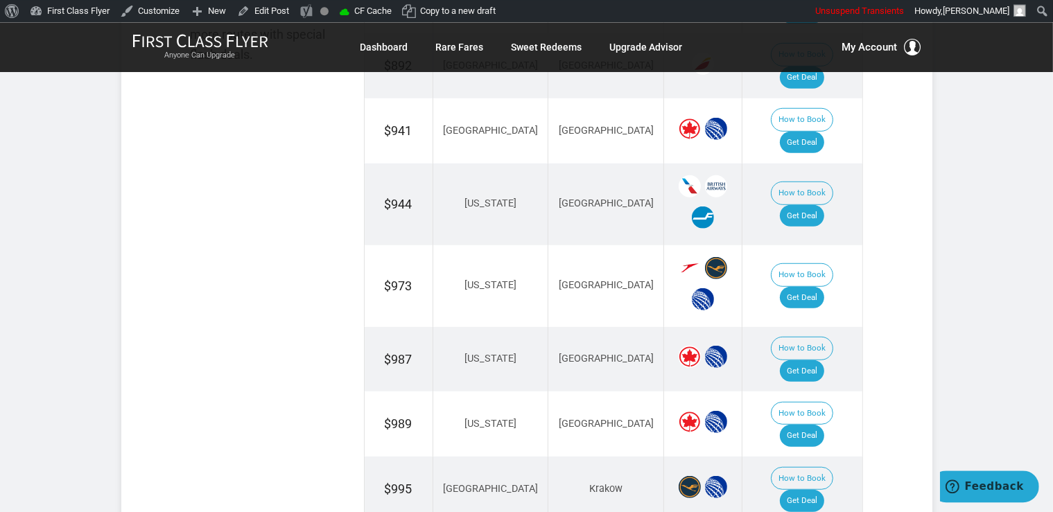
scroll to position [951, 0]
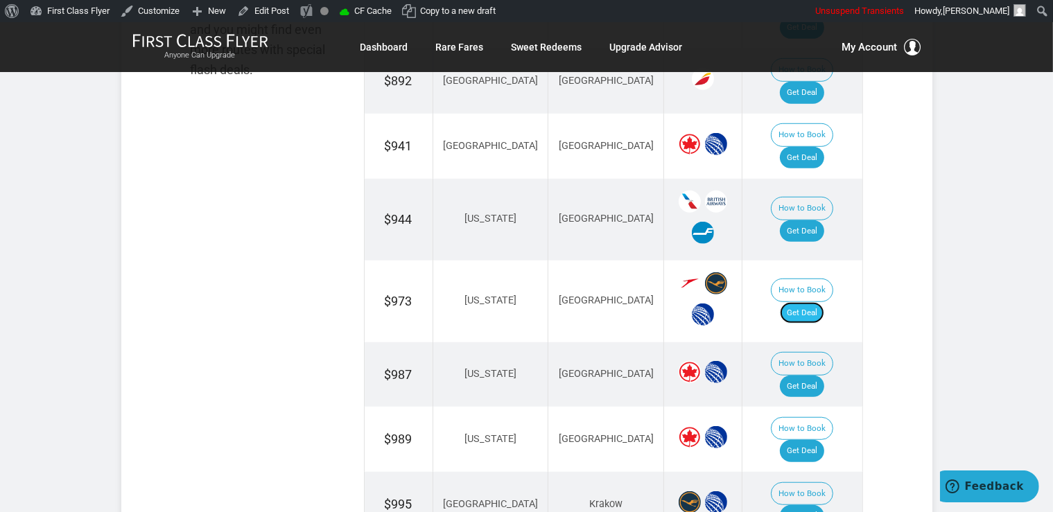
click at [800, 302] on link "Get Deal" at bounding box center [802, 313] width 44 height 22
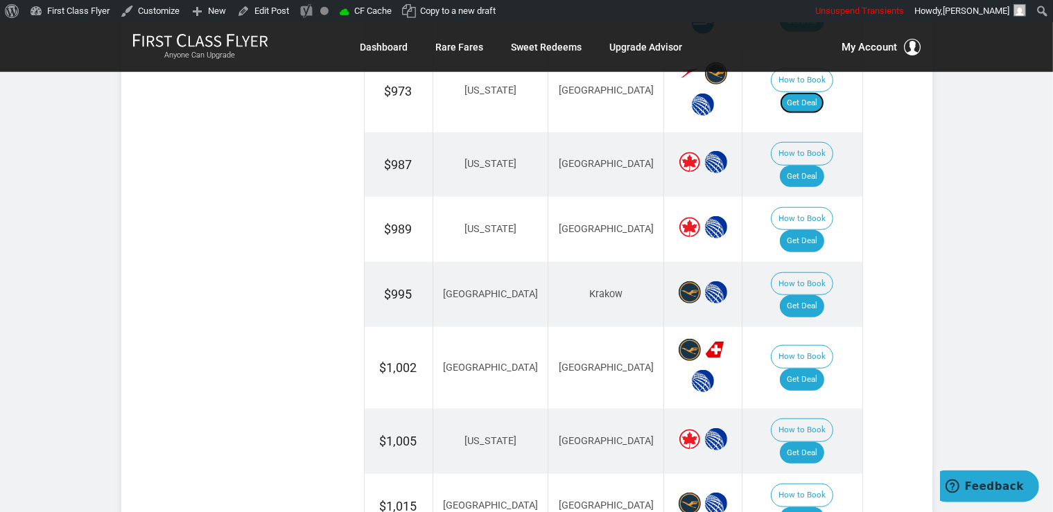
scroll to position [1171, 0]
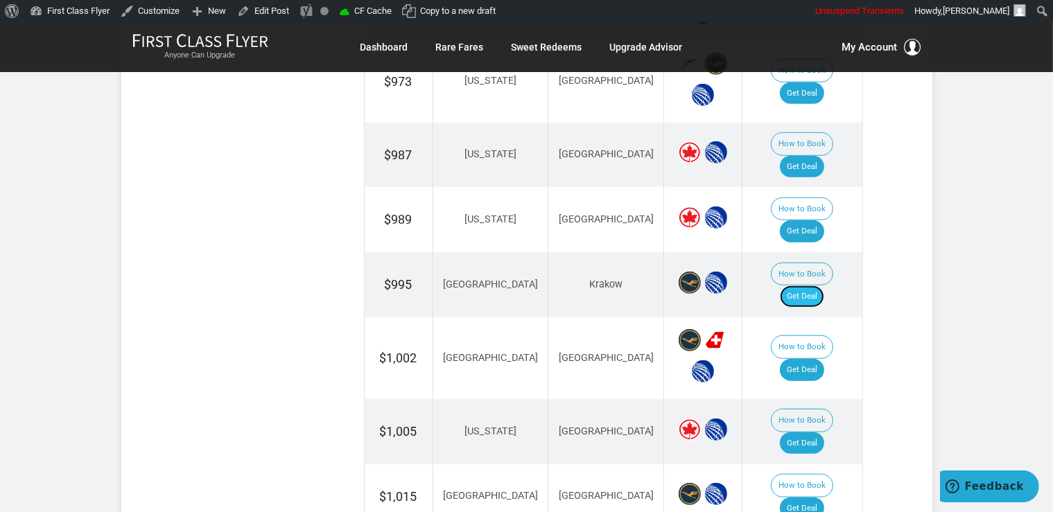
click at [816, 286] on link "Get Deal" at bounding box center [802, 297] width 44 height 22
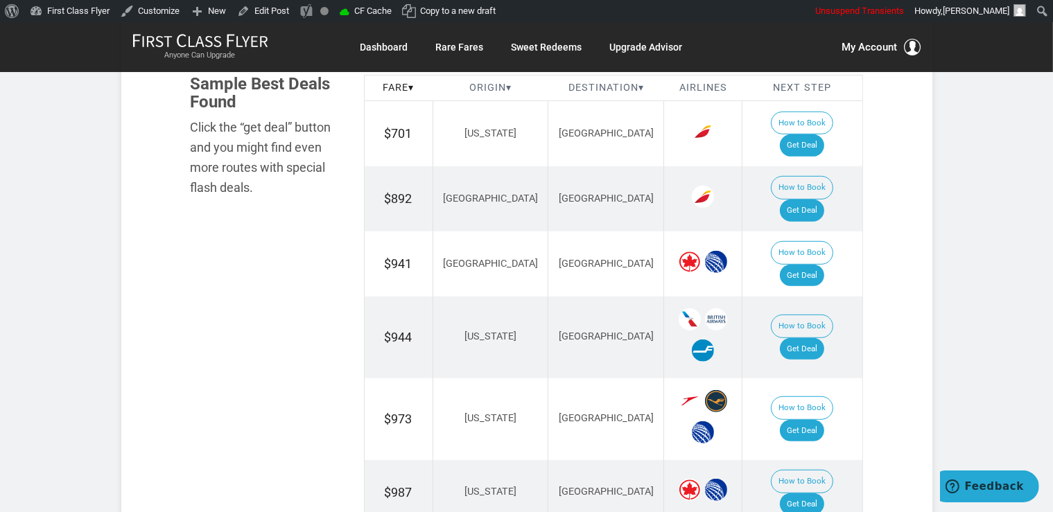
scroll to position [805, 0]
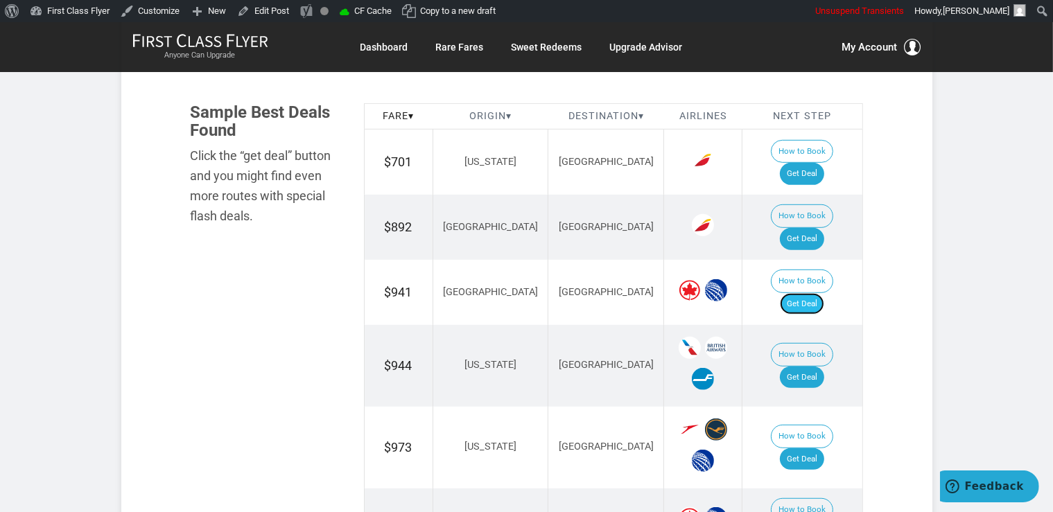
click at [807, 293] on link "Get Deal" at bounding box center [802, 304] width 44 height 22
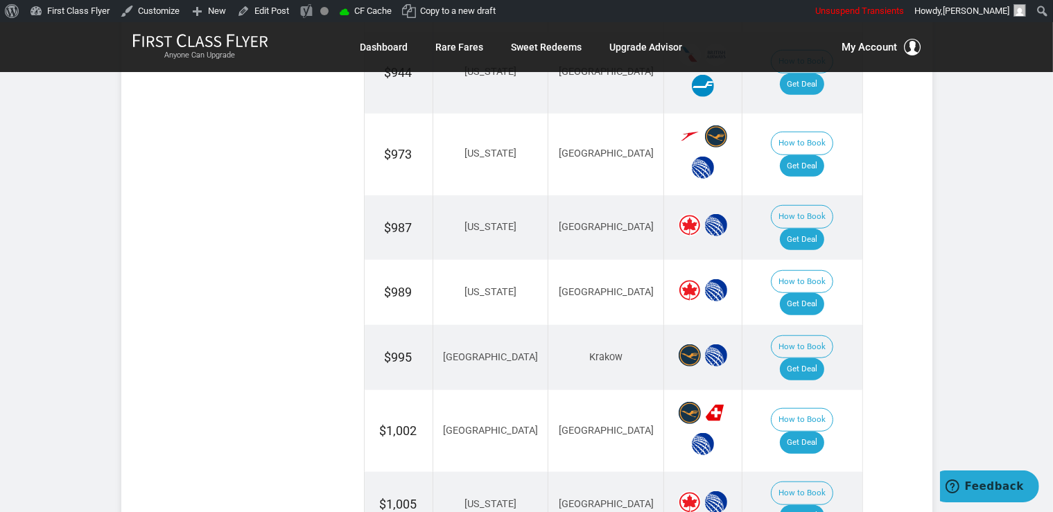
scroll to position [1171, 0]
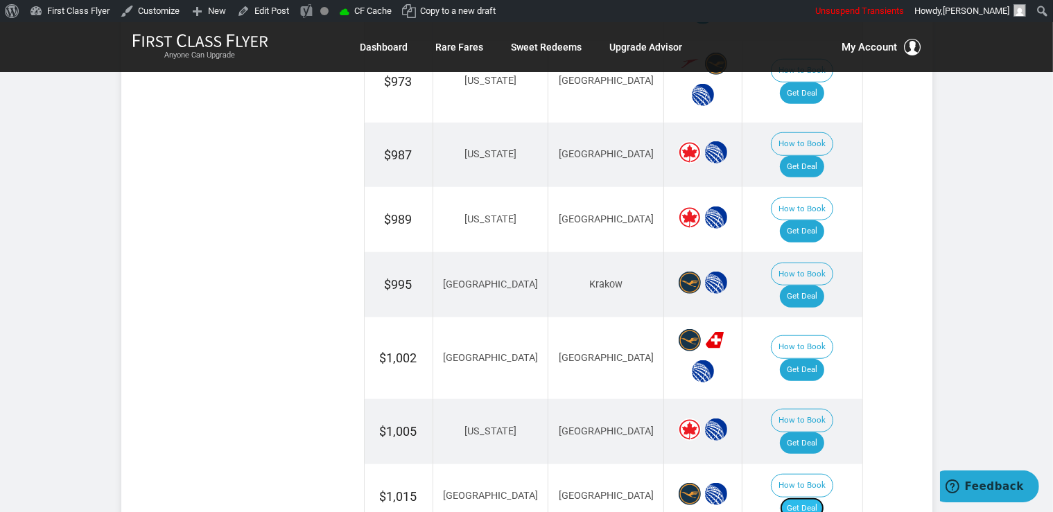
click at [812, 498] on link "Get Deal" at bounding box center [802, 509] width 44 height 22
click at [823, 464] on td "How to Book Get Deal" at bounding box center [802, 496] width 120 height 65
click at [816, 498] on link "Get Deal" at bounding box center [802, 509] width 44 height 22
click at [802, 498] on link "Get Deal" at bounding box center [802, 509] width 44 height 22
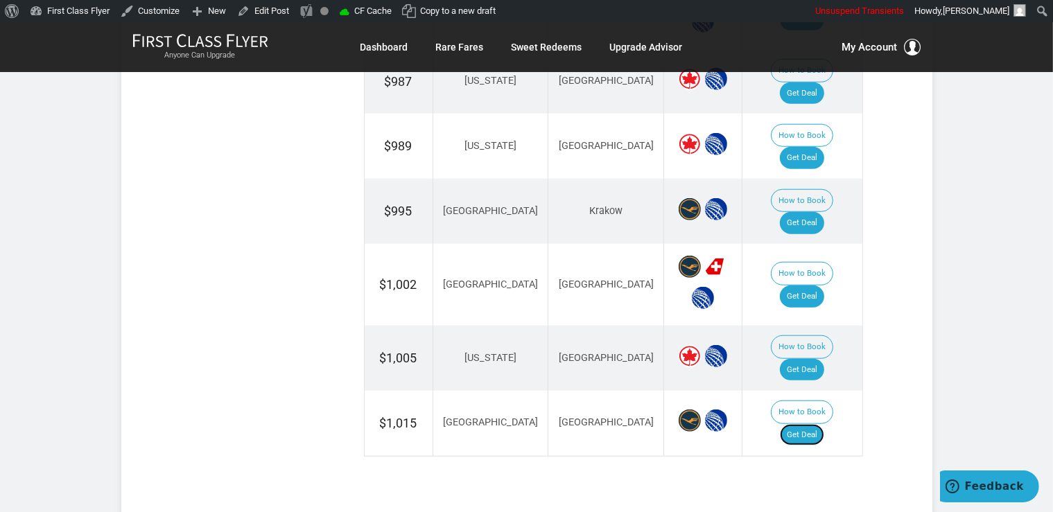
scroll to position [1098, 0]
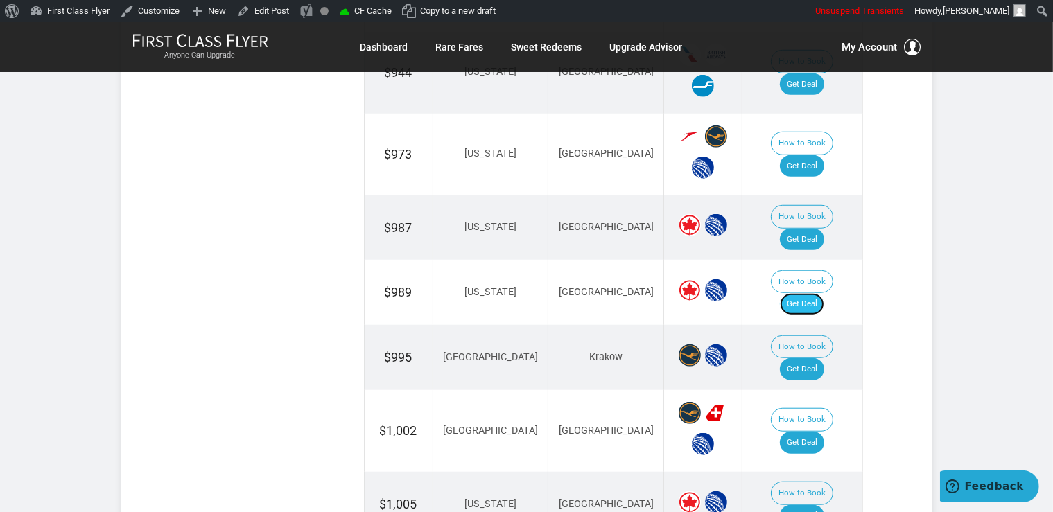
click at [810, 293] on link "Get Deal" at bounding box center [802, 304] width 44 height 22
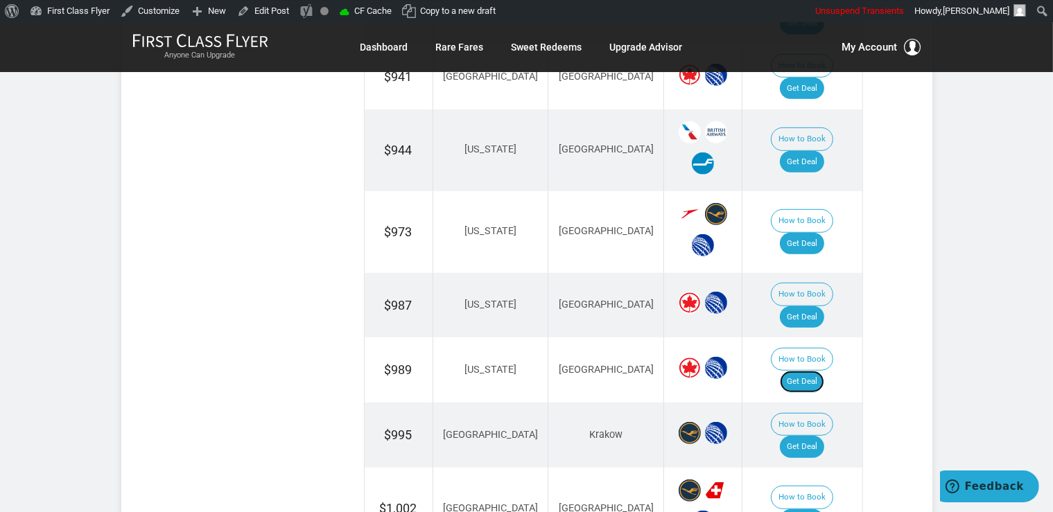
scroll to position [1024, 0]
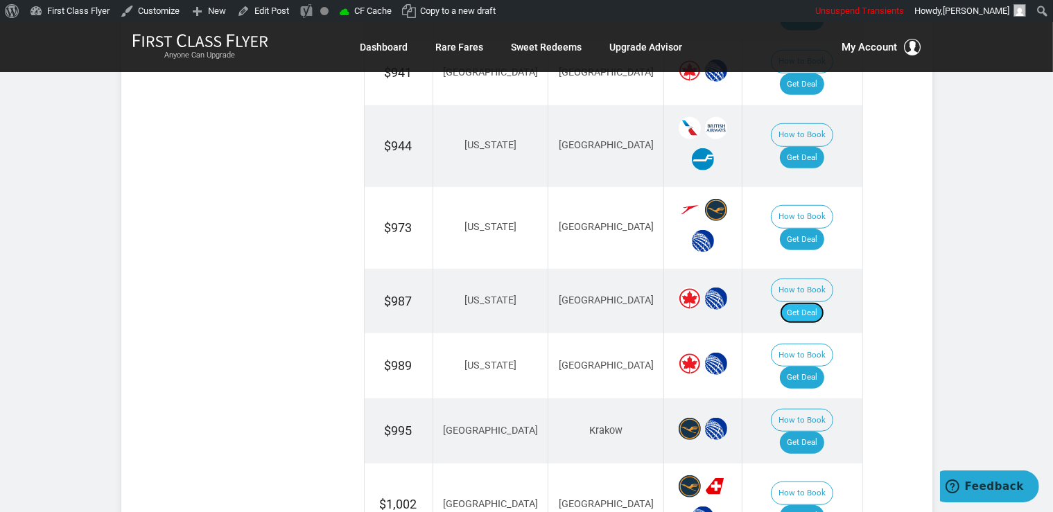
click at [816, 302] on link "Get Deal" at bounding box center [802, 313] width 44 height 22
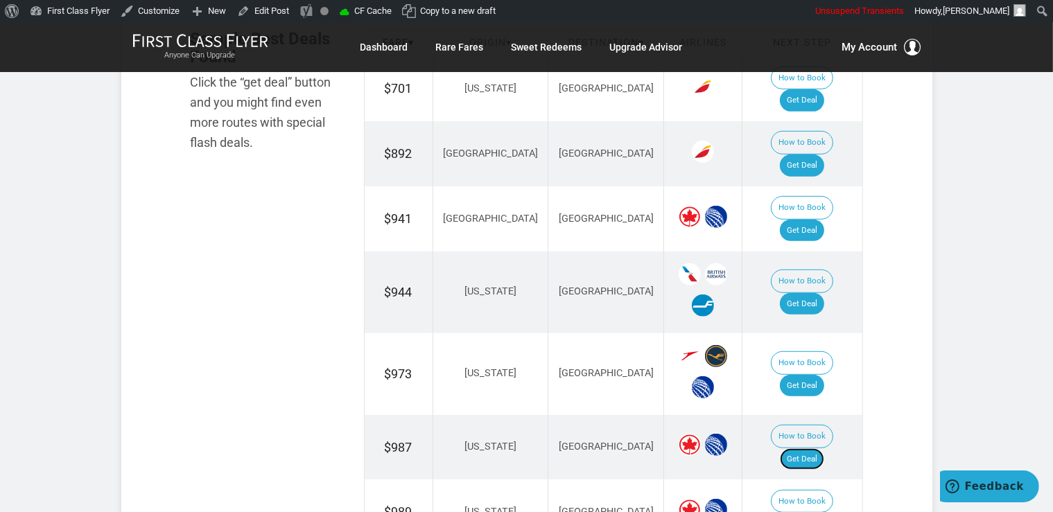
scroll to position [805, 0]
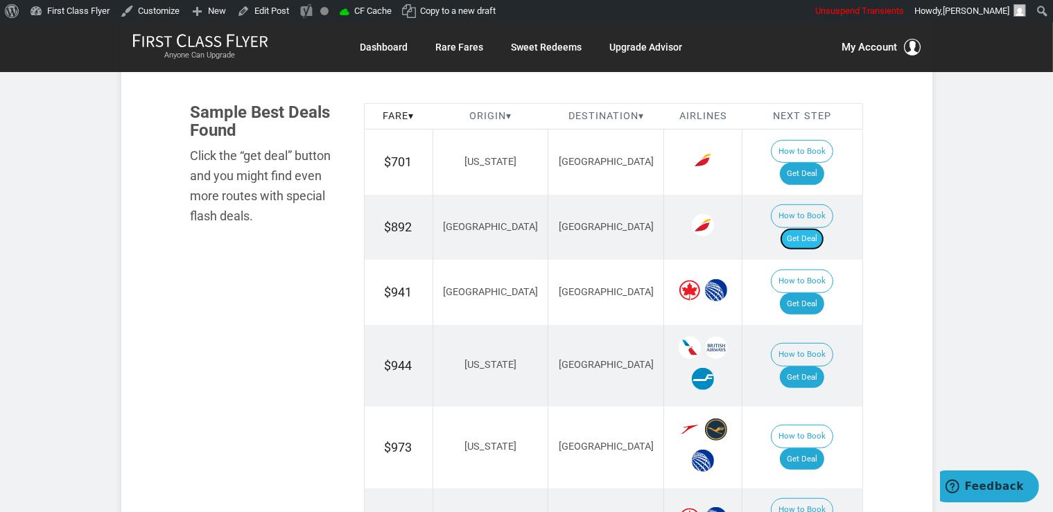
click at [799, 228] on link "Get Deal" at bounding box center [802, 239] width 44 height 22
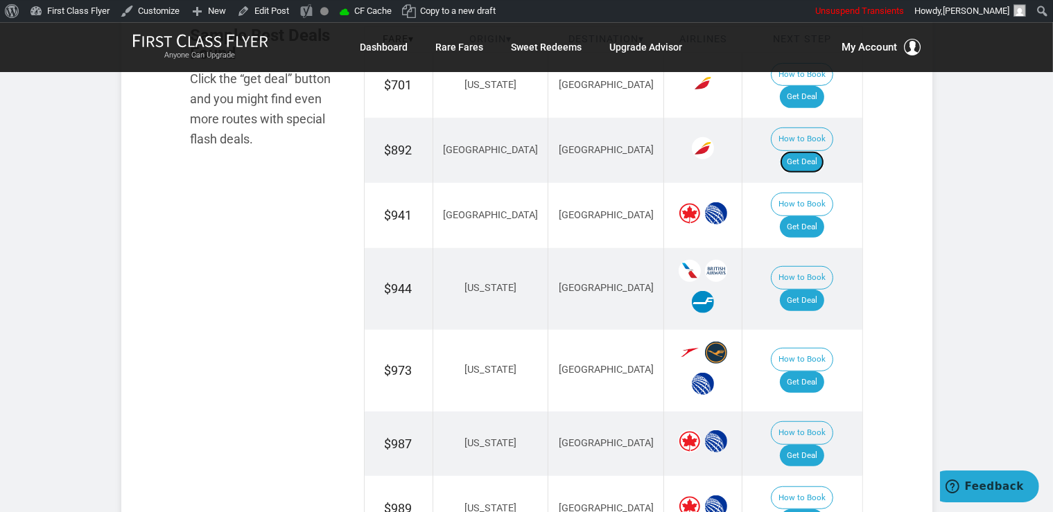
scroll to position [878, 0]
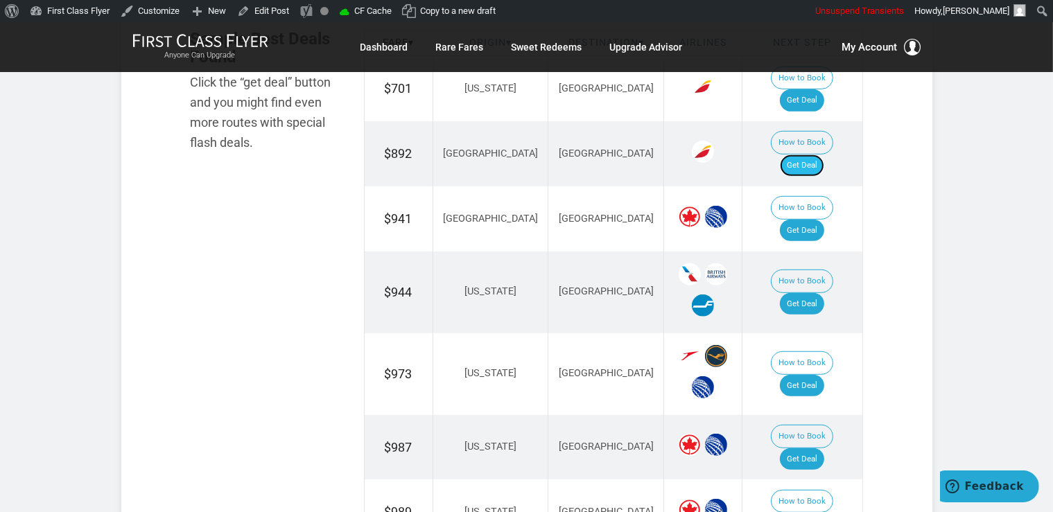
click at [813, 155] on link "Get Deal" at bounding box center [802, 166] width 44 height 22
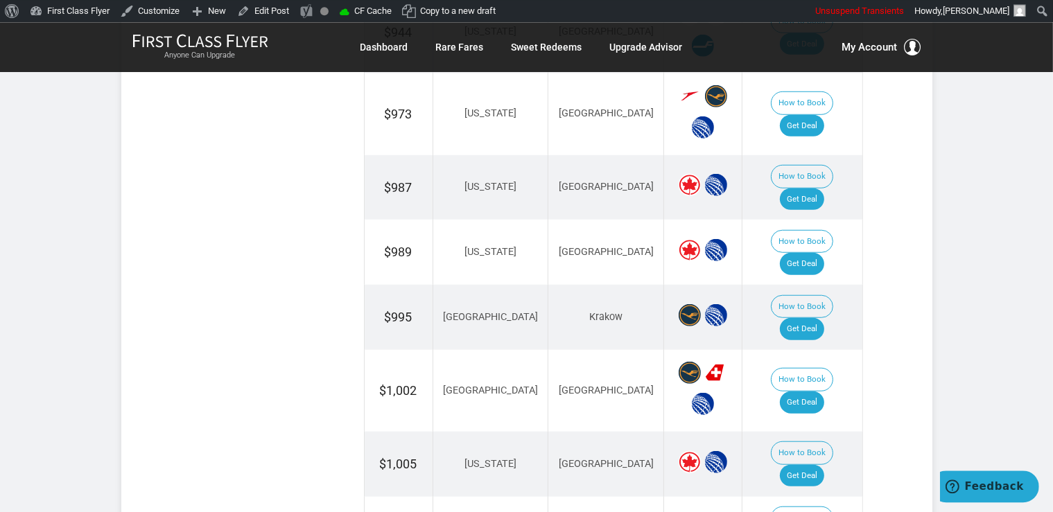
scroll to position [1171, 0]
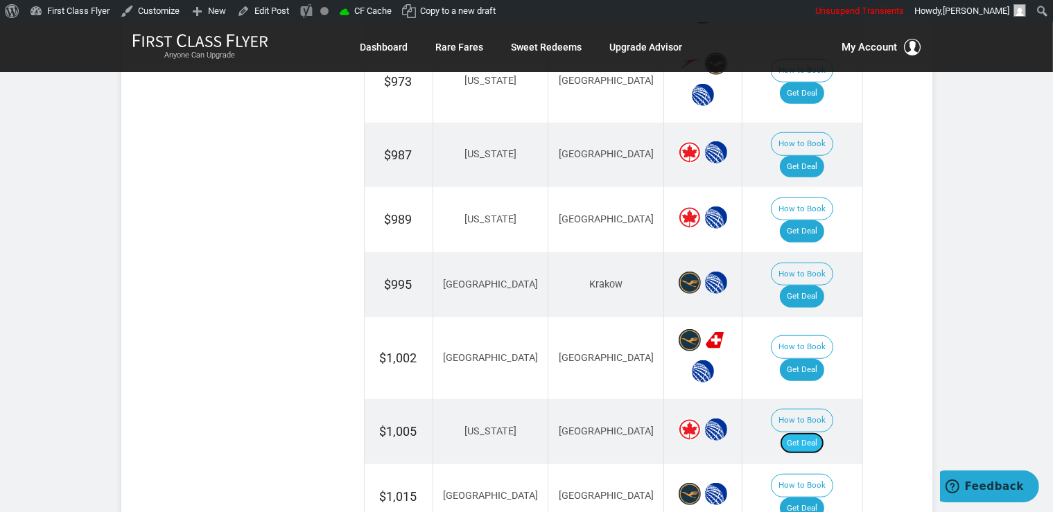
click at [810, 432] on link "Get Deal" at bounding box center [802, 443] width 44 height 22
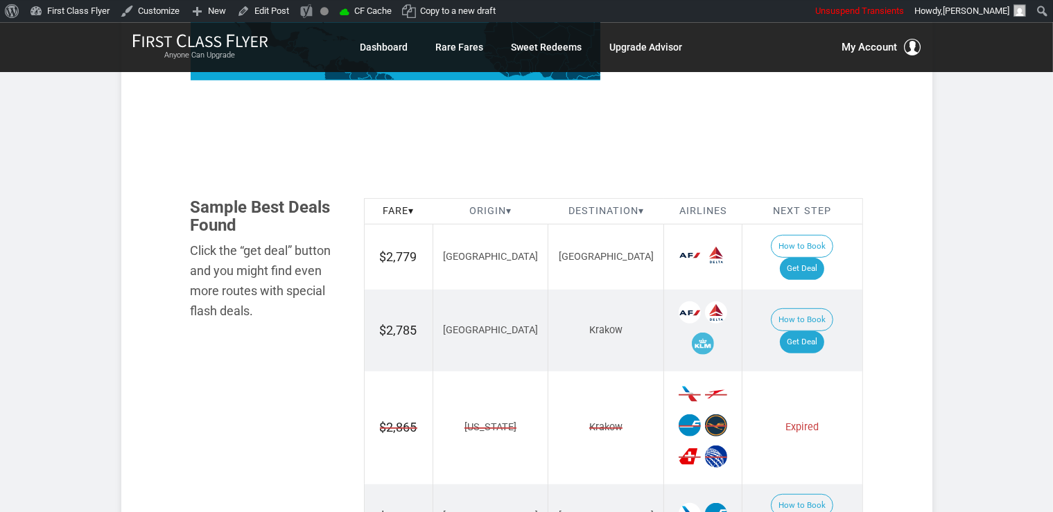
scroll to position [723, 0]
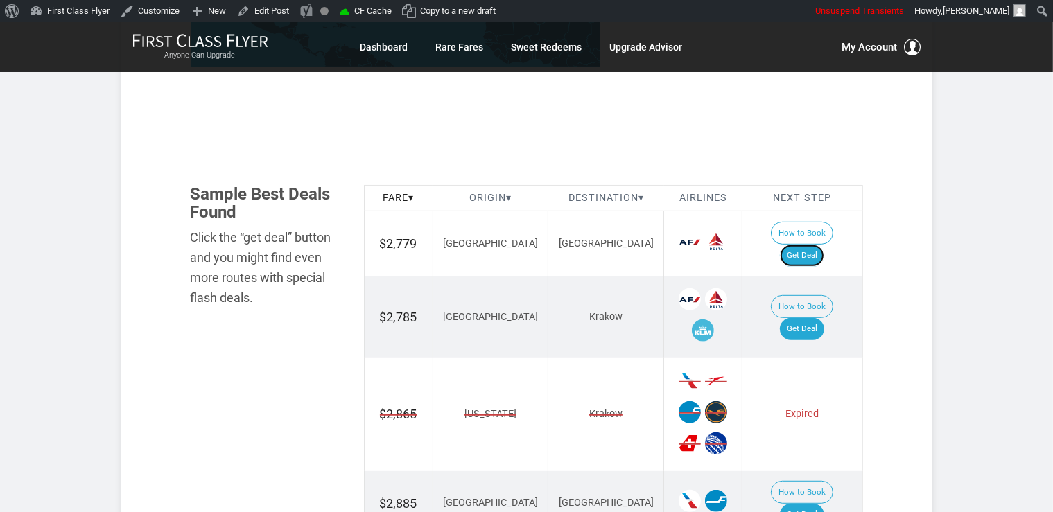
click at [818, 245] on link "Get Deal" at bounding box center [802, 256] width 44 height 22
